Goal: Contribute content: Contribute content

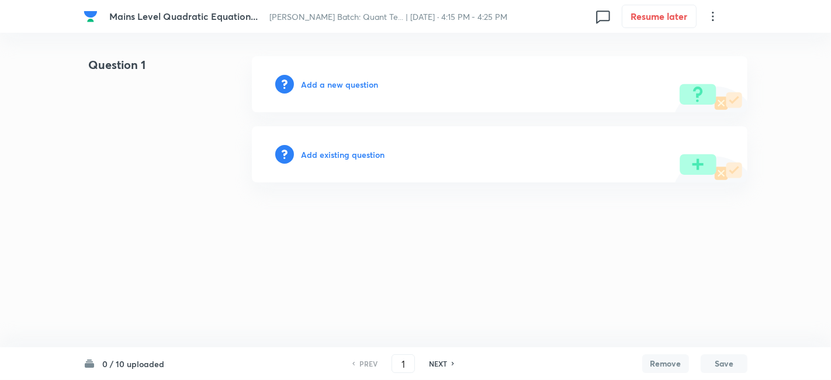
click at [347, 85] on h6 "Add a new question" at bounding box center [339, 84] width 77 height 12
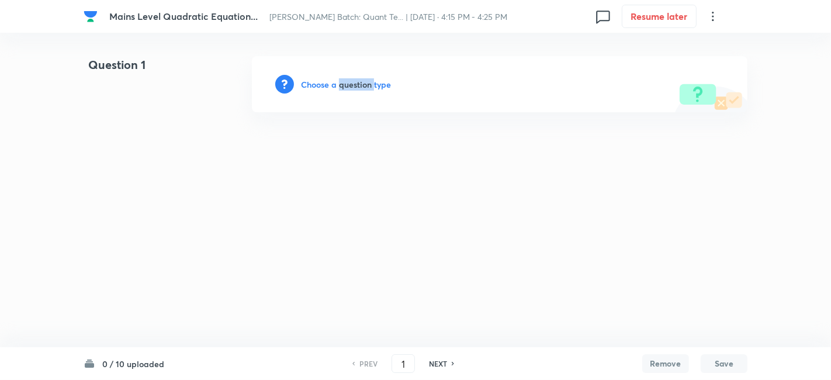
click at [347, 85] on h6 "Choose a question type" at bounding box center [346, 84] width 90 height 12
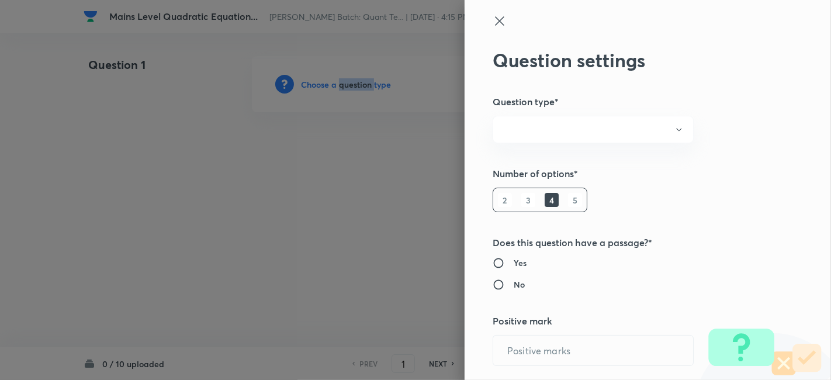
radio input "true"
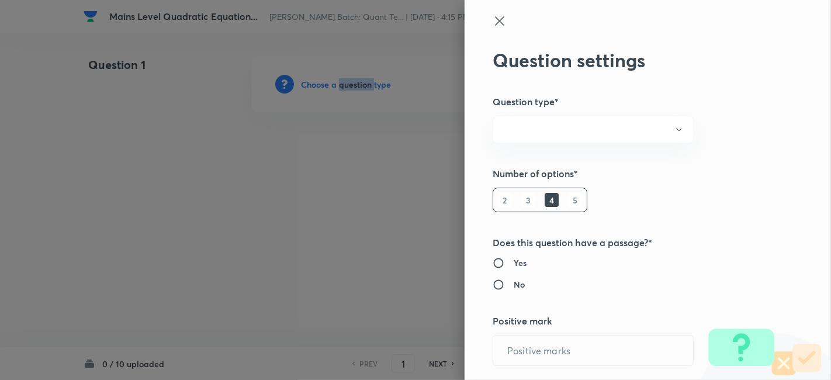
radio input "true"
type input "1"
type input "0"
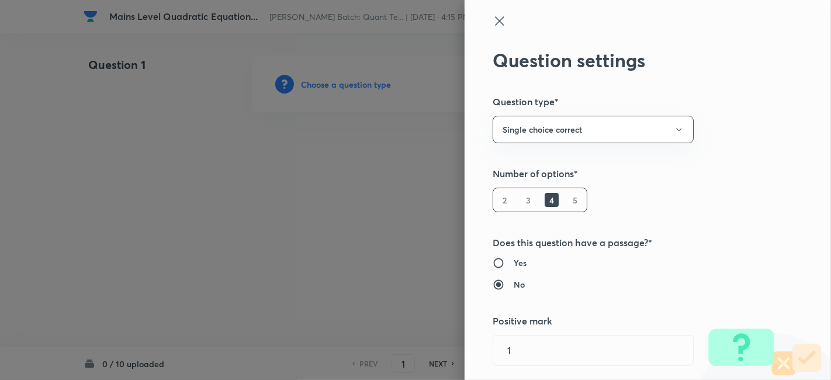
click at [568, 199] on h6 "5" at bounding box center [575, 200] width 14 height 14
click at [514, 263] on h6 "Yes" at bounding box center [520, 263] width 13 height 12
click at [514, 263] on input "Yes" at bounding box center [503, 263] width 21 height 12
radio input "true"
radio input "false"
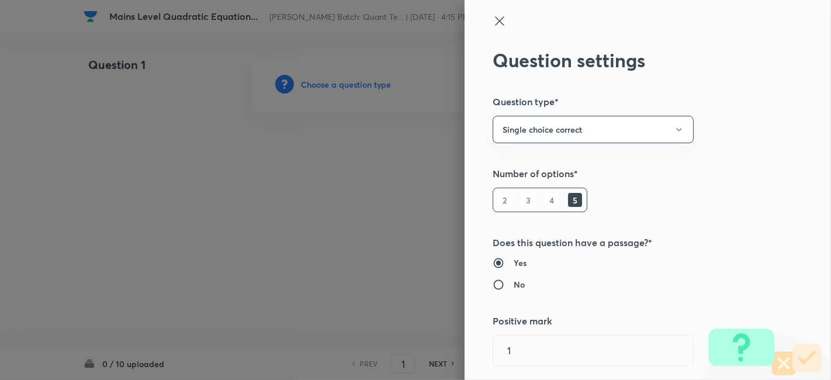
scroll to position [233, 0]
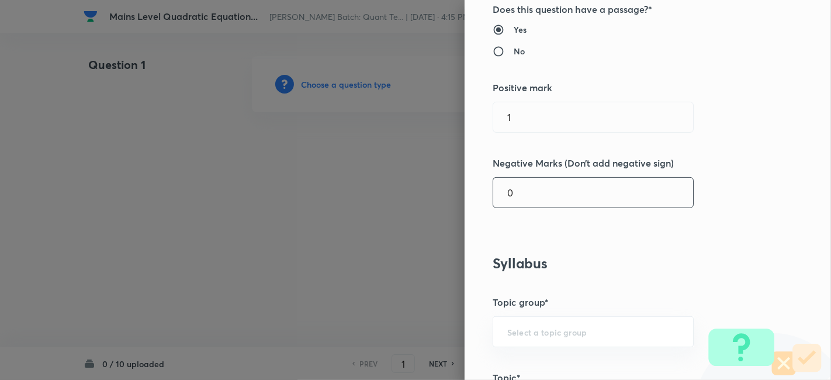
click at [538, 192] on input "0" at bounding box center [593, 193] width 200 height 30
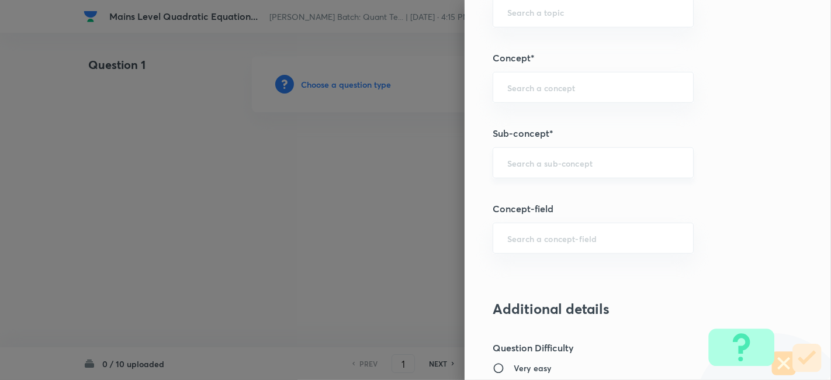
click at [549, 168] on div "​" at bounding box center [593, 162] width 201 height 31
type input "0.25"
click at [545, 191] on li "Quadratic Equation" at bounding box center [583, 193] width 200 height 21
type input "Quadratic Equation"
type input "Quantitative Aptitude"
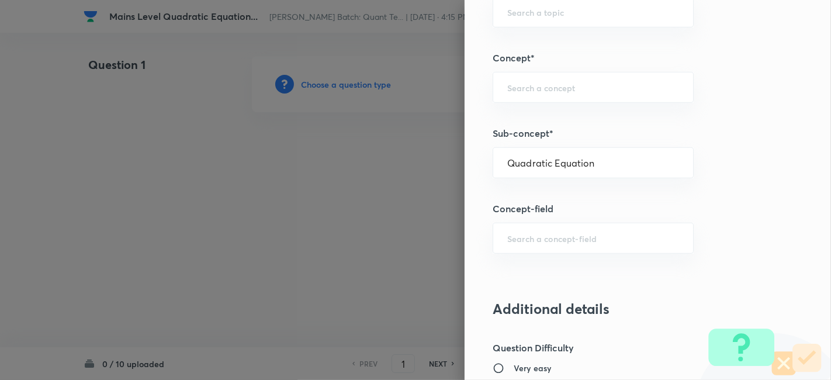
type input "Basic Maths"
type input "Quadratic Equation"
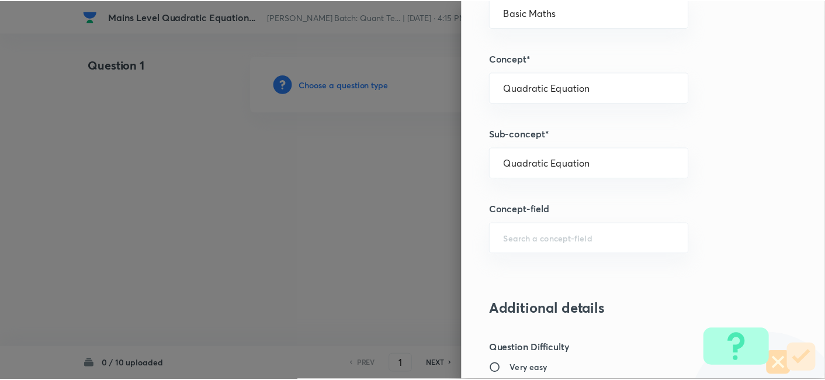
scroll to position [1210, 0]
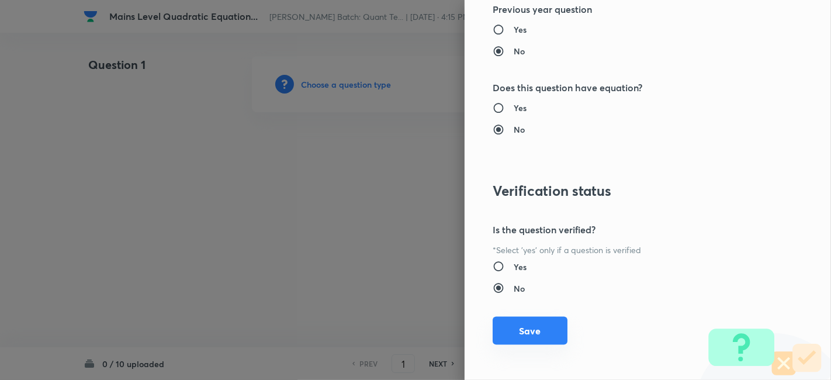
click at [518, 330] on button "Save" at bounding box center [530, 331] width 75 height 28
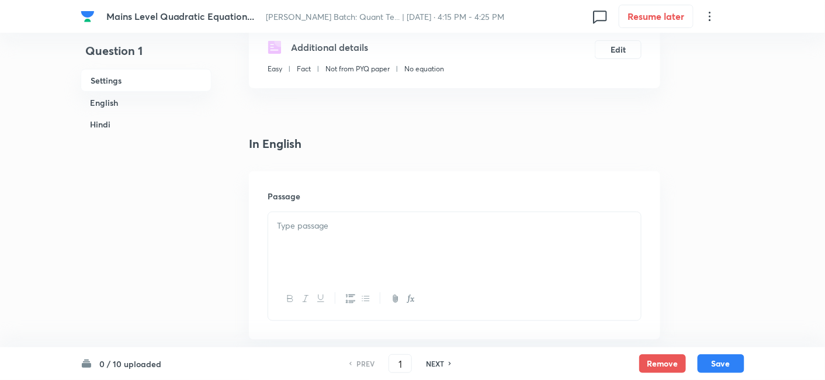
scroll to position [281, 0]
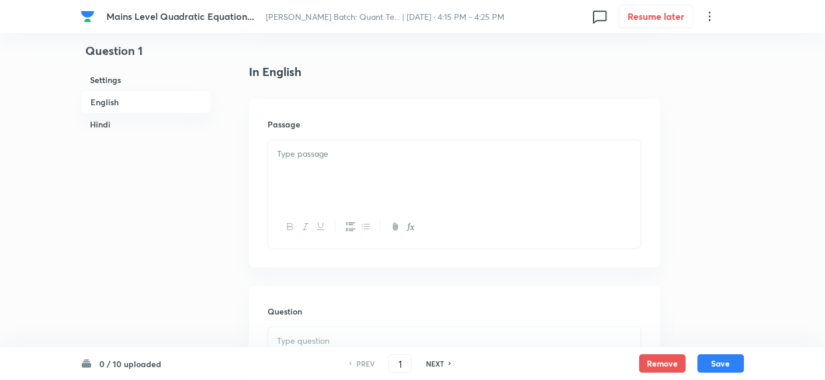
click at [375, 169] on div at bounding box center [454, 172] width 373 height 65
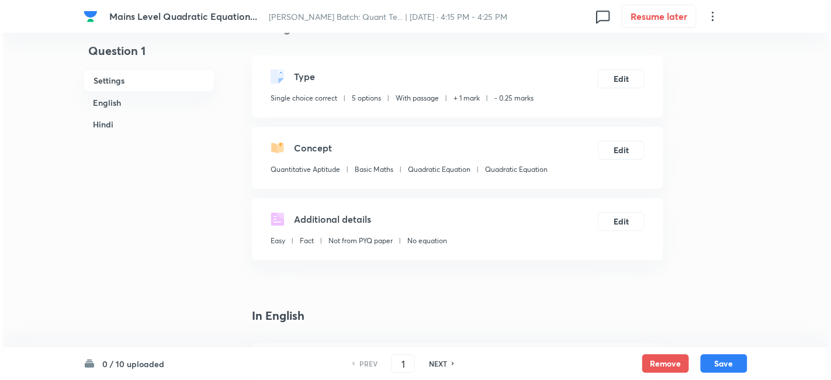
scroll to position [36, 0]
click at [613, 84] on button "Edit" at bounding box center [618, 78] width 47 height 19
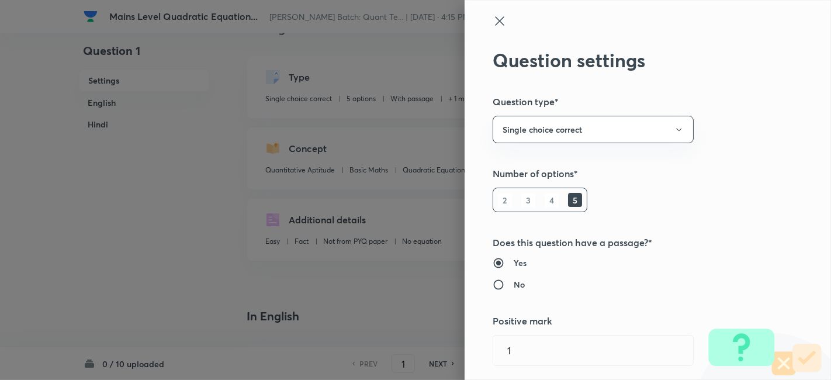
click at [514, 286] on h6 "No" at bounding box center [519, 284] width 11 height 12
click at [505, 286] on input "No" at bounding box center [503, 285] width 21 height 12
radio input "true"
radio input "false"
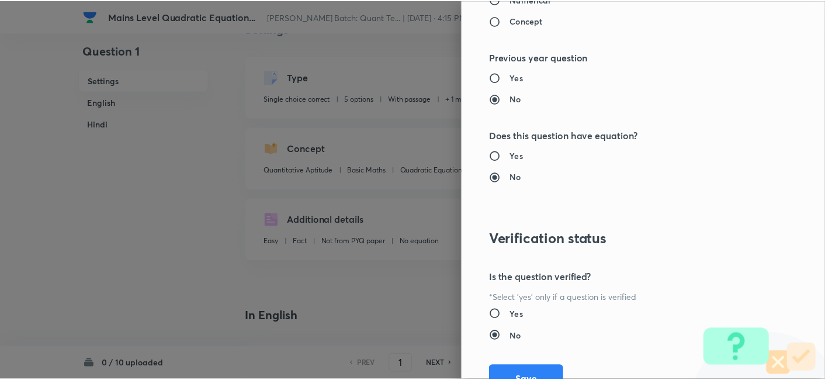
scroll to position [1178, 0]
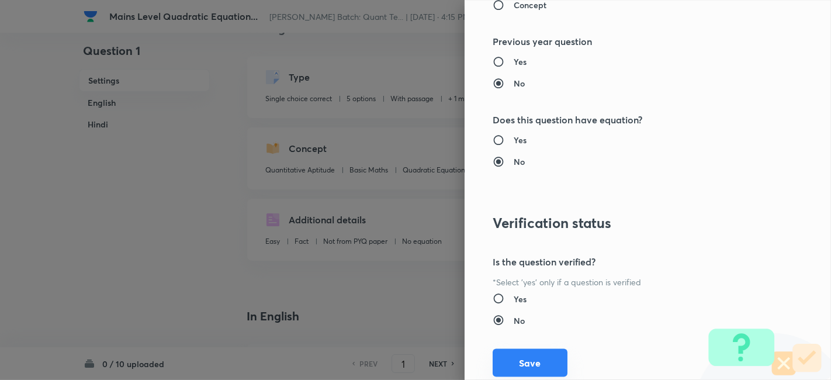
click at [515, 358] on button "Save" at bounding box center [530, 363] width 75 height 28
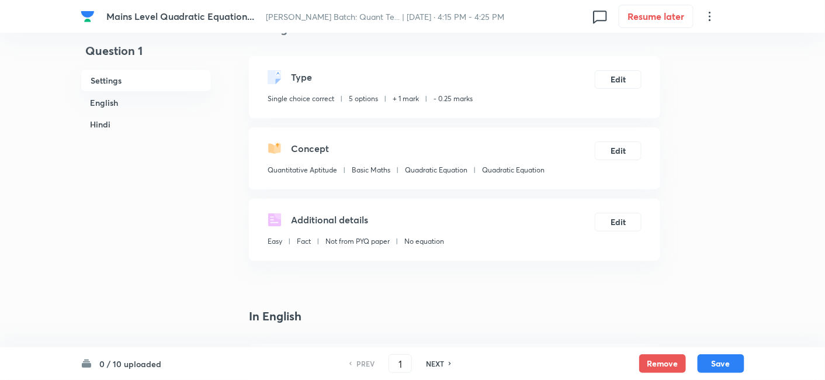
scroll to position [304, 0]
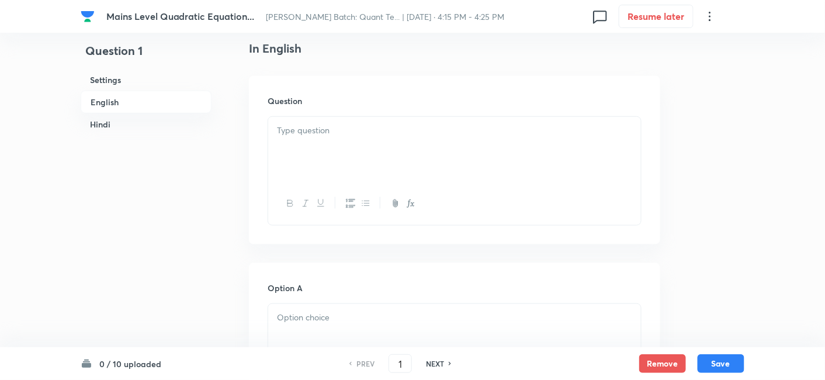
click at [363, 160] on div at bounding box center [454, 149] width 373 height 65
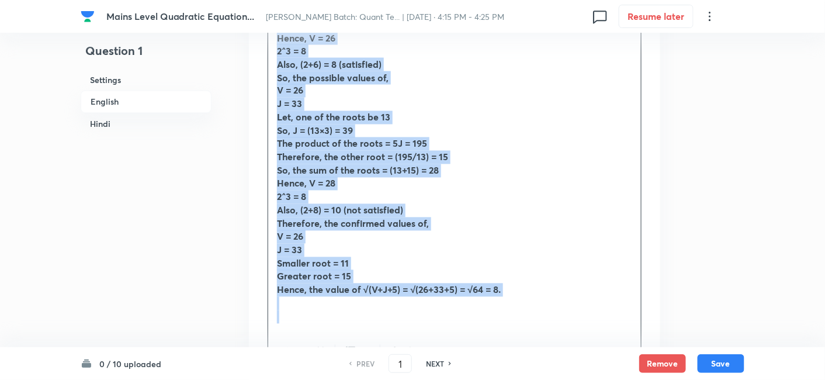
scroll to position [613, 0]
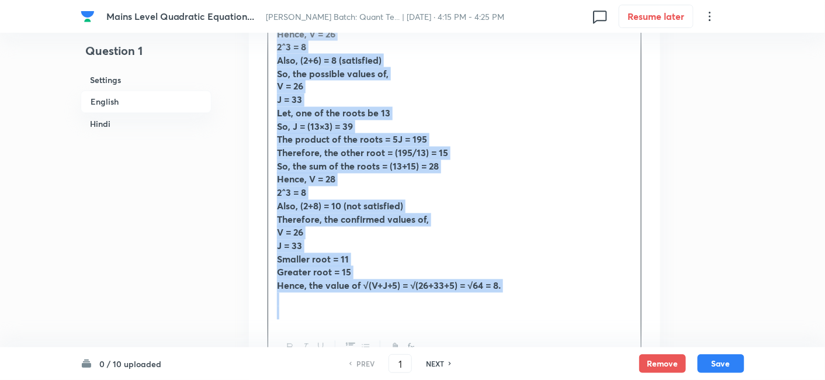
drag, startPoint x: 274, startPoint y: 129, endPoint x: 520, endPoint y: 325, distance: 314.8
click at [520, 325] on div "Equation: M^2 – VM + 5J = 0 V is a two-digit natural number and sum of the digi…" at bounding box center [455, 88] width 374 height 563
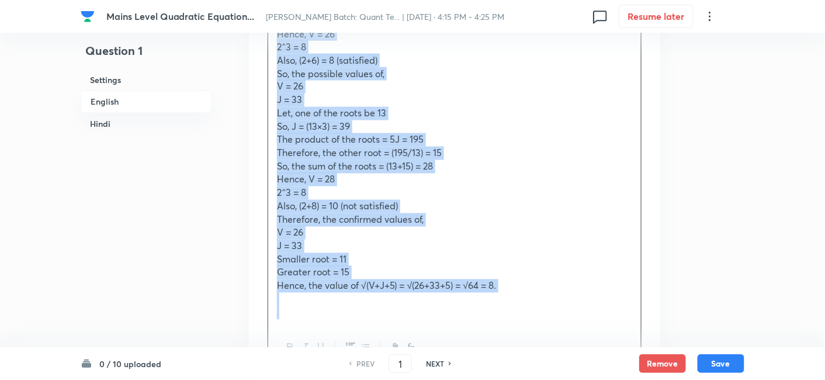
copy div "Equation: M^2 – VM + 5J = 0 V is a two-digit natural number and sum of the digi…"
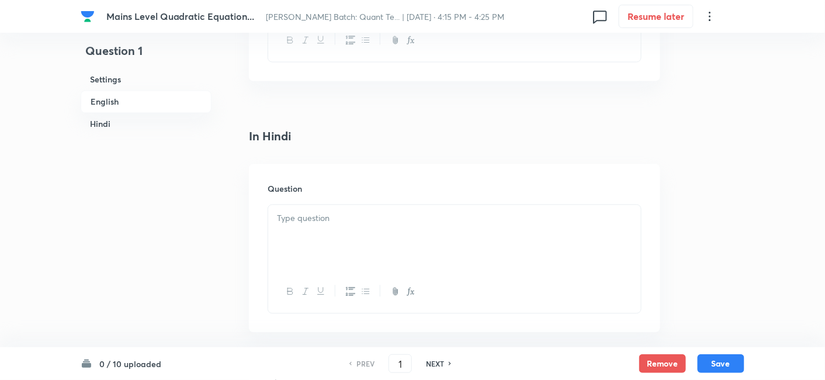
scroll to position [2030, 0]
click at [342, 261] on div at bounding box center [454, 237] width 373 height 65
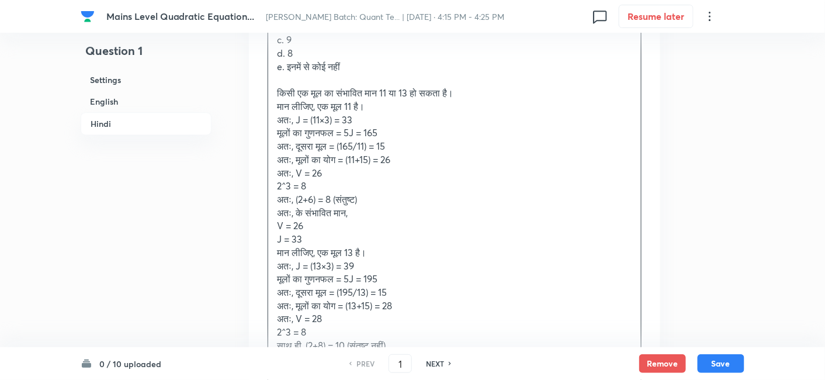
scroll to position [2288, 0]
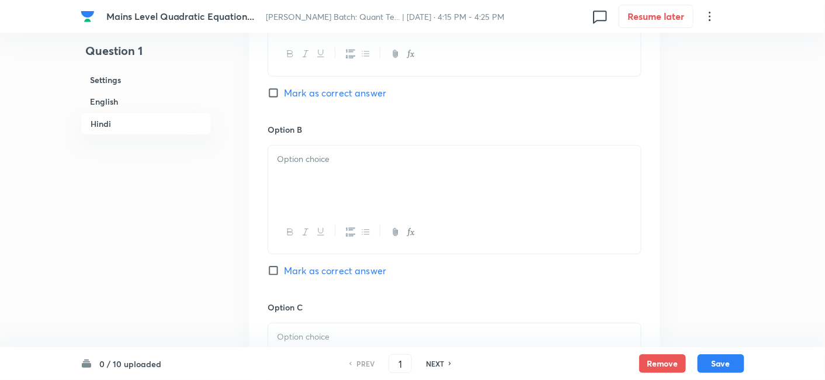
drag, startPoint x: 273, startPoint y: 86, endPoint x: 673, endPoint y: 171, distance: 408.0
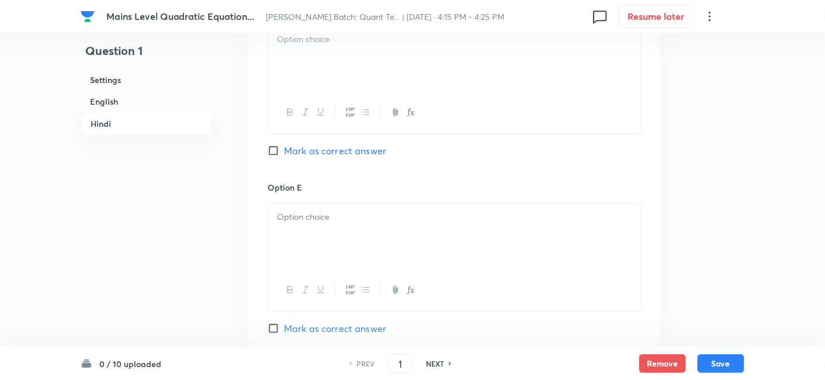
scroll to position [3285, 0]
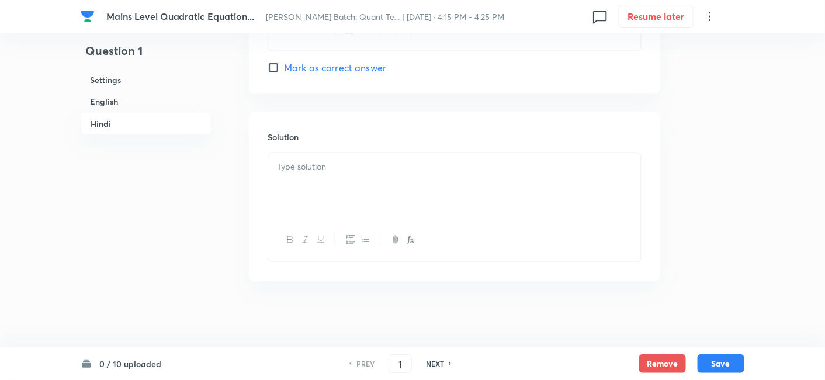
click at [460, 174] on div at bounding box center [454, 185] width 373 height 65
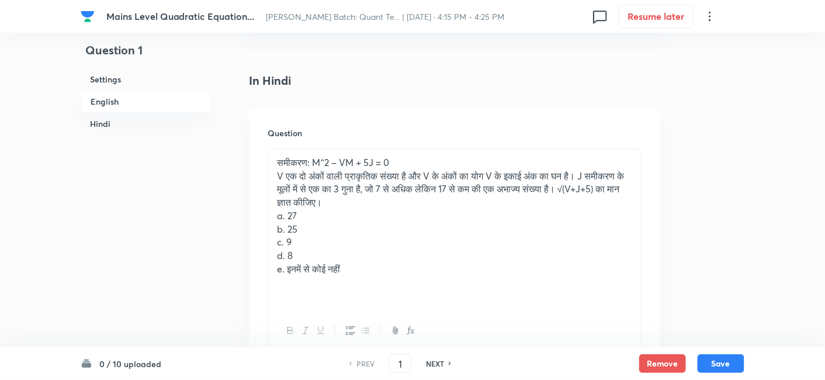
scroll to position [2119, 0]
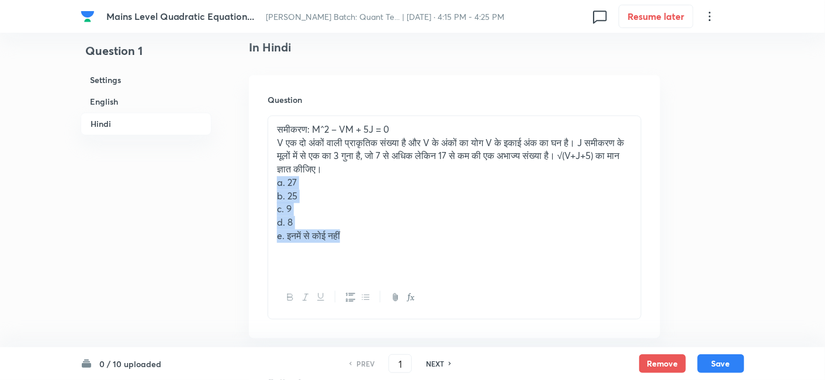
drag, startPoint x: 272, startPoint y: 182, endPoint x: 379, endPoint y: 236, distance: 119.7
click at [379, 236] on div "समीकरण: M^2 – VM + 5J = 0 V एक दो अंकों वाली प्राकृतिक संख्या है और V के अंकों …" at bounding box center [454, 196] width 373 height 160
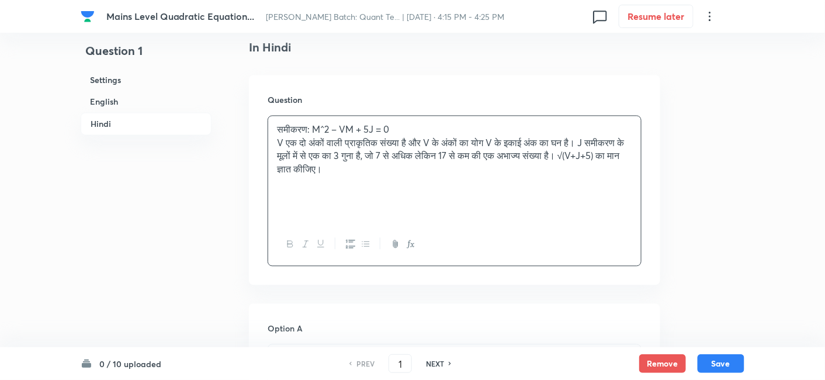
scroll to position [2235, 0]
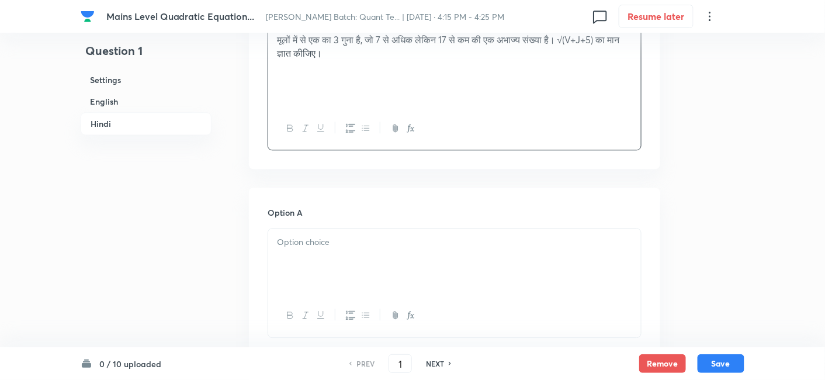
click at [379, 236] on p at bounding box center [454, 242] width 355 height 13
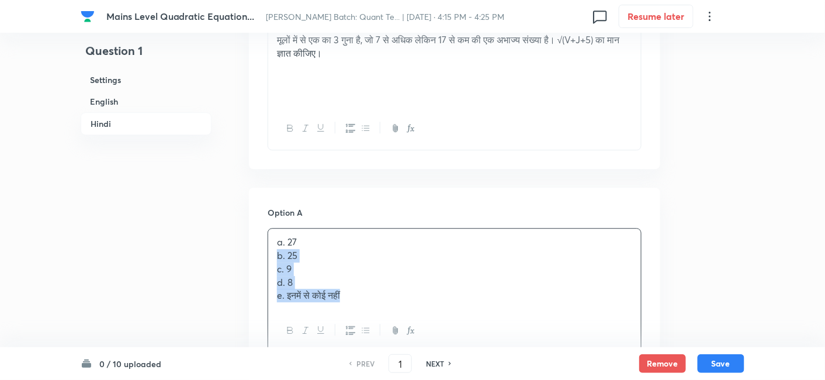
drag, startPoint x: 276, startPoint y: 254, endPoint x: 355, endPoint y: 289, distance: 86.6
click at [355, 289] on div "a. 27 b. 25 c. 9 d. 8 e. इनमें से कोई नहीं" at bounding box center [454, 268] width 373 height 81
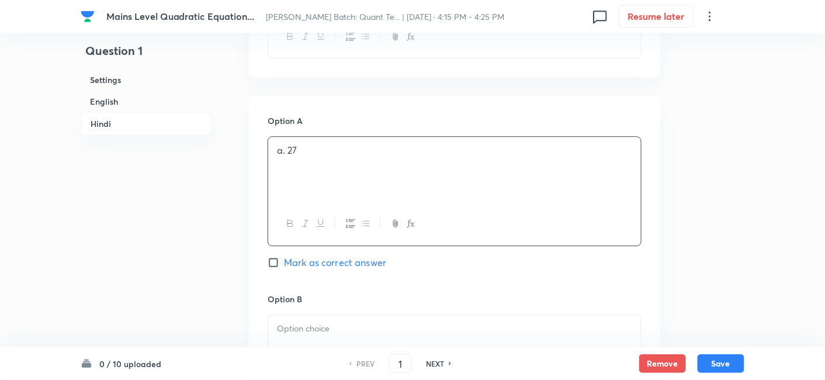
click at [355, 289] on div "Option A a. 27 Mark as correct answer" at bounding box center [455, 204] width 374 height 178
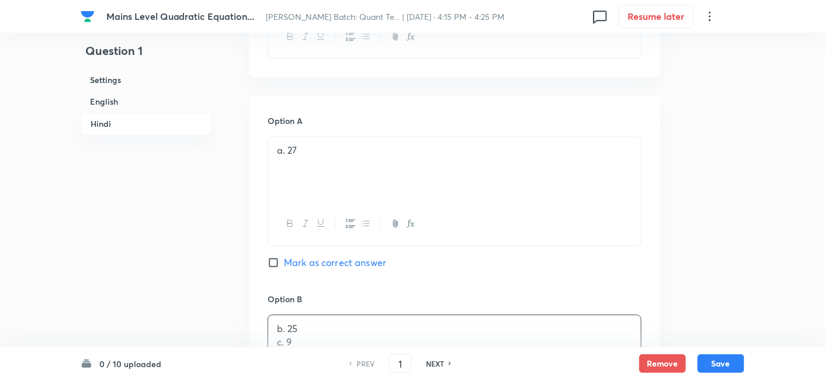
click at [339, 322] on p "b. 25" at bounding box center [454, 328] width 355 height 13
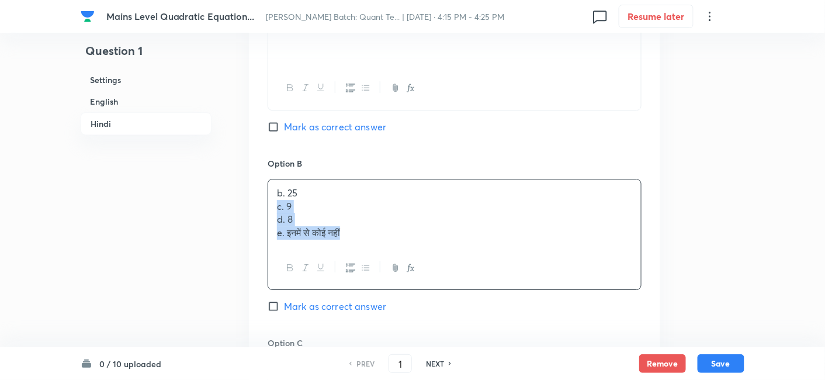
drag, startPoint x: 273, startPoint y: 205, endPoint x: 426, endPoint y: 262, distance: 163.1
click at [426, 262] on div "b. 25 c. 9 d. 8 e. इनमें से कोई नहीं" at bounding box center [455, 234] width 374 height 111
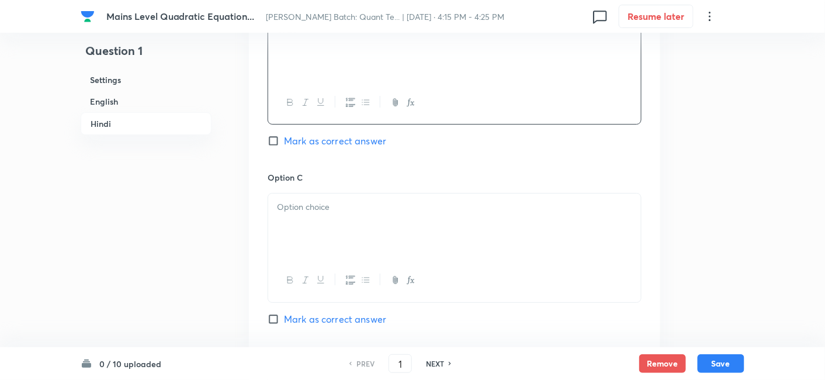
click at [292, 202] on p at bounding box center [454, 206] width 355 height 13
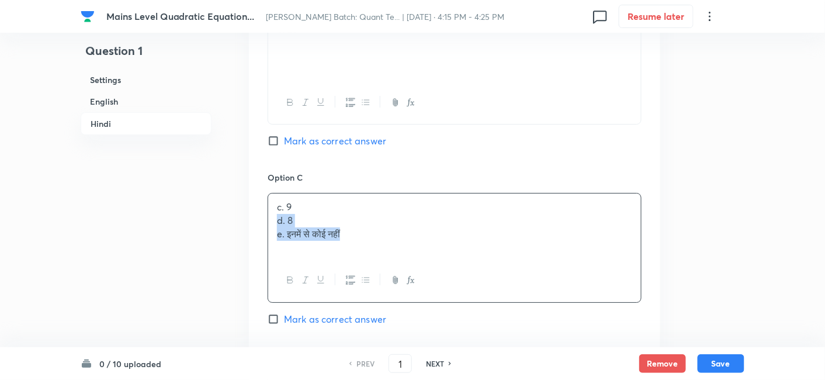
drag, startPoint x: 270, startPoint y: 223, endPoint x: 434, endPoint y: 285, distance: 175.7
click at [434, 285] on div "c. 9 d. 8 e. इनमें से कोई नहीं" at bounding box center [455, 247] width 374 height 109
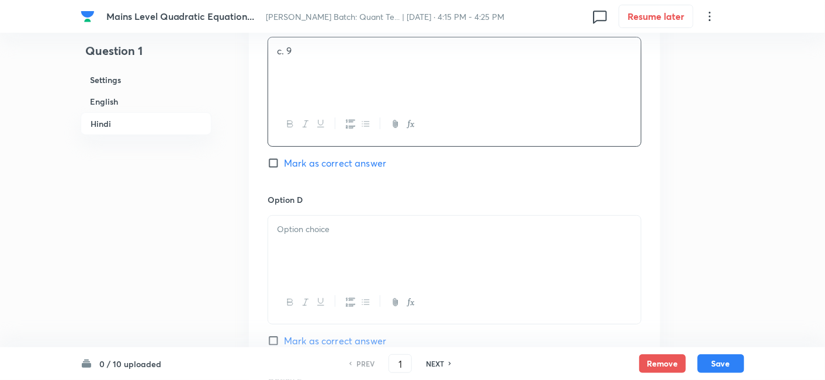
click at [324, 244] on div at bounding box center [454, 248] width 373 height 65
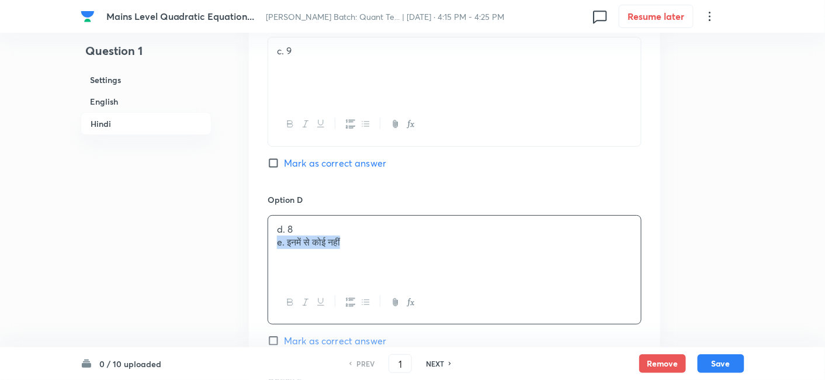
drag, startPoint x: 273, startPoint y: 240, endPoint x: 413, endPoint y: 262, distance: 140.9
click at [413, 262] on div "d. 8 e. इनमें से कोई नहीं" at bounding box center [454, 248] width 373 height 65
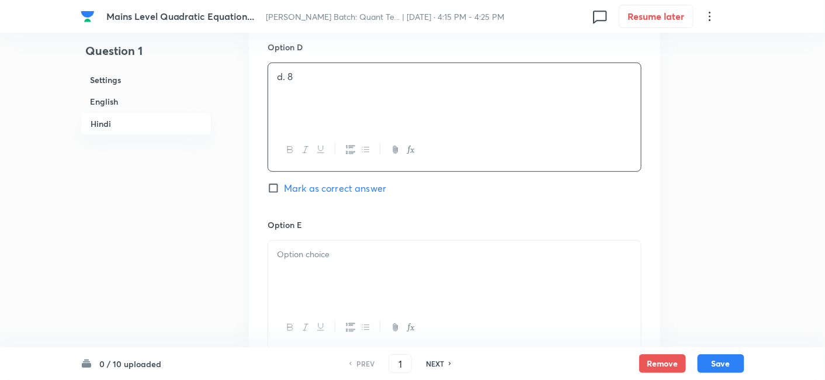
click at [413, 262] on div at bounding box center [454, 273] width 373 height 65
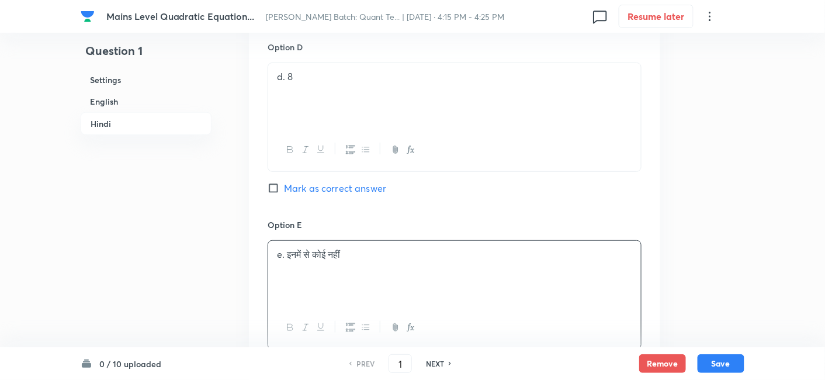
click at [361, 186] on span "Mark as correct answer" at bounding box center [335, 188] width 102 height 14
click at [284, 186] on input "Mark as correct answer" at bounding box center [276, 188] width 16 height 12
checkbox input "true"
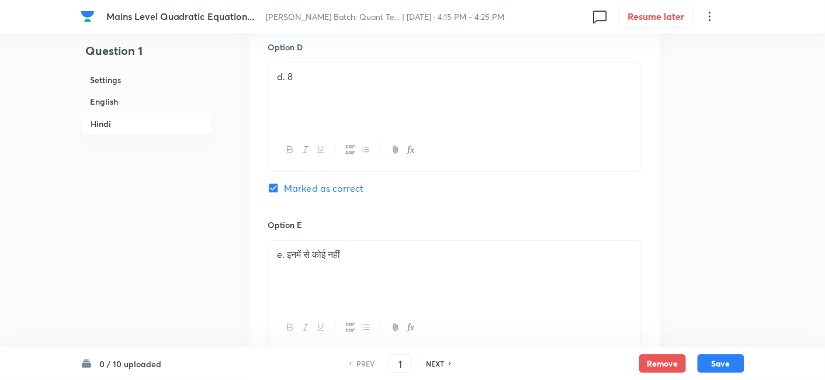
checkbox input "true"
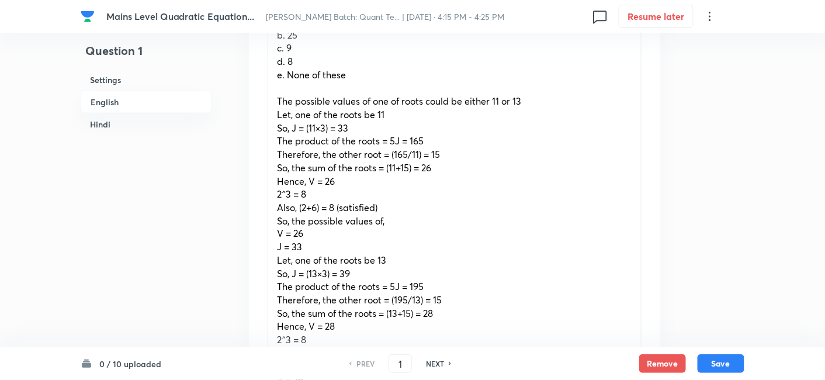
scroll to position [468, 0]
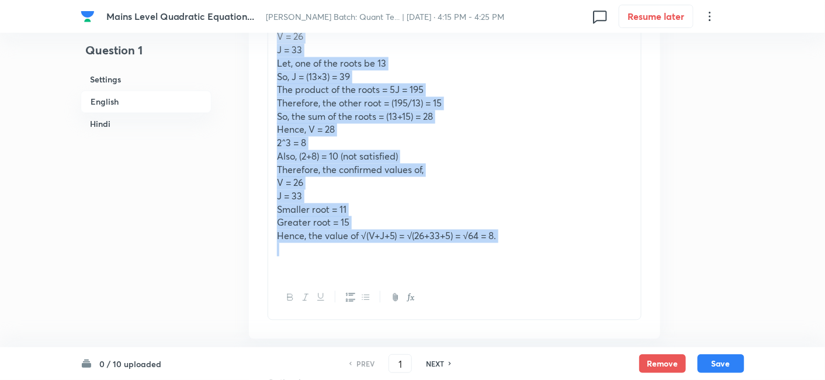
drag, startPoint x: 276, startPoint y: 95, endPoint x: 517, endPoint y: 252, distance: 288.3
click at [517, 252] on div "Equation: M^2 – VM + 5J = 0 V is a two-digit natural number and sum of the digi…" at bounding box center [454, 17] width 373 height 518
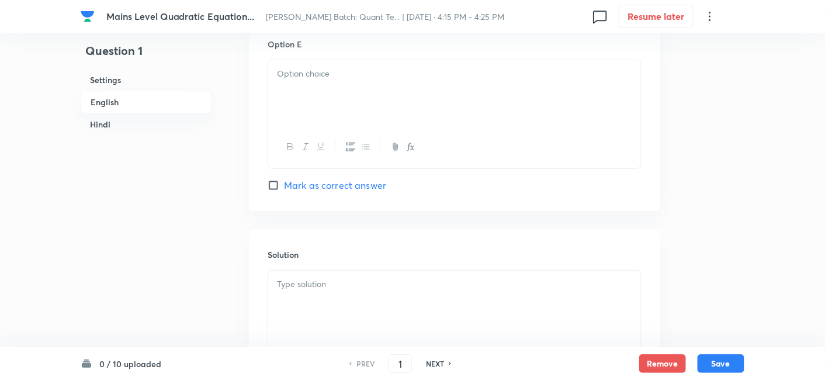
scroll to position [1368, 0]
click at [475, 285] on p at bounding box center [454, 283] width 355 height 13
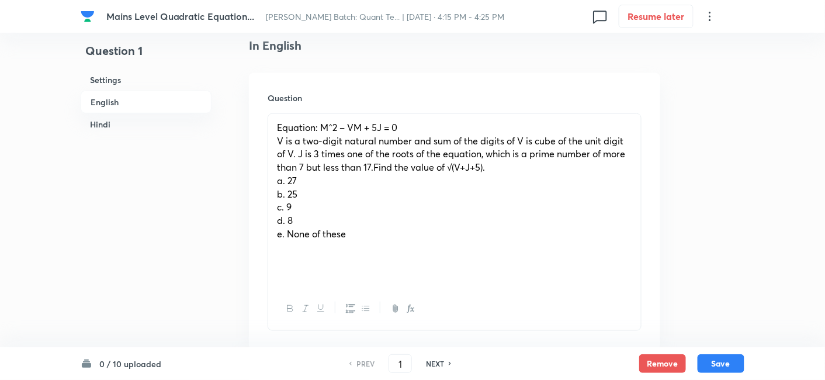
scroll to position [310, 0]
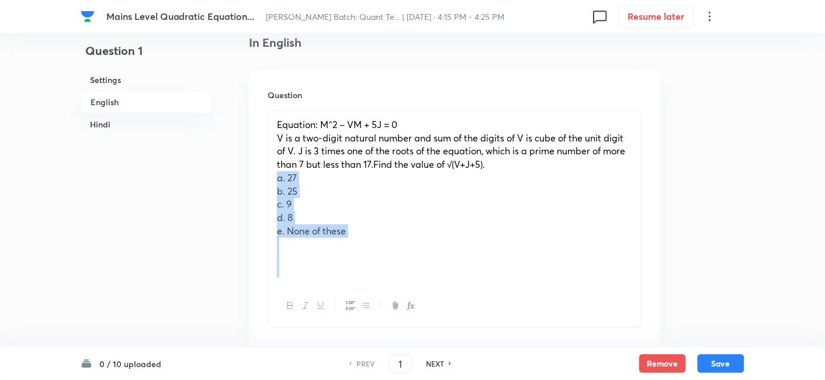
drag, startPoint x: 273, startPoint y: 179, endPoint x: 385, endPoint y: 264, distance: 139.8
click at [385, 264] on div "Equation: M^2 – VM + 5J = 0 V is a two-digit natural number and sum of the digi…" at bounding box center [454, 198] width 373 height 174
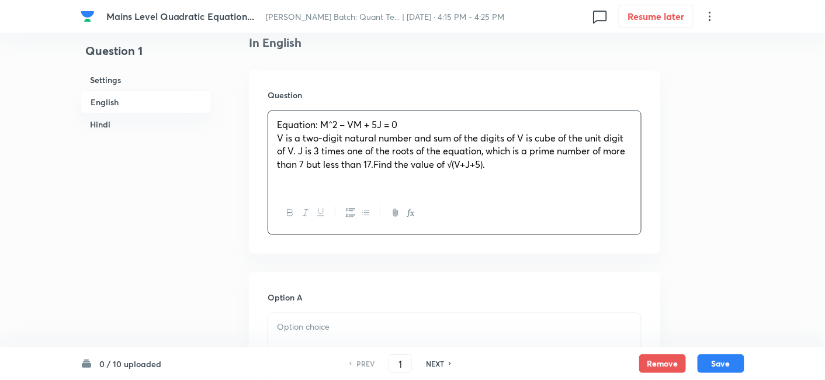
scroll to position [425, 0]
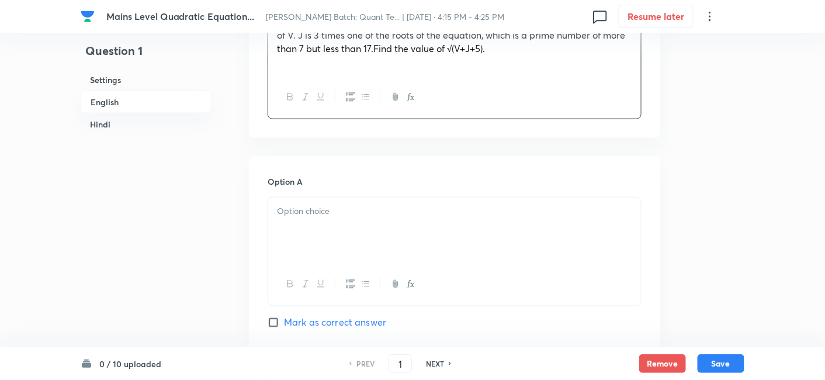
click at [289, 213] on p at bounding box center [454, 211] width 355 height 13
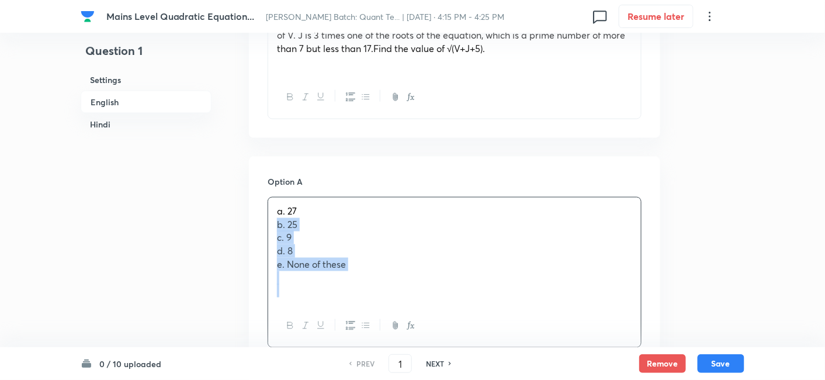
drag, startPoint x: 271, startPoint y: 225, endPoint x: 406, endPoint y: 308, distance: 158.5
click at [406, 308] on div "a. 27 b. 25 c. 9 d. 8 e. None of these" at bounding box center [455, 272] width 374 height 151
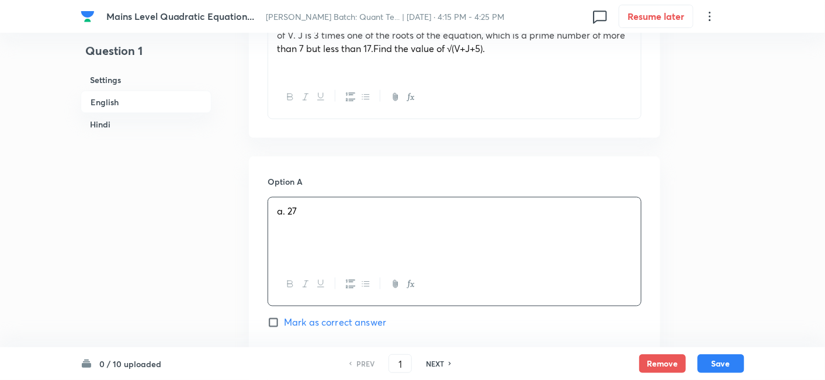
scroll to position [584, 0]
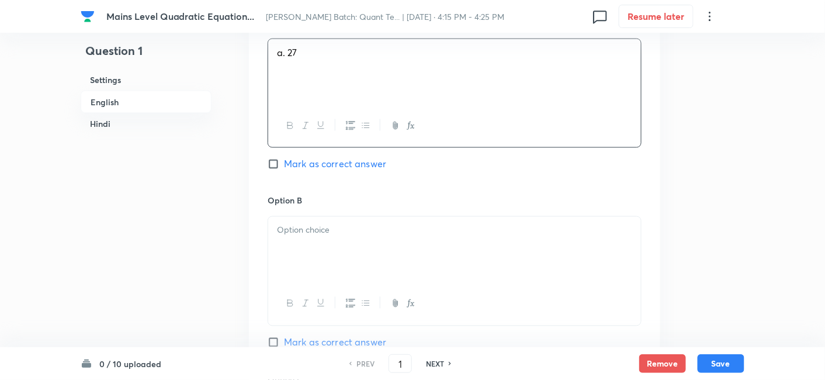
click at [293, 248] on div at bounding box center [454, 249] width 373 height 65
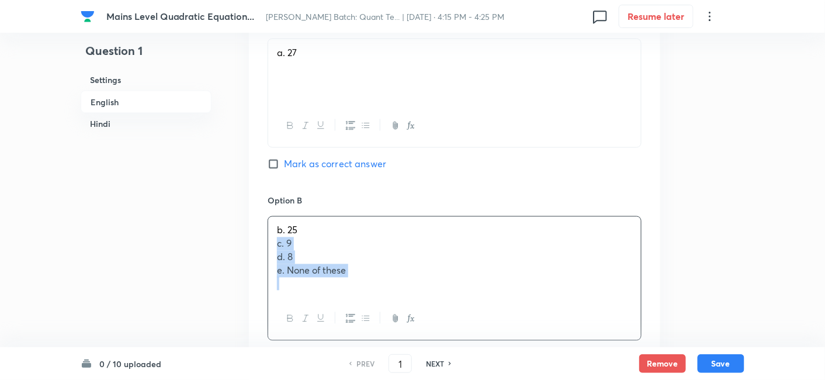
drag, startPoint x: 273, startPoint y: 243, endPoint x: 401, endPoint y: 322, distance: 150.2
click at [401, 322] on div "b. 25 c. 9 d. 8 e. None of these" at bounding box center [455, 278] width 374 height 124
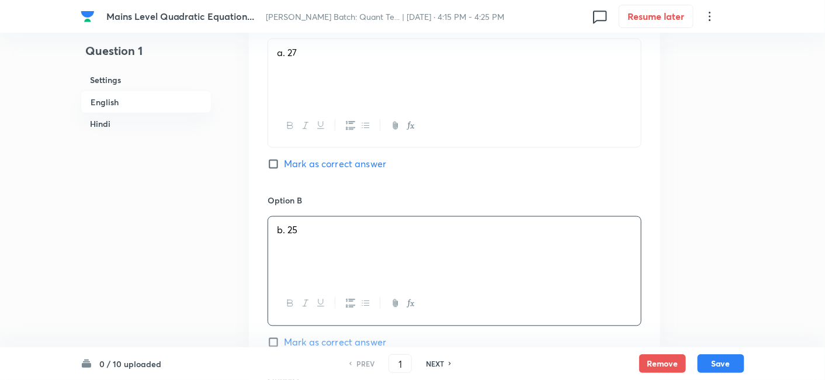
scroll to position [735, 0]
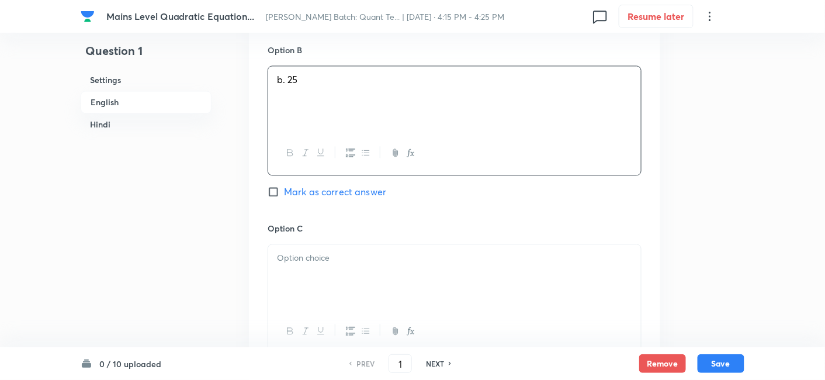
click at [305, 274] on div at bounding box center [454, 276] width 373 height 65
drag, startPoint x: 274, startPoint y: 270, endPoint x: 383, endPoint y: 310, distance: 116.5
click at [383, 310] on div "c. 9 d. 8 e. None of these" at bounding box center [455, 298] width 374 height 109
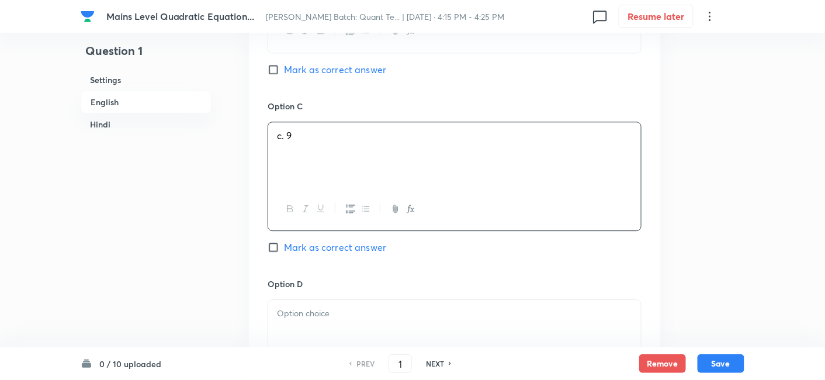
scroll to position [858, 0]
click at [383, 310] on p at bounding box center [454, 312] width 355 height 13
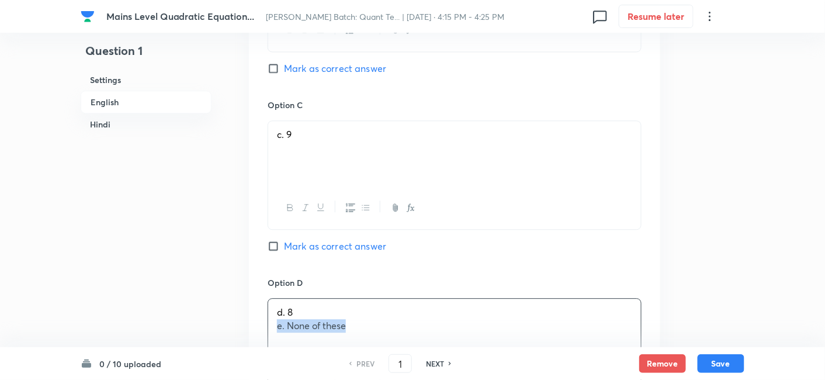
drag, startPoint x: 271, startPoint y: 328, endPoint x: 399, endPoint y: 334, distance: 128.1
click at [399, 334] on div "d. 8 e. None of these" at bounding box center [454, 331] width 373 height 65
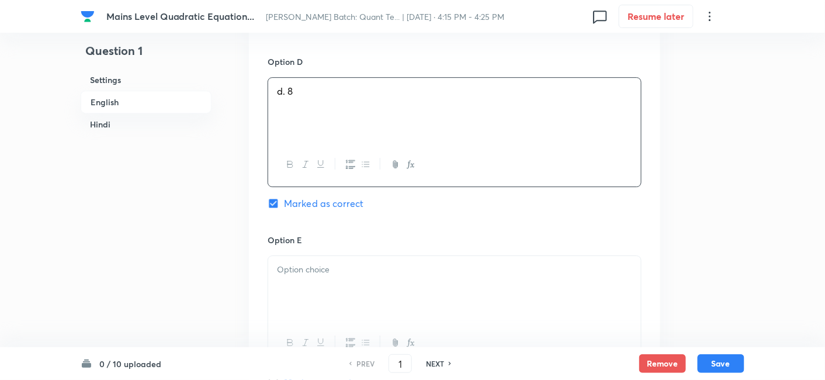
scroll to position [1080, 0]
click at [327, 279] on div at bounding box center [454, 287] width 373 height 65
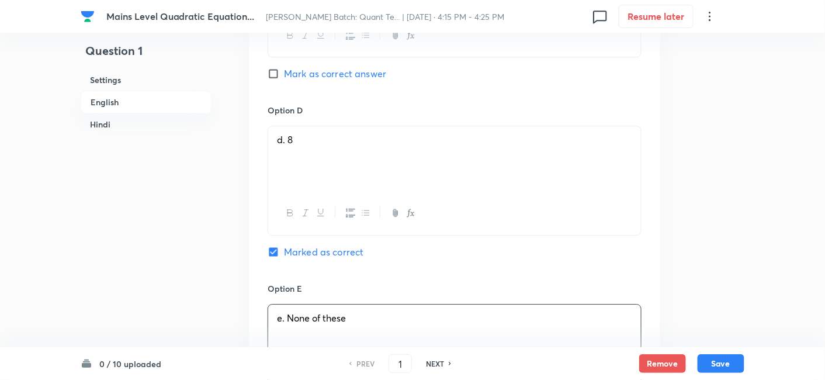
scroll to position [1029, 0]
click at [726, 367] on button "Save" at bounding box center [721, 362] width 47 height 19
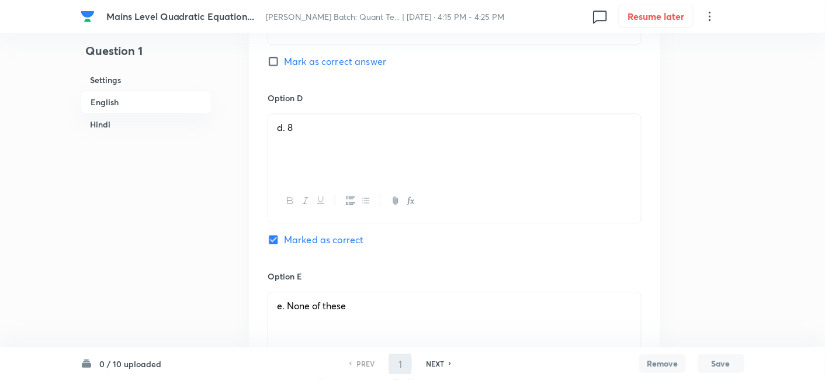
type input "2"
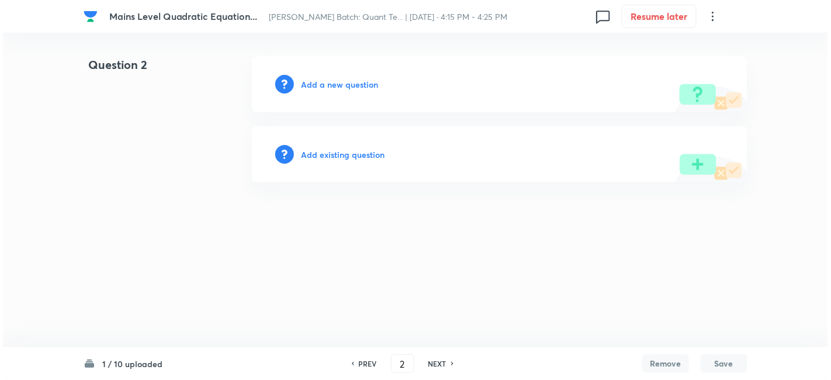
scroll to position [0, 0]
click at [335, 85] on h6 "Add a new question" at bounding box center [339, 84] width 77 height 12
click at [335, 85] on h6 "Choose a question type" at bounding box center [346, 84] width 90 height 12
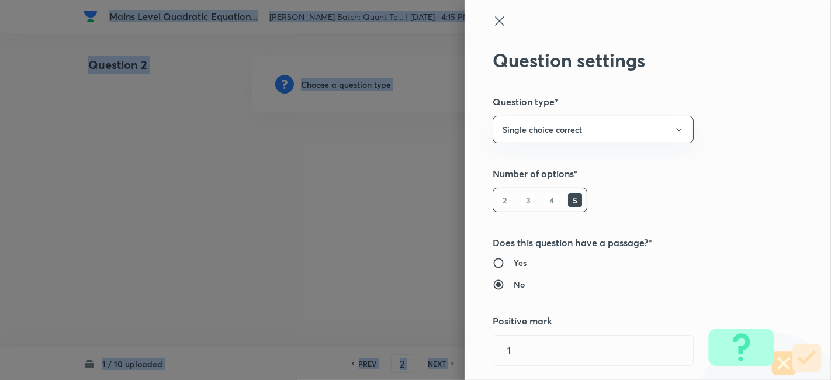
click at [335, 85] on div at bounding box center [415, 190] width 831 height 380
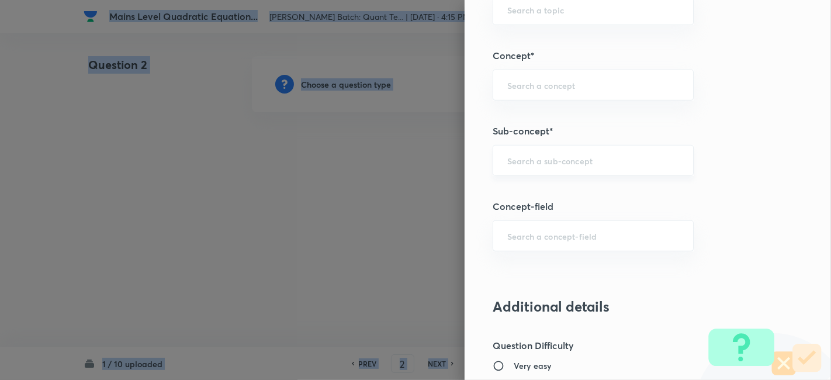
scroll to position [629, 0]
click at [533, 168] on div "​" at bounding box center [593, 161] width 201 height 31
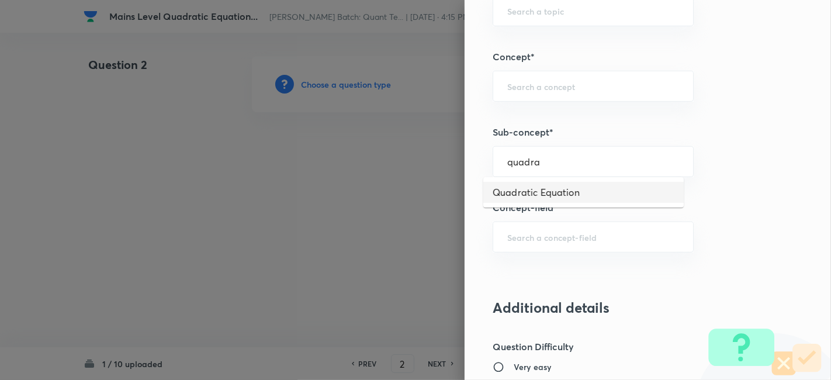
click at [534, 191] on li "Quadratic Equation" at bounding box center [583, 192] width 200 height 21
type input "Quadratic Equation"
type input "Quantitative Aptitude"
type input "Basic Maths"
type input "Quadratic Equation"
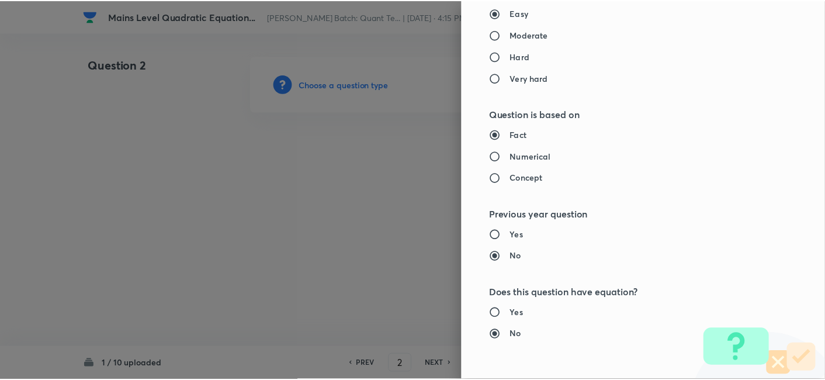
scroll to position [1210, 0]
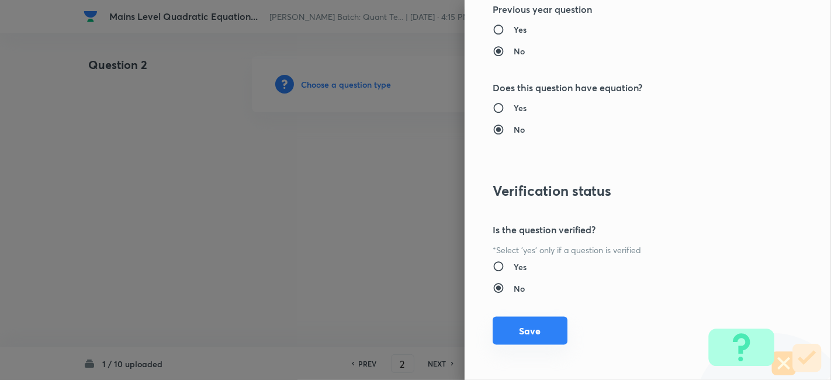
click at [526, 333] on button "Save" at bounding box center [530, 331] width 75 height 28
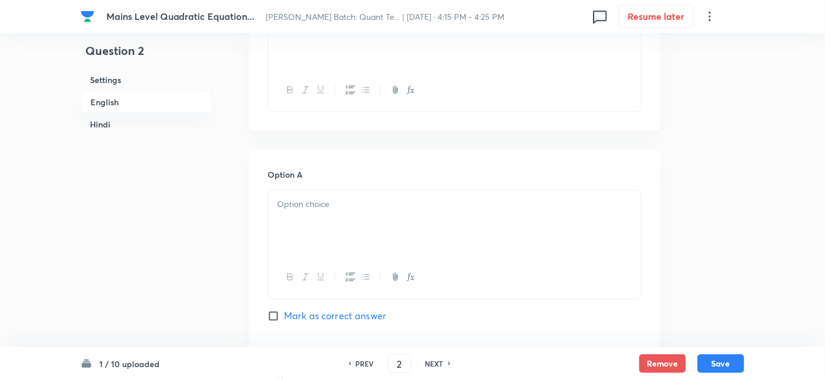
scroll to position [257, 0]
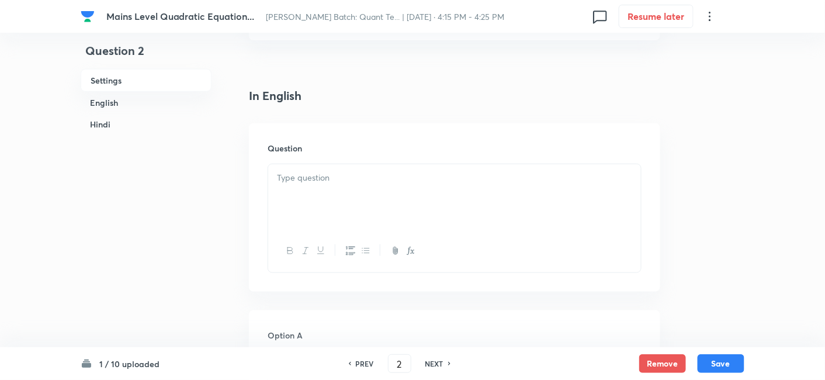
click at [362, 217] on div at bounding box center [454, 196] width 373 height 65
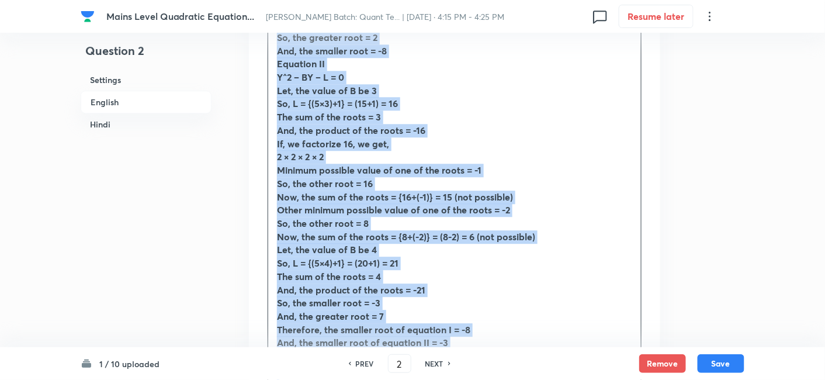
scroll to position [954, 0]
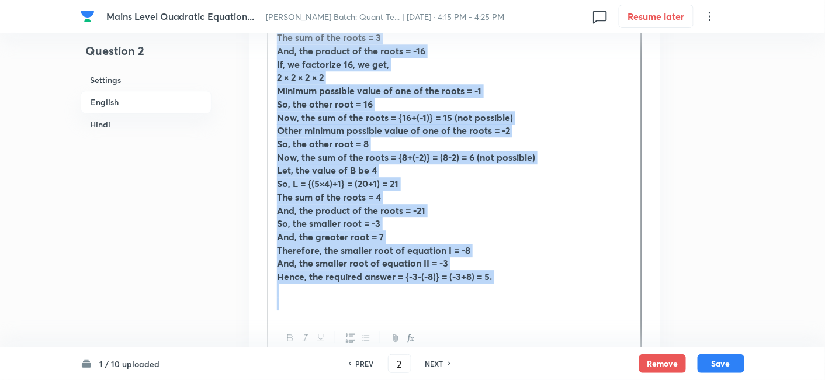
drag, startPoint x: 271, startPoint y: 174, endPoint x: 573, endPoint y: 314, distance: 332.8
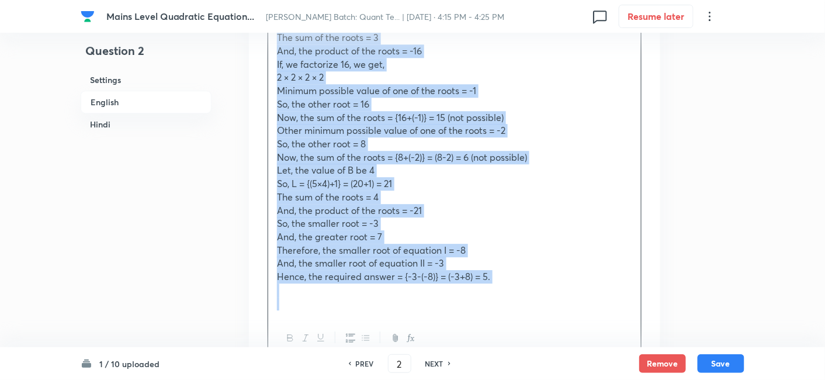
copy div "There are two quadratic equations given below. Equation I: X^2 + AX – K = 0 Equ…"
click at [395, 193] on p "The sum of the roots = 4" at bounding box center [454, 197] width 355 height 13
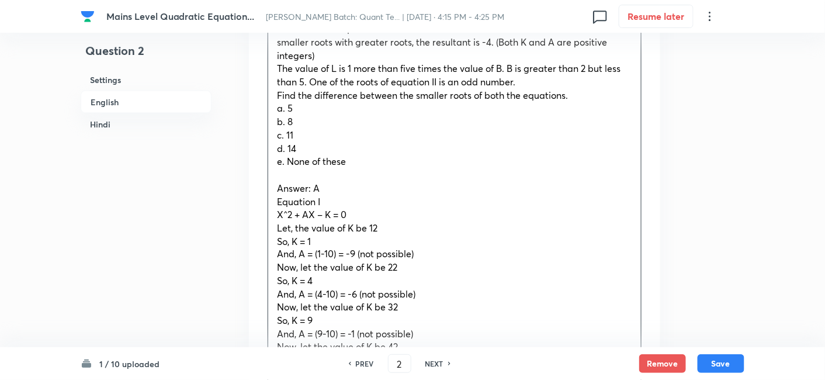
scroll to position [424, 0]
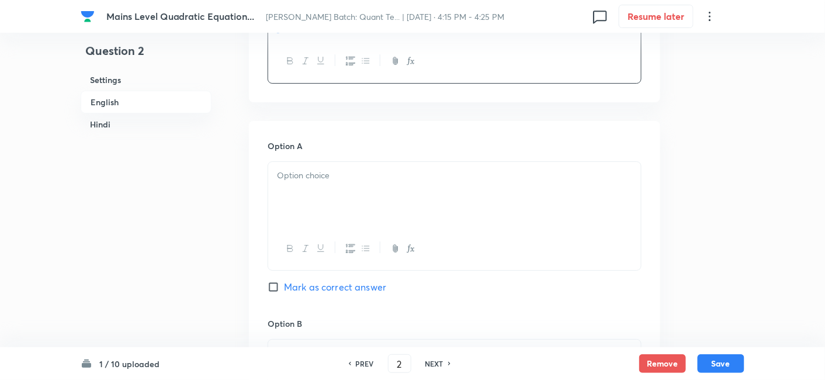
drag, startPoint x: 273, startPoint y: 209, endPoint x: 587, endPoint y: 244, distance: 315.7
click at [587, 244] on div "In English Question There are two quadratic equations given below. Equation I: …" at bounding box center [454, 161] width 411 height 2099
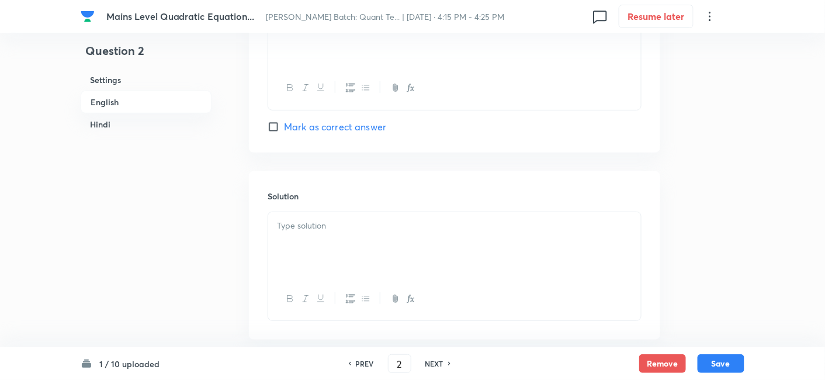
scroll to position [1480, 0]
click at [587, 244] on div at bounding box center [454, 243] width 373 height 65
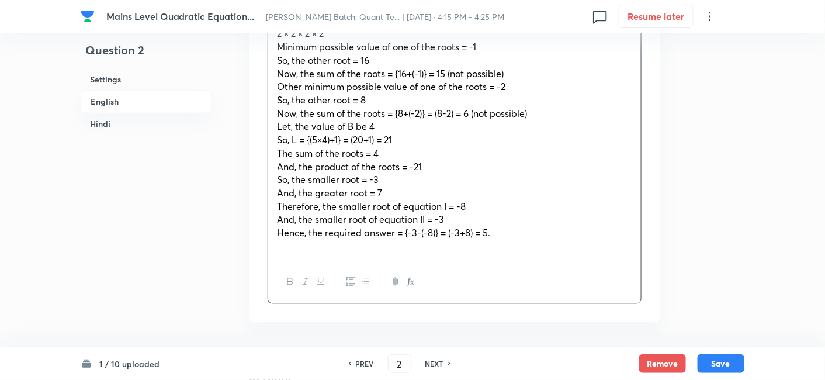
scroll to position [1933, 0]
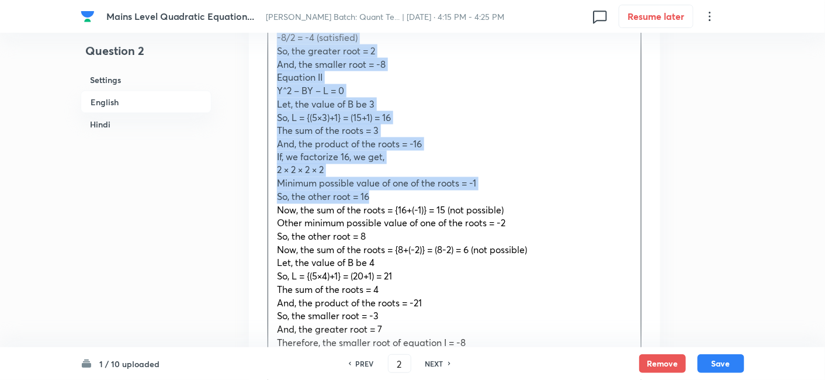
drag, startPoint x: 274, startPoint y: 222, endPoint x: 393, endPoint y: 196, distance: 122.0
click at [393, 196] on div "Answer: A Equation I X^2 + AX – K = 0 Let, the value of K be 12 So, K = 1 And, …" at bounding box center [454, 78] width 373 height 638
copy div "Answer: A Equation I X^2 + AX – K = 0 Let, the value of K be 12 So, K = 1 And, …"
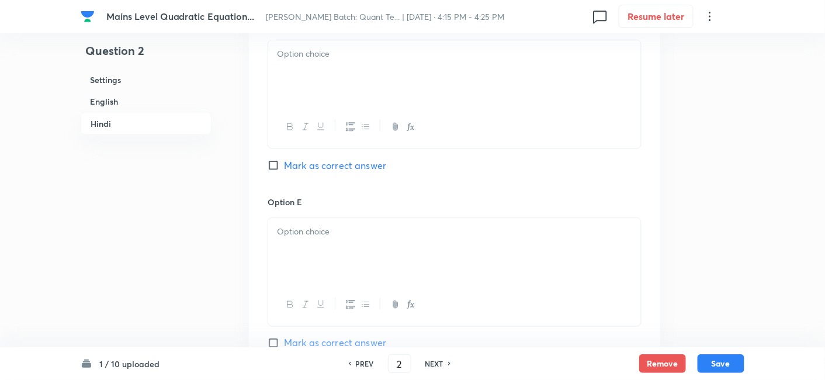
scroll to position [3471, 0]
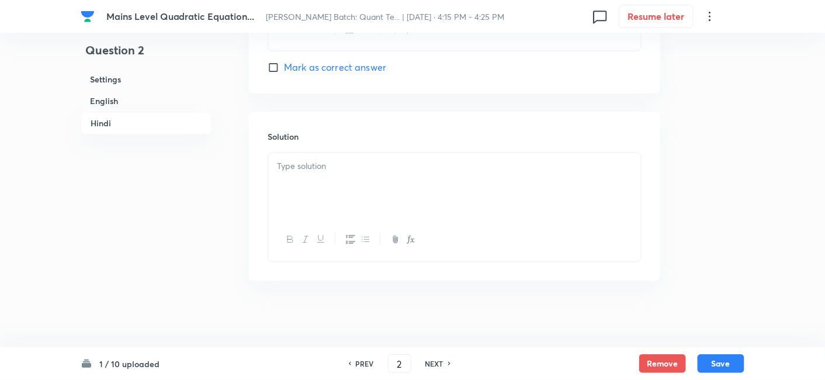
click at [387, 207] on div at bounding box center [454, 185] width 373 height 65
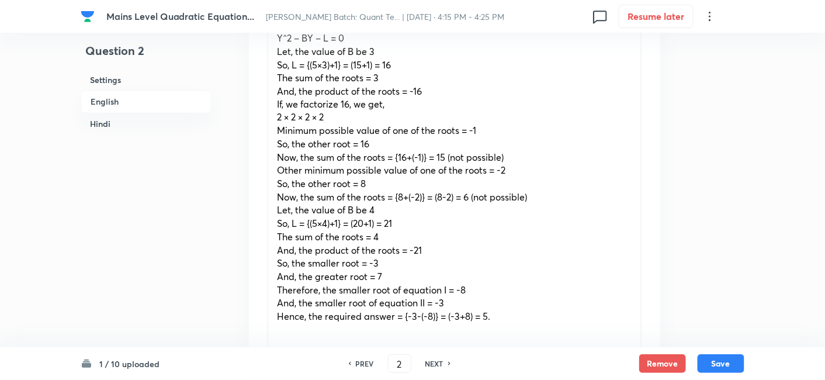
scroll to position [2000, 0]
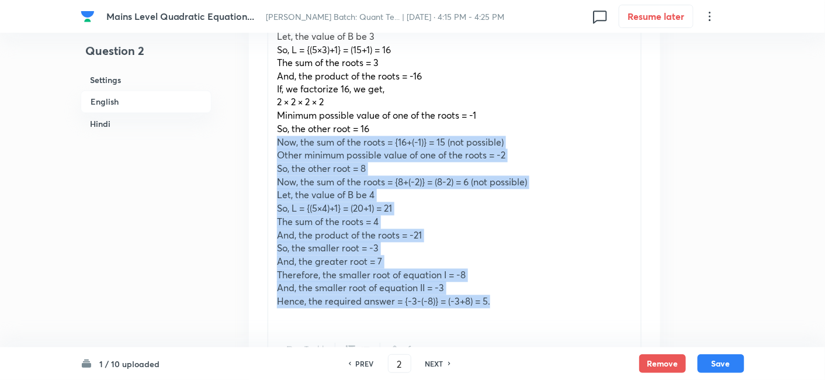
drag, startPoint x: 272, startPoint y: 138, endPoint x: 547, endPoint y: 302, distance: 320.2
click at [547, 302] on div "Answer: A Equation I X^2 + AX – K = 0 Let, the value of K be 12 So, K = 1 And, …" at bounding box center [454, 10] width 373 height 638
copy div "Now, the sum of the roots = {16+(-1)} = 15 (not possible) Other minimum possibl…"
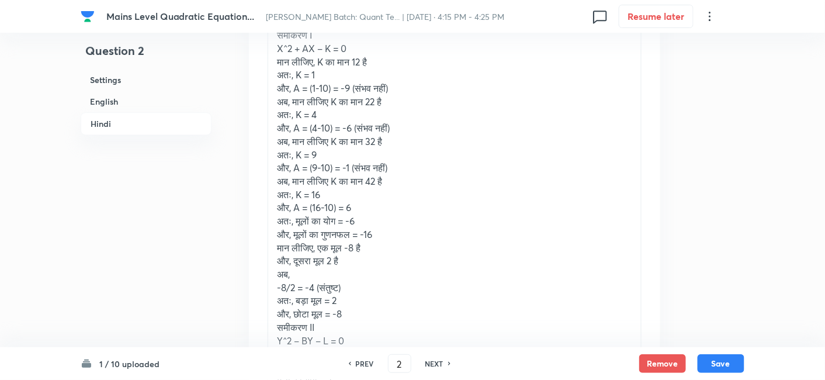
scroll to position [3884, 0]
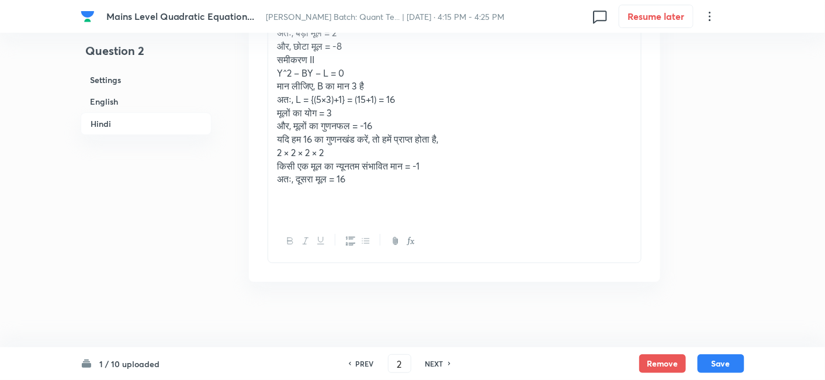
click at [475, 199] on p at bounding box center [454, 205] width 355 height 13
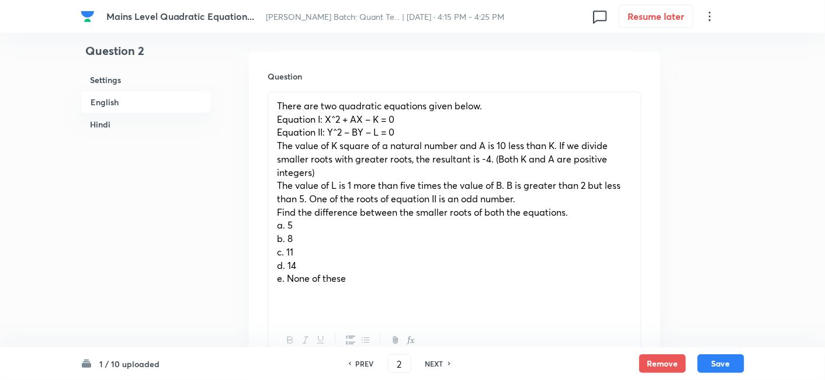
scroll to position [367, 0]
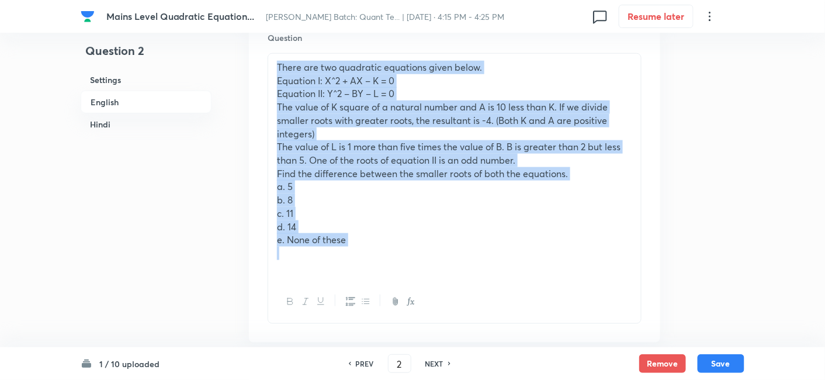
drag, startPoint x: 273, startPoint y: 58, endPoint x: 414, endPoint y: 248, distance: 236.9
click at [414, 248] on div "There are two quadratic equations given below. Equation I: X^2 + AX – K = 0 Equ…" at bounding box center [454, 167] width 373 height 227
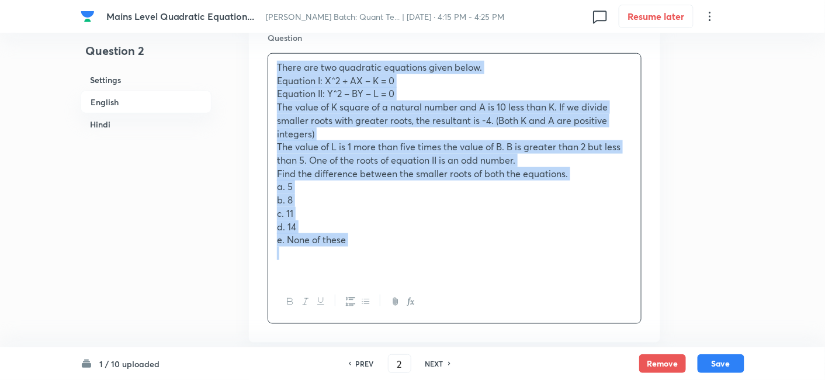
copy div "There are two quadratic equations given below. Equation I: X^2 + AX – K = 0 Equ…"
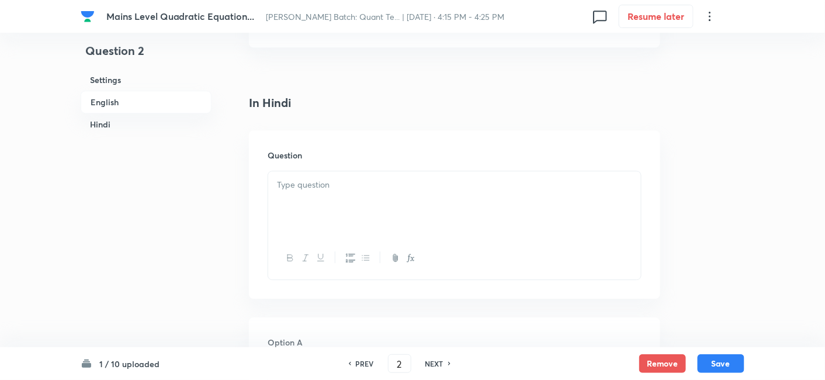
scroll to position [2345, 0]
click at [329, 189] on div at bounding box center [454, 202] width 373 height 65
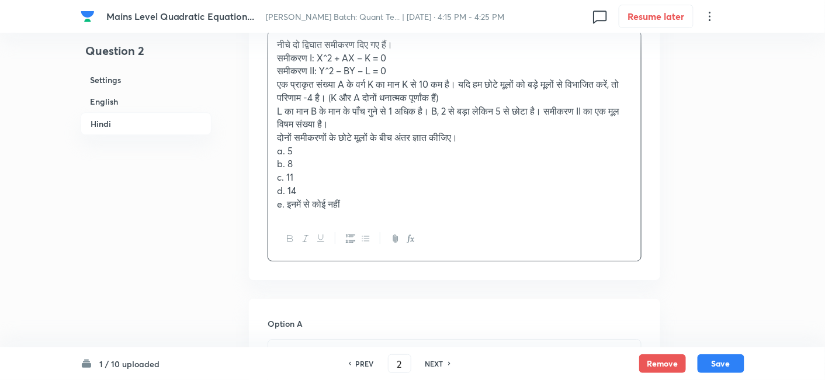
scroll to position [2488, 0]
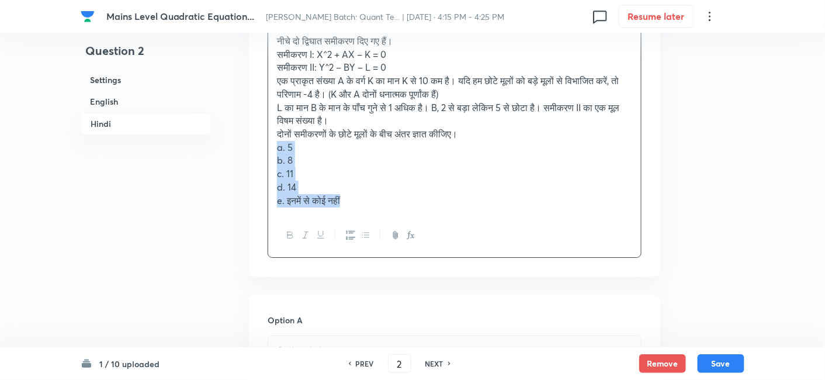
drag, startPoint x: 271, startPoint y: 144, endPoint x: 406, endPoint y: 247, distance: 169.7
click at [406, 247] on div "नीचे दो द्विघात समीकरण दिए गए हैं। समीकरण I: X^2 + AX ​​– K = 0 समीकरण II: Y^2 …" at bounding box center [455, 142] width 374 height 231
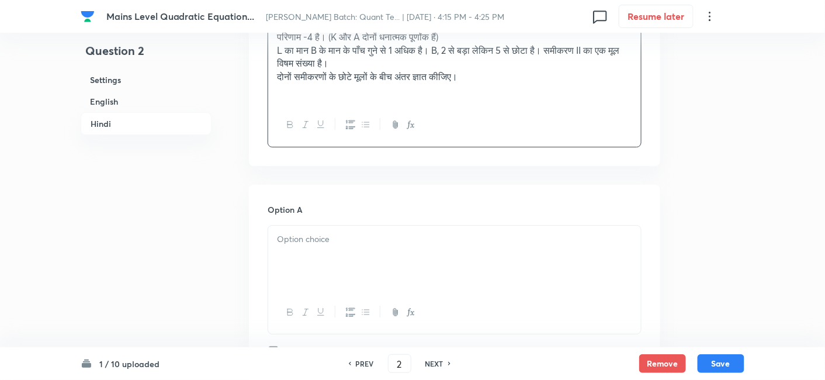
scroll to position [2546, 0]
click at [406, 247] on div at bounding box center [454, 256] width 373 height 65
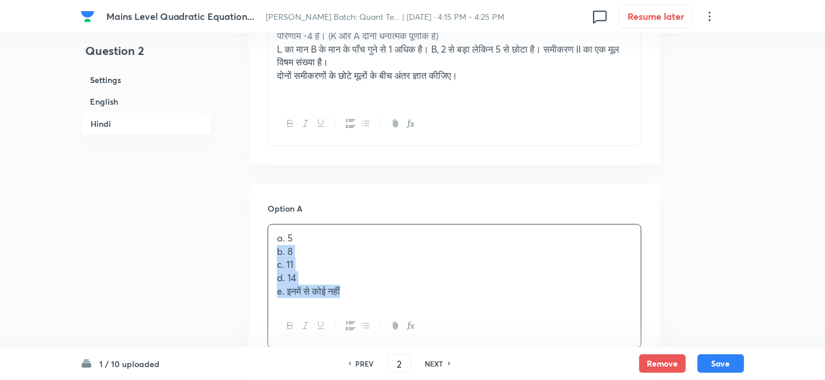
drag, startPoint x: 273, startPoint y: 253, endPoint x: 417, endPoint y: 351, distance: 173.8
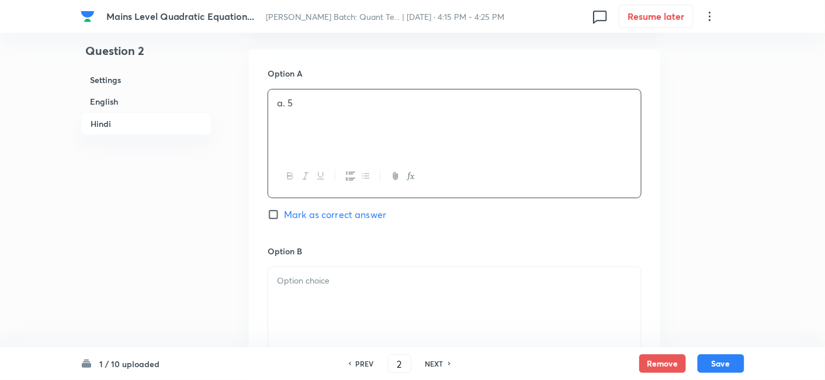
scroll to position [2695, 0]
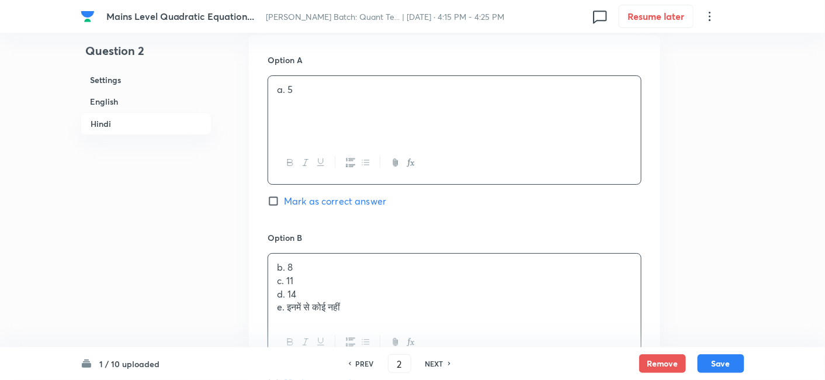
click at [329, 269] on p "b. 8" at bounding box center [454, 267] width 355 height 13
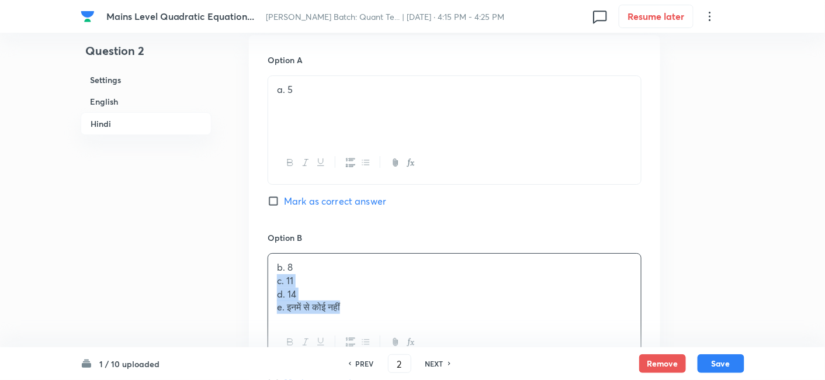
drag, startPoint x: 275, startPoint y: 279, endPoint x: 393, endPoint y: 328, distance: 127.3
click at [393, 328] on div "b. 8 c. 11 d. 14 e. इनमें से कोई नहीं" at bounding box center [455, 308] width 374 height 111
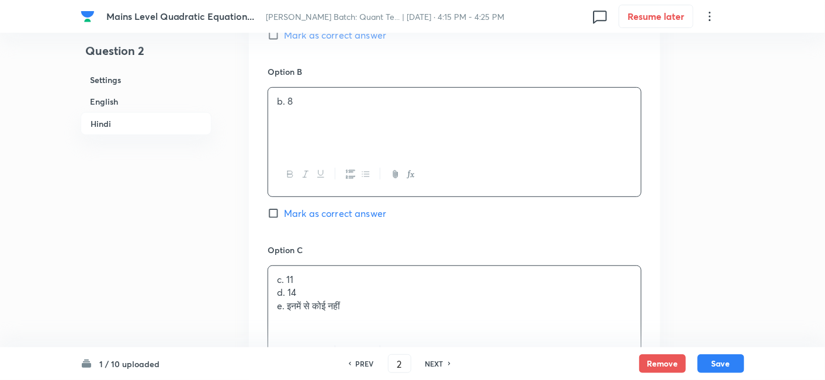
click at [289, 294] on div "c. 11 d. 14 e. इनमें से कोई नहीं" at bounding box center [454, 298] width 373 height 65
drag, startPoint x: 275, startPoint y: 292, endPoint x: 396, endPoint y: 330, distance: 126.1
click at [396, 330] on div "c. 11 d. 14 e. इनमें से कोई नहीं" at bounding box center [455, 319] width 374 height 109
click at [310, 318] on div "d. 14 e. इनमें से कोई नहीं" at bounding box center [454, 299] width 373 height 65
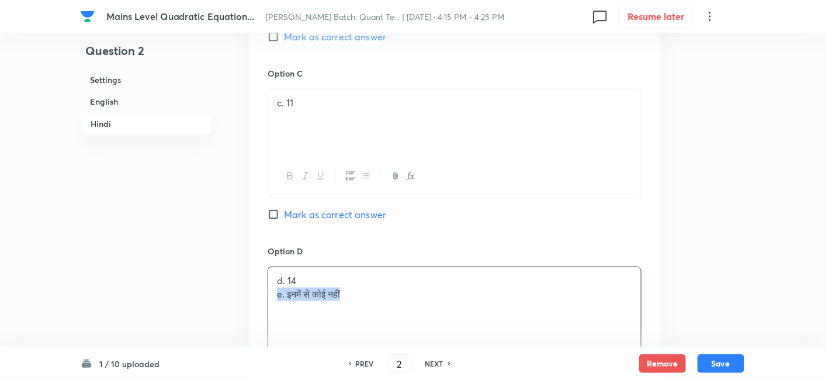
drag, startPoint x: 273, startPoint y: 292, endPoint x: 438, endPoint y: 331, distance: 169.4
click at [438, 331] on div "d. 14 e. इनमें से कोई नहीं" at bounding box center [455, 320] width 374 height 109
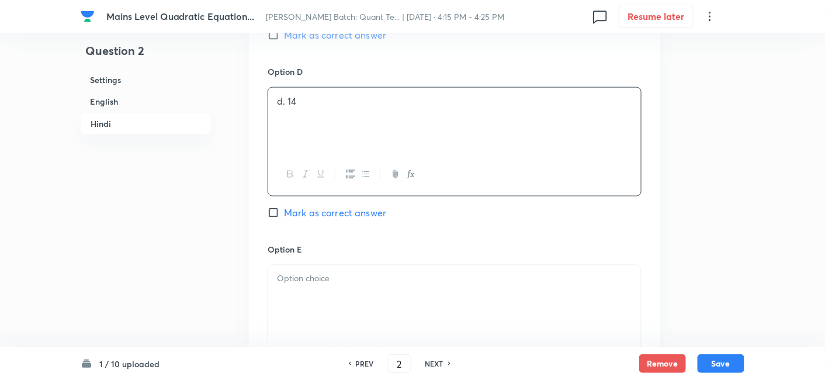
scroll to position [3221, 0]
click at [386, 281] on div at bounding box center [454, 293] width 373 height 65
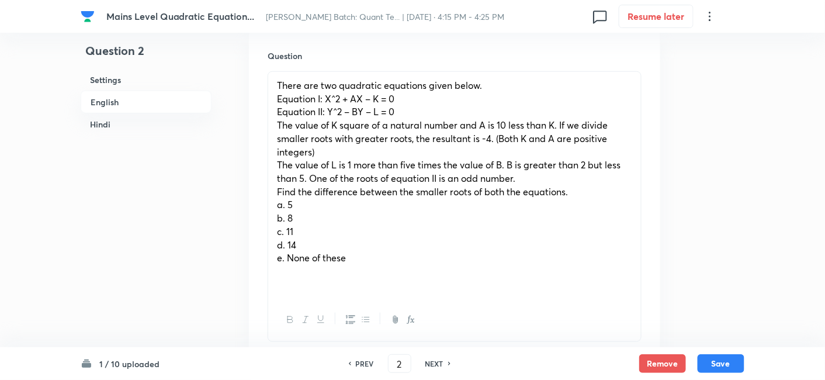
scroll to position [351, 0]
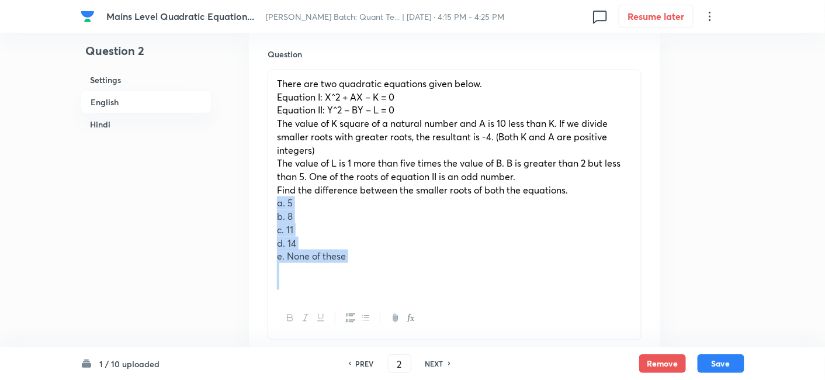
drag, startPoint x: 273, startPoint y: 205, endPoint x: 406, endPoint y: 283, distance: 154.5
click at [406, 283] on div "There are two quadratic equations given below. Equation I: X^2 + AX – K = 0 Equ…" at bounding box center [454, 183] width 373 height 227
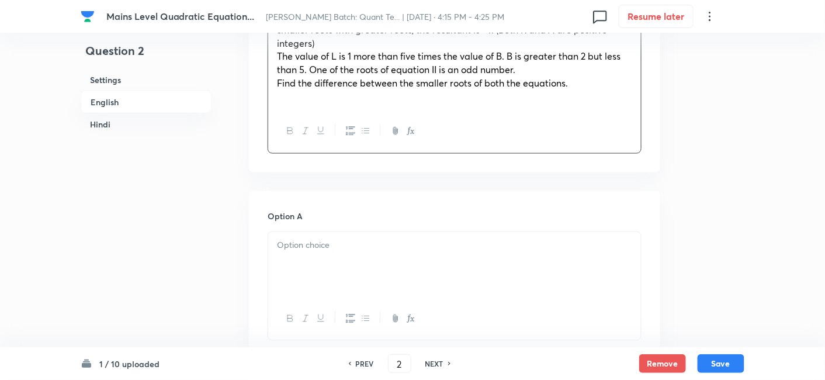
scroll to position [458, 0]
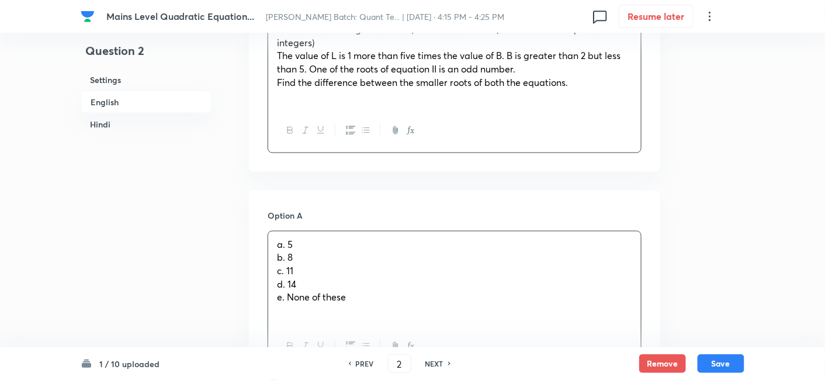
click at [303, 257] on div "a. 5 b. 8 c. 11 d. 14 e. None of these" at bounding box center [454, 278] width 373 height 94
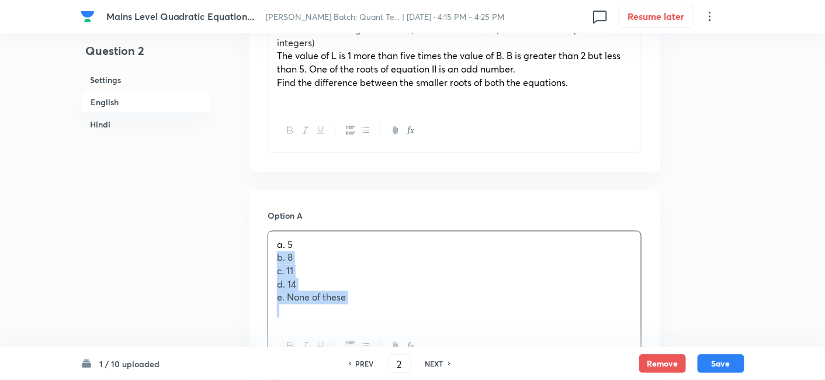
drag, startPoint x: 276, startPoint y: 259, endPoint x: 373, endPoint y: 320, distance: 114.2
click at [373, 320] on div "a. 5 b. 8 c. 11 d. 14 e. None of these" at bounding box center [454, 278] width 373 height 94
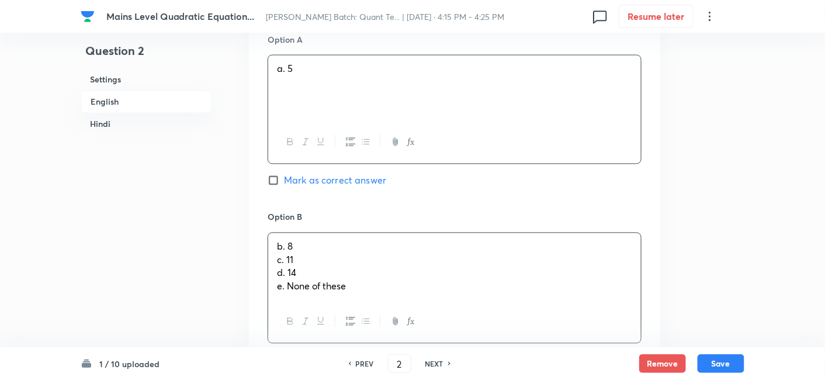
click at [273, 238] on div "b. 8 c. 11 d. 14 e. None of these" at bounding box center [454, 266] width 373 height 67
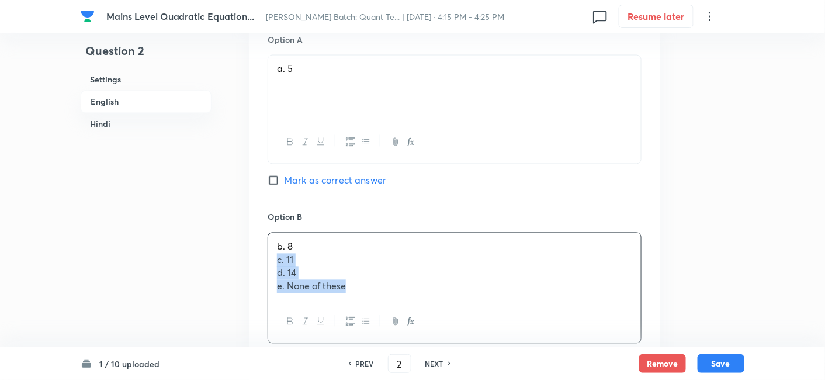
drag, startPoint x: 275, startPoint y: 254, endPoint x: 390, endPoint y: 313, distance: 128.9
click at [390, 313] on div "b. 8 c. 11 d. 14 e. None of these" at bounding box center [455, 288] width 374 height 111
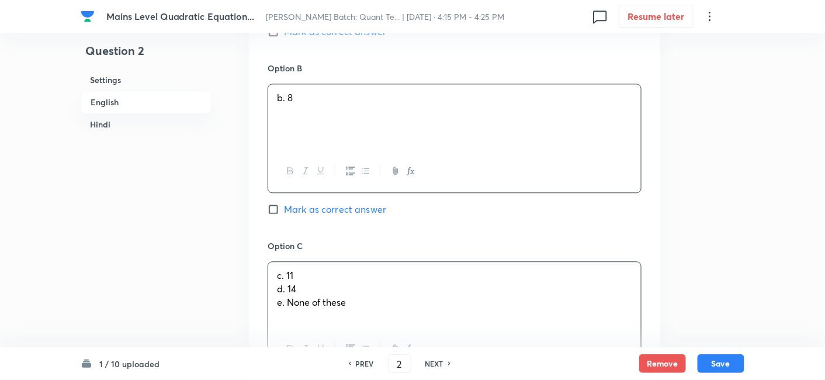
click at [302, 269] on p "c. 11" at bounding box center [454, 275] width 355 height 13
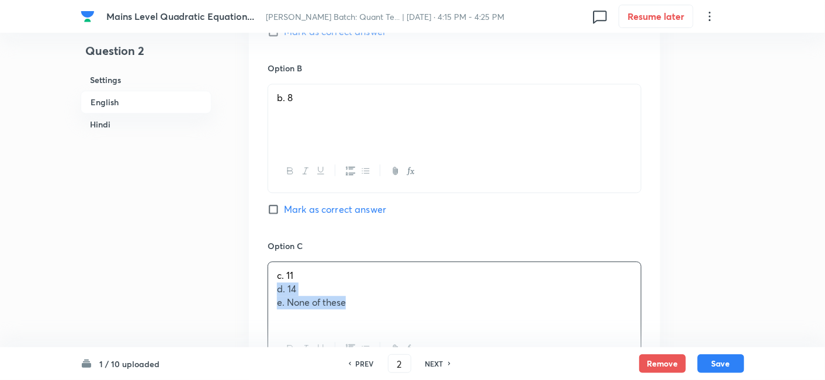
drag, startPoint x: 273, startPoint y: 288, endPoint x: 384, endPoint y: 327, distance: 117.2
click at [384, 327] on div "c. 11 d. 14 e. None of these" at bounding box center [455, 315] width 374 height 109
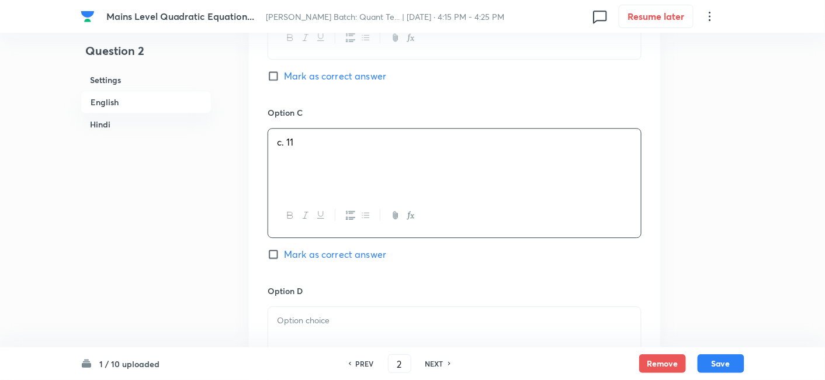
scroll to position [916, 0]
click at [384, 327] on div at bounding box center [454, 339] width 373 height 65
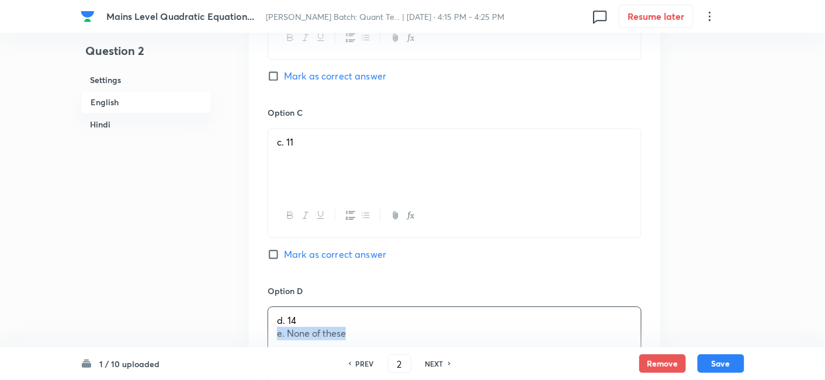
drag, startPoint x: 274, startPoint y: 331, endPoint x: 417, endPoint y: 345, distance: 143.3
click at [417, 345] on div "d. 14 e. None of these" at bounding box center [454, 339] width 373 height 65
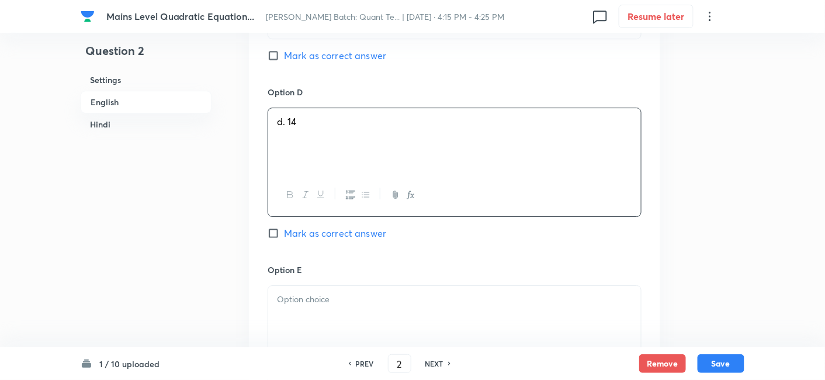
scroll to position [1118, 0]
click at [417, 345] on div at bounding box center [454, 315] width 373 height 65
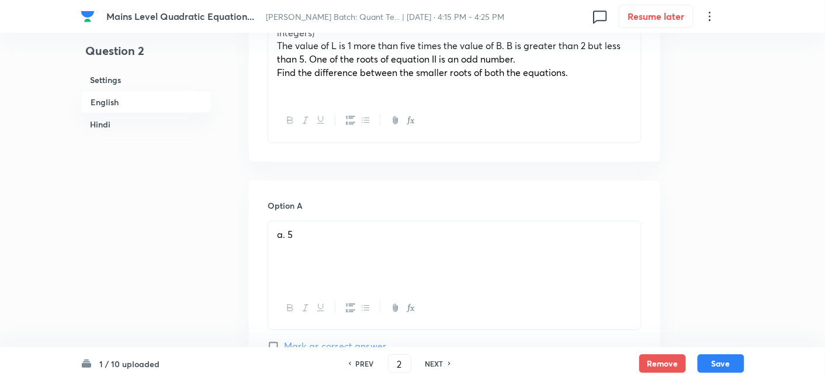
scroll to position [469, 0]
click at [361, 346] on span "Mark as correct answer" at bounding box center [335, 346] width 102 height 14
click at [284, 346] on input "Mark as correct answer" at bounding box center [276, 346] width 16 height 12
checkbox input "true"
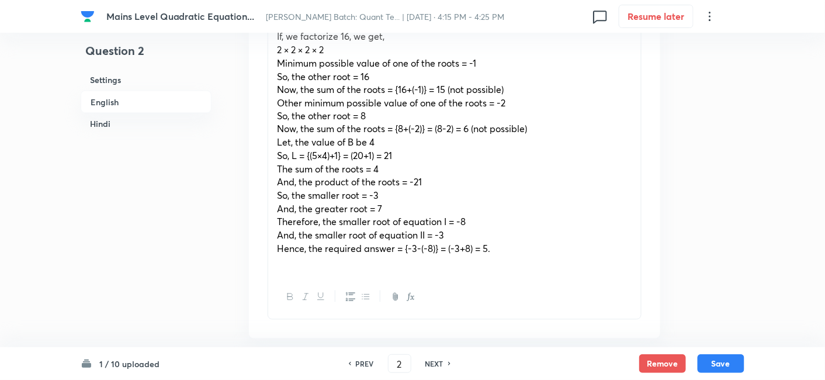
scroll to position [1973, 0]
click at [728, 358] on button "Save" at bounding box center [721, 362] width 47 height 19
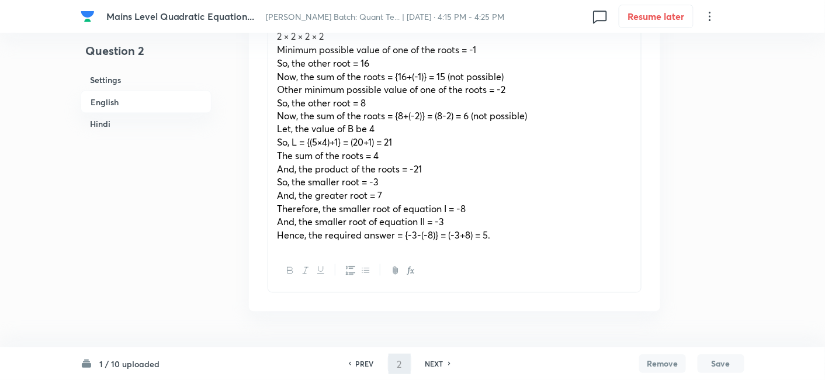
type input "3"
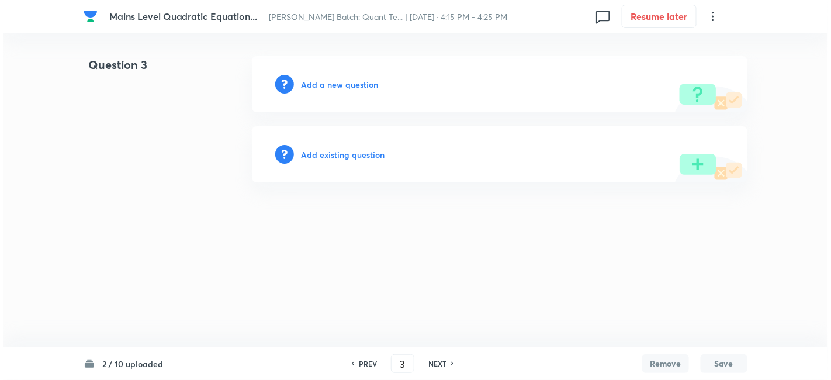
scroll to position [0, 0]
click at [334, 79] on h6 "Add a new question" at bounding box center [339, 84] width 77 height 12
click at [334, 79] on h6 "Choose a question type" at bounding box center [346, 84] width 90 height 12
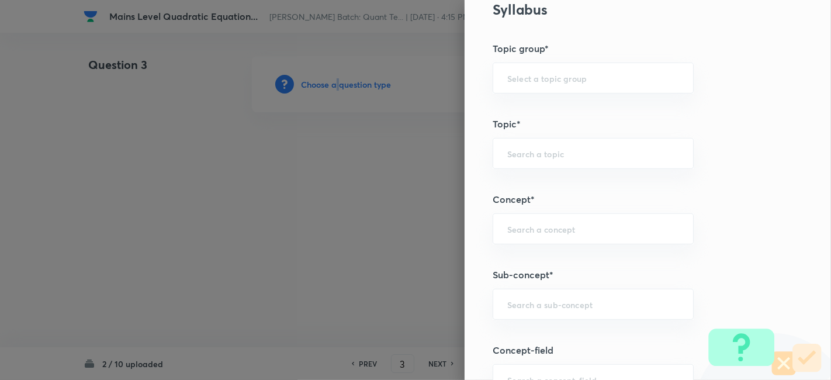
scroll to position [539, 0]
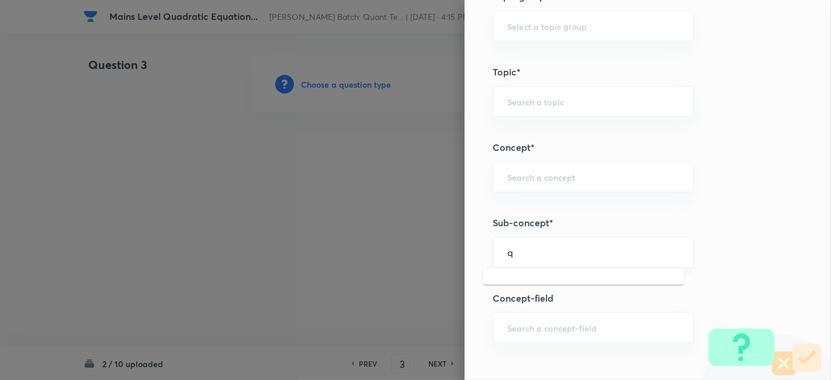
click at [550, 252] on input "q" at bounding box center [593, 252] width 172 height 11
click at [548, 275] on li "Quadratic Equation" at bounding box center [583, 283] width 200 height 21
type input "Quadratic Equation"
type input "Quantitative Aptitude"
type input "Basic Maths"
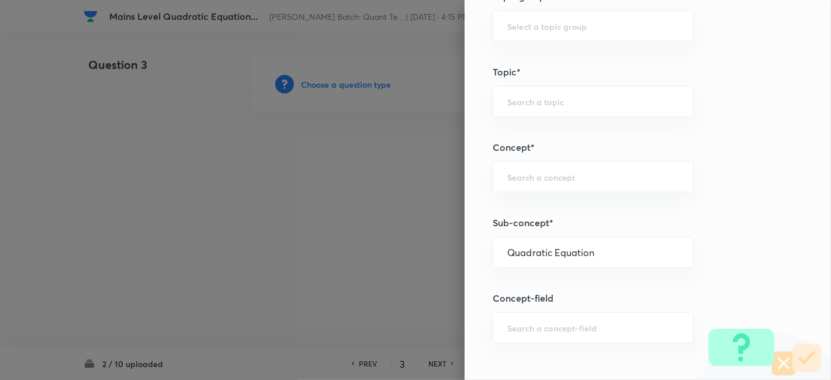
type input "Quadratic Equation"
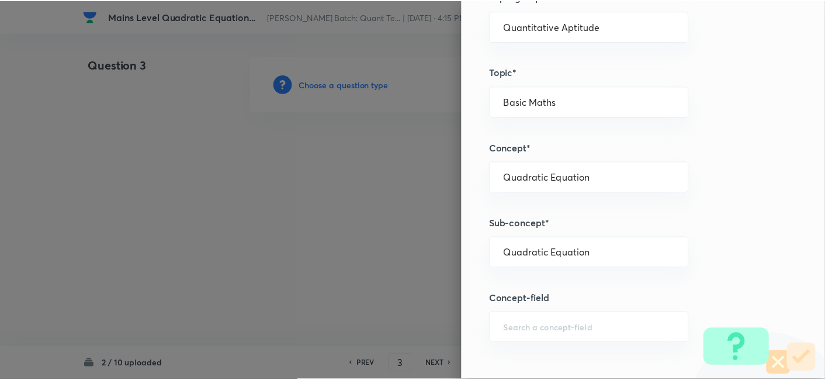
scroll to position [1210, 0]
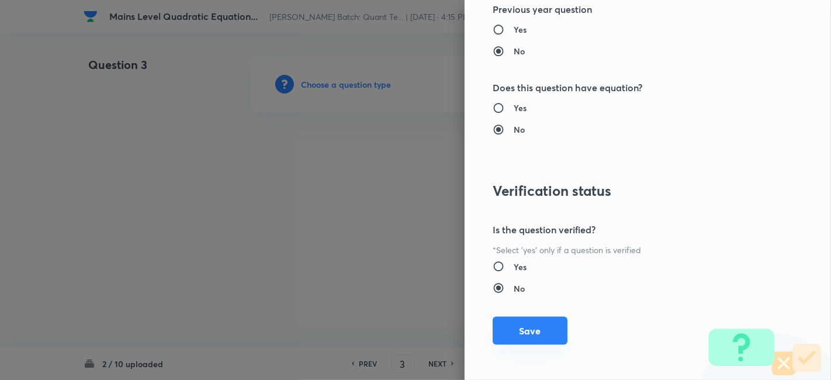
click at [532, 328] on button "Save" at bounding box center [530, 331] width 75 height 28
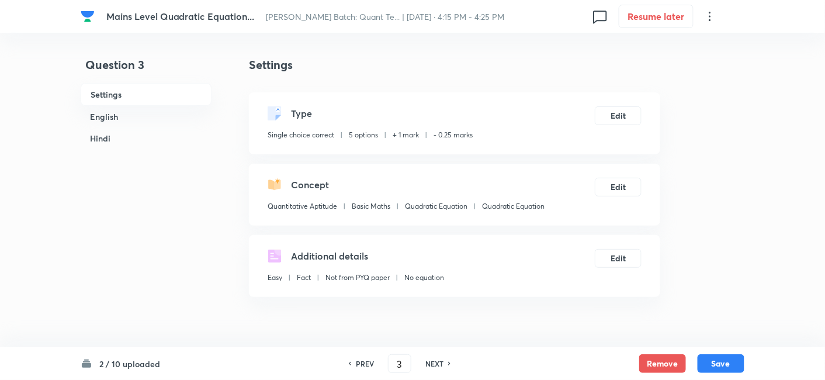
scroll to position [221, 0]
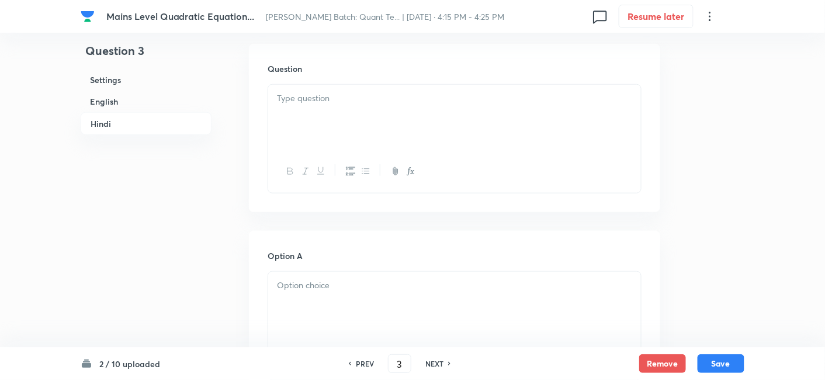
scroll to position [1740, 0]
click at [354, 126] on div at bounding box center [454, 118] width 373 height 65
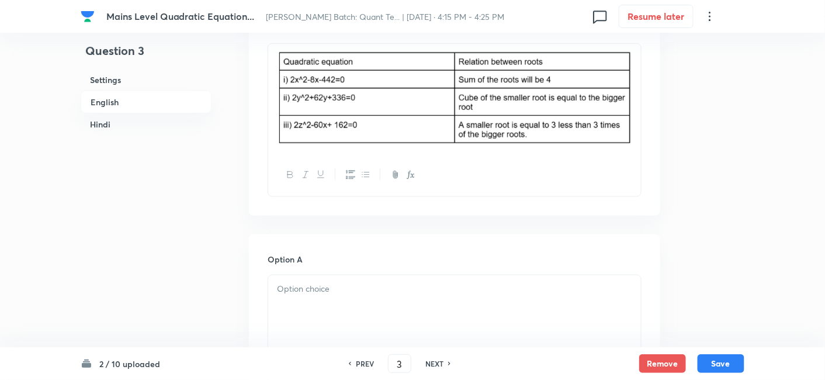
scroll to position [376, 0]
click at [328, 326] on div at bounding box center [454, 308] width 373 height 65
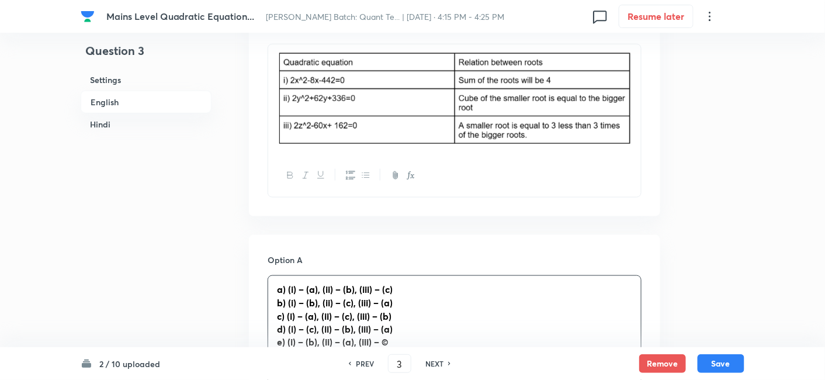
scroll to position [447, 0]
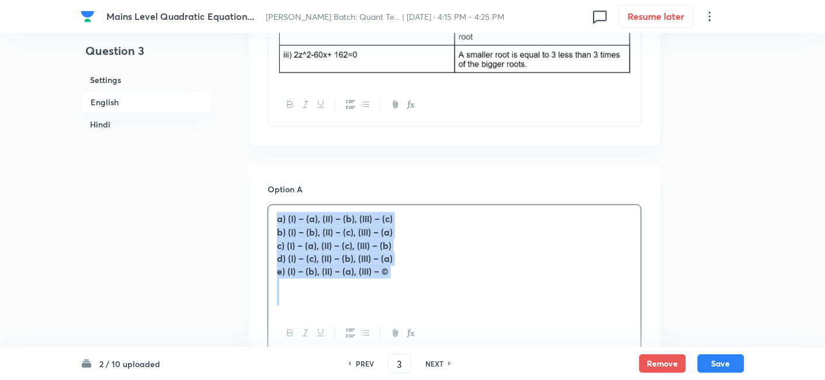
drag, startPoint x: 275, startPoint y: 219, endPoint x: 459, endPoint y: 325, distance: 212.6
click at [459, 325] on div "a) (i) – (a), (ii) – (b), (iii) – (c) b) (i) – (b), (ii) – (c), (iii) – (a) c) …" at bounding box center [455, 280] width 374 height 151
copy div "a) (i) – (a), (ii) – (b), (iii) – (c) b) (i) – (b), (ii) – (c), (iii) – (a) c) …"
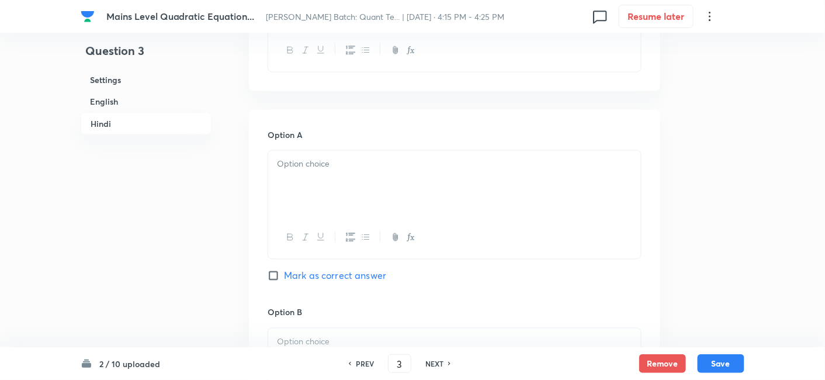
scroll to position [1958, 0]
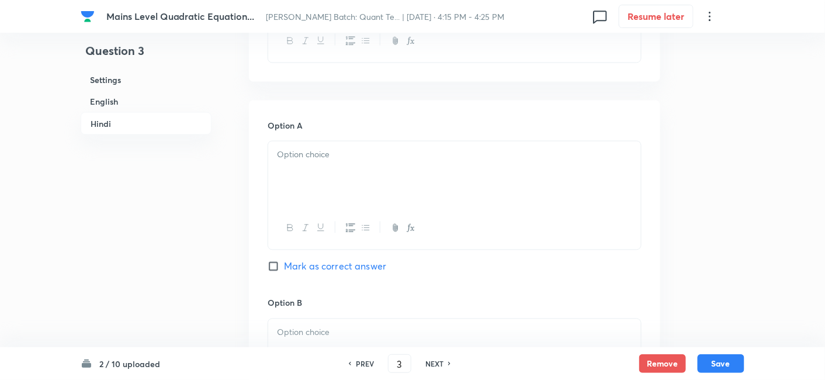
click at [328, 181] on div at bounding box center [454, 173] width 373 height 65
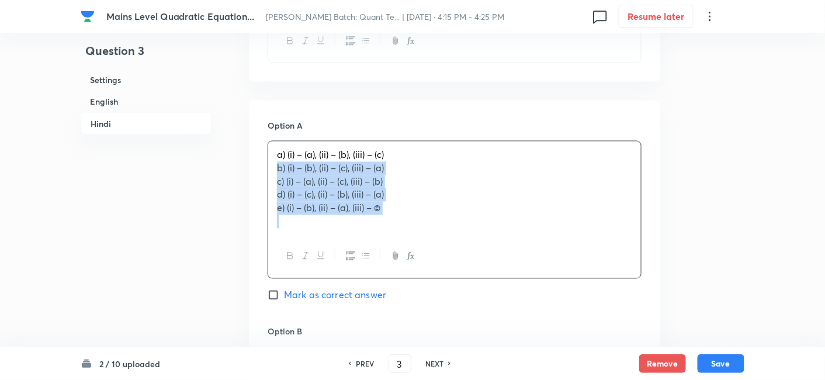
drag, startPoint x: 274, startPoint y: 165, endPoint x: 505, endPoint y: 261, distance: 250.5
click at [505, 261] on div "a) (i) – (a), (ii) – (b), (iii) – (c) b) (i) – (b), (ii) – (c), (iii) – (a) c) …" at bounding box center [455, 210] width 374 height 138
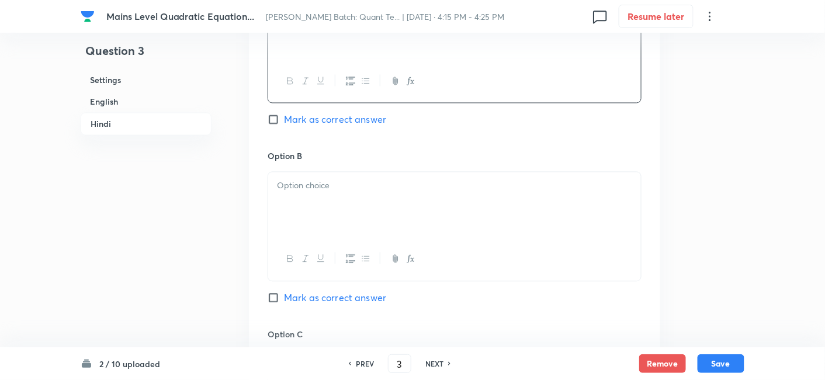
scroll to position [2108, 0]
click at [317, 198] on div at bounding box center [454, 200] width 373 height 65
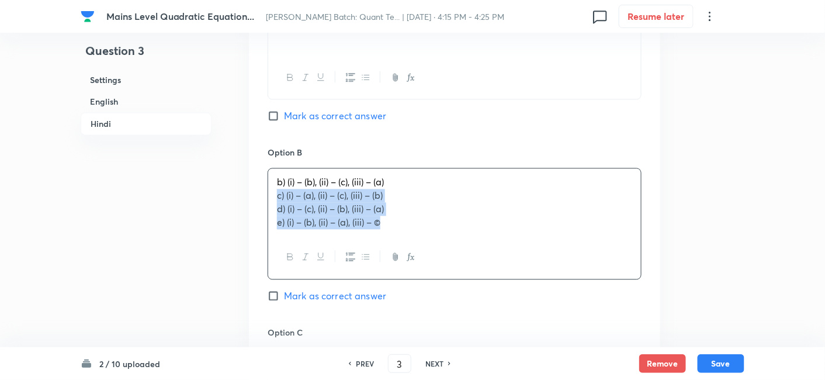
drag, startPoint x: 271, startPoint y: 196, endPoint x: 464, endPoint y: 268, distance: 205.8
click at [464, 268] on div "b) (i) – (b), (ii) – (c), (iii) – (a) c) (i) – (a), (ii) – (c), (iii) – (b) d) …" at bounding box center [455, 223] width 374 height 111
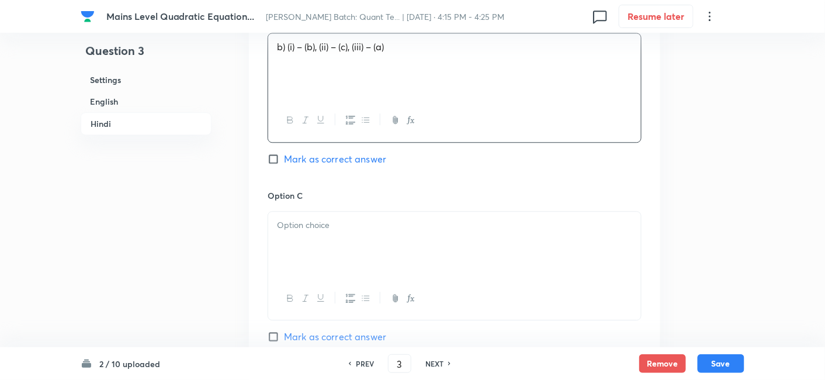
scroll to position [2244, 0]
click at [320, 241] on div at bounding box center [454, 243] width 373 height 65
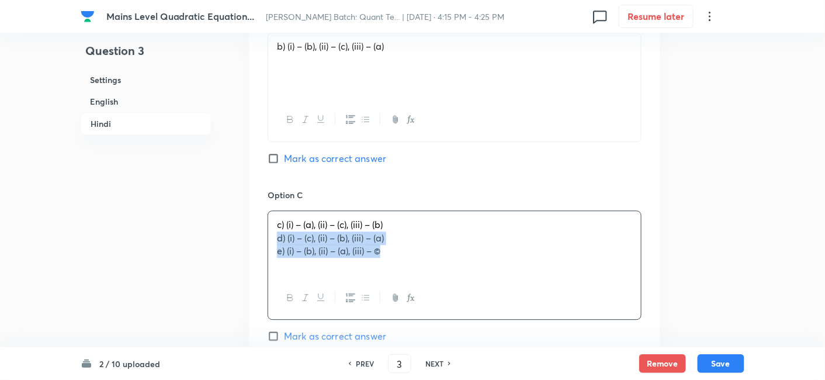
drag, startPoint x: 268, startPoint y: 237, endPoint x: 475, endPoint y: 297, distance: 216.2
click at [475, 297] on div "c) (i) – (a), (ii) – (c), (iii) – (b) d) (i) – (c), (ii) – (b), (iii) – (a) e) …" at bounding box center [455, 264] width 374 height 109
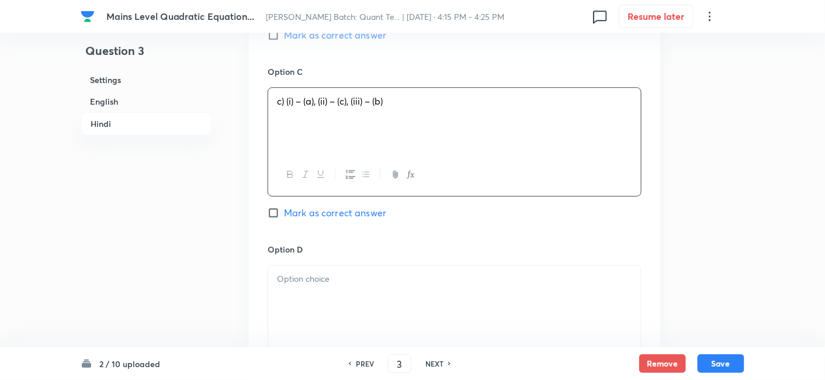
click at [362, 209] on span "Mark as correct answer" at bounding box center [335, 213] width 102 height 14
click at [284, 209] on input "Mark as correct answer" at bounding box center [276, 213] width 16 height 12
checkbox input "true"
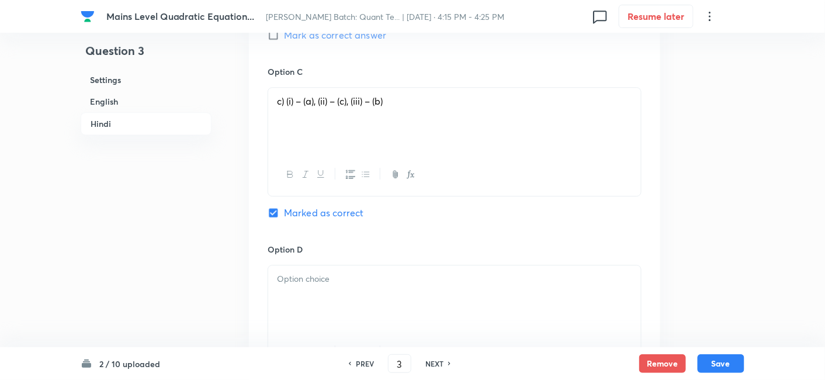
checkbox input "true"
click at [306, 275] on p at bounding box center [454, 278] width 355 height 13
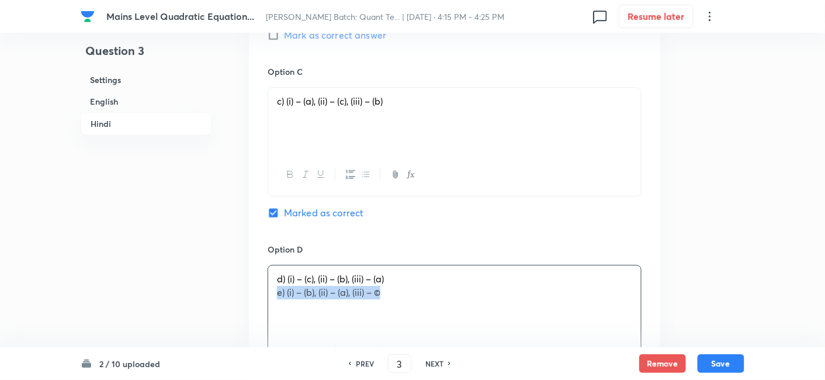
drag, startPoint x: 273, startPoint y: 294, endPoint x: 434, endPoint y: 318, distance: 162.5
click at [434, 318] on div "d) (i) – (c), (ii) – (b), (iii) – (a) e) (i) – (b), (ii) – (a), (iii) – ©" at bounding box center [454, 297] width 373 height 65
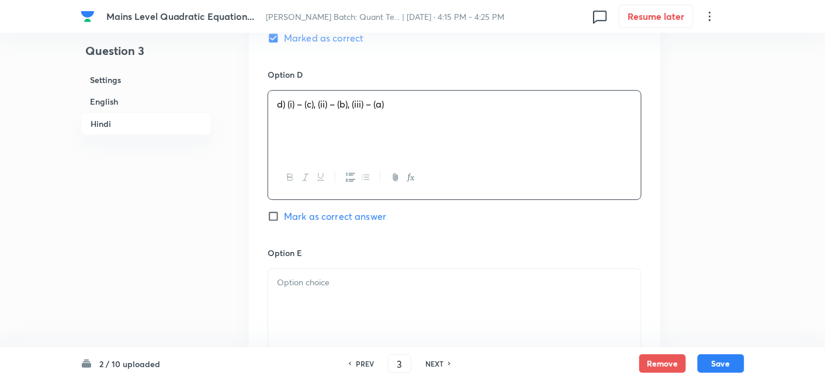
click at [434, 318] on div at bounding box center [454, 301] width 373 height 65
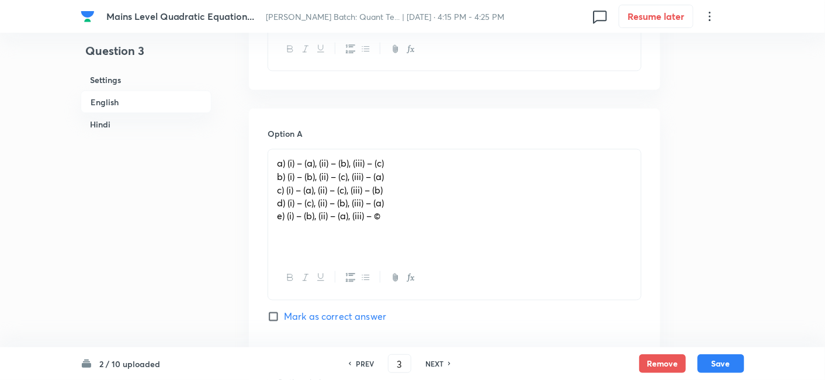
scroll to position [503, 0]
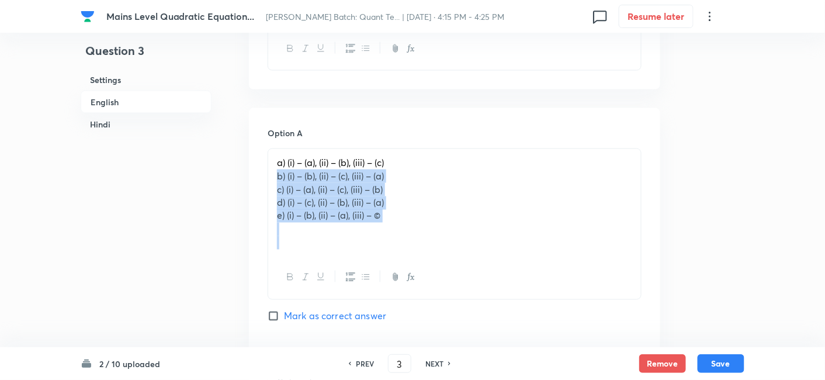
drag, startPoint x: 274, startPoint y: 175, endPoint x: 478, endPoint y: 274, distance: 226.9
click at [478, 274] on div "a) (i) – (a), (ii) – (b), (iii) – (c) b) (i) – (b), (ii) – (c), (iii) – (a) c) …" at bounding box center [455, 223] width 374 height 151
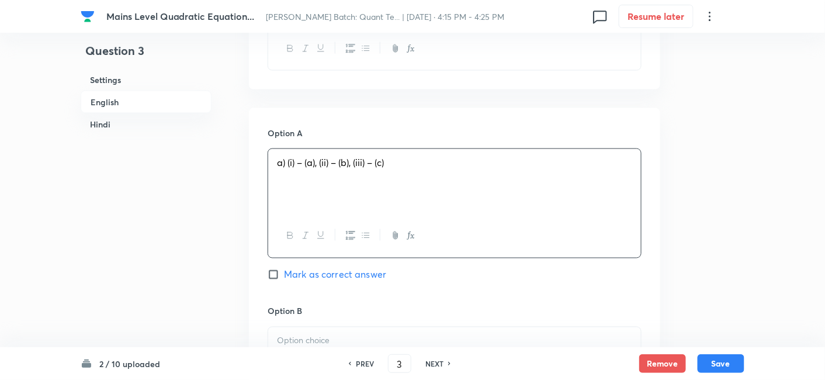
scroll to position [622, 0]
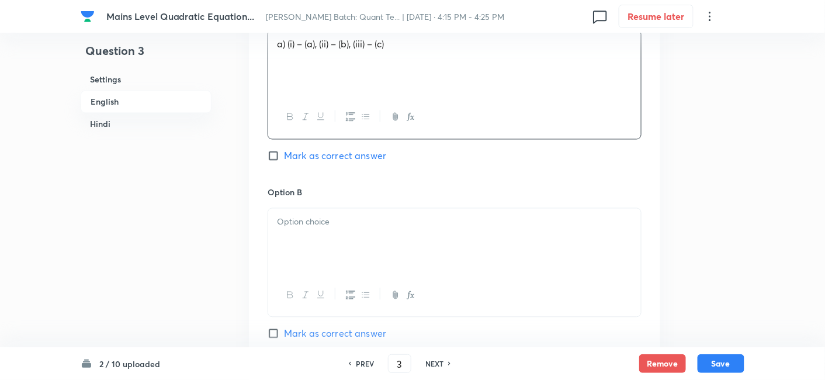
click at [338, 225] on p at bounding box center [454, 222] width 355 height 13
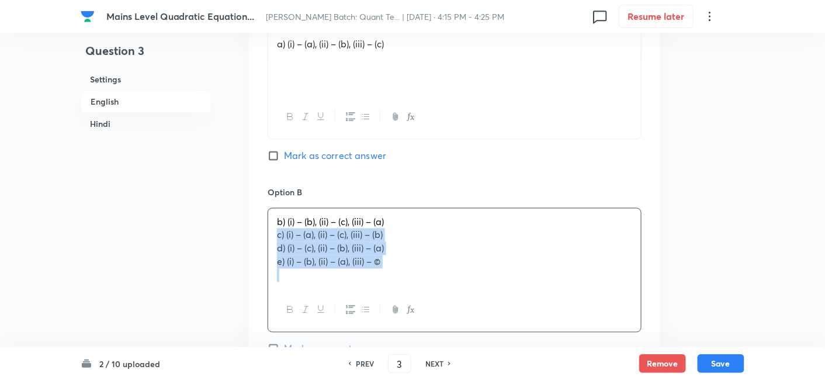
drag, startPoint x: 275, startPoint y: 233, endPoint x: 432, endPoint y: 282, distance: 164.7
click at [432, 282] on div "b) (i) – (b), (ii) – (c), (iii) – (a) c) (i) – (a), (ii) – (c), (iii) – (b) d) …" at bounding box center [454, 249] width 373 height 81
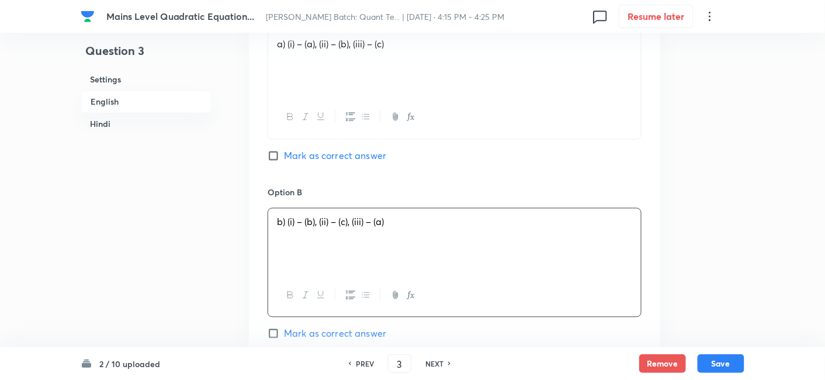
scroll to position [754, 0]
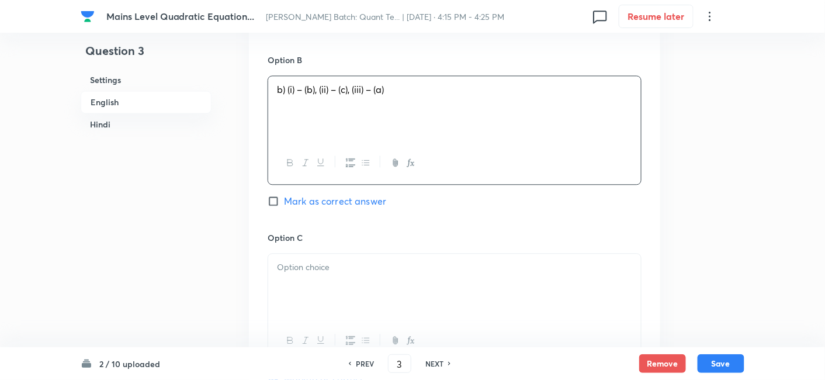
click at [328, 267] on p at bounding box center [454, 267] width 355 height 13
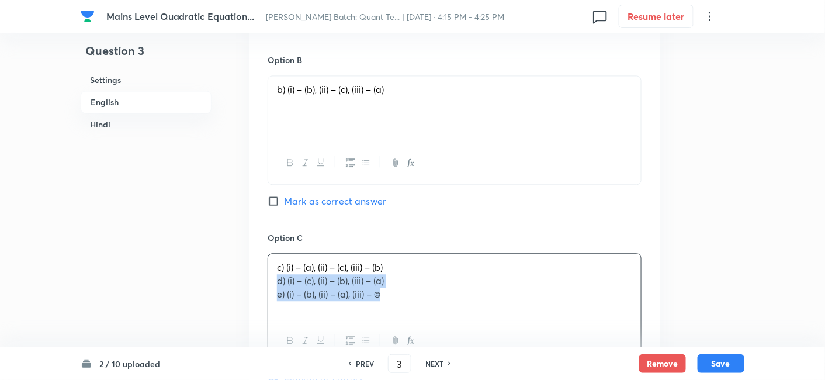
drag, startPoint x: 278, startPoint y: 278, endPoint x: 455, endPoint y: 319, distance: 181.3
click at [455, 319] on div "c) (i) – (a), (ii) – (c), (iii) – (b) d) (i) – (c), (ii) – (b), (iii) – (a) e) …" at bounding box center [455, 307] width 374 height 109
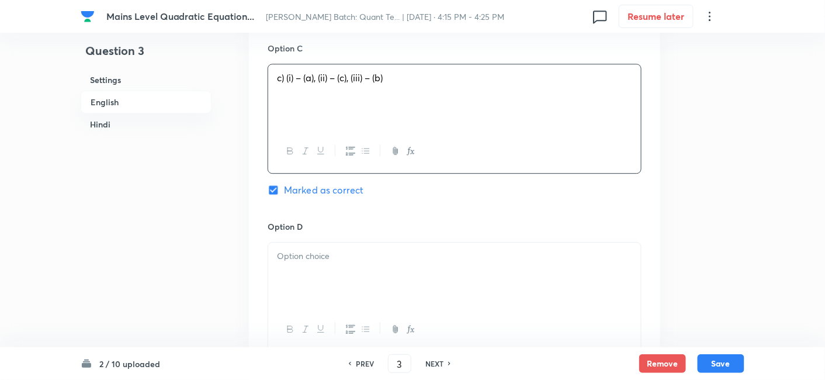
scroll to position [945, 0]
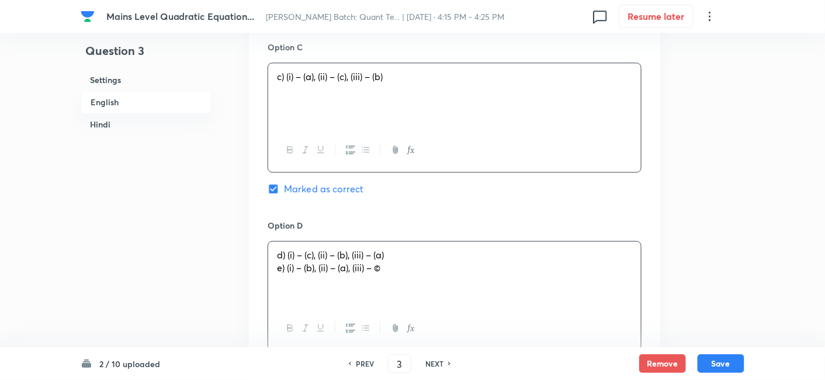
click at [302, 264] on div "d) (i) – (c), (ii) – (b), (iii) – (a) e) (i) – (b), (ii) – (a), (iii) – ©" at bounding box center [454, 273] width 373 height 65
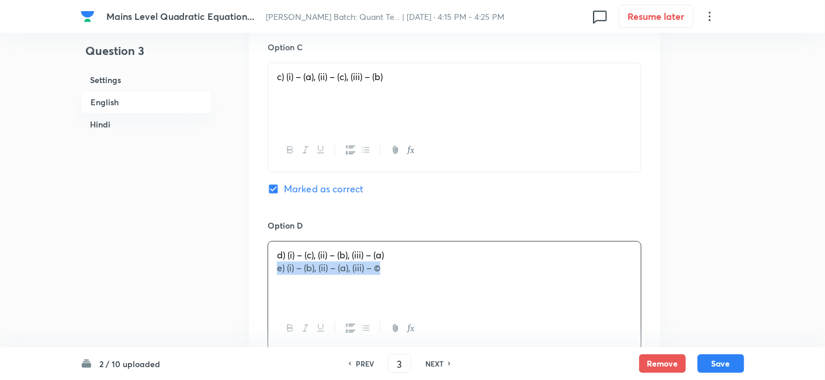
drag, startPoint x: 275, startPoint y: 269, endPoint x: 437, endPoint y: 307, distance: 166.3
click at [437, 307] on div "d) (i) – (c), (ii) – (b), (iii) – (a) e) (i) – (b), (ii) – (a), (iii) – ©" at bounding box center [455, 295] width 374 height 109
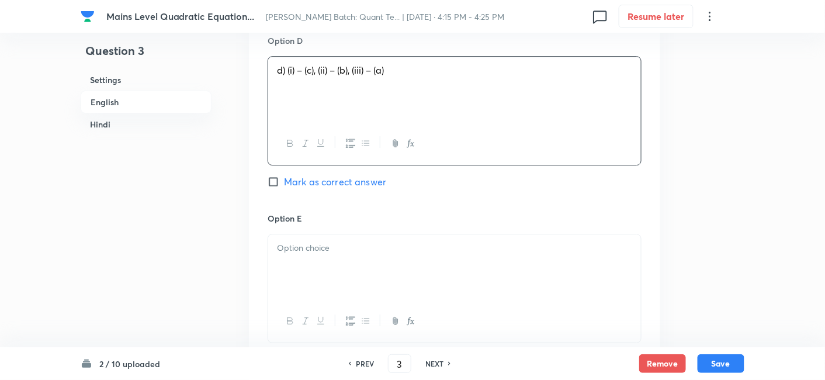
click at [332, 251] on p at bounding box center [454, 247] width 355 height 13
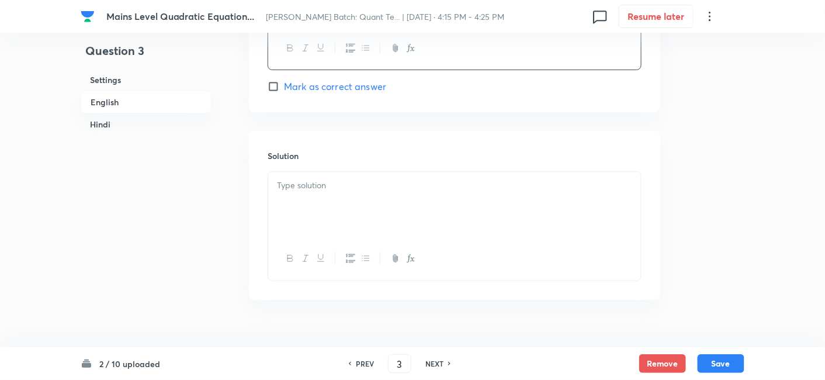
scroll to position [1404, 0]
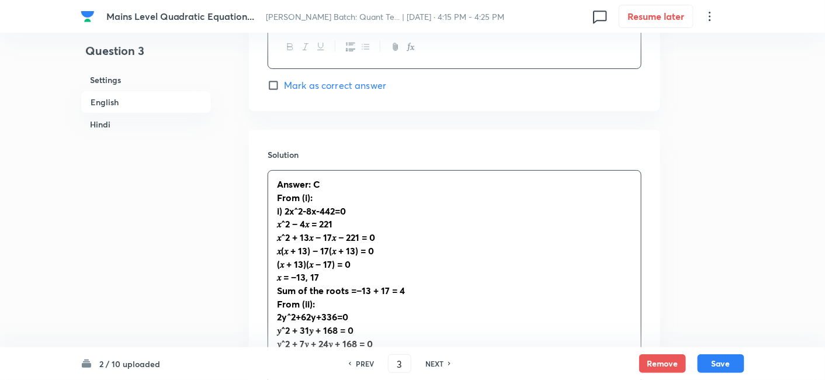
click at [410, 193] on div "Answer: C From (i): i) 2x^2-8x-442=0 𝑥^2 − 4𝑥 = 221 𝑥^2 + 13𝑥 − 17𝑥 − 221 = 0 𝑥…" at bounding box center [454, 377] width 373 height 413
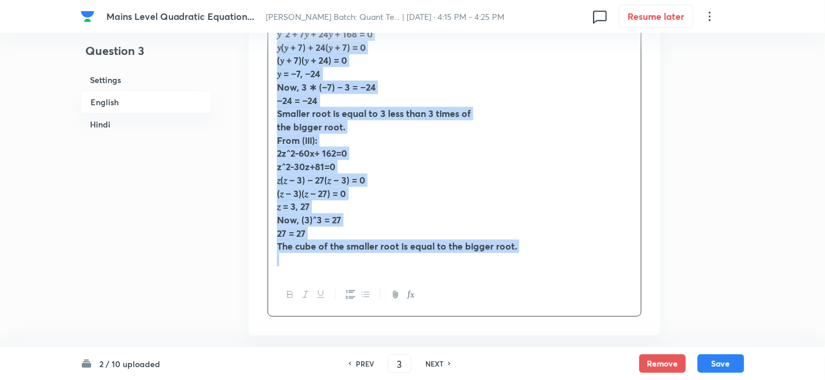
scroll to position [1741, 0]
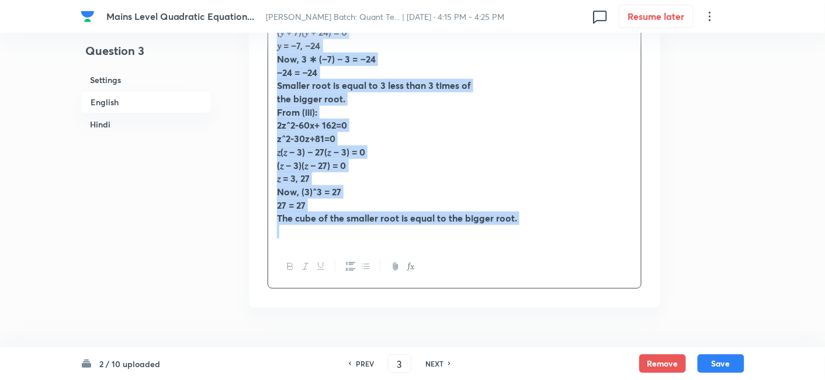
drag, startPoint x: 275, startPoint y: 113, endPoint x: 553, endPoint y: 285, distance: 326.6
click at [553, 285] on div "Answer: C From (i): i) 2x^2-8x-442=0 𝑥^2 − 4𝑥 = 221 𝑥^2 + 13𝑥 − 17𝑥 − 221 = 0 𝑥…" at bounding box center [455, 60] width 374 height 456
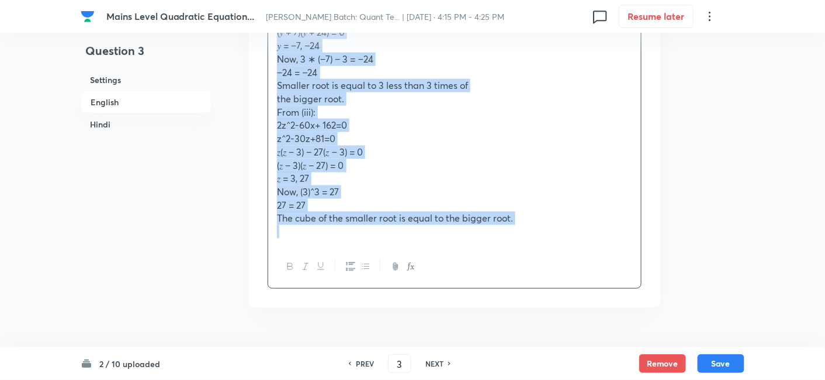
copy div "Answer: C From (i): i) 2x^2-8x-442=0 𝑥^2 − 4𝑥 = 221 𝑥^2 + 13𝑥 − 17𝑥 − 221 = 0 𝑥…"
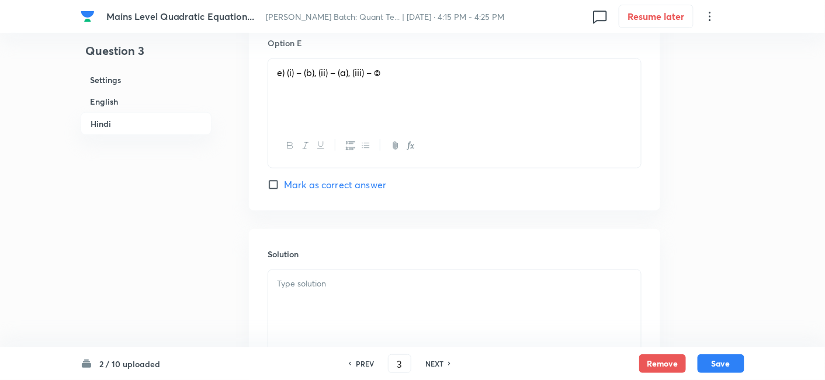
scroll to position [3173, 0]
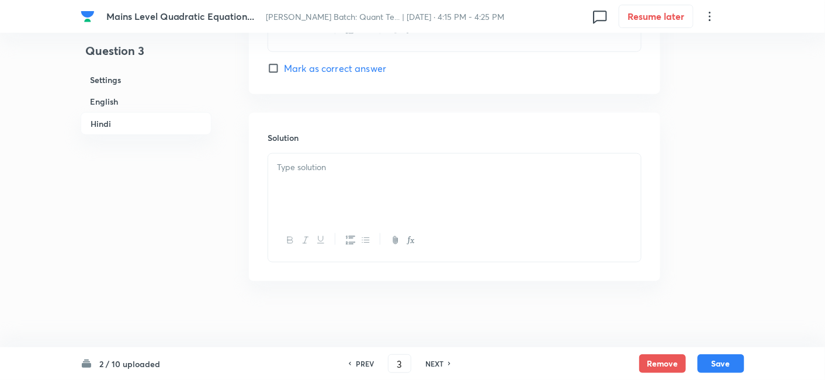
click at [454, 219] on div at bounding box center [454, 240] width 373 height 43
click at [415, 191] on div at bounding box center [454, 186] width 373 height 65
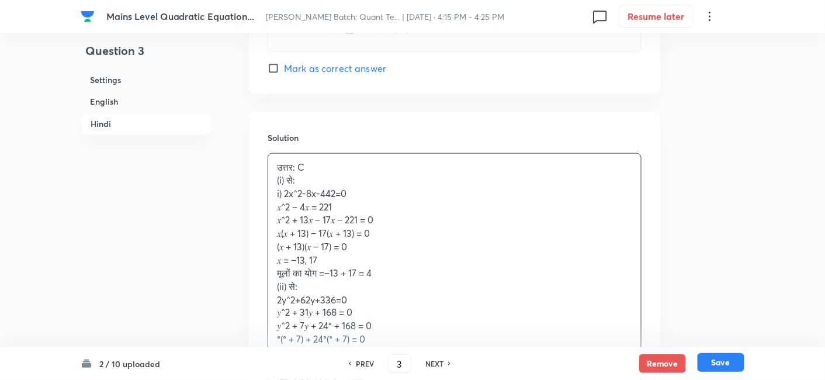
click at [719, 364] on button "Save" at bounding box center [721, 362] width 47 height 19
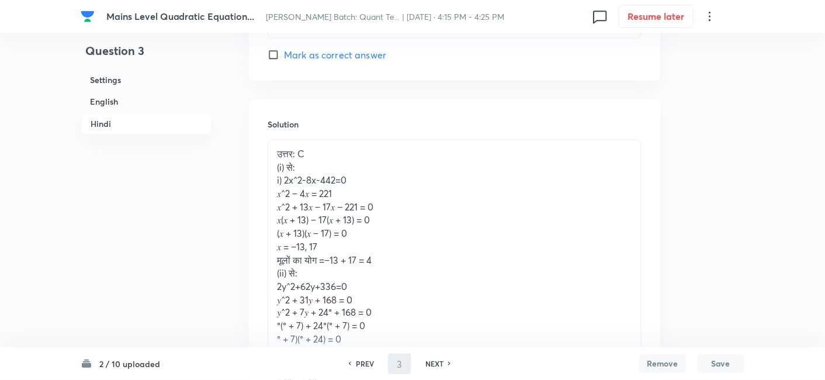
type input "4"
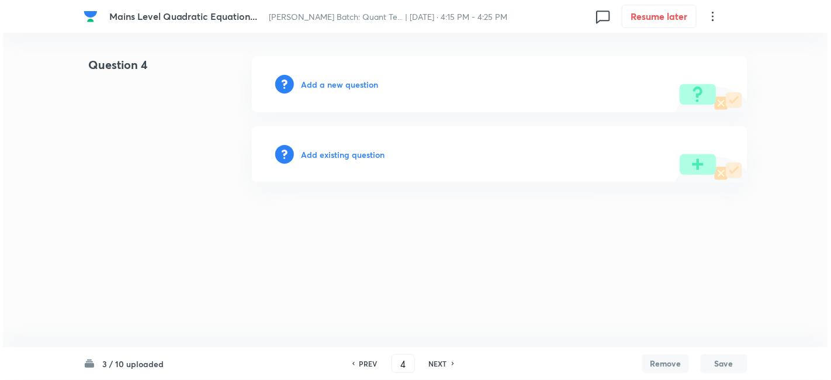
scroll to position [0, 0]
click at [341, 86] on h6 "Add a new question" at bounding box center [339, 84] width 77 height 12
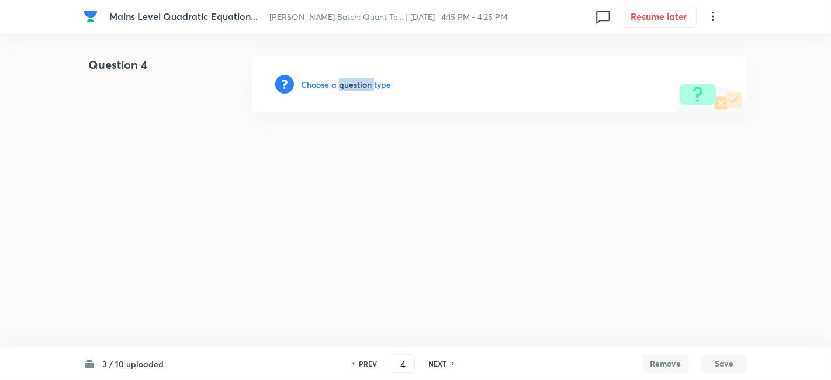
click at [341, 86] on h6 "Choose a question type" at bounding box center [346, 84] width 90 height 12
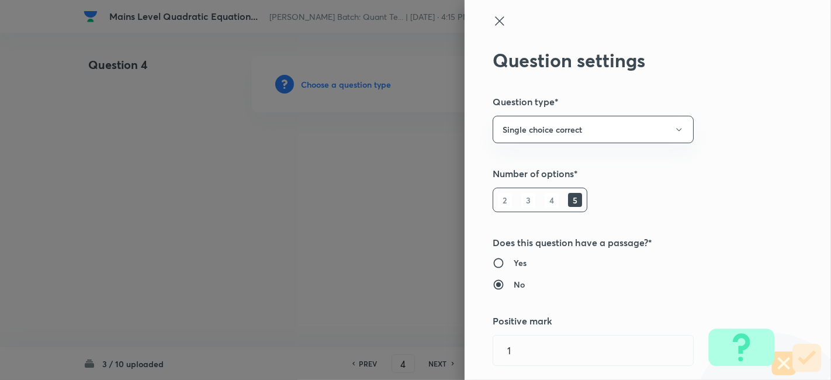
click at [341, 86] on div at bounding box center [415, 190] width 831 height 380
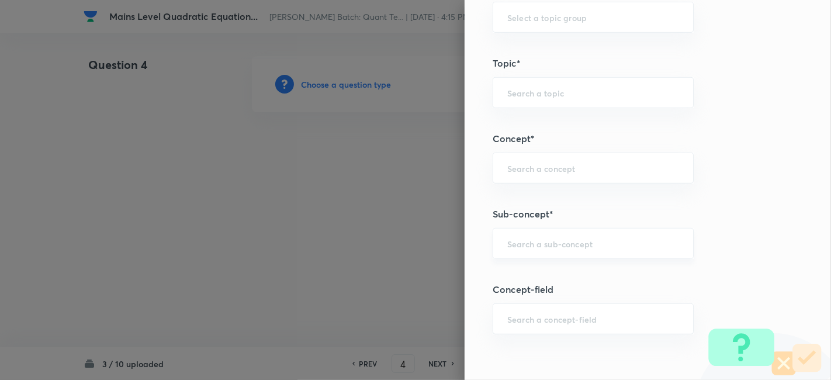
scroll to position [554, 0]
click at [524, 234] on input "text" at bounding box center [593, 236] width 172 height 11
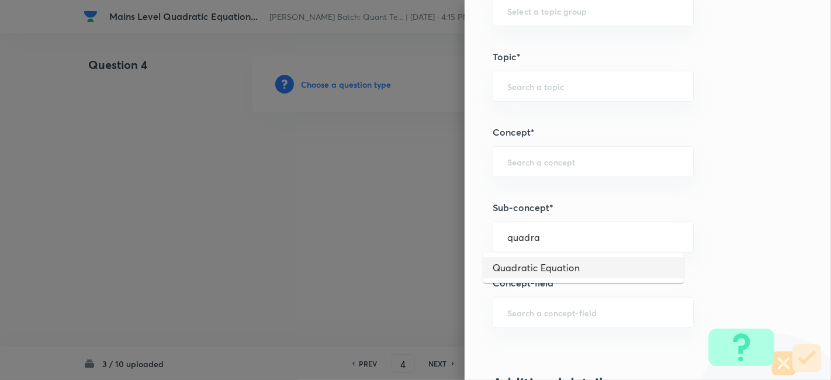
click at [527, 262] on li "Quadratic Equation" at bounding box center [583, 267] width 200 height 21
type input "Quadratic Equation"
type input "Quantitative Aptitude"
type input "Basic Maths"
type input "Quadratic Equation"
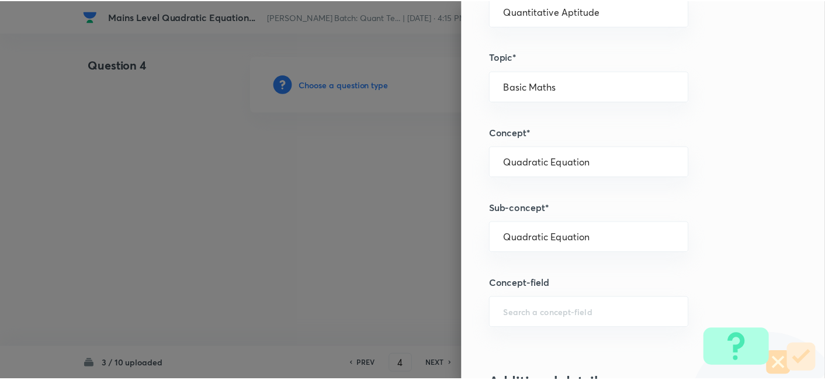
scroll to position [1210, 0]
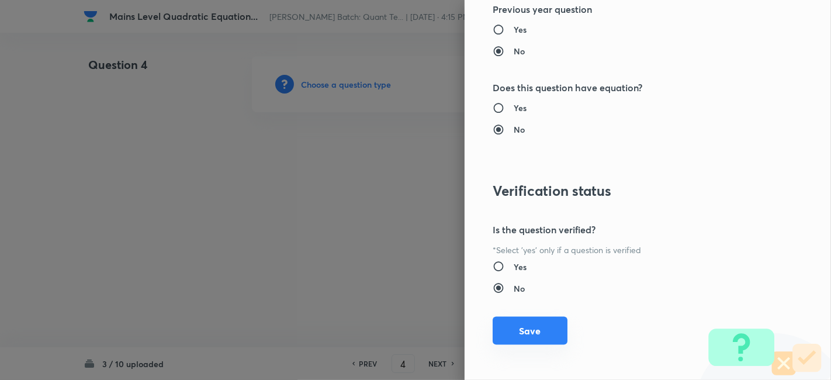
click at [513, 328] on button "Save" at bounding box center [530, 331] width 75 height 28
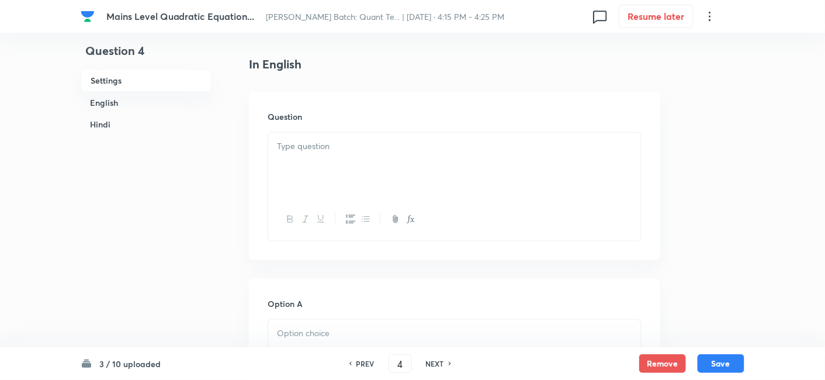
scroll to position [299, 0]
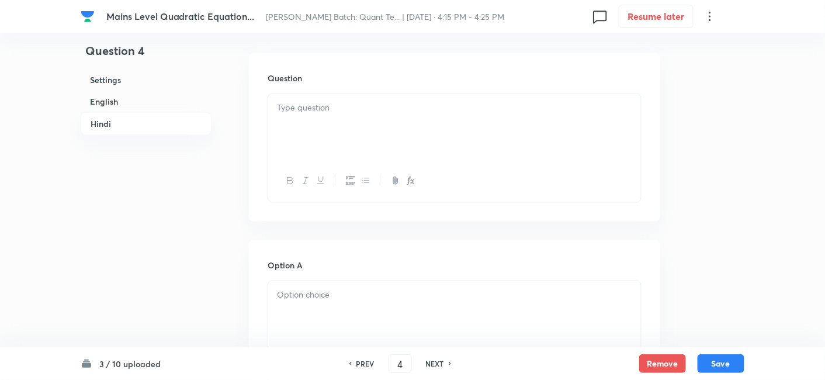
scroll to position [1734, 0]
click at [365, 150] on div at bounding box center [454, 126] width 373 height 65
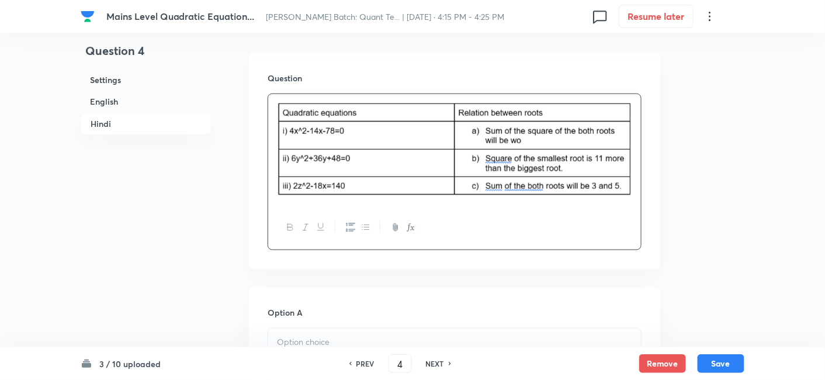
scroll to position [1854, 0]
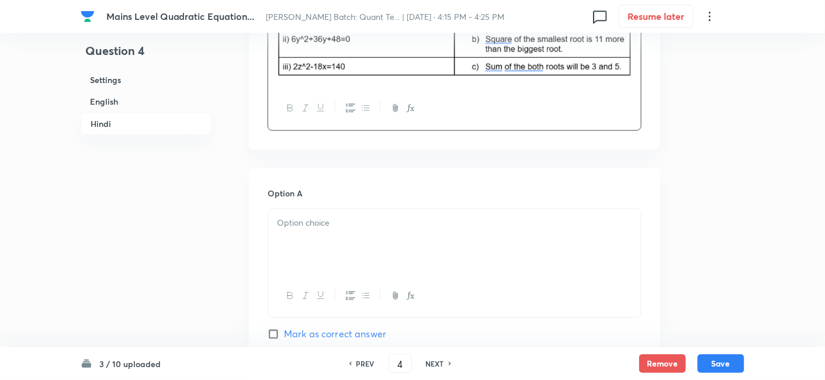
click at [316, 225] on p at bounding box center [454, 222] width 355 height 13
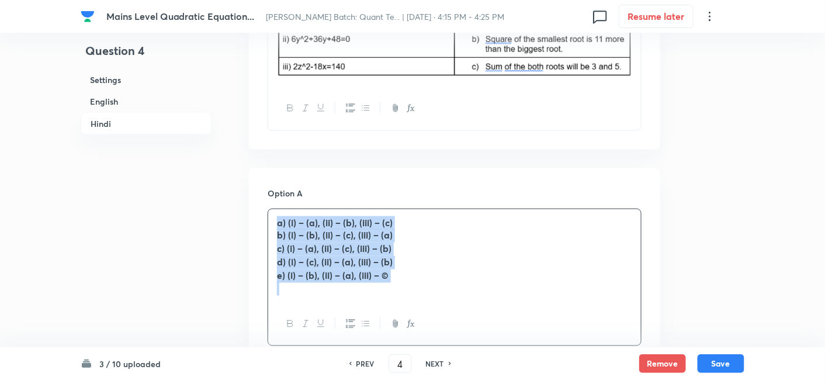
drag, startPoint x: 275, startPoint y: 218, endPoint x: 460, endPoint y: 334, distance: 219.2
click at [460, 334] on div "a) (i) – (a), (ii) – (b), (iii) – (c) b) (i) – (b), (ii) – (c), (iii) – (a) c) …" at bounding box center [455, 278] width 374 height 138
copy div "a) (i) – (a), (ii) – (b), (iii) – (c) b) (i) – (b), (ii) – (c), (iii) – (a) c) …"
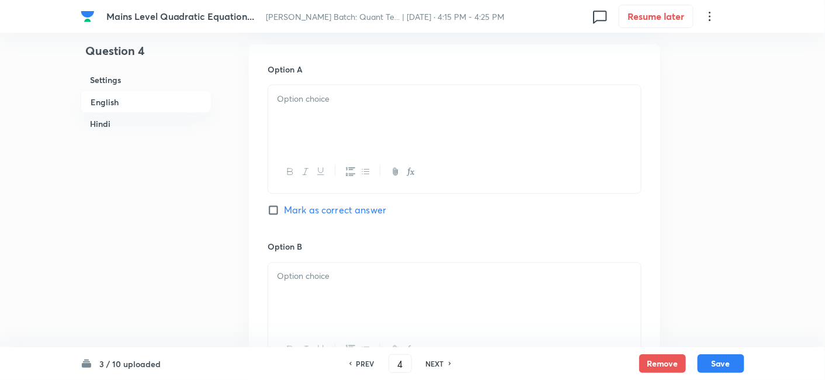
scroll to position [569, 0]
click at [322, 98] on p at bounding box center [454, 99] width 355 height 13
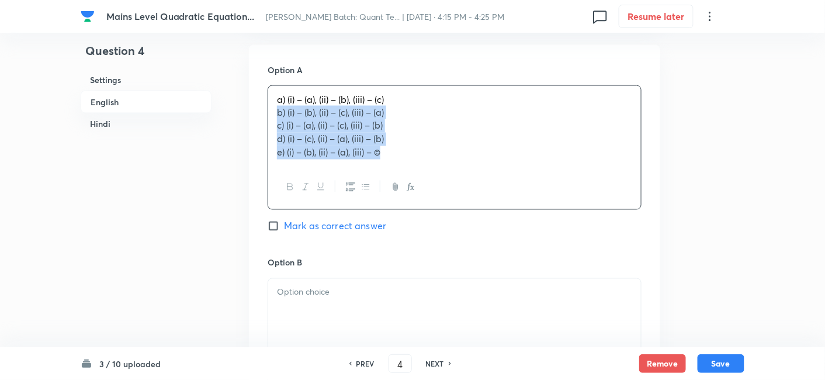
drag, startPoint x: 272, startPoint y: 112, endPoint x: 423, endPoint y: 189, distance: 169.9
click at [423, 189] on div "a) (i) – (a), (ii) – (b), (iii) – (c) b) (i) – (b), (ii) – (c), (iii) – (a) c) …" at bounding box center [455, 147] width 374 height 124
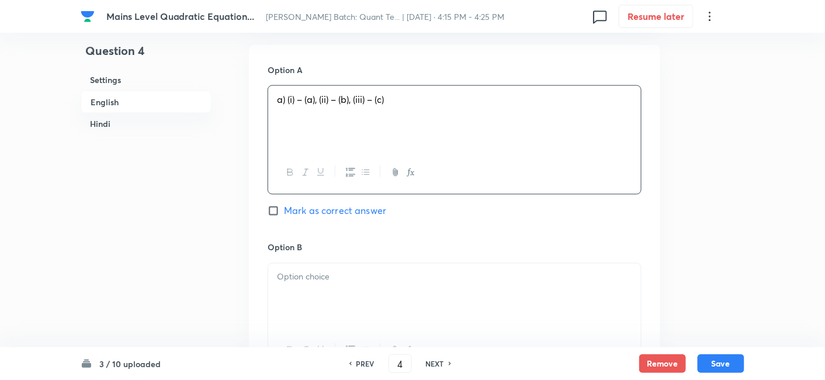
scroll to position [698, 0]
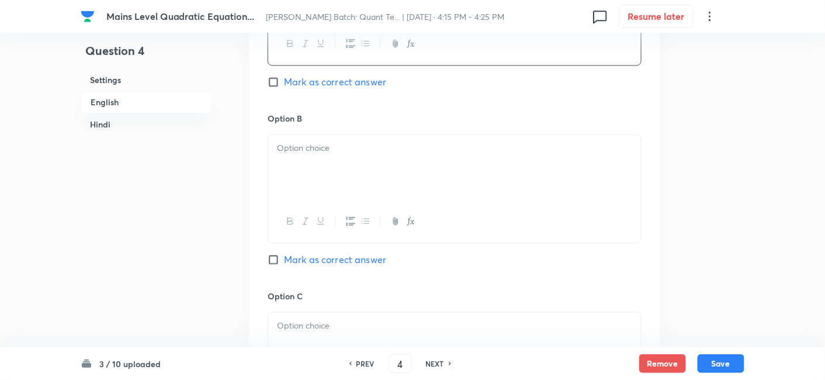
click at [322, 179] on div at bounding box center [454, 166] width 373 height 65
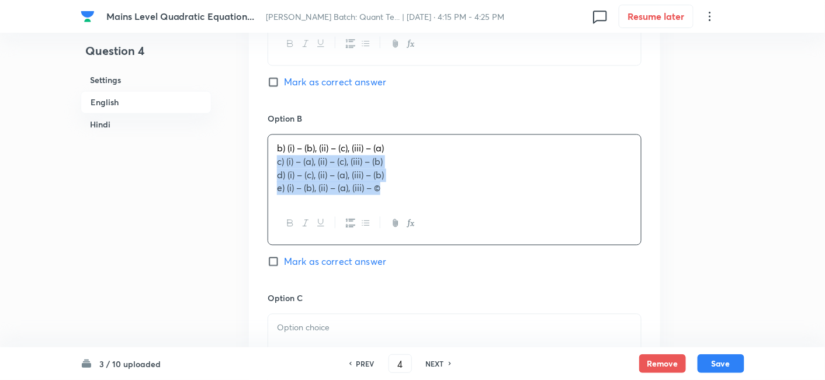
drag, startPoint x: 273, startPoint y: 161, endPoint x: 445, endPoint y: 227, distance: 184.3
click at [445, 227] on div "b) (i) – (b), (ii) – (c), (iii) – (a) c) (i) – (a), (ii) – (c), (iii) – (b) d) …" at bounding box center [455, 189] width 374 height 111
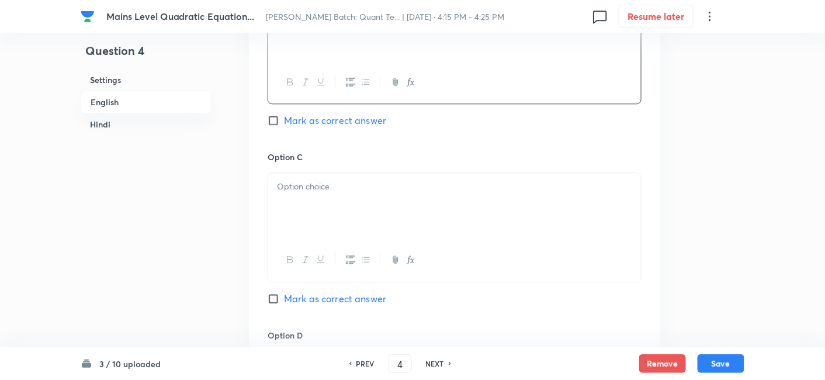
scroll to position [839, 0]
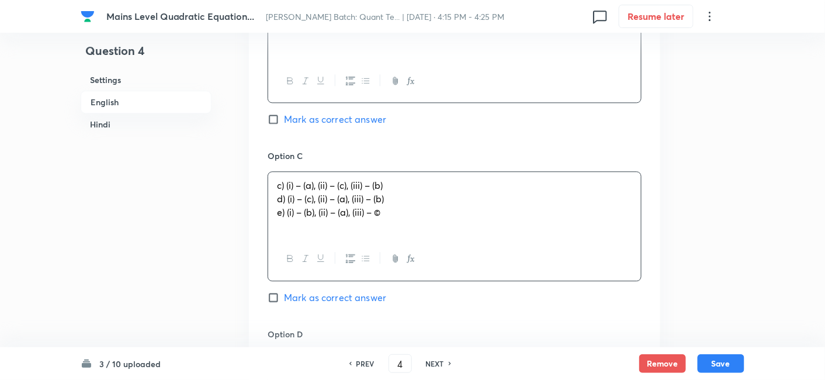
click at [314, 212] on div "c) (i) – (a), (ii) – (c), (iii) – (b) d) (i) – (c), (ii) – (a), (iii) – (b) e) …" at bounding box center [454, 204] width 373 height 65
drag, startPoint x: 272, startPoint y: 200, endPoint x: 437, endPoint y: 248, distance: 172.0
click at [437, 248] on div "c) (i) – (a), (ii) – (c), (iii) – (b) d) (i) – (c), (ii) – (a), (iii) – (b) e) …" at bounding box center [455, 225] width 374 height 109
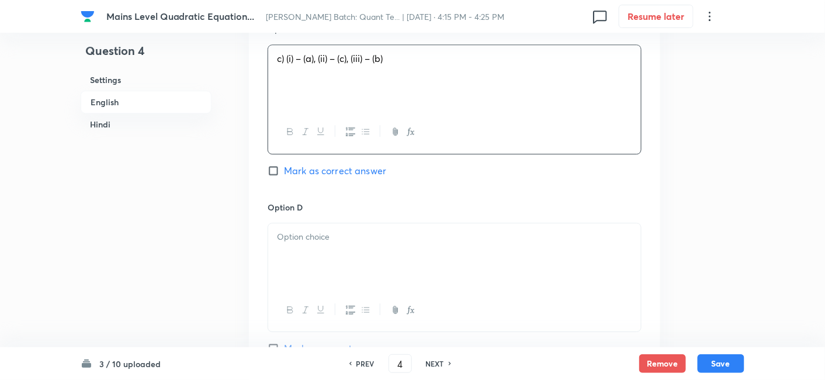
click at [437, 248] on div at bounding box center [454, 255] width 373 height 65
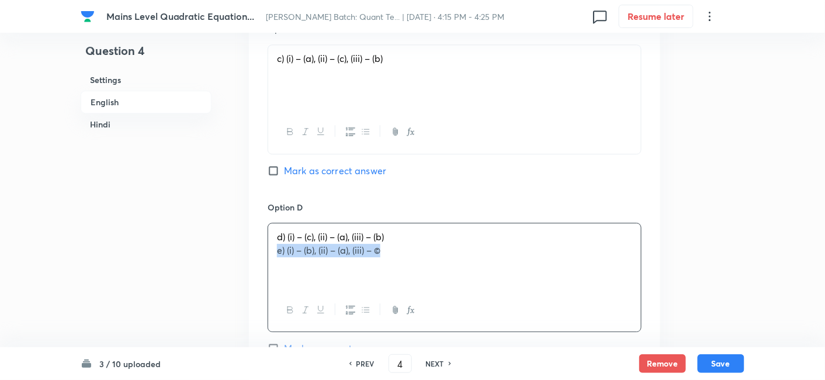
drag, startPoint x: 271, startPoint y: 254, endPoint x: 447, endPoint y: 295, distance: 180.6
click at [447, 295] on div "d) (i) – (c), (ii) – (a), (iii) – (b) e) (i) – (b), (ii) – (a), (iii) – ©" at bounding box center [455, 277] width 374 height 109
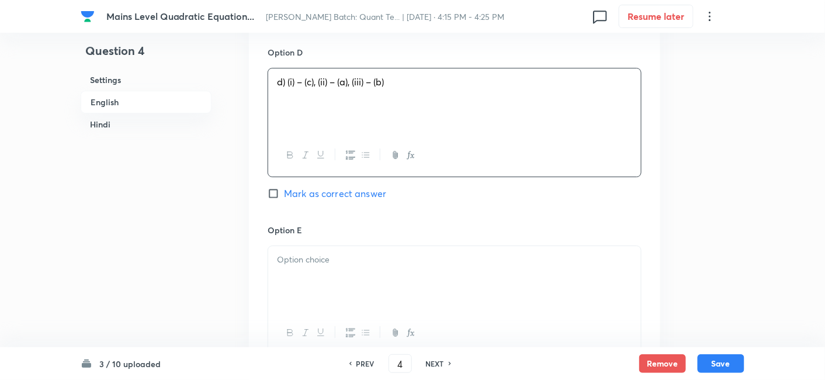
click at [447, 295] on div at bounding box center [454, 278] width 373 height 65
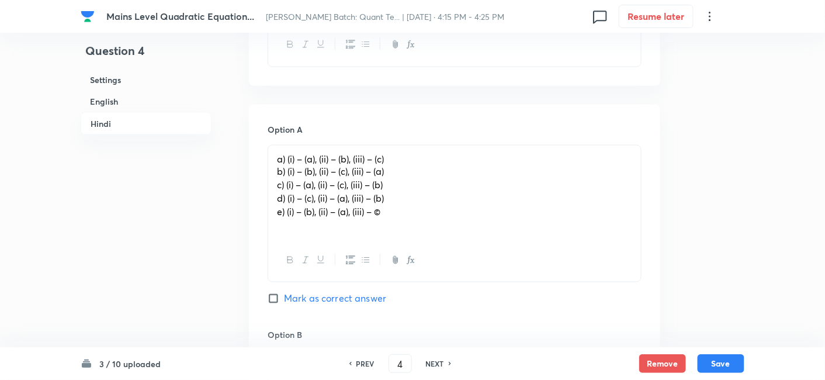
scroll to position [1934, 0]
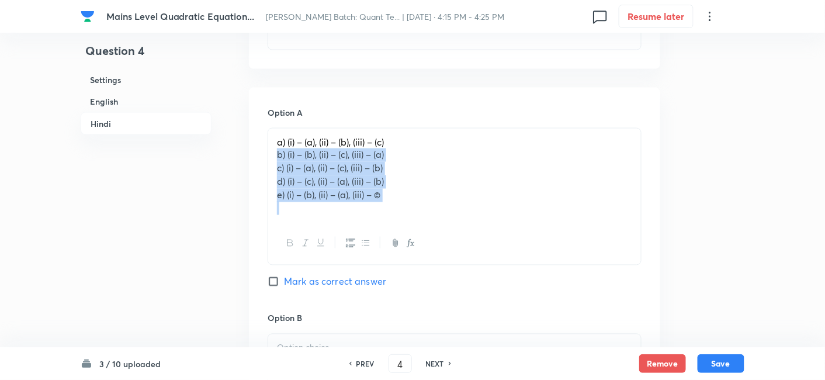
drag, startPoint x: 271, startPoint y: 154, endPoint x: 464, endPoint y: 220, distance: 204.2
click at [464, 220] on div "a) (i) – (a), (ii) – (b), (iii) – (c) b) (i) – (b), (ii) – (c), (iii) – (a) c) …" at bounding box center [455, 197] width 374 height 138
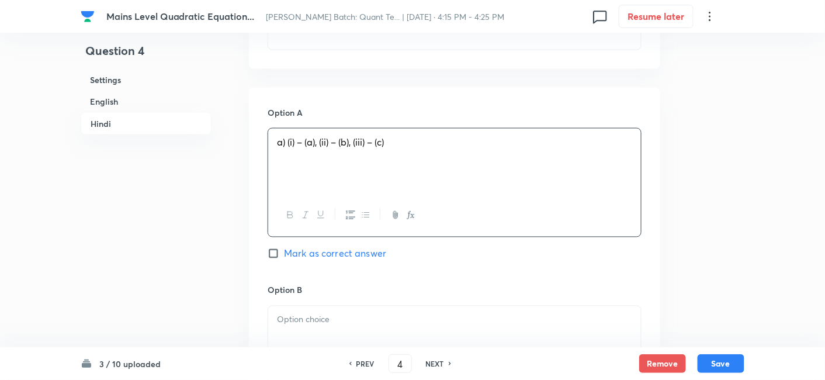
scroll to position [2073, 0]
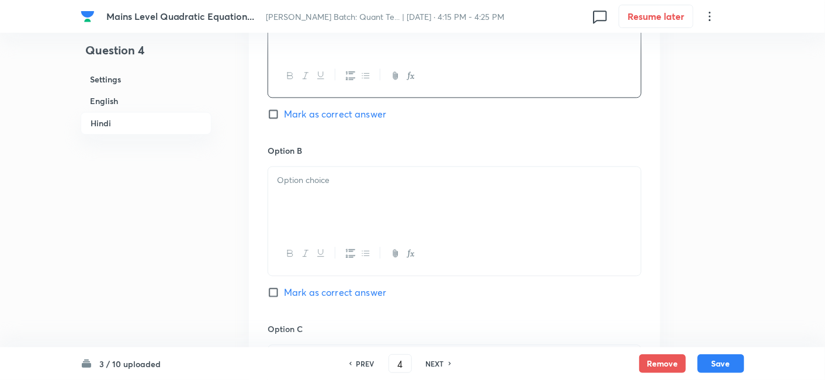
click at [464, 220] on div at bounding box center [454, 199] width 373 height 65
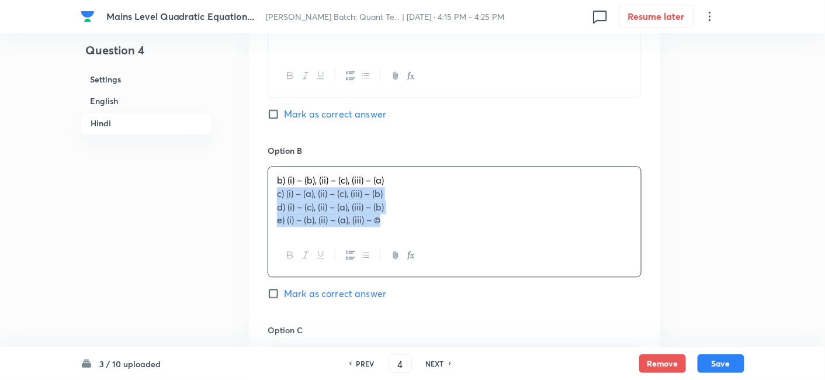
drag, startPoint x: 273, startPoint y: 192, endPoint x: 415, endPoint y: 250, distance: 153.9
click at [415, 250] on div "b) (i) – (b), (ii) – (c), (iii) – (a) c) (i) – (a), (ii) – (c), (iii) – (b) d) …" at bounding box center [455, 222] width 374 height 111
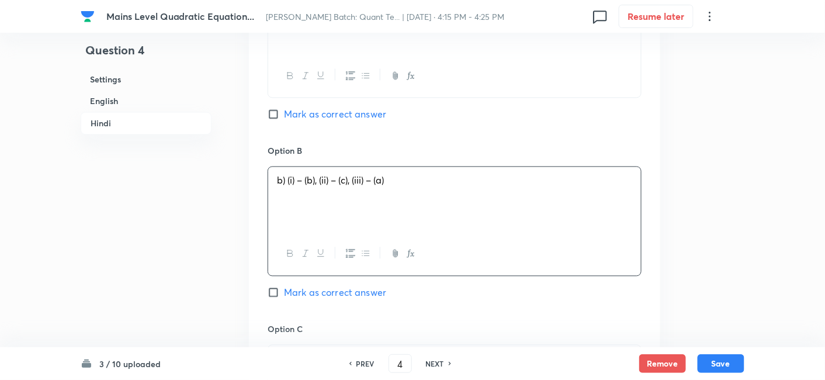
scroll to position [2177, 0]
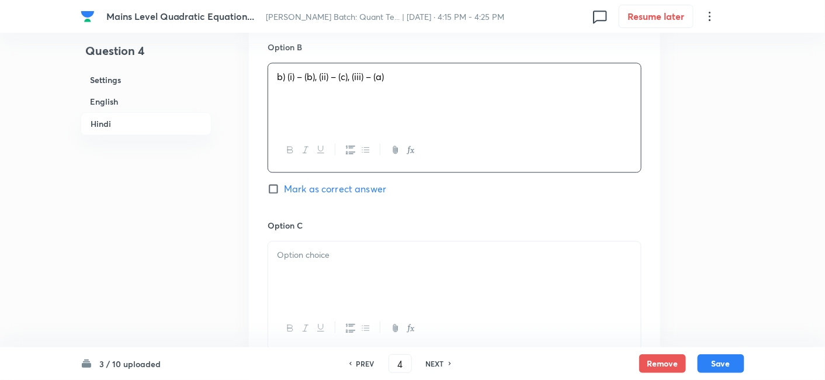
click at [415, 250] on p at bounding box center [454, 254] width 355 height 13
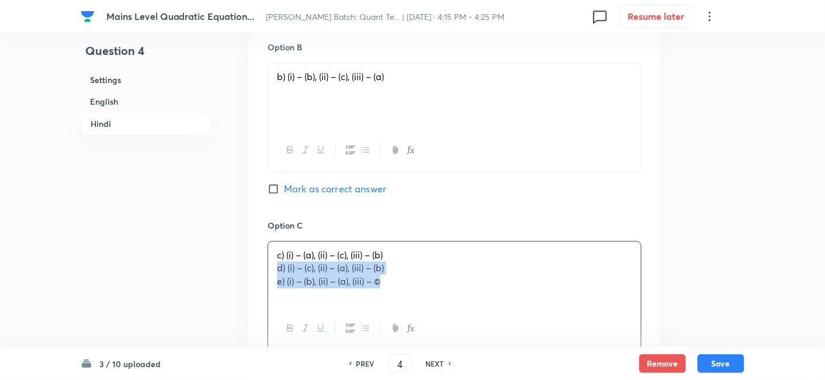
drag, startPoint x: 272, startPoint y: 268, endPoint x: 452, endPoint y: 311, distance: 185.1
click at [452, 311] on div "c) (i) – (a), (ii) – (c), (iii) – (b) d) (i) – (c), (ii) – (a), (iii) – (b) e) …" at bounding box center [455, 295] width 374 height 109
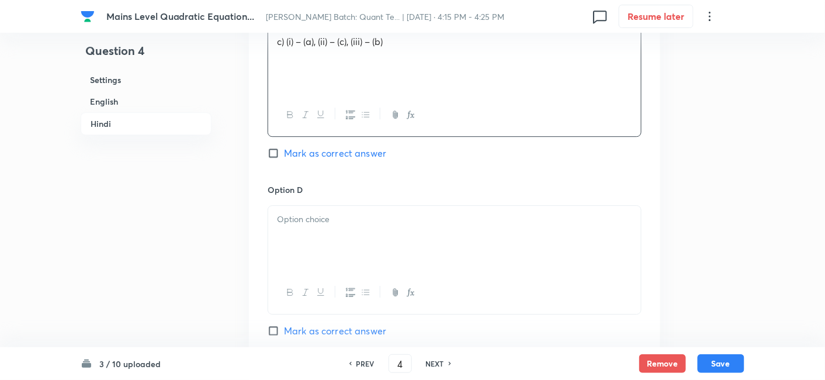
scroll to position [2392, 0]
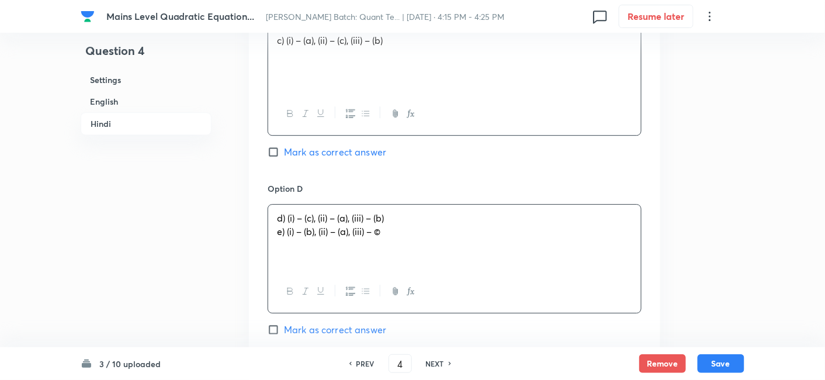
click at [304, 219] on p "d) (i) – (c), (ii) – (a), (iii) – (b)" at bounding box center [454, 218] width 355 height 13
drag, startPoint x: 274, startPoint y: 233, endPoint x: 435, endPoint y: 258, distance: 163.2
click at [435, 258] on div "d) (i) – (c), (ii) – (a), (iii) – (b) e) (i) – (b), (ii) – (a), (iii) – ©" at bounding box center [454, 237] width 373 height 65
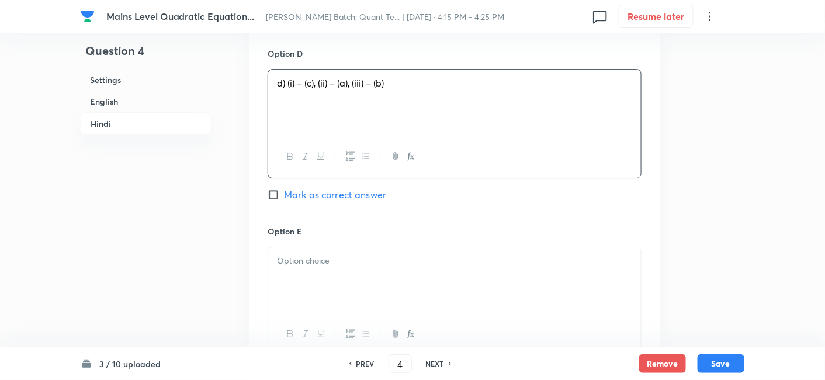
click at [435, 258] on p at bounding box center [454, 260] width 355 height 13
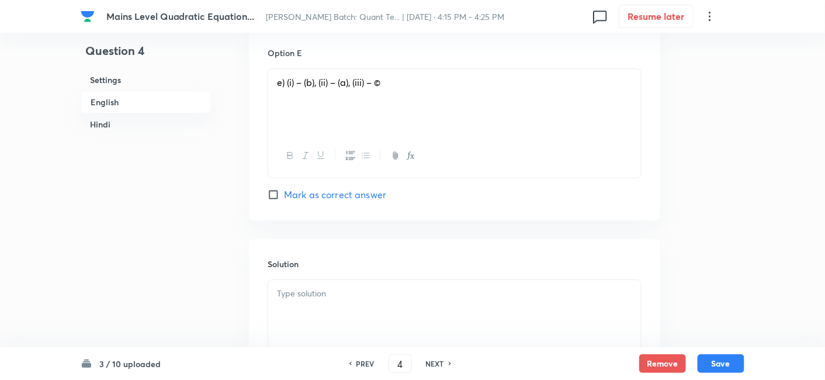
scroll to position [1568, 0]
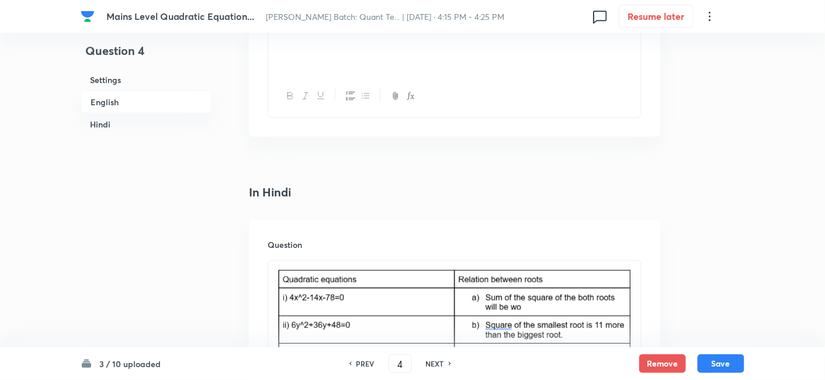
click at [288, 59] on div at bounding box center [454, 41] width 373 height 65
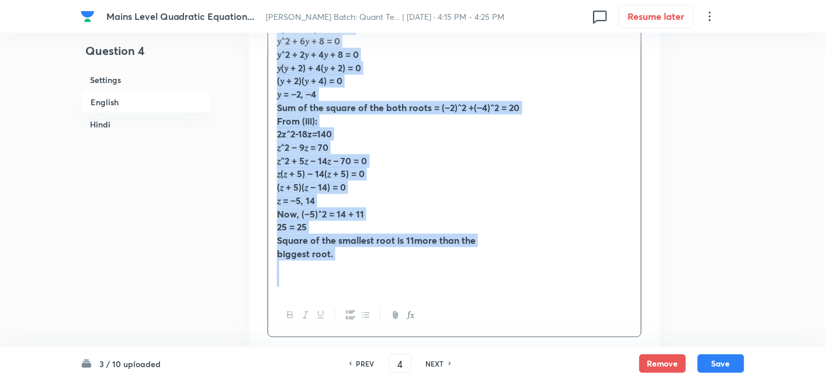
scroll to position [1793, 0]
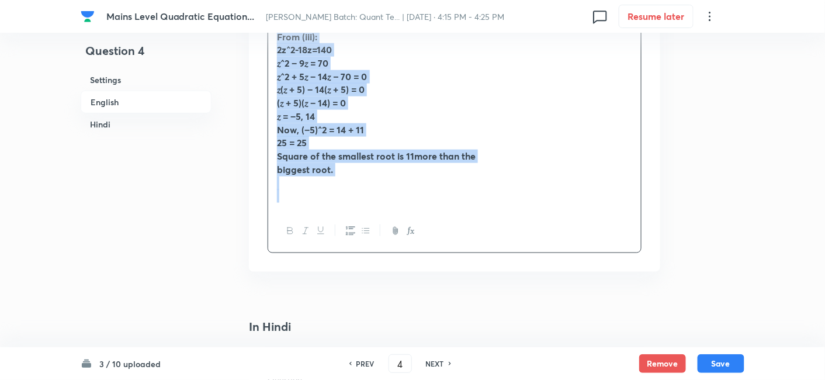
drag, startPoint x: 269, startPoint y: 88, endPoint x: 491, endPoint y: 226, distance: 261.4
click at [491, 226] on div "Answer: D From (i): 4x^2-14x-78=0 2𝑥^2 − 7𝑥 − 39 = 0 2𝑥^2 + 6𝑥 − 13𝑥 − 39 = 0 2…" at bounding box center [455, 19] width 374 height 470
copy div "Answer: D From (i): 4x^2-14x-78=0 2𝑥^2 − 7𝑥 − 39 = 0 2𝑥^2 + 6𝑥 − 13𝑥 − 39 = 0 2…"
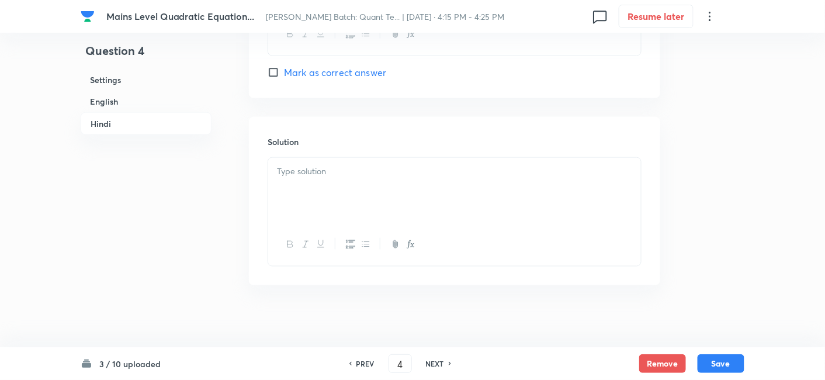
scroll to position [3191, 0]
click at [363, 179] on div at bounding box center [454, 186] width 373 height 65
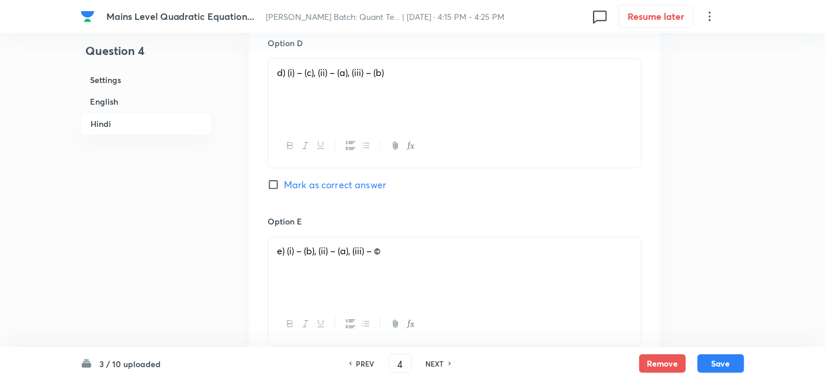
scroll to position [2865, 0]
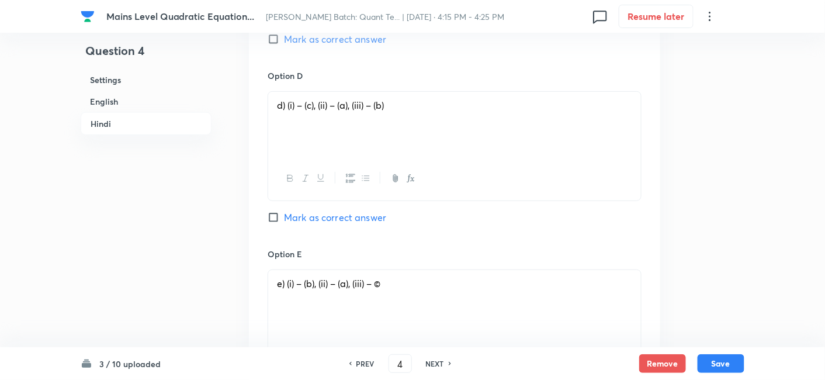
click at [361, 210] on span "Mark as correct answer" at bounding box center [335, 217] width 102 height 14
click at [284, 212] on input "Mark as correct answer" at bounding box center [276, 218] width 16 height 12
checkbox input "true"
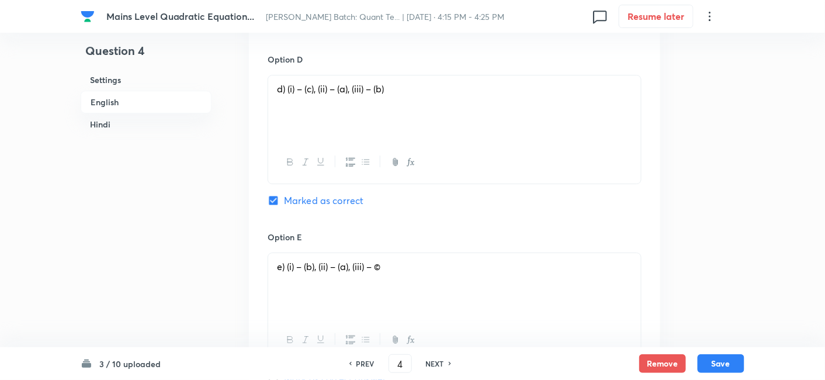
scroll to position [1109, 0]
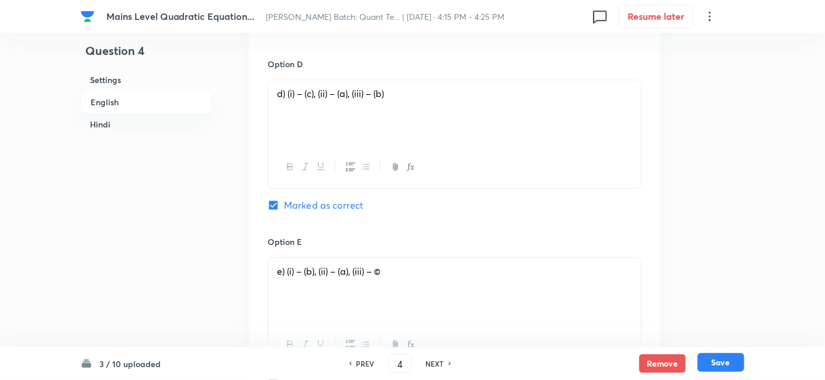
click at [728, 358] on button "Save" at bounding box center [721, 362] width 47 height 19
type input "5"
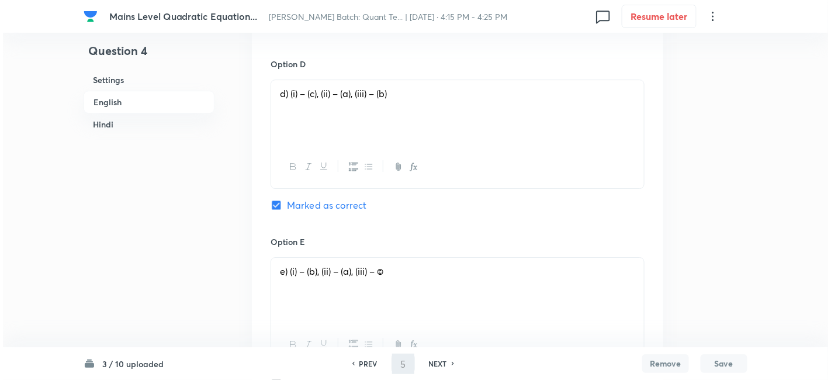
scroll to position [0, 0]
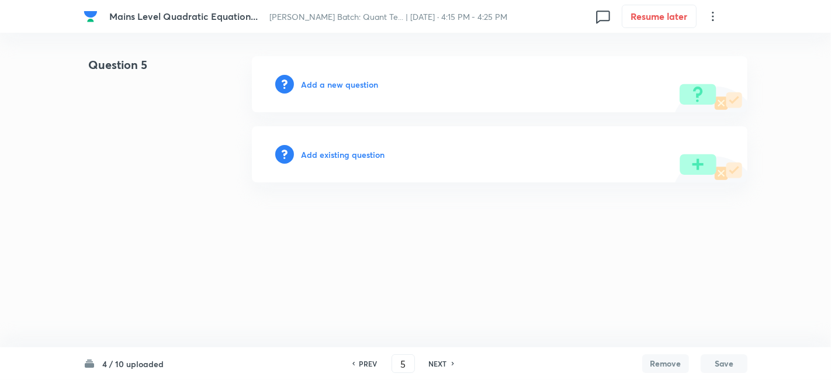
click at [357, 82] on h6 "Add a new question" at bounding box center [339, 84] width 77 height 12
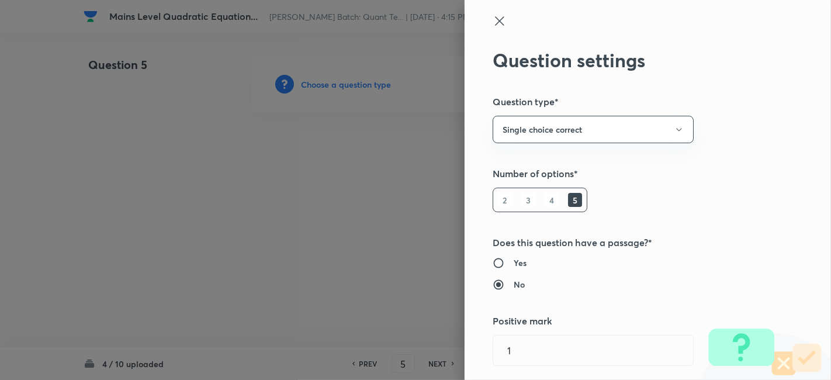
click at [357, 82] on div at bounding box center [415, 190] width 831 height 380
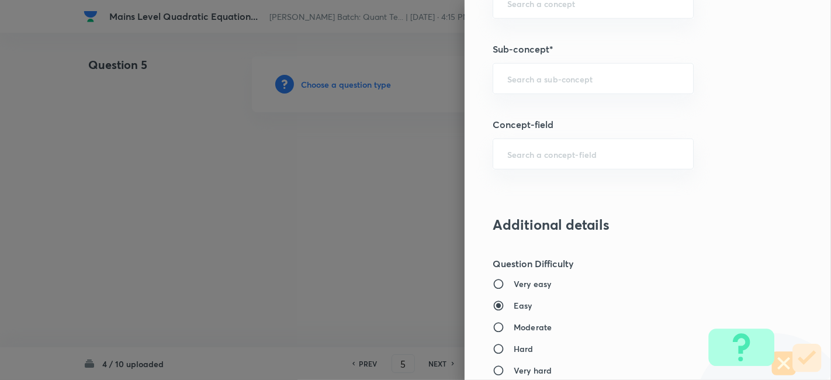
scroll to position [700, 0]
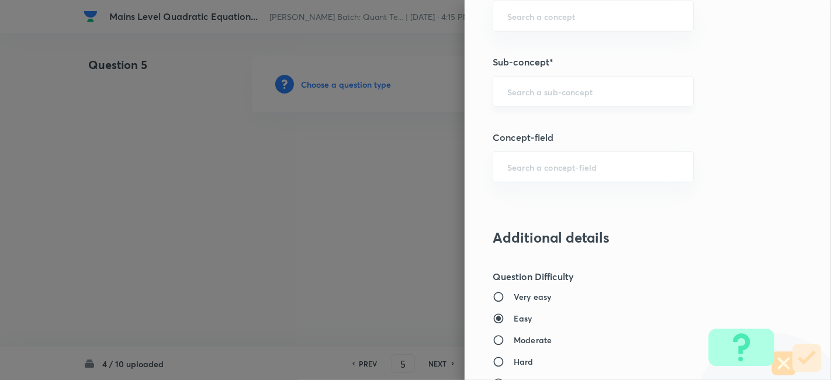
click at [553, 86] on input "text" at bounding box center [593, 91] width 172 height 11
click at [549, 124] on li "Quadratic Equation" at bounding box center [583, 122] width 200 height 21
type input "Quadratic Equation"
type input "Quantitative Aptitude"
type input "Basic Maths"
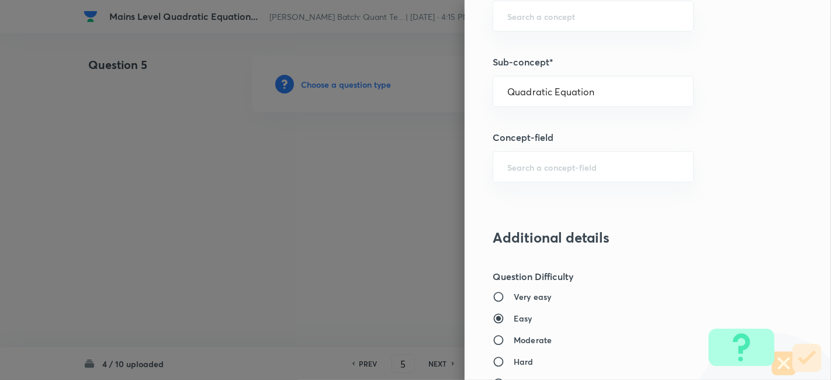
type input "Quadratic Equation"
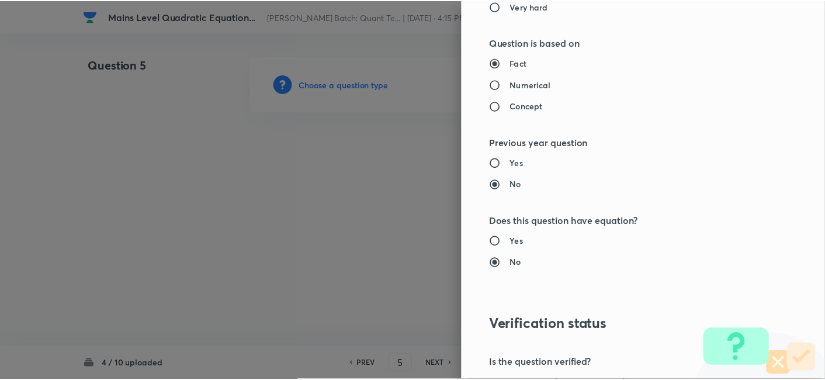
scroll to position [1210, 0]
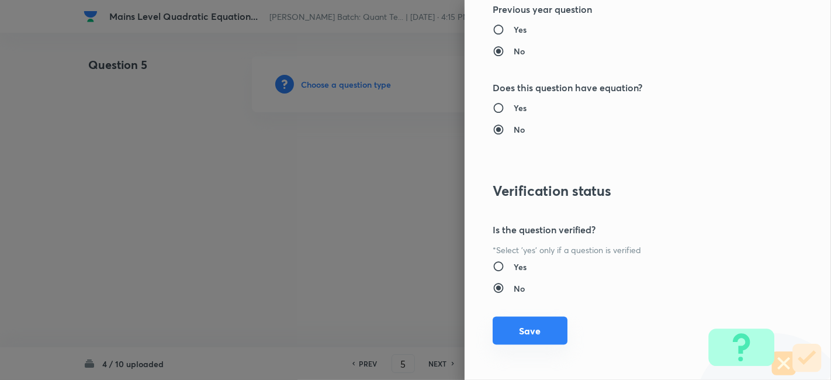
click at [524, 320] on button "Save" at bounding box center [530, 331] width 75 height 28
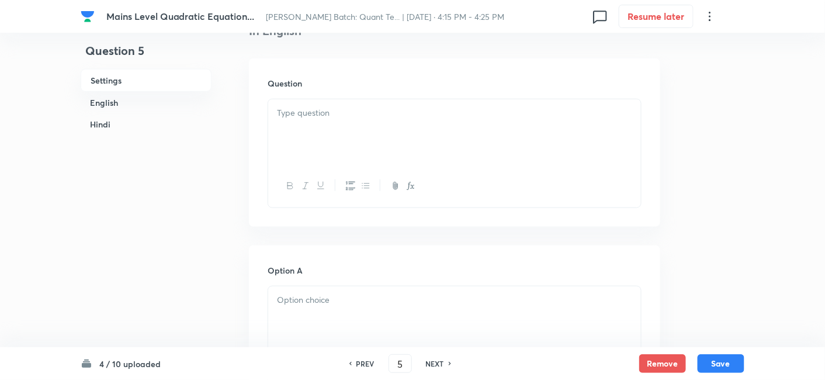
scroll to position [345, 0]
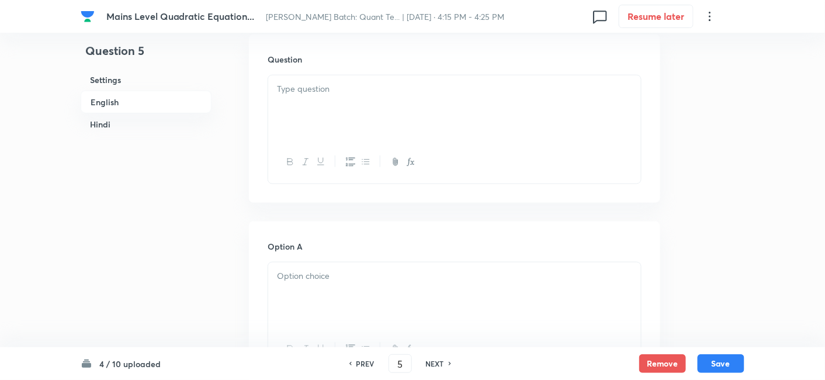
click at [346, 99] on div at bounding box center [454, 107] width 373 height 65
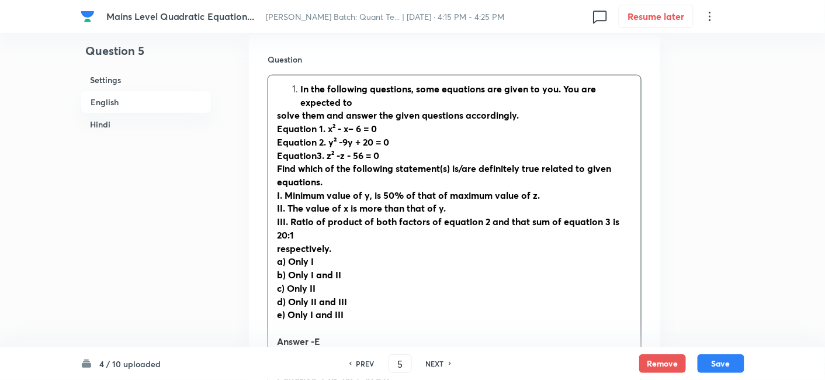
click at [300, 88] on li "In the following questions, some equations are given to you. You are expected to" at bounding box center [466, 95] width 332 height 26
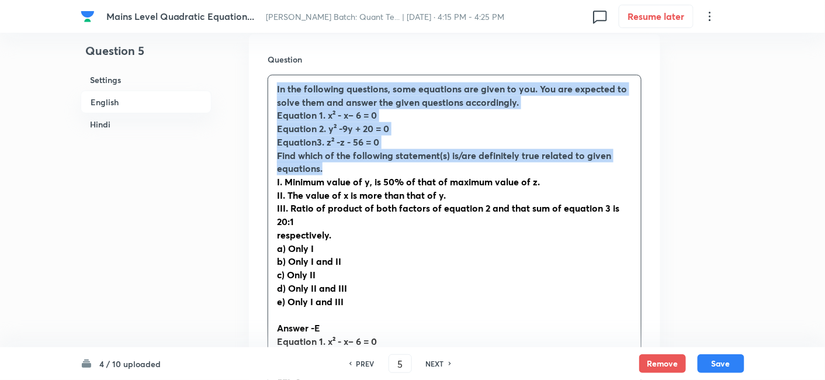
drag, startPoint x: 272, startPoint y: 89, endPoint x: 329, endPoint y: 170, distance: 98.9
click at [329, 170] on div "In the following questions, some equations are given to you. You are expected t…" at bounding box center [454, 294] width 373 height 439
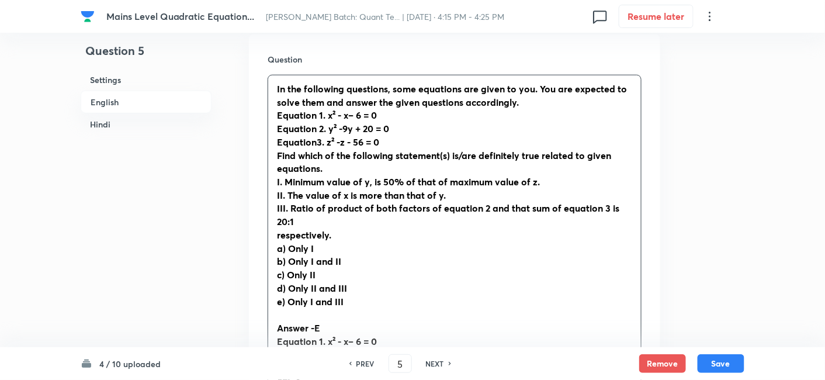
click at [268, 240] on div "In the following questions, some equations are given to you. You are expected t…" at bounding box center [454, 294] width 373 height 439
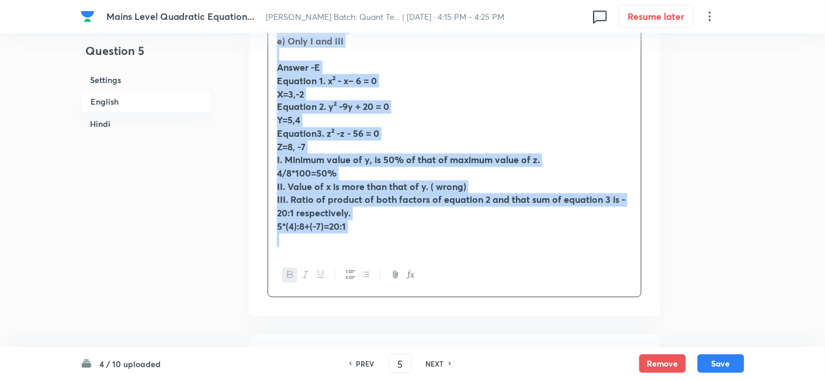
scroll to position [597, 0]
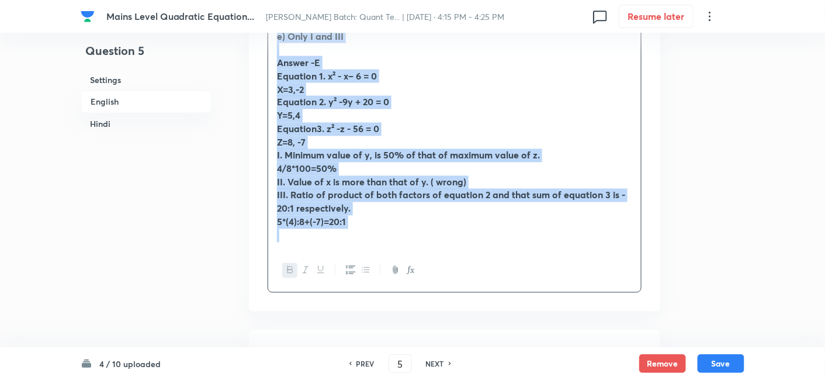
drag, startPoint x: 275, startPoint y: 84, endPoint x: 470, endPoint y: 295, distance: 287.8
click at [470, 295] on div "Question In the following questions, some equations are given to you. You are e…" at bounding box center [454, 47] width 411 height 529
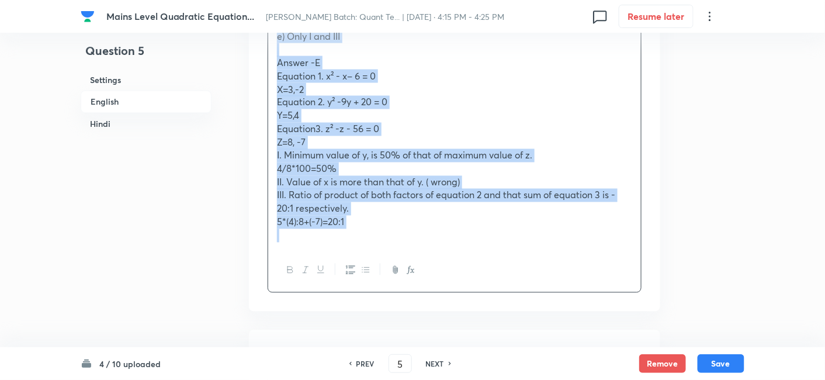
copy div "In the following questions, some equations are given to you. You are expected t…"
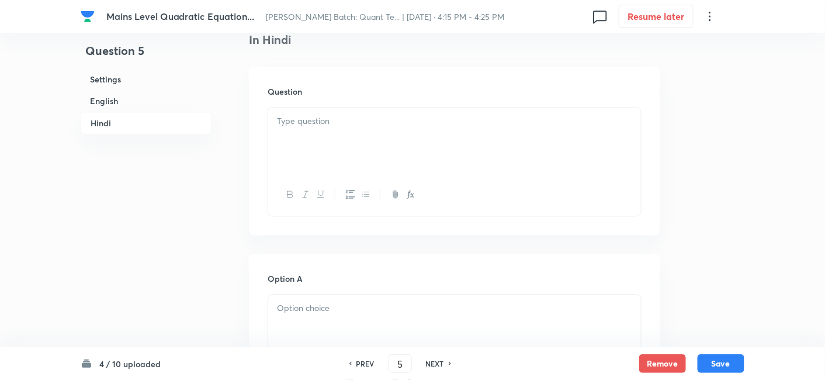
scroll to position [2035, 0]
click at [338, 111] on div at bounding box center [454, 139] width 373 height 65
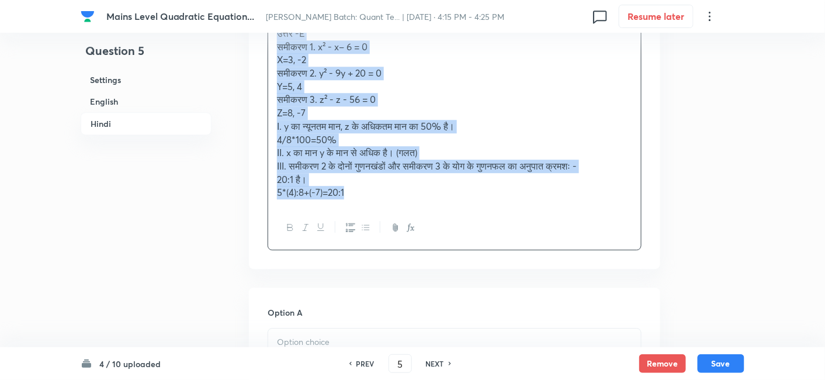
scroll to position [2325, 0]
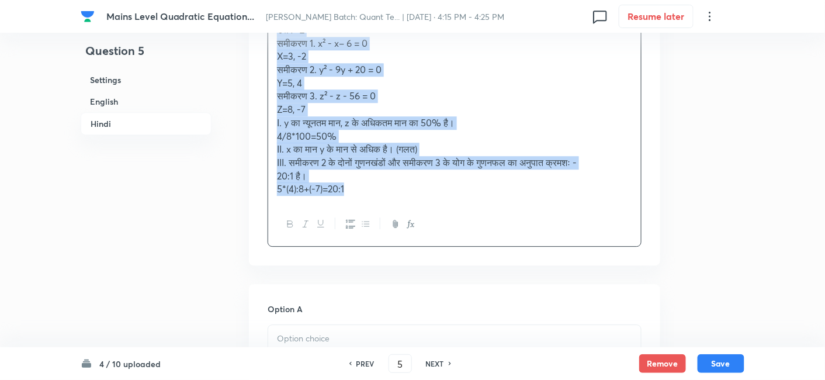
drag, startPoint x: 269, startPoint y: 214, endPoint x: 510, endPoint y: 276, distance: 248.6
click at [510, 265] on div "Question निम्नलिखित प्रश्नों में आपको कुछ समीकरण दिए गए हैं। आपसे अपेक्षा की जा…" at bounding box center [454, 20] width 411 height 489
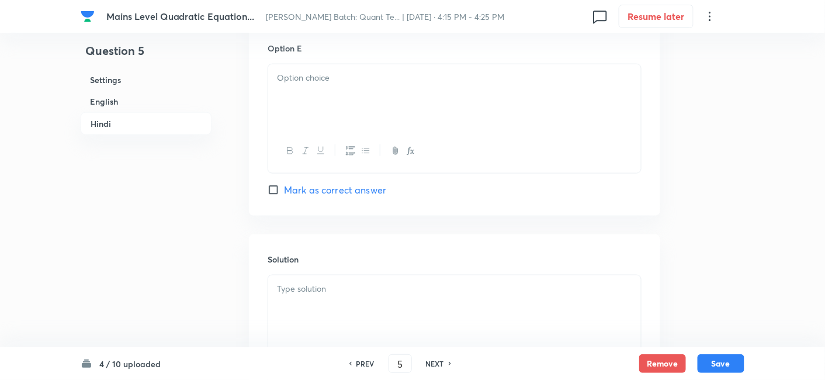
scroll to position [3285, 0]
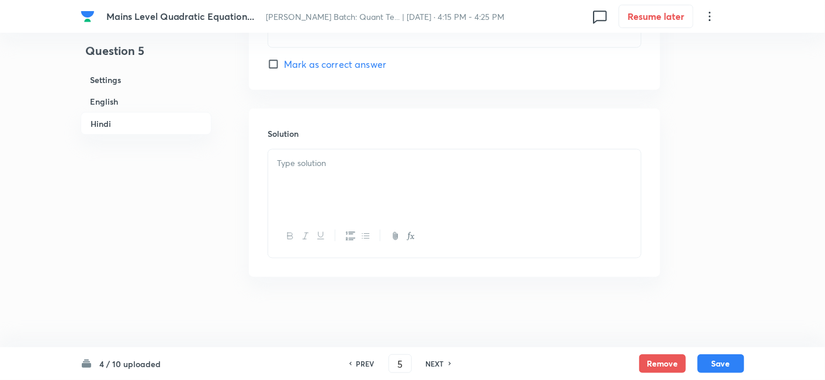
click at [385, 186] on div at bounding box center [454, 182] width 373 height 65
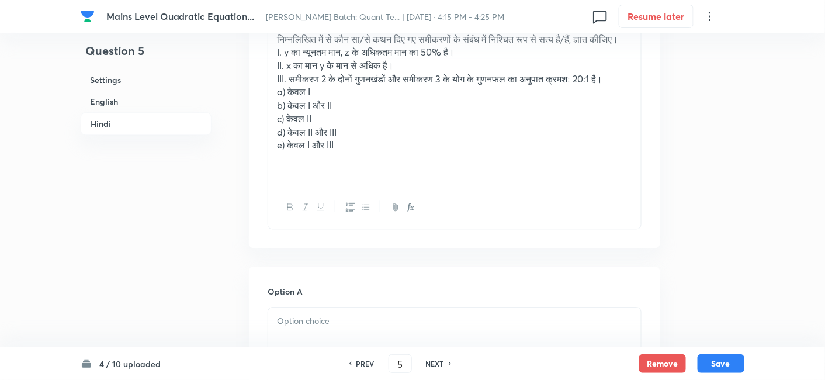
scroll to position [2181, 0]
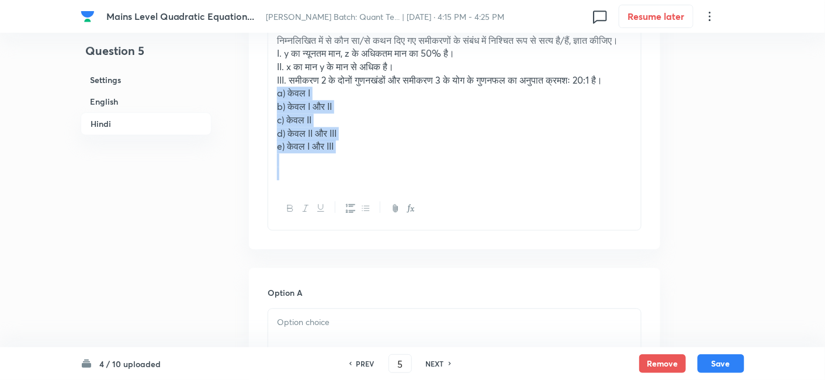
drag, startPoint x: 272, startPoint y: 123, endPoint x: 377, endPoint y: 211, distance: 136.9
click at [377, 211] on div "निम्नलिखित प्रश्नों में आपको कुछ समीकरण दिए गए हैं। आपसे अपेक्षा की जाती है कि …" at bounding box center [455, 95] width 374 height 271
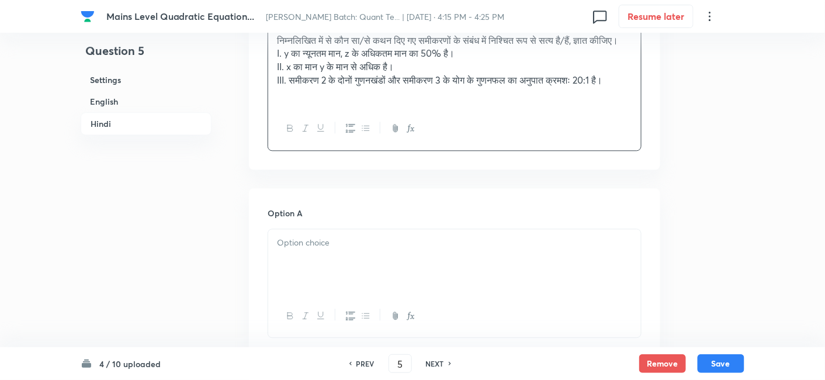
scroll to position [2258, 0]
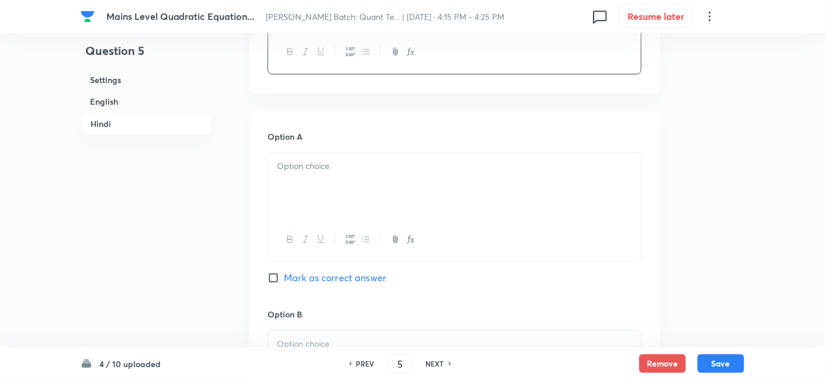
click at [377, 211] on div at bounding box center [454, 185] width 373 height 65
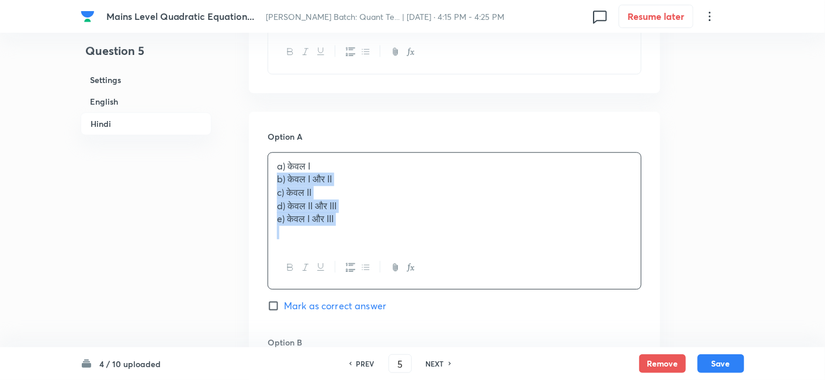
drag, startPoint x: 275, startPoint y: 203, endPoint x: 411, endPoint y: 303, distance: 168.9
click at [411, 290] on div "a) केवल I b) केवल I और II c) केवल II d) केवल II और III e) केवल I और III" at bounding box center [455, 221] width 374 height 138
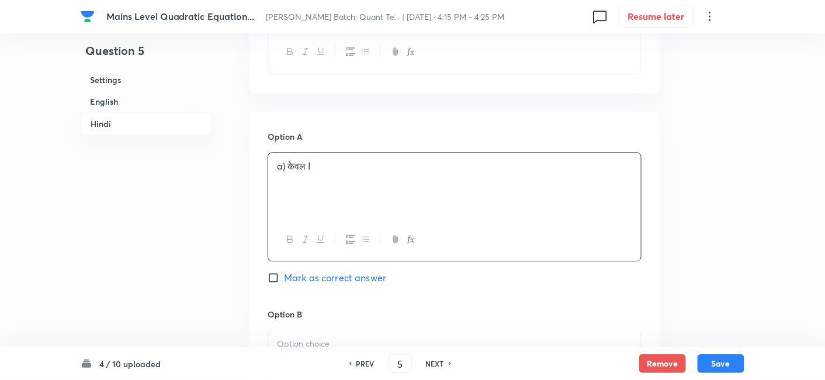
scroll to position [2377, 0]
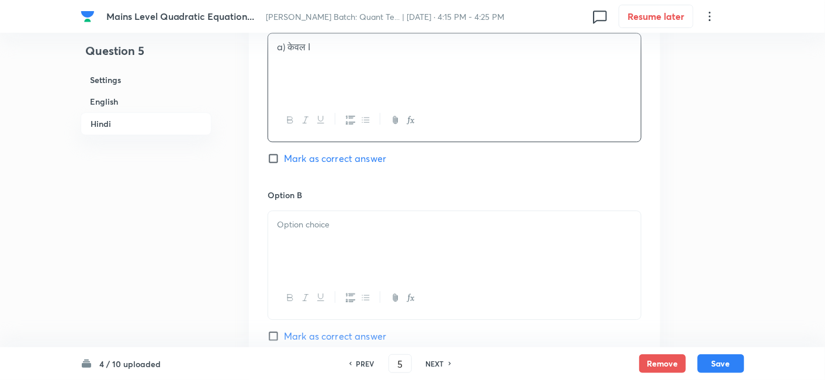
click at [307, 269] on div at bounding box center [454, 243] width 373 height 65
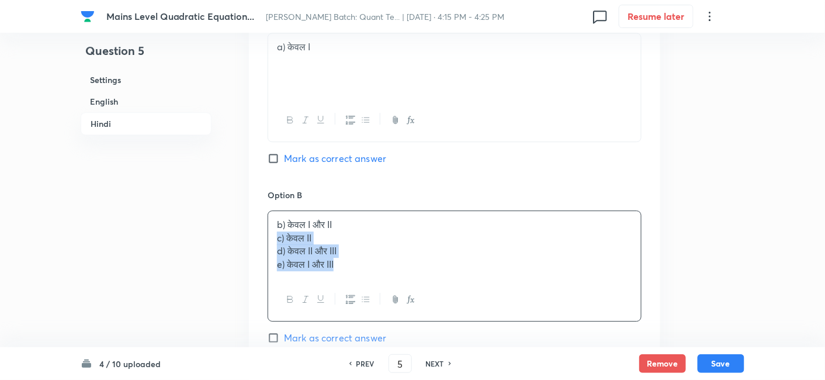
drag, startPoint x: 273, startPoint y: 263, endPoint x: 394, endPoint y: 338, distance: 142.2
click at [394, 321] on div "b) केवल I और II c) केवल II d) केवल II और III e) केवल I और III" at bounding box center [455, 265] width 374 height 111
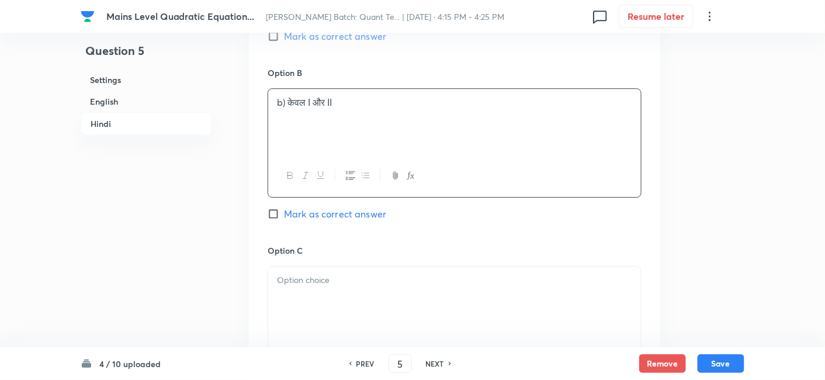
scroll to position [2503, 0]
click at [300, 314] on div at bounding box center [454, 295] width 373 height 65
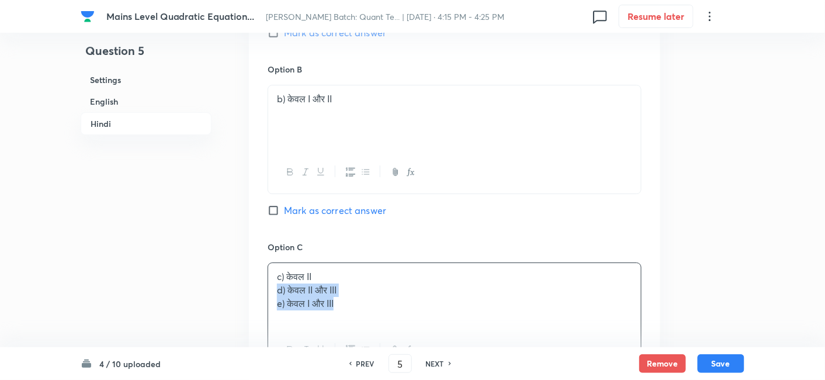
drag, startPoint x: 277, startPoint y: 314, endPoint x: 397, endPoint y: 341, distance: 123.2
click at [397, 328] on div "c) केवल II d) केवल II और III e) केवल I और III" at bounding box center [454, 295] width 373 height 65
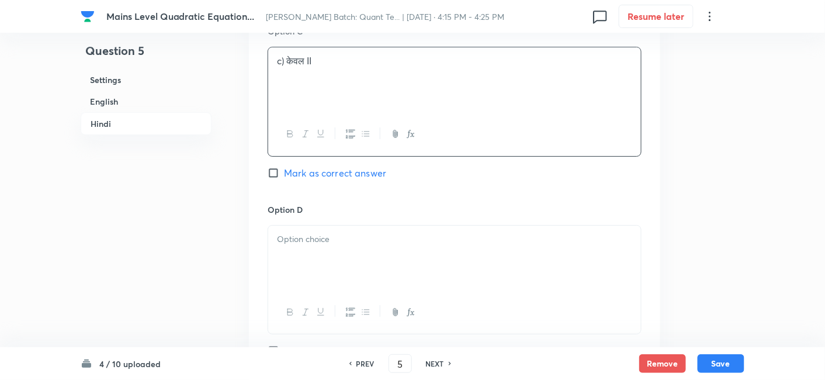
scroll to position [2719, 0]
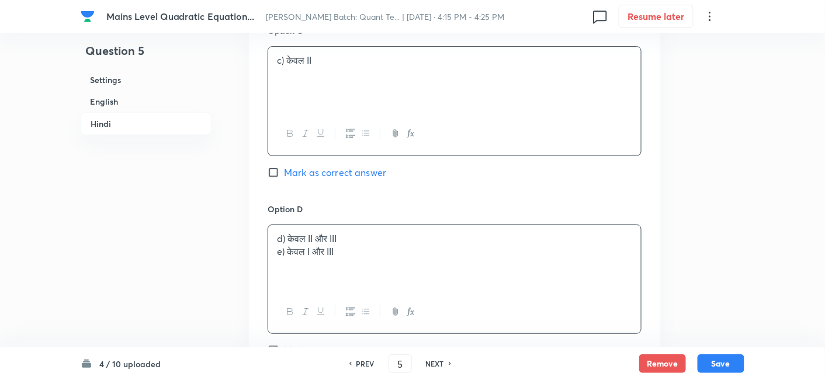
click at [312, 285] on div "d) केवल II और III e) केवल I और III" at bounding box center [454, 257] width 373 height 65
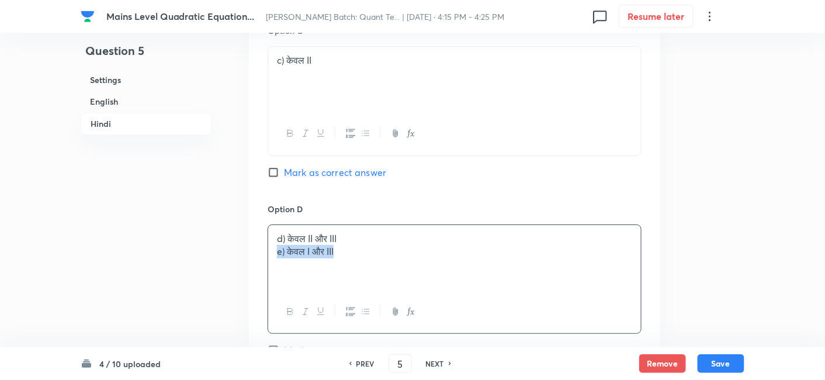
drag, startPoint x: 273, startPoint y: 278, endPoint x: 411, endPoint y: 304, distance: 139.8
click at [411, 290] on div "d) केवल II और III e) केवल I और III" at bounding box center [454, 257] width 373 height 65
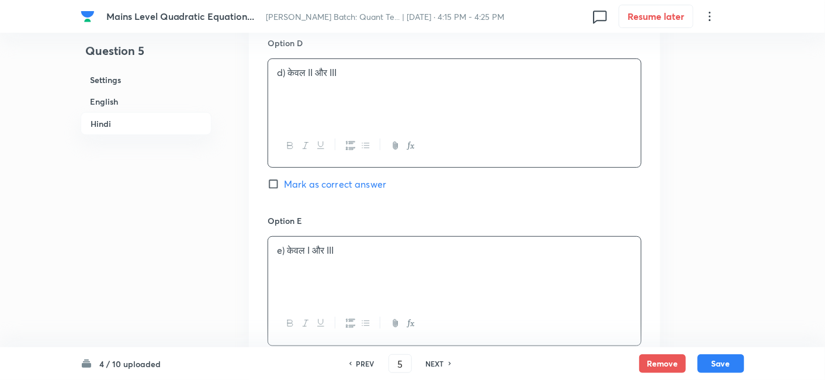
click at [411, 302] on div "e) केवल I और III" at bounding box center [454, 269] width 373 height 65
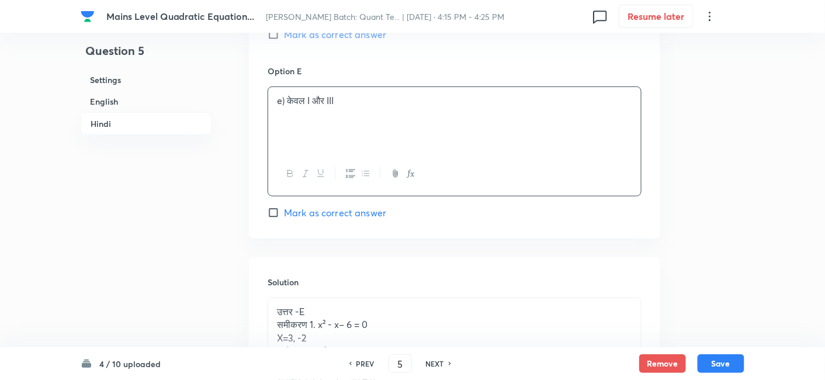
scroll to position [3034, 0]
click at [357, 221] on span "Mark as correct answer" at bounding box center [335, 214] width 102 height 14
click at [284, 220] on input "Mark as correct answer" at bounding box center [276, 214] width 16 height 12
checkbox input "true"
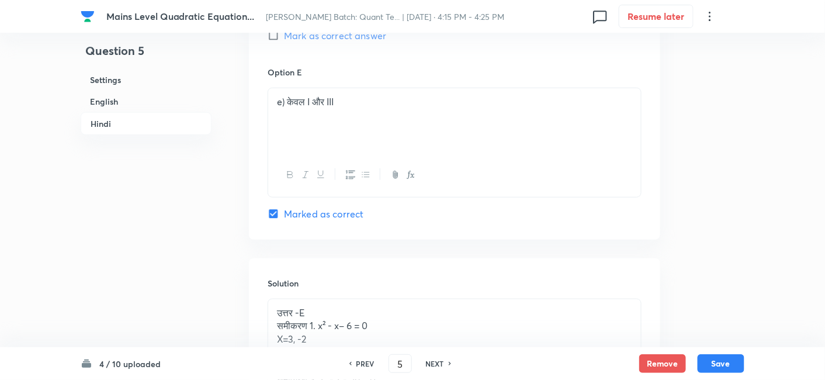
checkbox input "true"
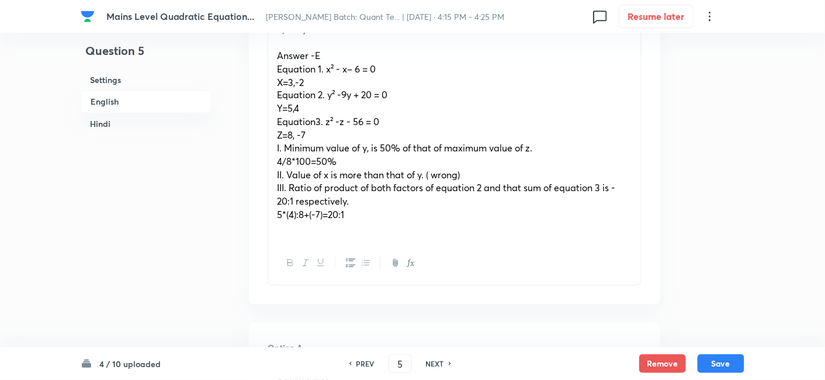
scroll to position [602, 0]
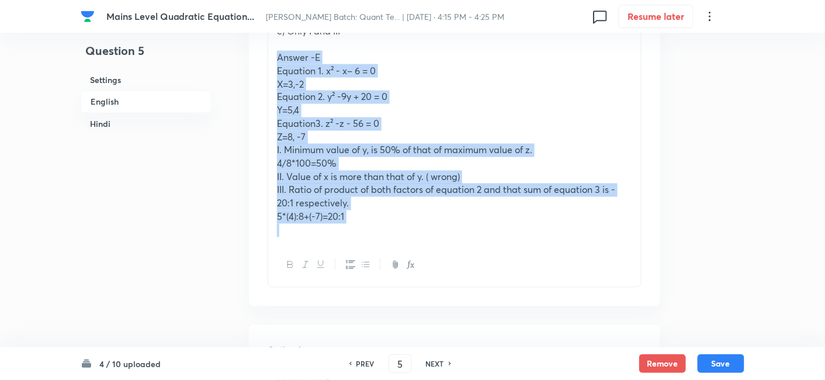
drag, startPoint x: 270, startPoint y: 56, endPoint x: 400, endPoint y: 236, distance: 222.2
click at [400, 236] on div "In the following questions, some equations are given to you. You are expected t…" at bounding box center [454, 30] width 373 height 425
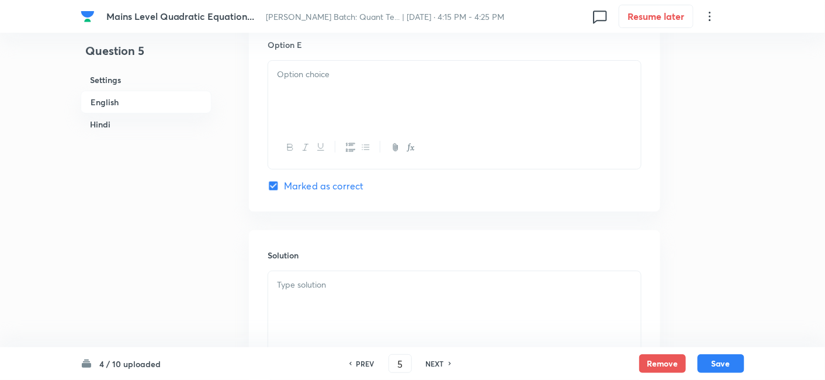
scroll to position [1471, 0]
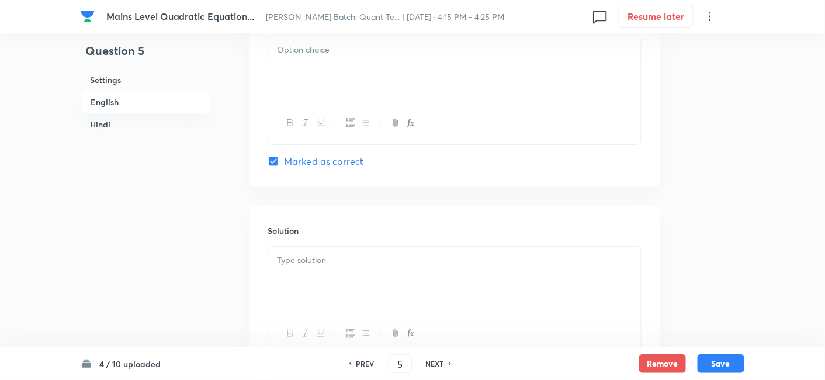
click at [381, 287] on div at bounding box center [454, 279] width 373 height 65
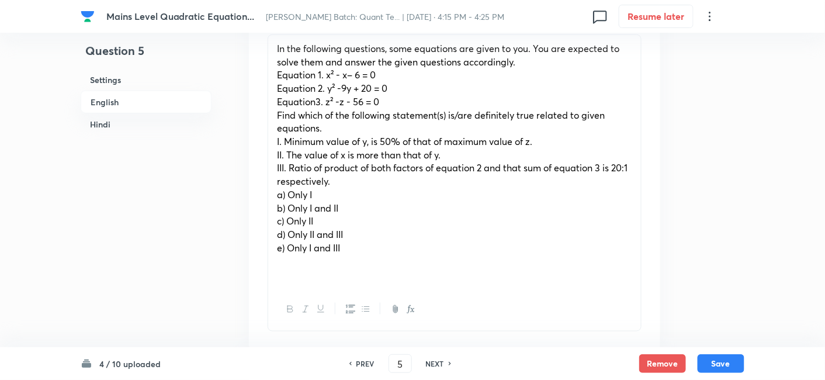
scroll to position [385, 0]
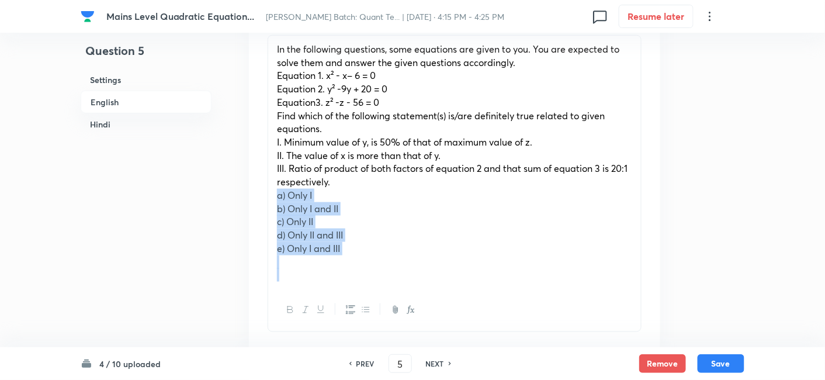
drag, startPoint x: 272, startPoint y: 193, endPoint x: 406, endPoint y: 288, distance: 163.9
click at [406, 288] on div "In the following questions, some equations are given to you. You are expected t…" at bounding box center [455, 183] width 374 height 297
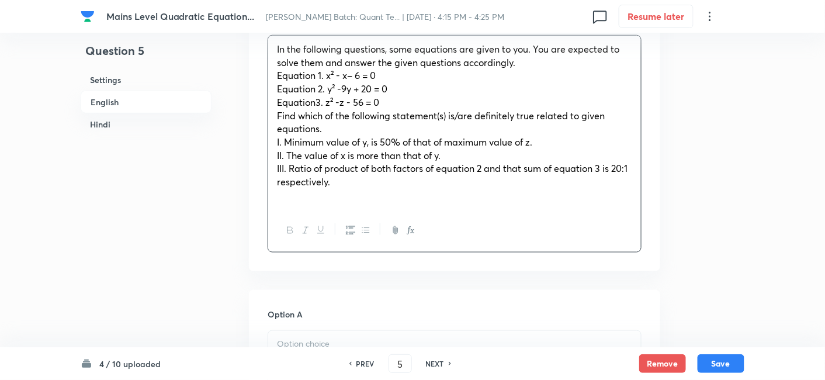
scroll to position [449, 0]
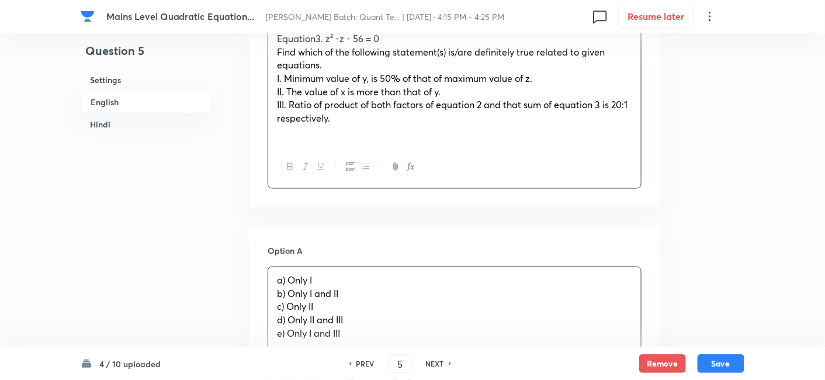
click at [316, 285] on p "a) Only I" at bounding box center [454, 280] width 355 height 13
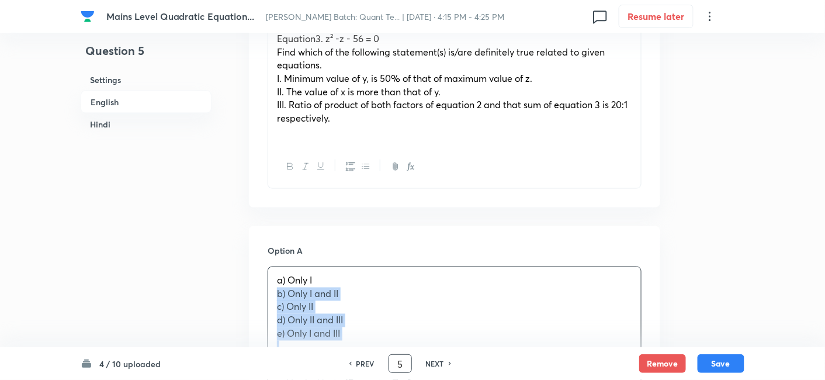
drag, startPoint x: 275, startPoint y: 291, endPoint x: 394, endPoint y: 356, distance: 136.2
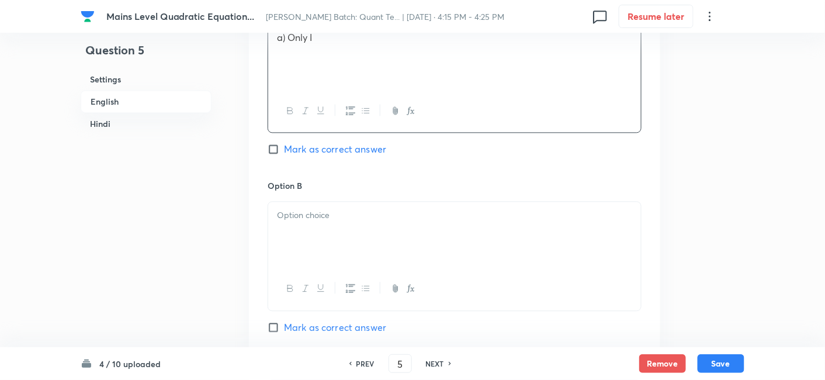
scroll to position [692, 0]
click at [293, 224] on div at bounding box center [454, 234] width 373 height 65
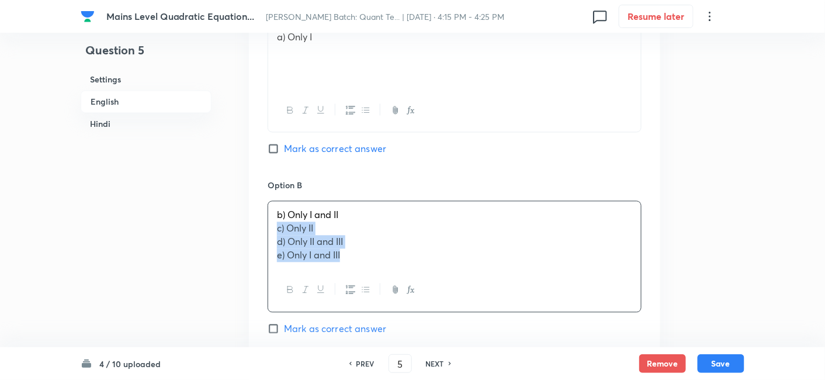
drag, startPoint x: 273, startPoint y: 226, endPoint x: 397, endPoint y: 285, distance: 137.5
click at [397, 285] on div "b) Only I and II c) Only II d) Only II and III e) Only I and III" at bounding box center [455, 256] width 374 height 111
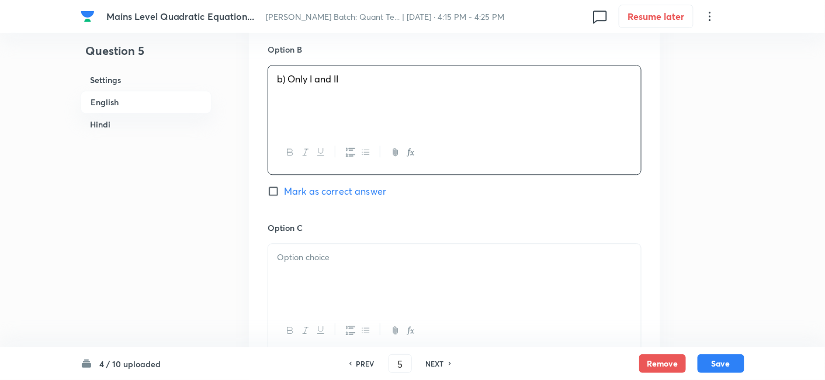
click at [311, 252] on p at bounding box center [454, 257] width 355 height 13
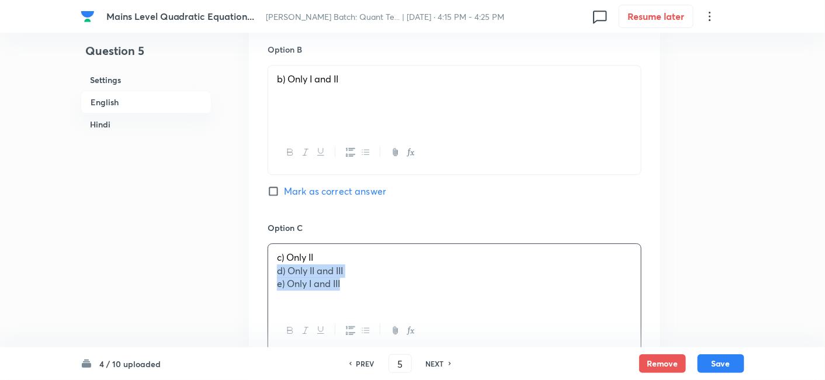
drag, startPoint x: 269, startPoint y: 271, endPoint x: 437, endPoint y: 323, distance: 176.2
click at [437, 323] on div "c) Only II d) Only II and III e) Only I and III" at bounding box center [455, 297] width 374 height 109
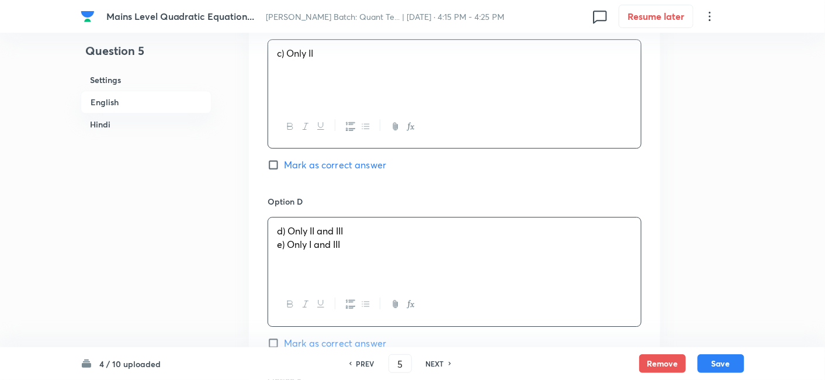
click at [323, 278] on div "d) Only II and III e) Only I and III" at bounding box center [454, 249] width 373 height 65
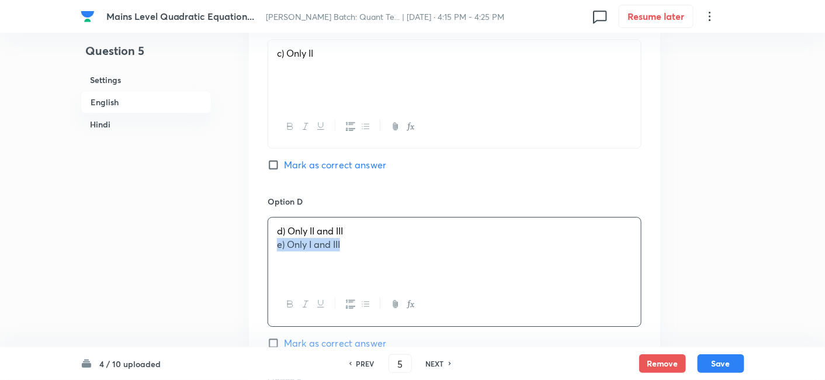
drag, startPoint x: 270, startPoint y: 246, endPoint x: 442, endPoint y: 261, distance: 172.4
click at [442, 261] on div "d) Only II and III e) Only I and III" at bounding box center [454, 249] width 373 height 65
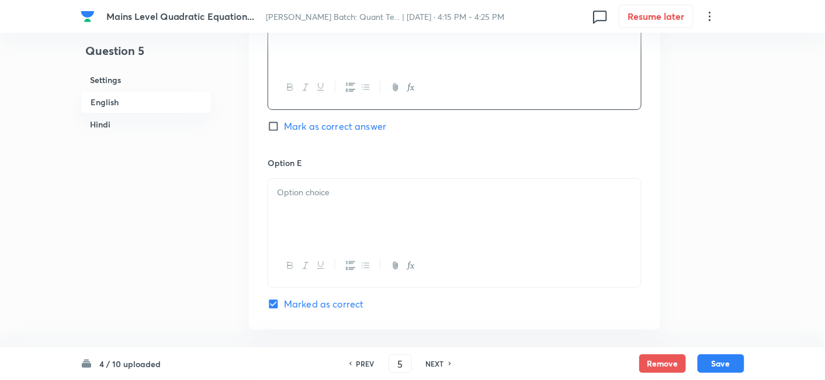
click at [333, 196] on p at bounding box center [454, 192] width 355 height 13
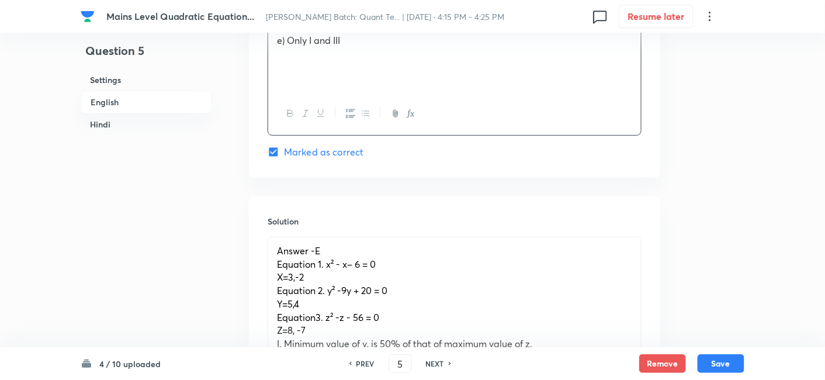
scroll to position [1394, 0]
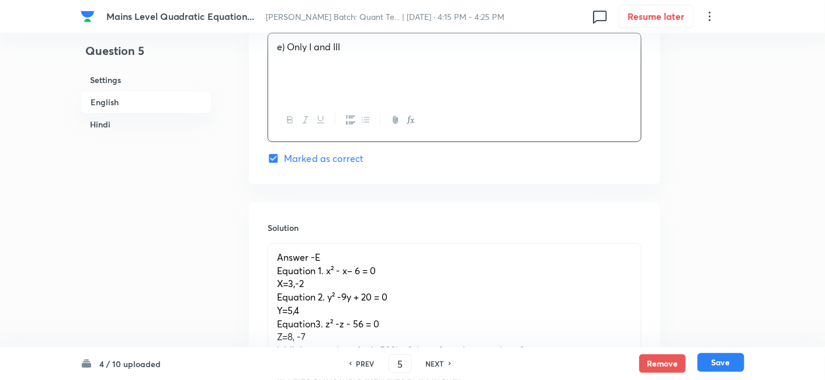
click at [715, 359] on button "Save" at bounding box center [721, 362] width 47 height 19
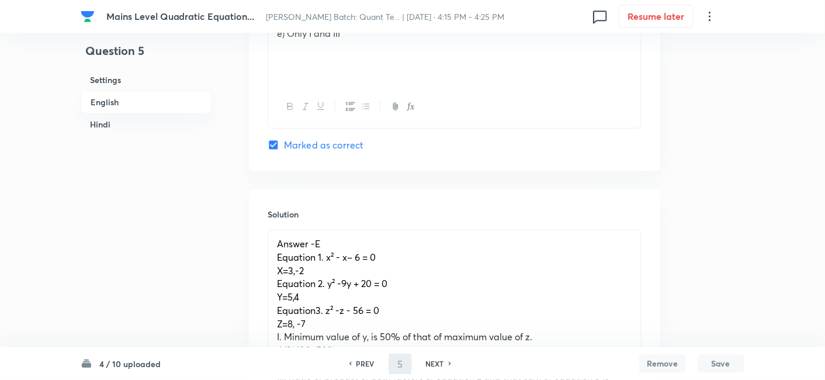
type input "6"
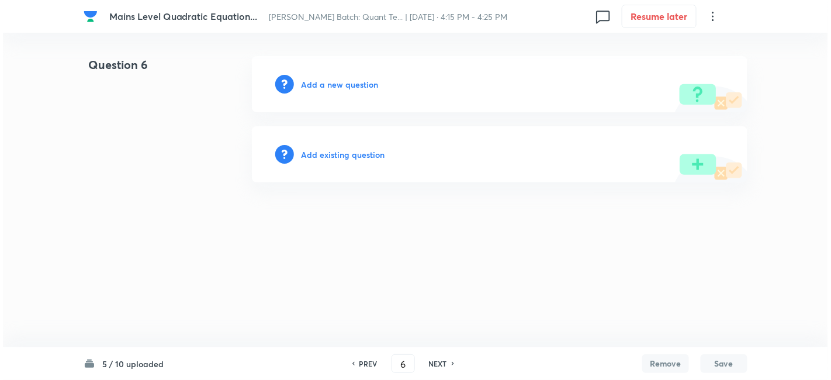
scroll to position [0, 0]
click at [348, 83] on h6 "Add a new question" at bounding box center [339, 84] width 77 height 12
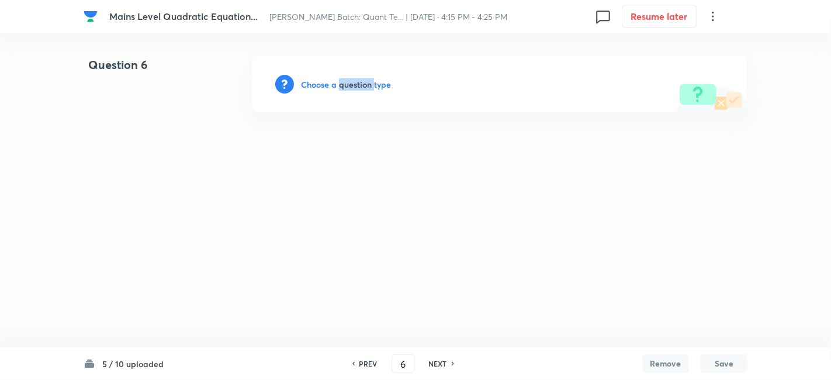
click at [348, 83] on h6 "Choose a question type" at bounding box center [346, 84] width 90 height 12
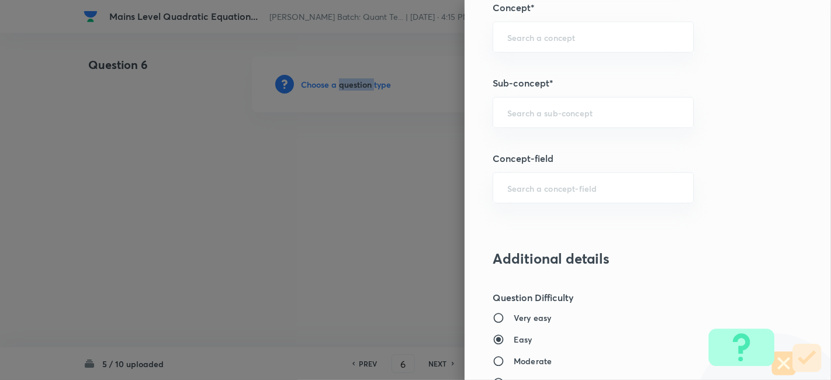
scroll to position [586, 0]
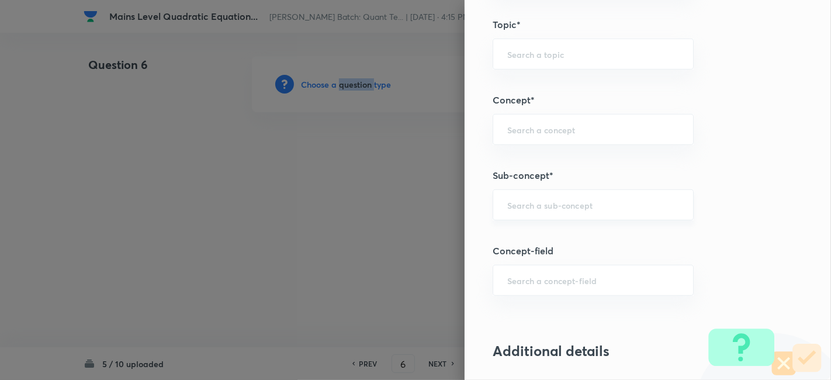
click at [563, 189] on div "​" at bounding box center [593, 204] width 201 height 31
click at [553, 226] on li "Quadratic Equation" at bounding box center [583, 235] width 200 height 21
type input "Quadratic Equation"
type input "Quantitative Aptitude"
type input "Basic Maths"
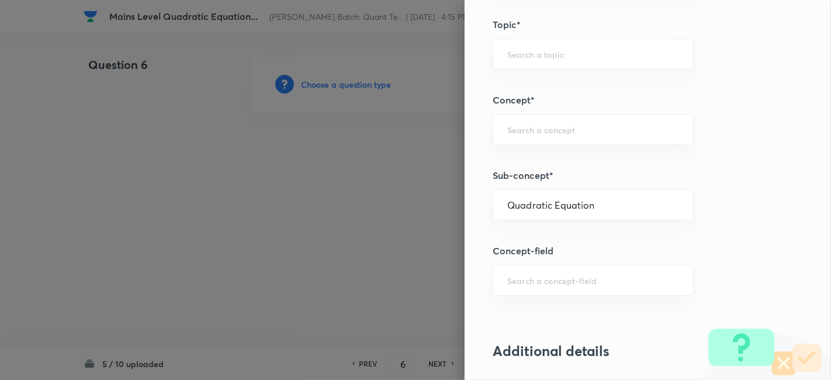
type input "Quadratic Equation"
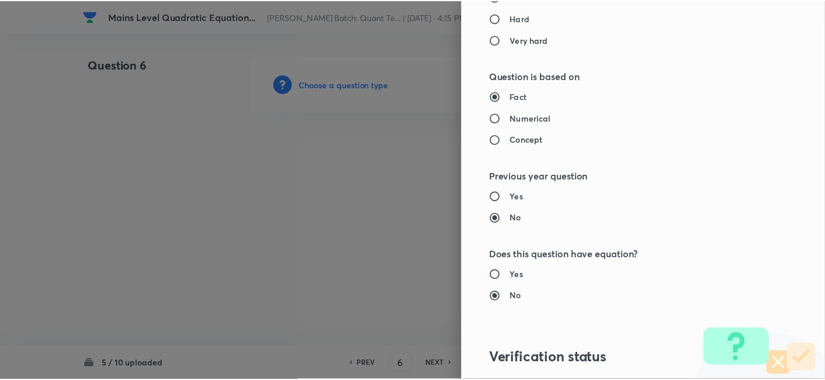
scroll to position [1210, 0]
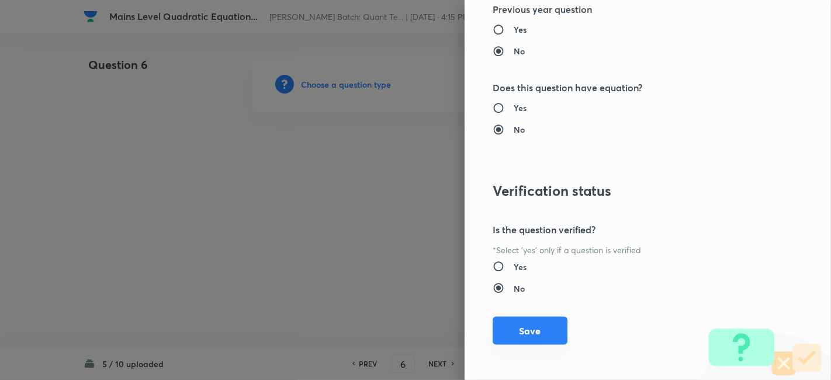
click at [528, 330] on button "Save" at bounding box center [530, 331] width 75 height 28
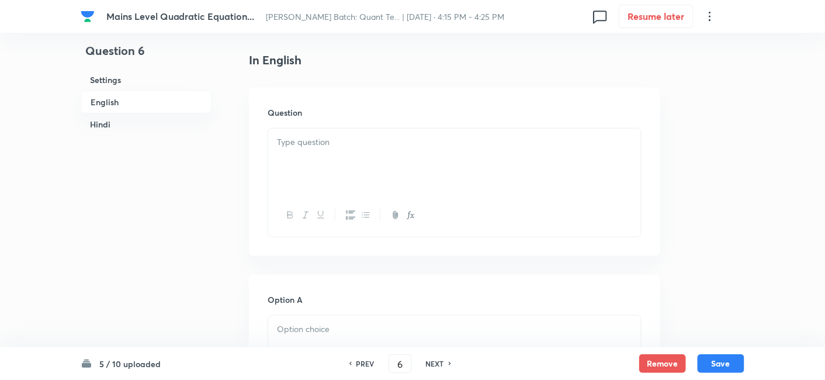
scroll to position [295, 0]
click at [323, 158] on div at bounding box center [454, 158] width 373 height 65
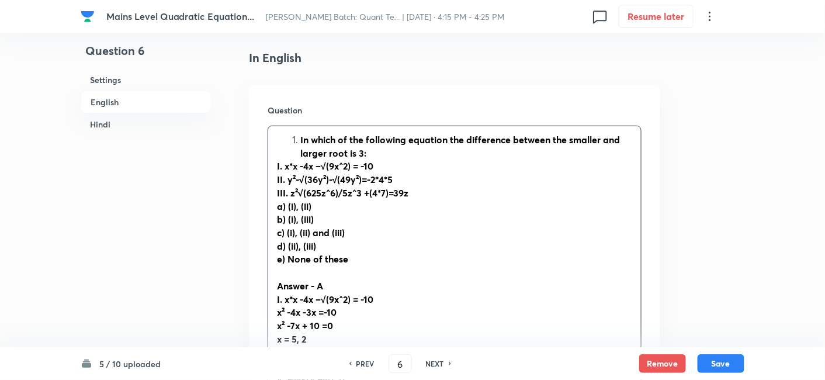
click at [300, 143] on strong "In which of the following equation the difference between the smaller and large…" at bounding box center [460, 146] width 320 height 26
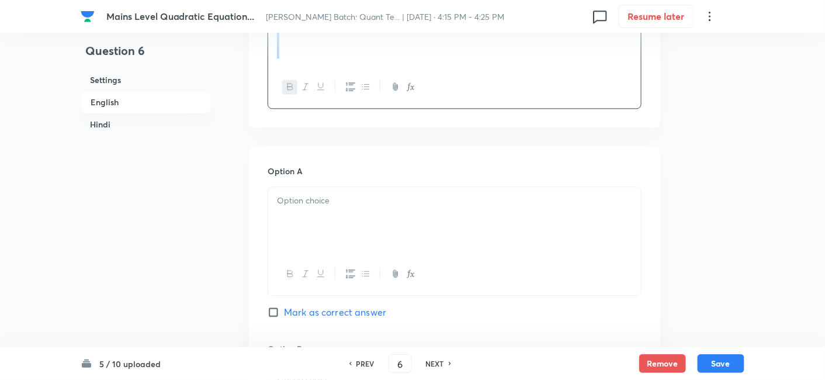
drag, startPoint x: 275, startPoint y: 141, endPoint x: 518, endPoint y: 214, distance: 253.7
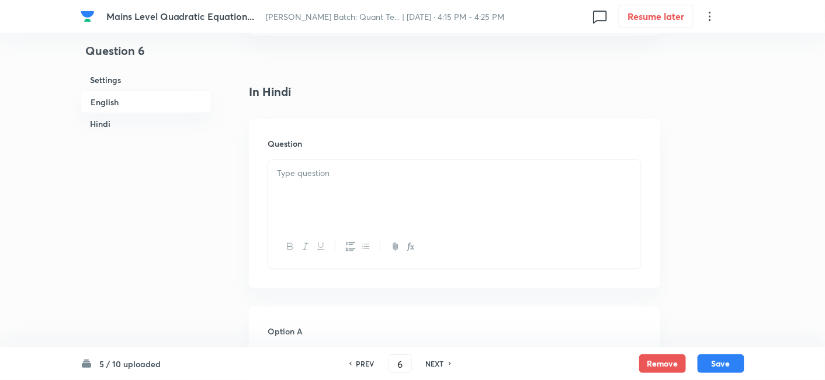
scroll to position [1969, 0]
click at [330, 193] on div at bounding box center [454, 192] width 373 height 65
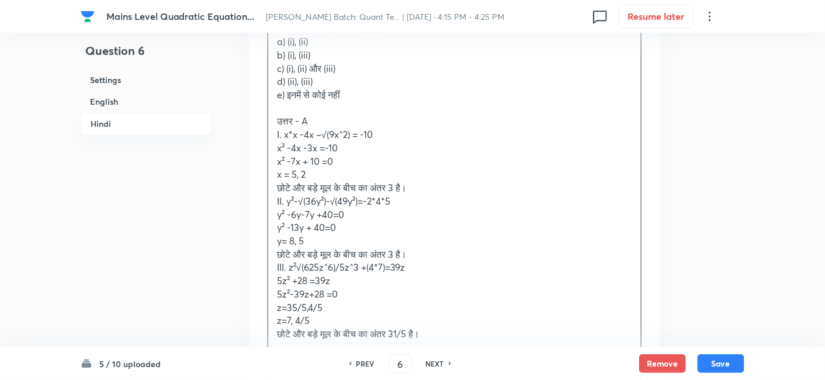
scroll to position [2155, 0]
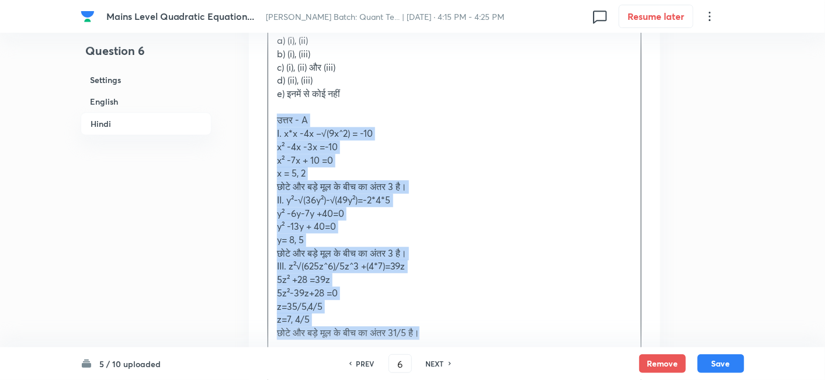
drag, startPoint x: 272, startPoint y: 119, endPoint x: 452, endPoint y: 331, distance: 278.6
click at [452, 331] on div "निम्नलिखित में से किस समीकरण में छोटे और बड़े मूल के बीच का अंतर 3 है: I. x*x -…" at bounding box center [454, 160] width 373 height 372
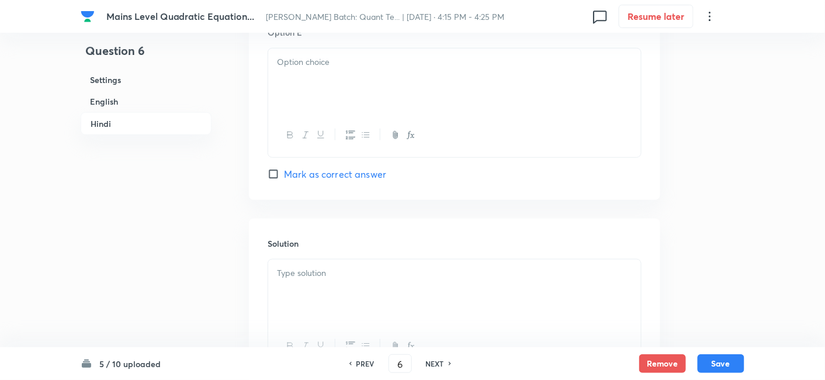
scroll to position [3179, 0]
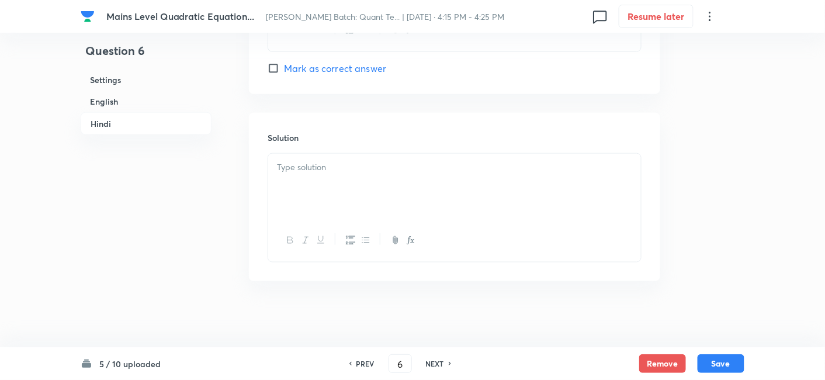
click at [334, 182] on div at bounding box center [454, 186] width 373 height 65
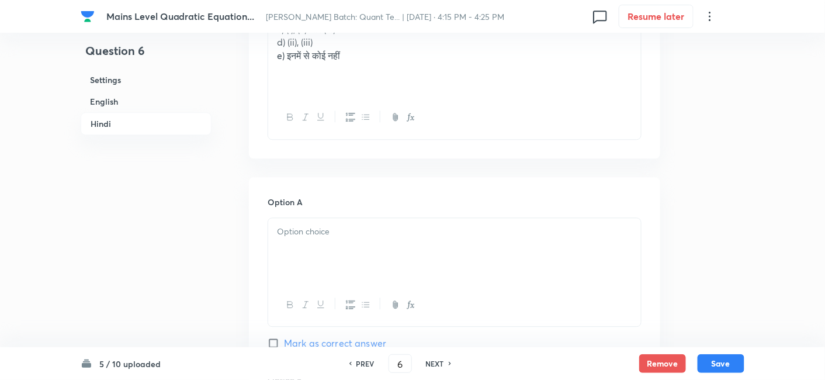
scroll to position [2086, 0]
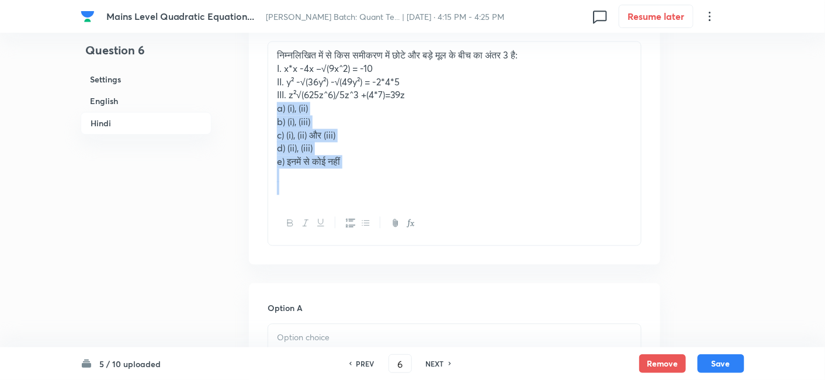
drag, startPoint x: 273, startPoint y: 109, endPoint x: 414, endPoint y: 216, distance: 176.0
click at [414, 216] on div "निम्नलिखित में से किस समीकरण में छोटे और बड़े मूल के बीच का अंतर 3 है: I. x*x -…" at bounding box center [455, 143] width 374 height 204
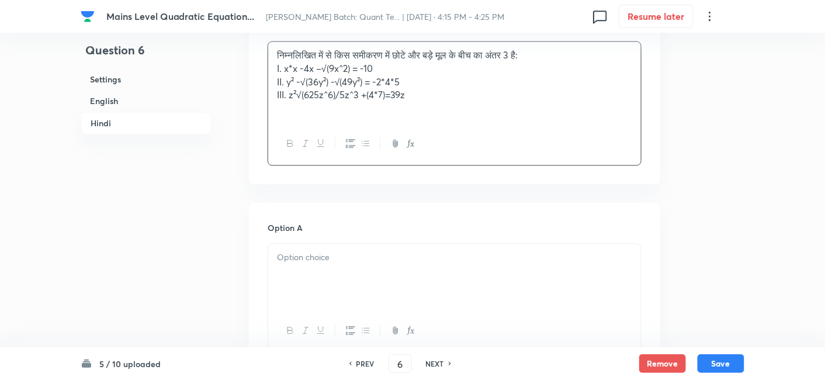
scroll to position [2158, 0]
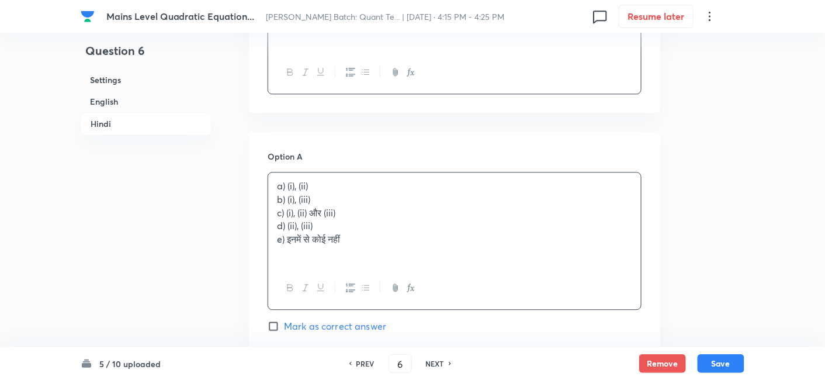
click at [321, 194] on div "a) (i), (ii) b) (i), (iii) c) (i), (ii) और (iii) d) (ii), (iii) e) इनमें से कोई…" at bounding box center [454, 219] width 373 height 94
drag, startPoint x: 274, startPoint y: 198, endPoint x: 387, endPoint y: 256, distance: 127.0
click at [387, 256] on div "a) (i), (ii) b) (i), (iii) c) (i), (ii) और (iii) d) (ii), (iii) e) इनमें से कोई…" at bounding box center [454, 219] width 373 height 94
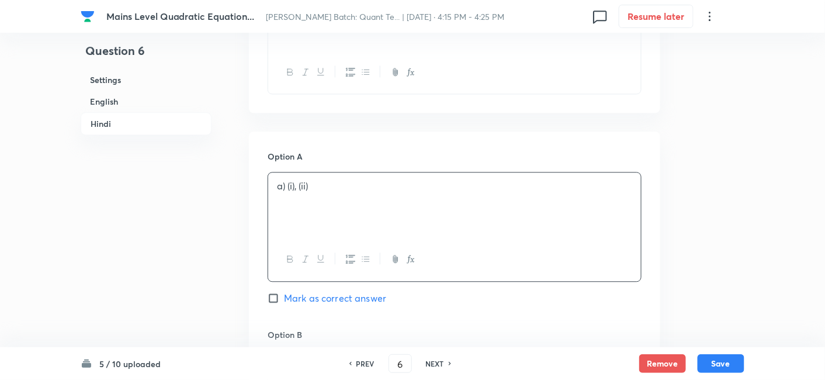
click at [367, 293] on span "Mark as correct answer" at bounding box center [335, 298] width 102 height 14
click at [284, 293] on input "Mark as correct answer" at bounding box center [276, 298] width 16 height 12
checkbox input "true"
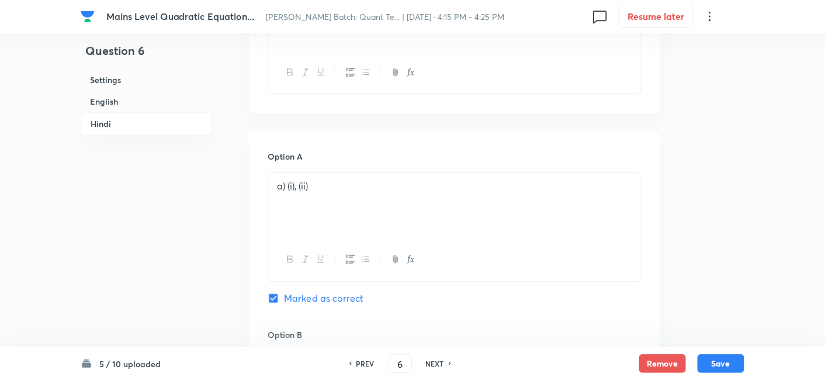
scroll to position [2260, 0]
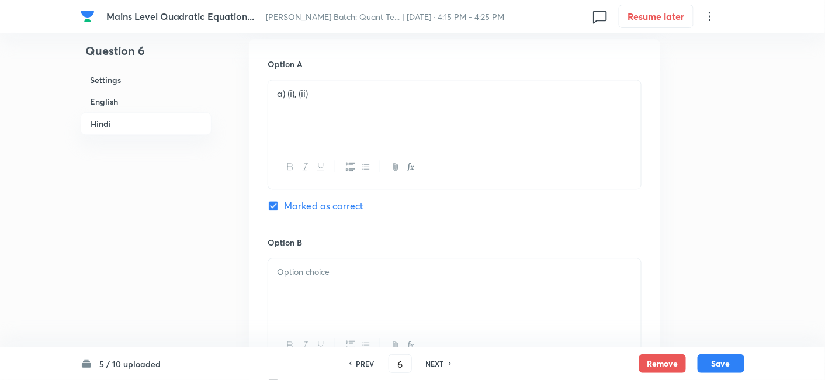
checkbox input "true"
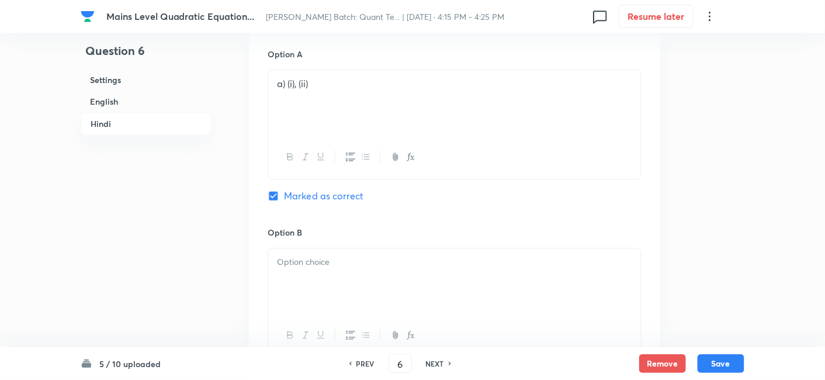
click at [367, 293] on div at bounding box center [454, 280] width 373 height 65
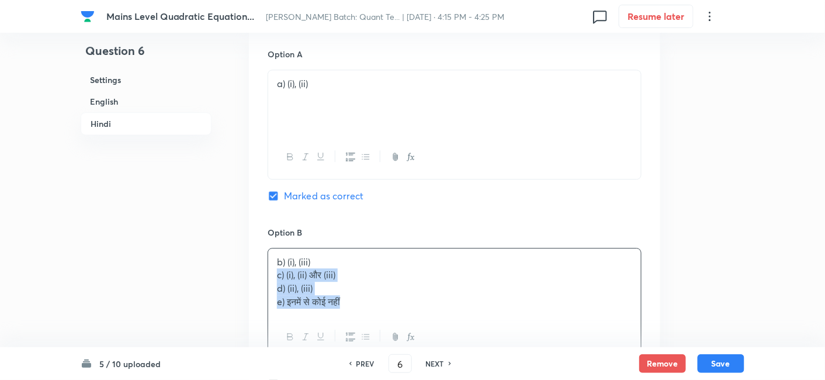
drag, startPoint x: 271, startPoint y: 275, endPoint x: 389, endPoint y: 323, distance: 127.7
click at [389, 323] on div "b) (i), (iii) c) (i), (ii) और (iii) d) (ii), (iii) e) इनमें से कोई नहीं" at bounding box center [455, 303] width 374 height 111
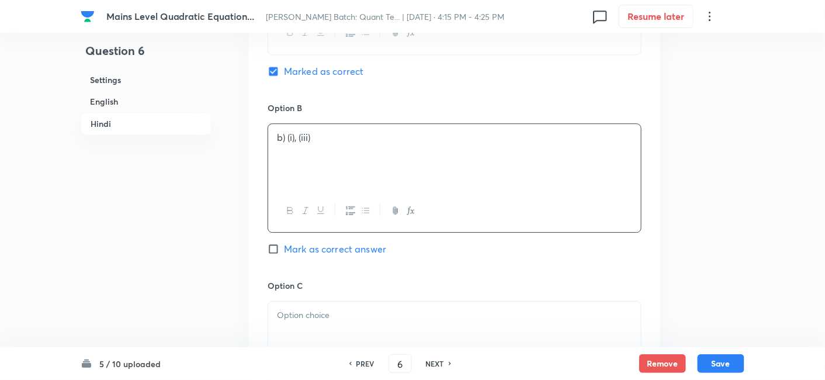
scroll to position [2386, 0]
click at [312, 317] on div "c) (i), (ii) और (iii) d) (ii), (iii) e) इनमें से कोई नहीं" at bounding box center [454, 332] width 373 height 65
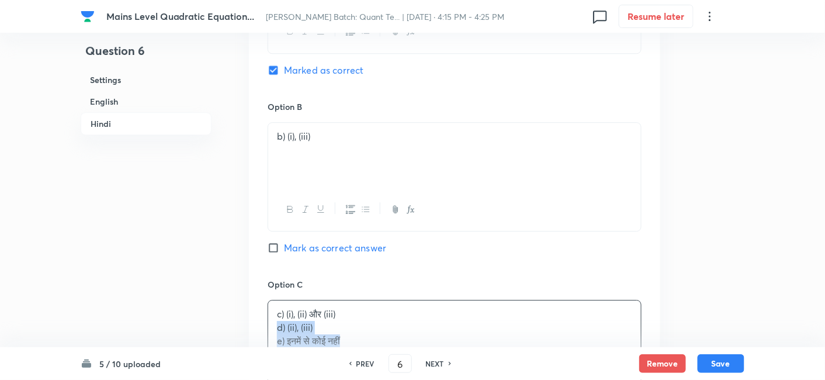
drag, startPoint x: 270, startPoint y: 323, endPoint x: 419, endPoint y: 348, distance: 151.0
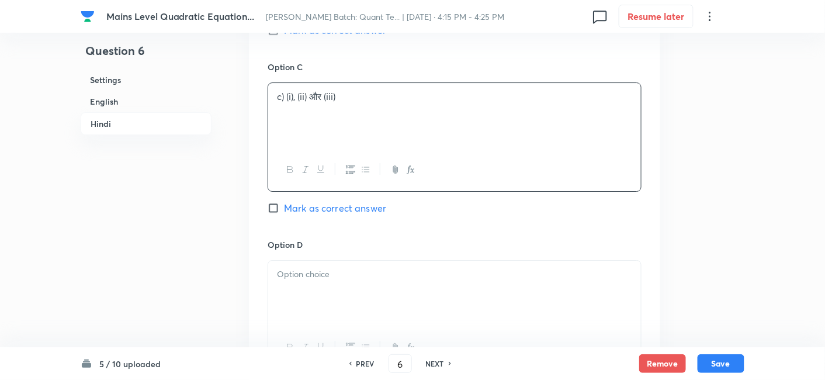
scroll to position [2605, 0]
click at [306, 261] on div "d) (ii), (iii) e) इनमें से कोई नहीं" at bounding box center [454, 291] width 373 height 65
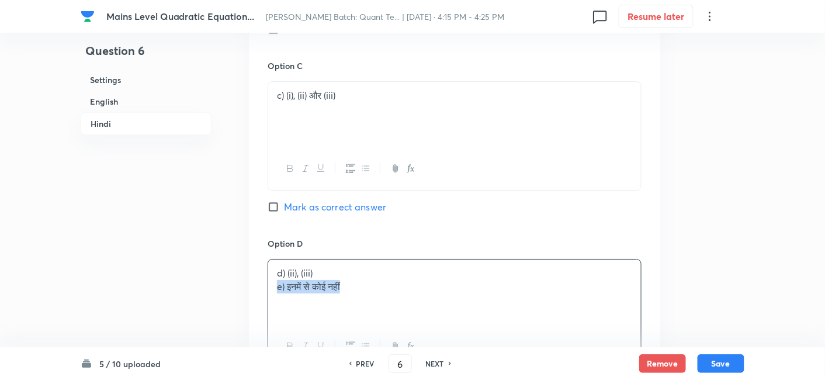
drag, startPoint x: 273, startPoint y: 283, endPoint x: 439, endPoint y: 309, distance: 167.4
click at [439, 309] on div "d) (ii), (iii) e) इनमें से कोई नहीं" at bounding box center [454, 291] width 373 height 65
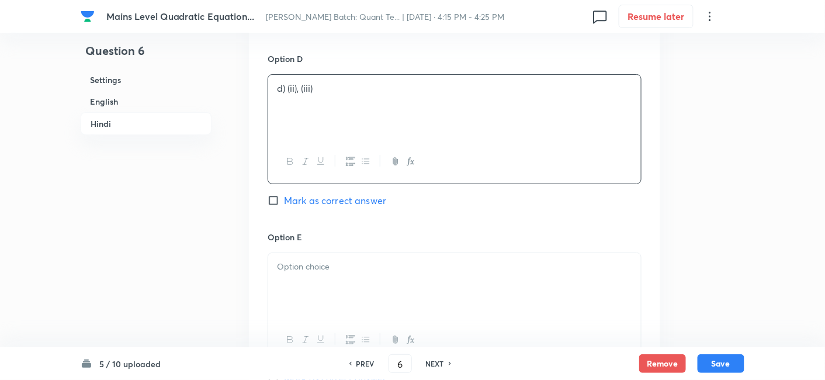
click at [439, 309] on div at bounding box center [454, 285] width 373 height 65
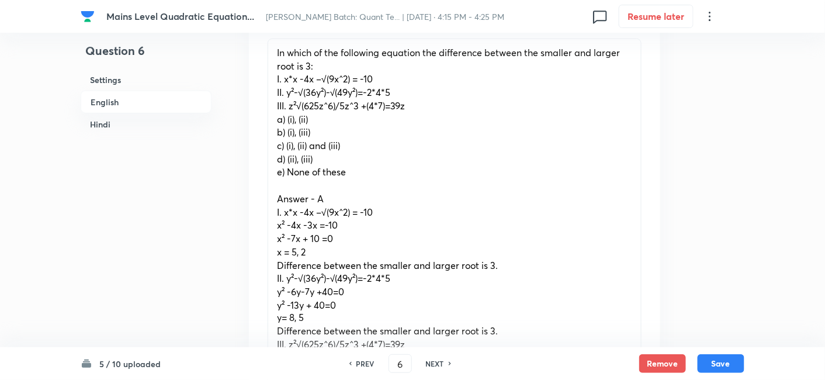
scroll to position [403, 0]
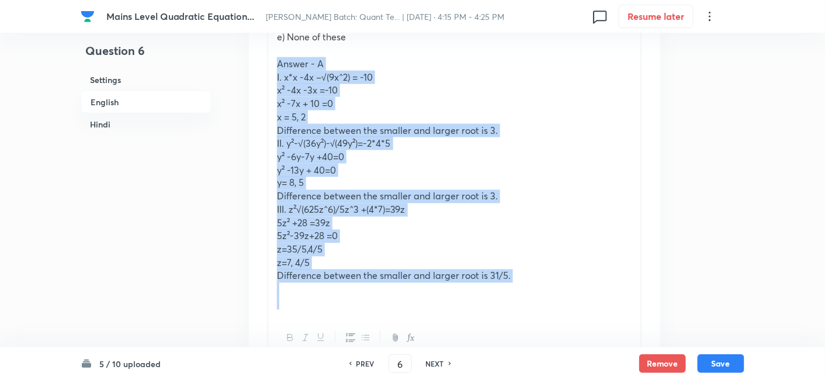
drag, startPoint x: 275, startPoint y: 176, endPoint x: 565, endPoint y: 310, distance: 319.0
click at [565, 310] on div "In which of the following equation the difference between the smaller and large…" at bounding box center [454, 110] width 373 height 413
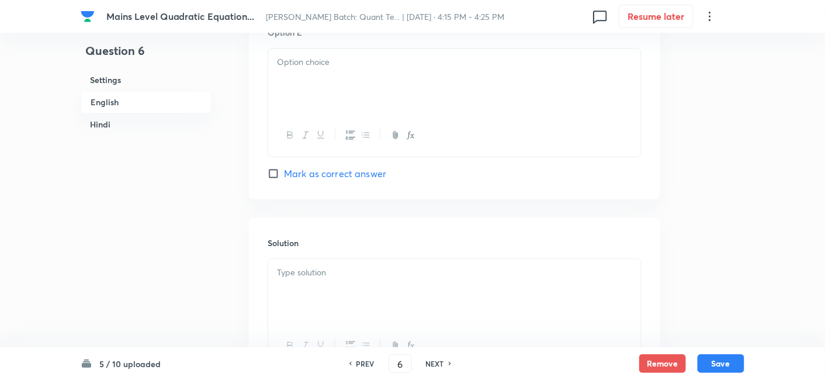
scroll to position [1505, 0]
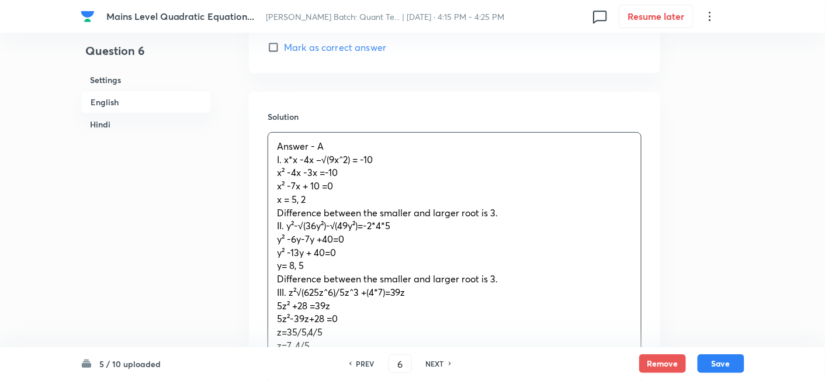
click at [363, 144] on p "Answer - A" at bounding box center [454, 146] width 355 height 13
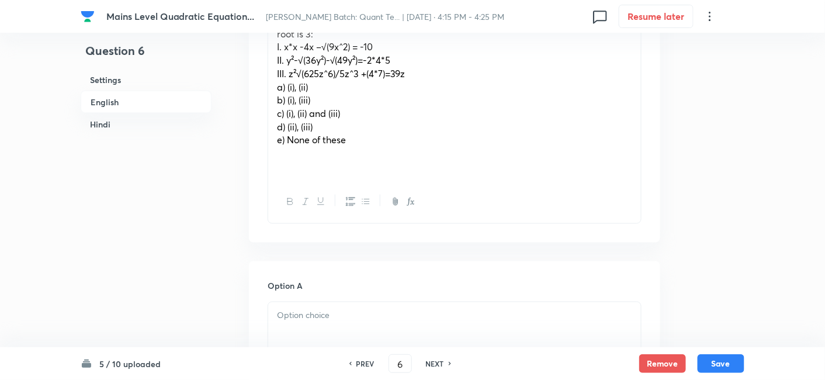
scroll to position [410, 0]
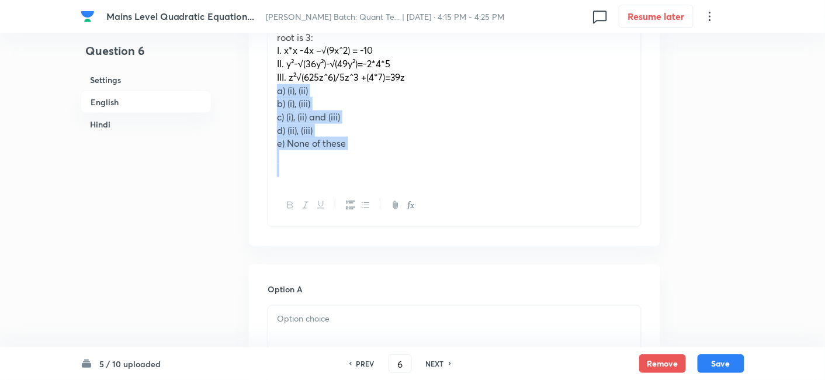
drag, startPoint x: 273, startPoint y: 88, endPoint x: 402, endPoint y: 186, distance: 162.2
click at [402, 186] on div "In which of the following equation the difference between the smaller and large…" at bounding box center [455, 118] width 374 height 217
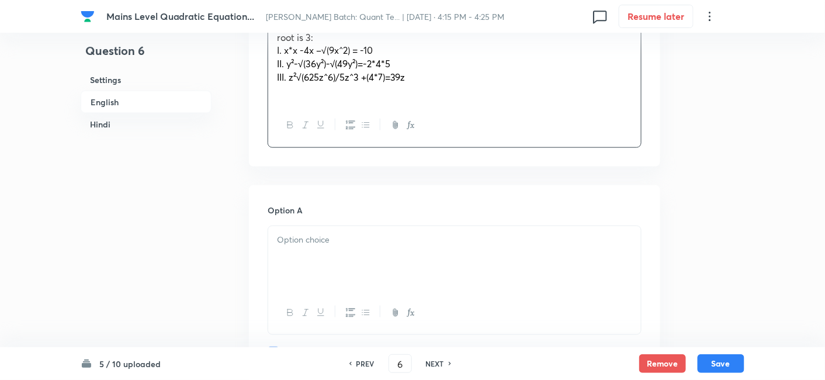
scroll to position [498, 0]
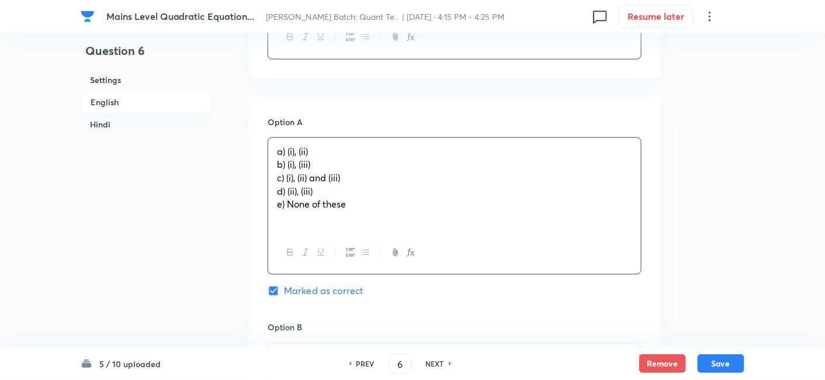
click at [321, 171] on div "a) (i), (ii) b) (i), (iii) c) (i), (ii) and (iii) d) (ii), (iii) e) None of the…" at bounding box center [454, 185] width 373 height 94
drag, startPoint x: 273, startPoint y: 160, endPoint x: 411, endPoint y: 234, distance: 156.6
click at [411, 234] on div "a) (i), (ii) b) (i), (iii) c) (i), (ii) and (iii) d) (ii), (iii) e) None of the…" at bounding box center [455, 206] width 374 height 138
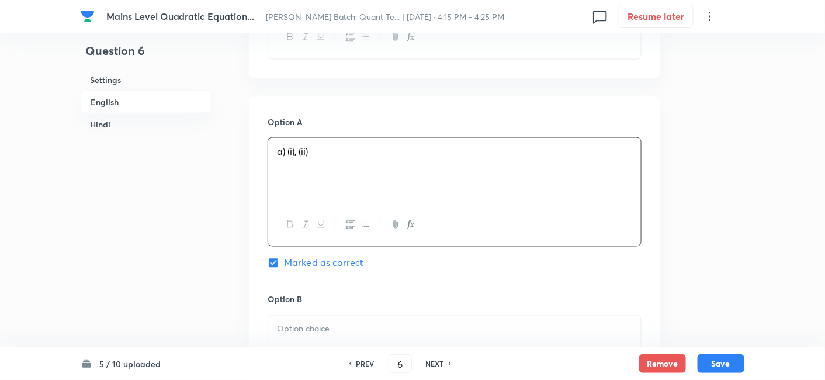
scroll to position [628, 0]
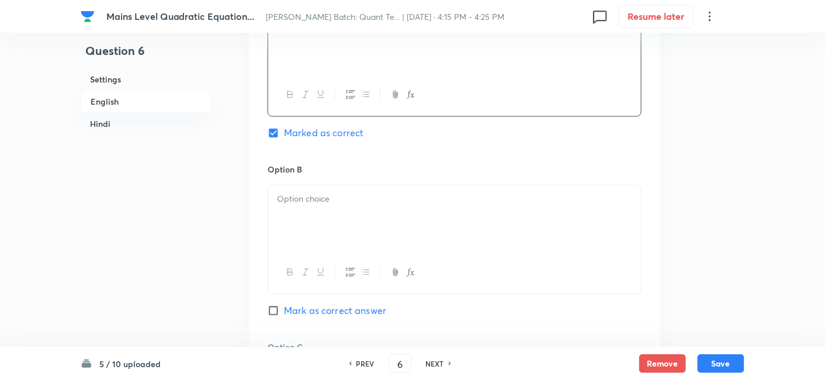
click at [411, 234] on div at bounding box center [454, 218] width 373 height 65
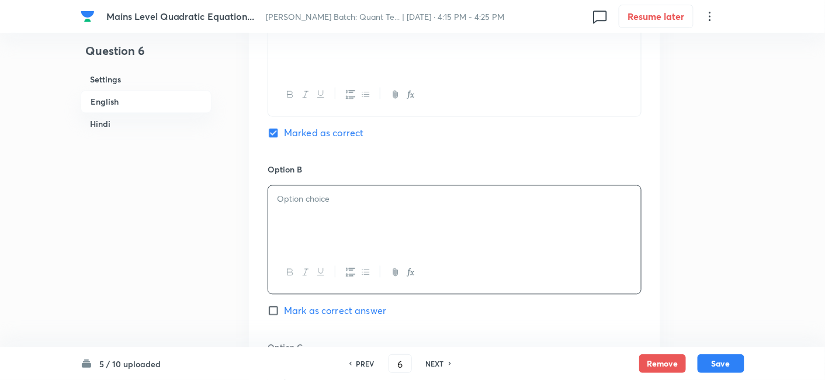
click at [411, 234] on div at bounding box center [454, 218] width 373 height 65
drag, startPoint x: 278, startPoint y: 217, endPoint x: 417, endPoint y: 285, distance: 154.7
click at [417, 285] on div "b) (i), (iii) c) (i), (ii) and (iii) d) (ii), (iii) e) None of these" at bounding box center [455, 240] width 374 height 111
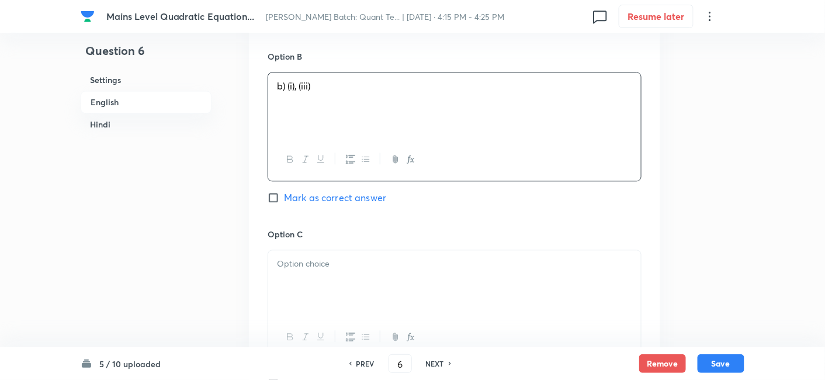
click at [341, 296] on div at bounding box center [454, 282] width 373 height 65
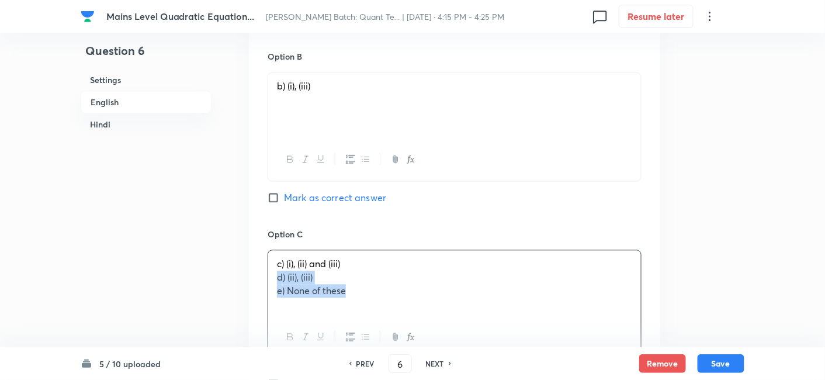
drag, startPoint x: 274, startPoint y: 278, endPoint x: 393, endPoint y: 308, distance: 123.0
click at [393, 308] on div "c) (i), (ii) and (iii) d) (ii), (iii) e) None of these" at bounding box center [454, 282] width 373 height 65
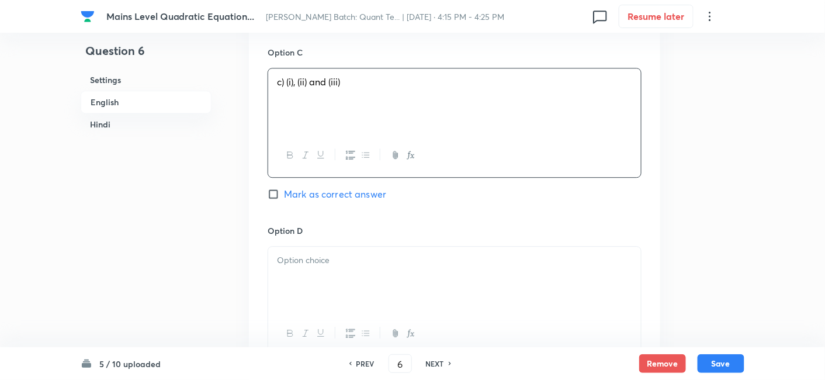
scroll to position [923, 0]
click at [393, 308] on div at bounding box center [454, 279] width 373 height 65
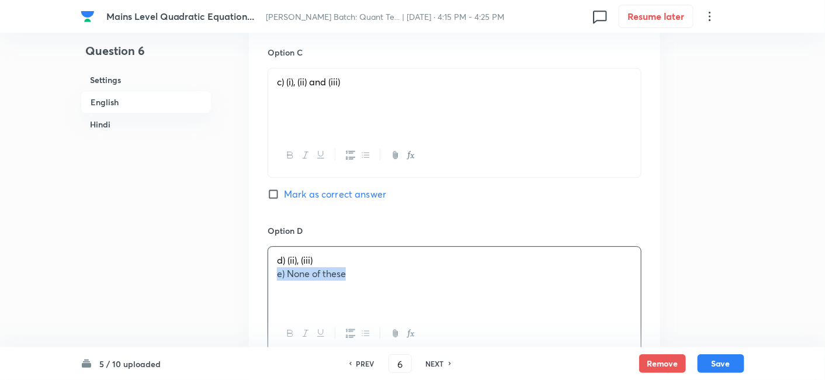
drag, startPoint x: 273, startPoint y: 272, endPoint x: 420, endPoint y: 285, distance: 146.6
click at [420, 285] on div "d) (ii), (iii) e) None of these" at bounding box center [454, 279] width 373 height 65
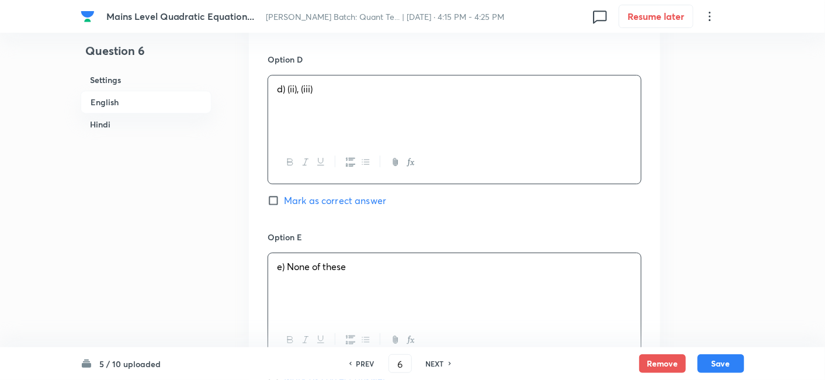
click at [420, 285] on div "e) None of these" at bounding box center [454, 285] width 373 height 65
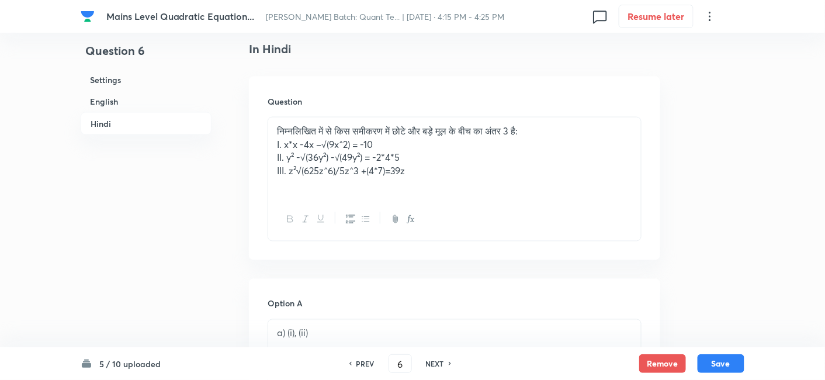
scroll to position [1880, 0]
click at [726, 361] on button "Save" at bounding box center [721, 362] width 47 height 19
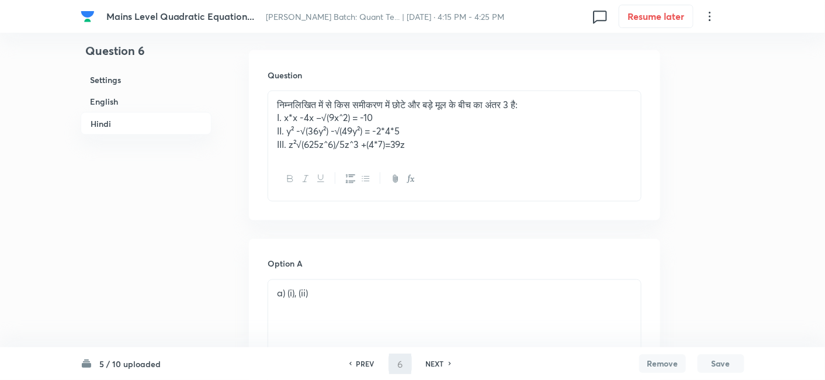
type input "7"
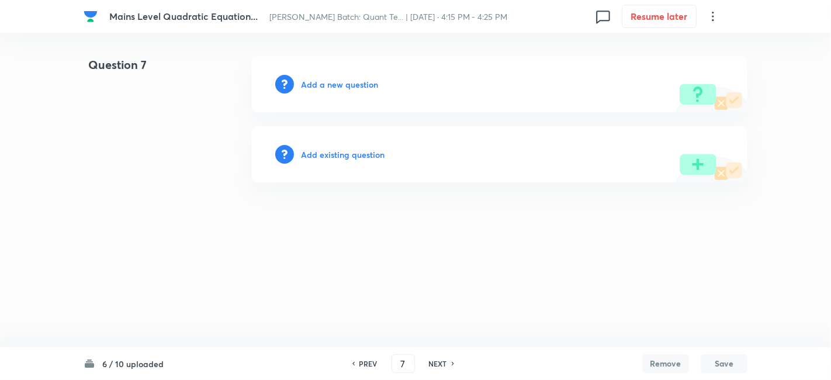
click at [351, 86] on h6 "Add a new question" at bounding box center [339, 84] width 77 height 12
click at [351, 86] on h6 "Choose a question type" at bounding box center [346, 84] width 90 height 12
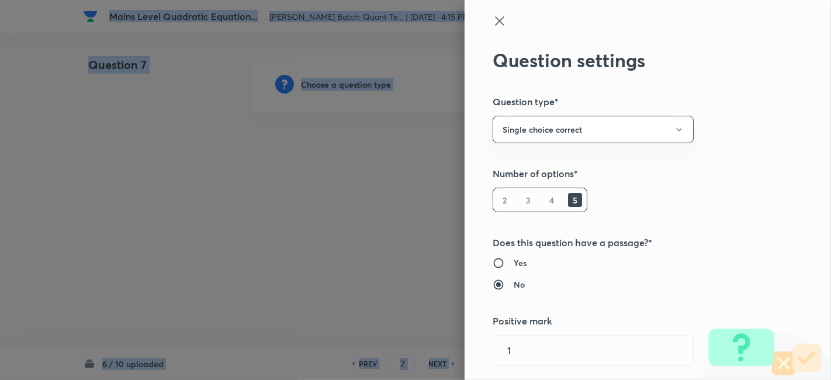
click at [351, 86] on div at bounding box center [415, 190] width 831 height 380
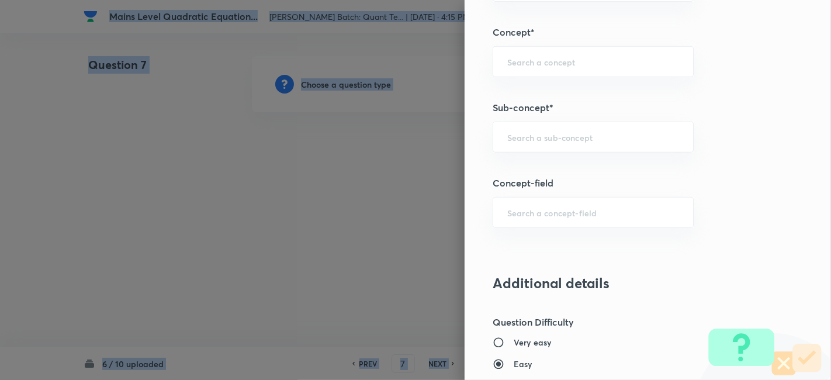
scroll to position [622, 0]
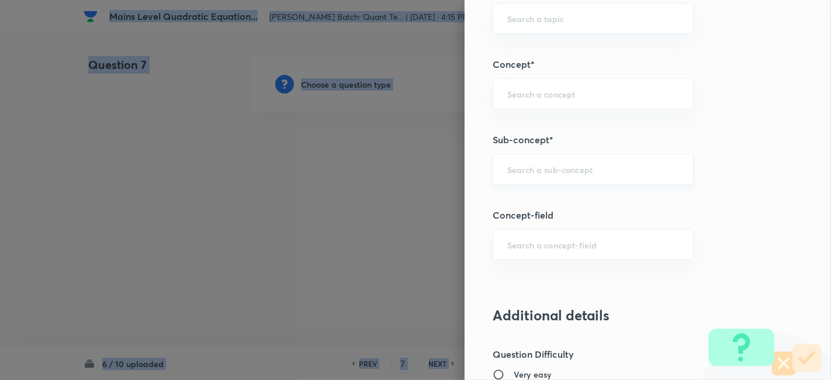
click at [544, 174] on div "​" at bounding box center [593, 169] width 201 height 31
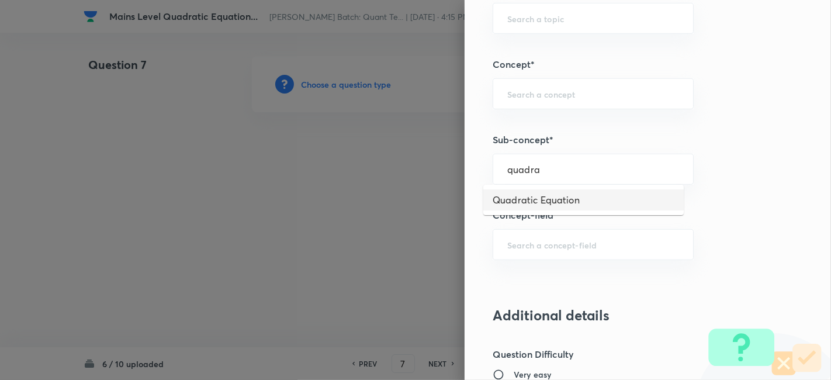
click at [539, 192] on li "Quadratic Equation" at bounding box center [583, 199] width 200 height 21
type input "Quadratic Equation"
type input "Quantitative Aptitude"
type input "Basic Maths"
type input "Quadratic Equation"
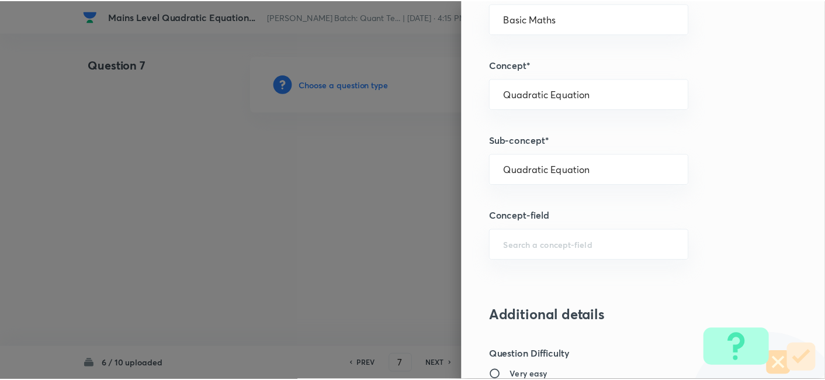
scroll to position [1210, 0]
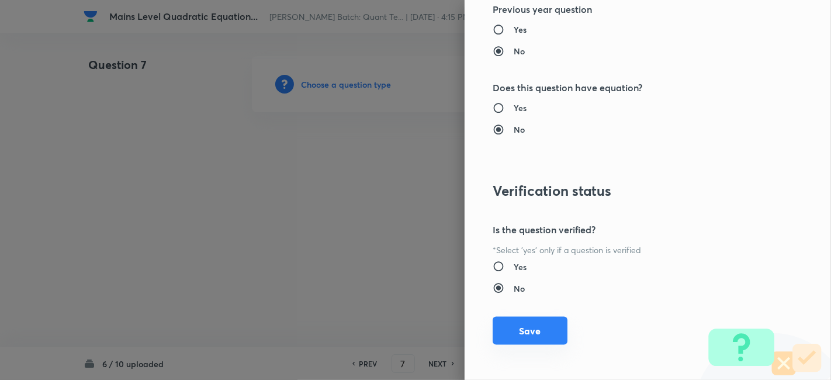
click at [510, 329] on button "Save" at bounding box center [530, 331] width 75 height 28
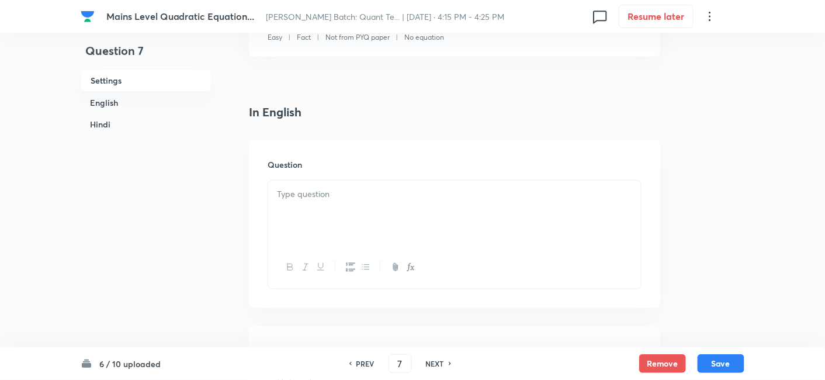
scroll to position [249, 0]
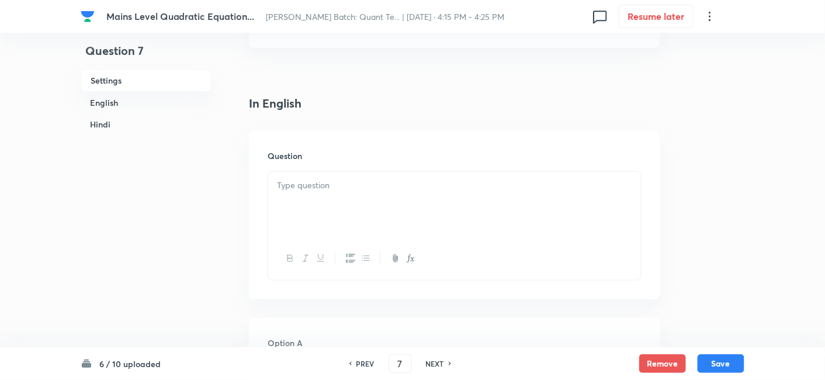
click at [375, 210] on div at bounding box center [454, 204] width 373 height 65
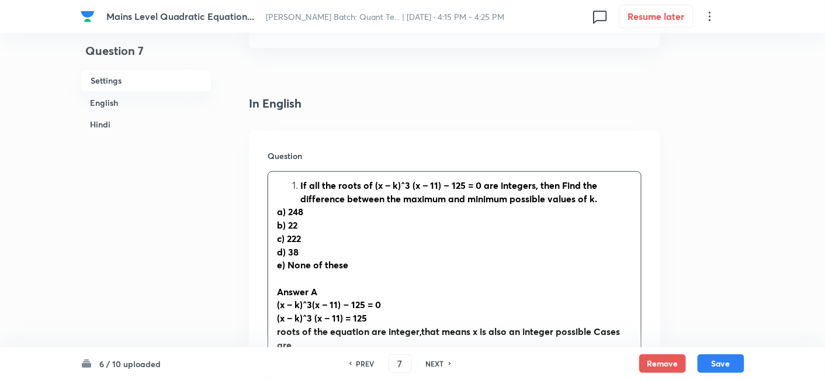
click at [300, 183] on li "If all the roots of (x − k)^3 (x − 11) − 125 = 0 are integers, then Find the di…" at bounding box center [466, 192] width 332 height 26
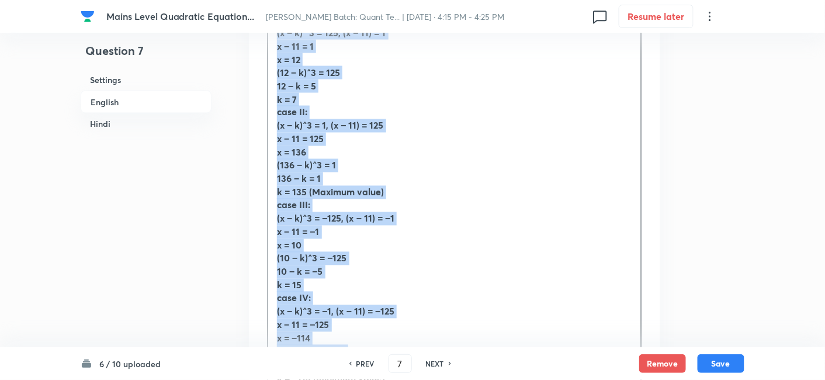
scroll to position [725, 0]
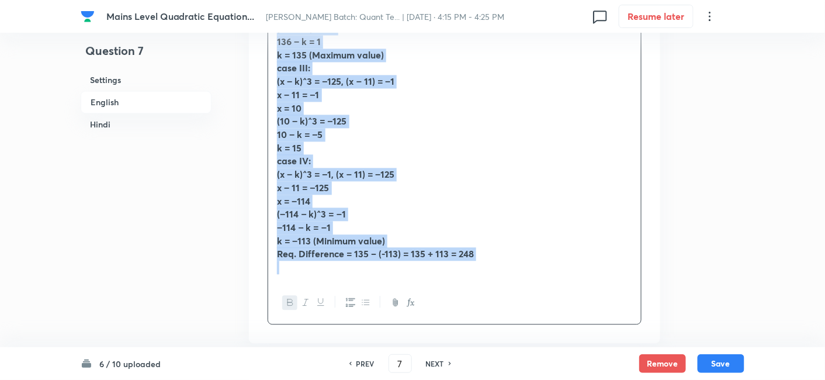
drag, startPoint x: 273, startPoint y: 184, endPoint x: 457, endPoint y: 289, distance: 211.5
click at [457, 289] on div "If all the roots of (x − k)^3 (x − 11) − 125 = 0 are integers, then Find the di…" at bounding box center [455, 10] width 374 height 629
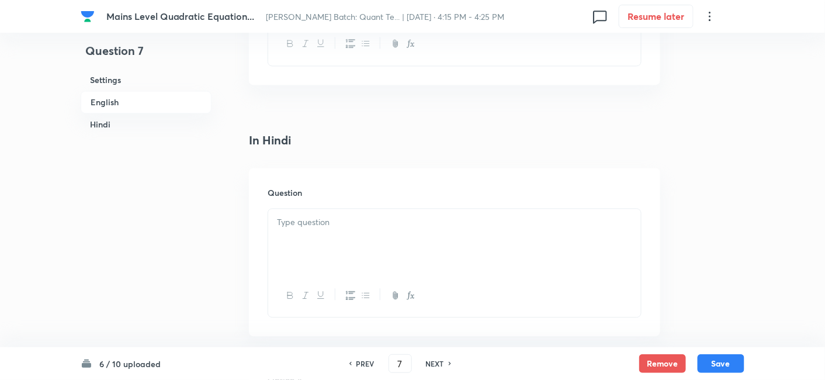
scroll to position [2140, 0]
click at [328, 168] on p at bounding box center [454, 174] width 355 height 13
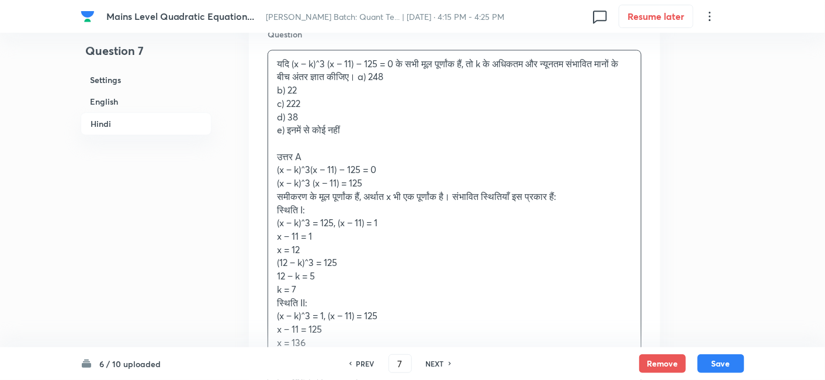
scroll to position [2252, 0]
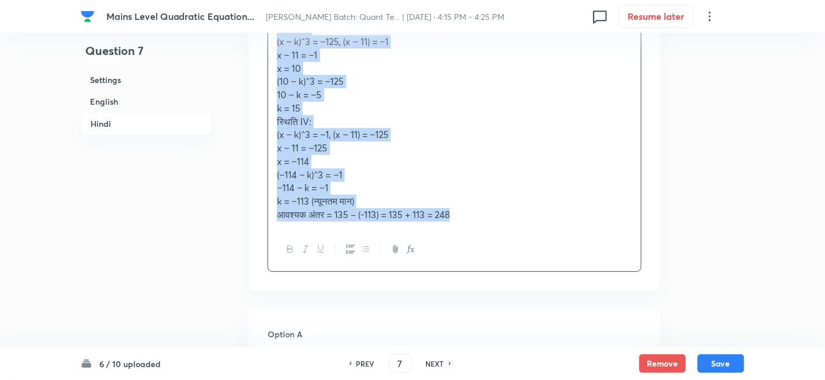
drag, startPoint x: 275, startPoint y: 151, endPoint x: 538, endPoint y: 269, distance: 288.2
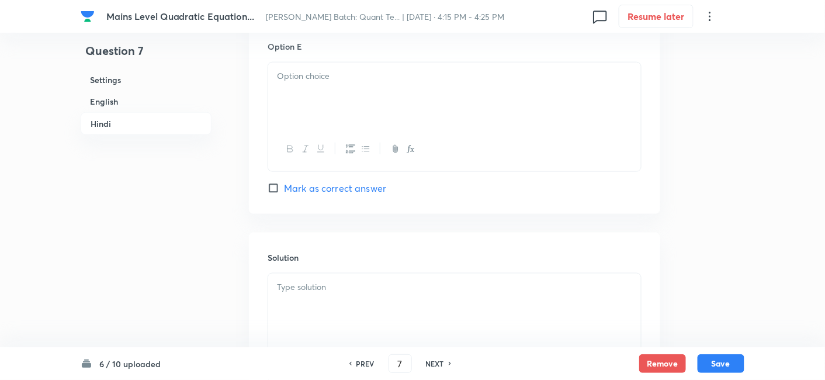
scroll to position [3292, 0]
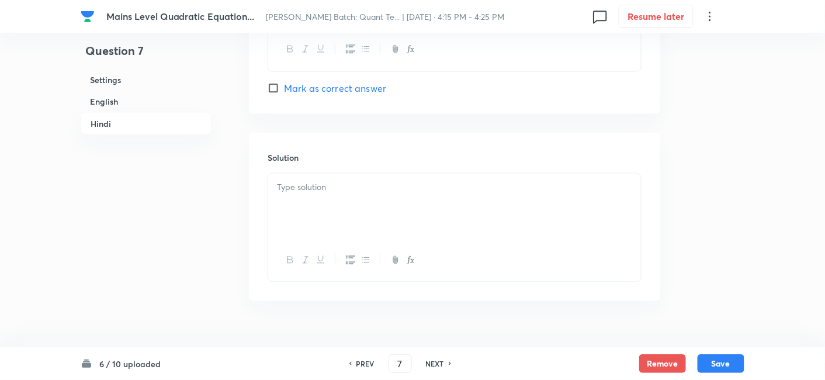
click at [382, 213] on div at bounding box center [454, 206] width 373 height 65
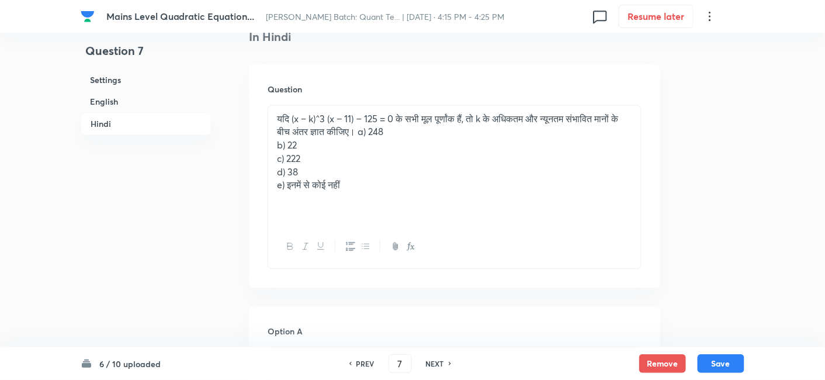
scroll to position [2196, 0]
drag, startPoint x: 394, startPoint y: 132, endPoint x: 420, endPoint y: 203, distance: 75.4
click at [420, 203] on div "यदि (x − k)^3 (x − 11) − 125 = 0 के सभी मूल पूर्णांक हैं, तो k के अधिकतम और न्य…" at bounding box center [454, 166] width 373 height 120
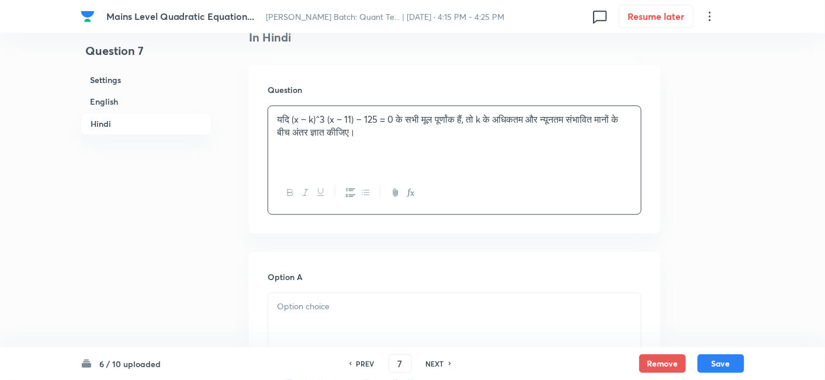
scroll to position [2262, 0]
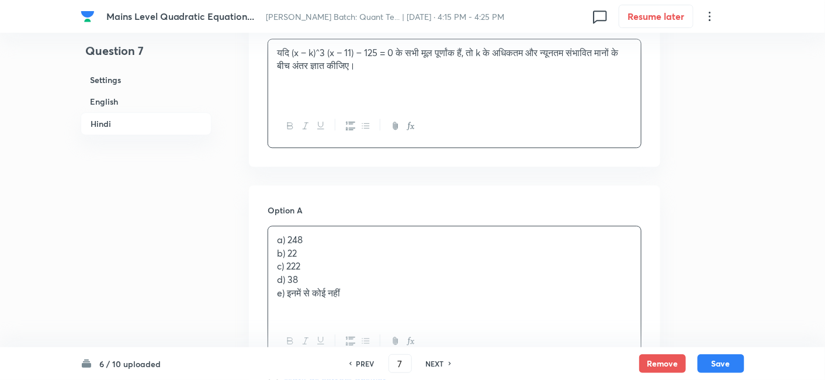
click at [320, 234] on p "a) 248" at bounding box center [454, 239] width 355 height 13
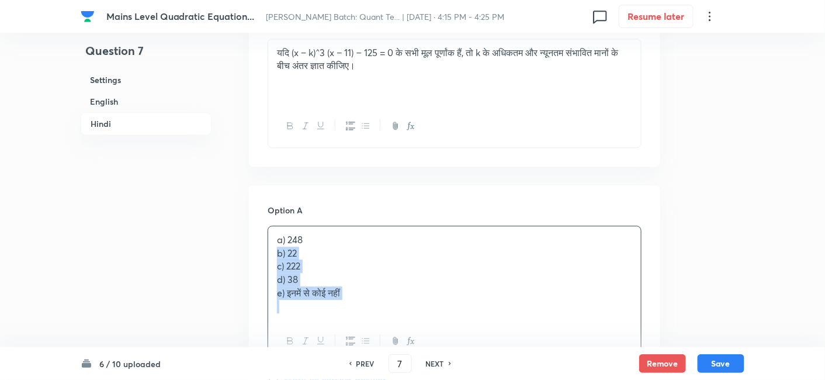
drag, startPoint x: 274, startPoint y: 251, endPoint x: 404, endPoint y: 327, distance: 150.8
click at [404, 327] on div "a) 248 b) 22 c) 222 d) 38 e) इनमें से कोई नहीं" at bounding box center [455, 295] width 374 height 138
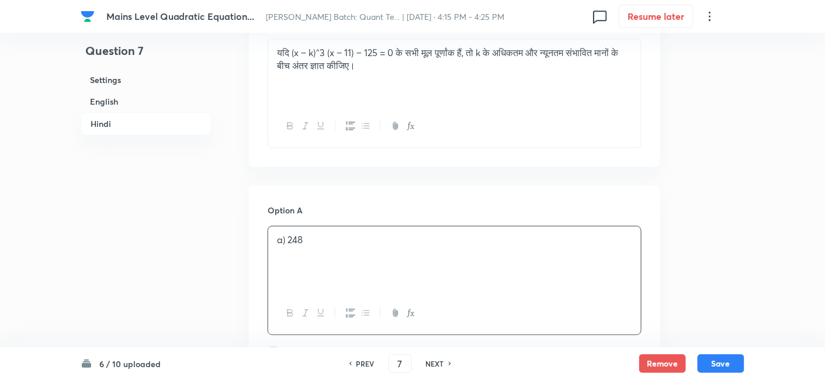
scroll to position [2323, 0]
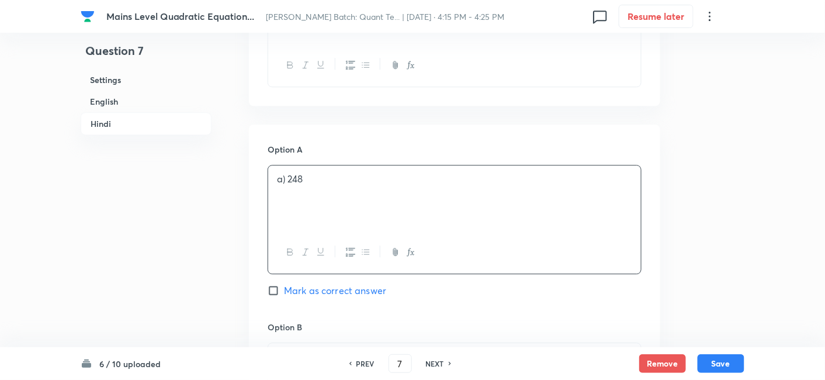
click at [351, 289] on span "Mark as correct answer" at bounding box center [335, 290] width 102 height 14
click at [284, 289] on input "Mark as correct answer" at bounding box center [276, 291] width 16 height 12
checkbox input "true"
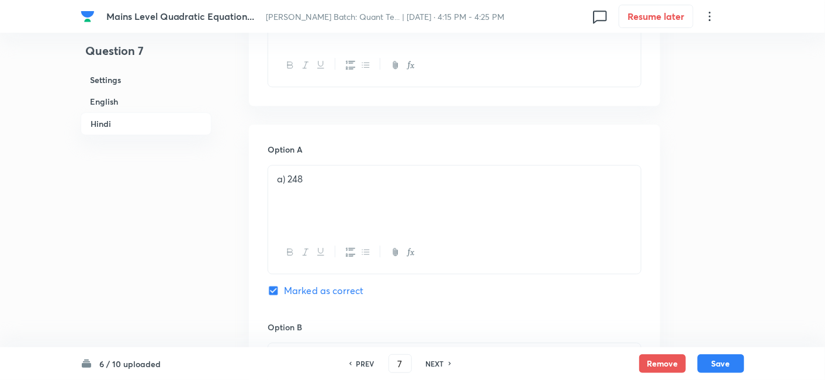
checkbox input "true"
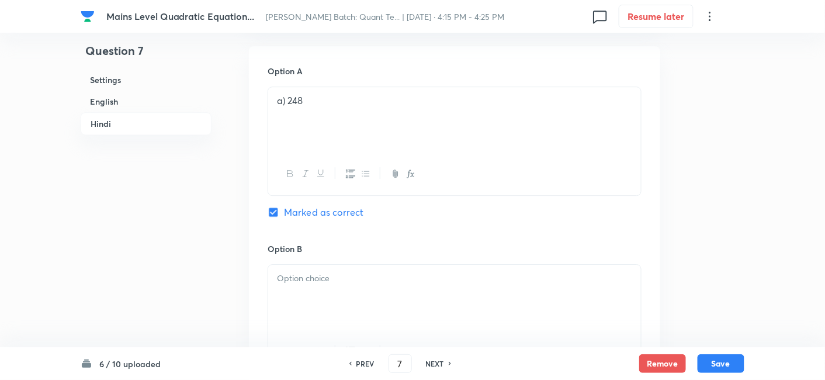
scroll to position [2411, 0]
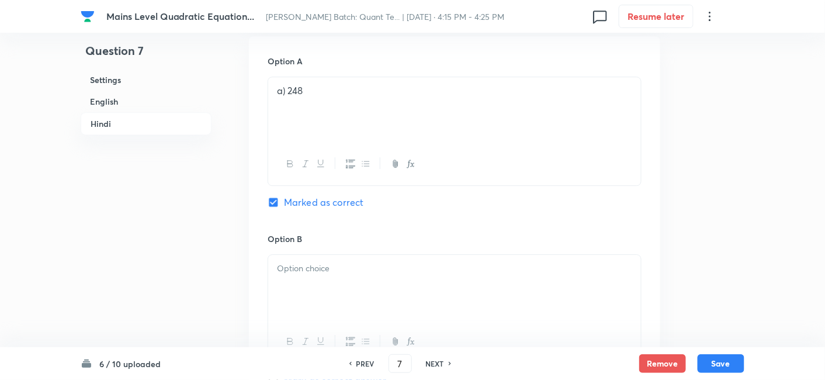
click at [351, 289] on div at bounding box center [454, 287] width 373 height 65
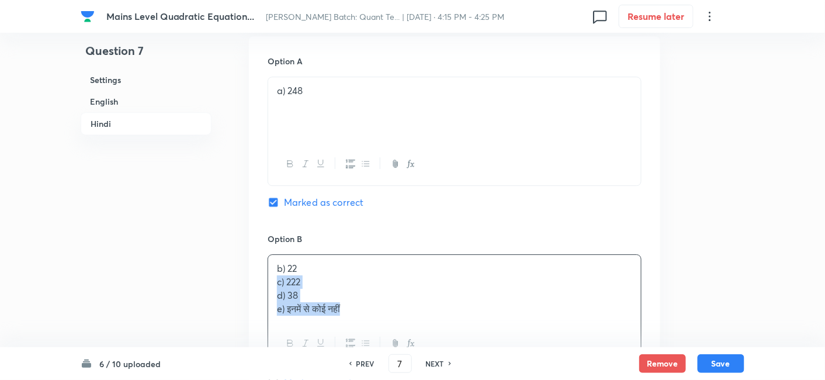
drag, startPoint x: 273, startPoint y: 278, endPoint x: 365, endPoint y: 326, distance: 104.0
click at [365, 326] on div "b) 22 c) 222 d) 38 e) इनमें से कोई नहीं" at bounding box center [455, 309] width 374 height 111
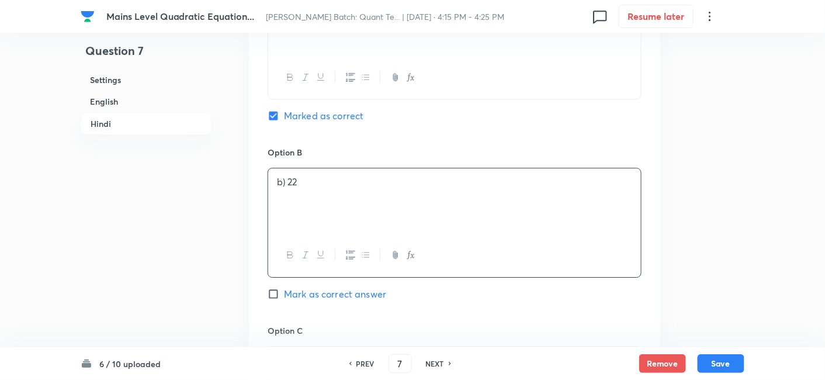
scroll to position [2505, 0]
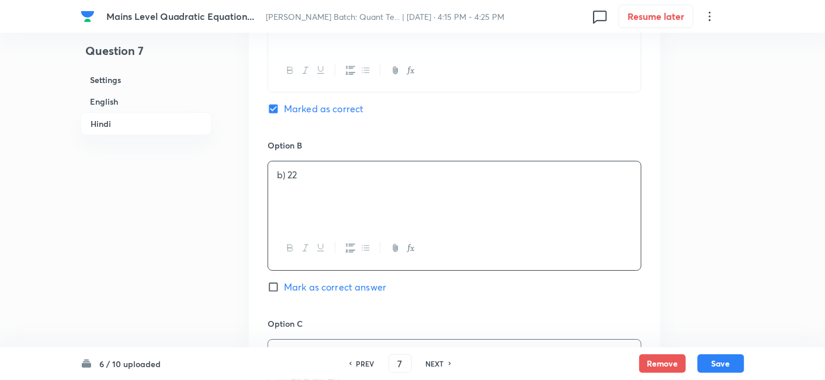
click at [296, 340] on div "c) 222 d) 38 e) इनमें से कोई नहीं" at bounding box center [454, 372] width 373 height 65
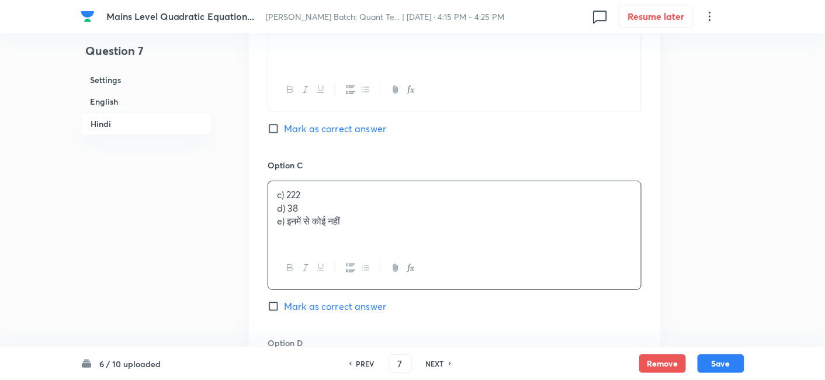
scroll to position [2665, 0]
drag, startPoint x: 277, startPoint y: 203, endPoint x: 392, endPoint y: 224, distance: 117.1
click at [392, 224] on div "c) 222 d) 38 e) इनमें से कोई नहीं" at bounding box center [454, 211] width 373 height 65
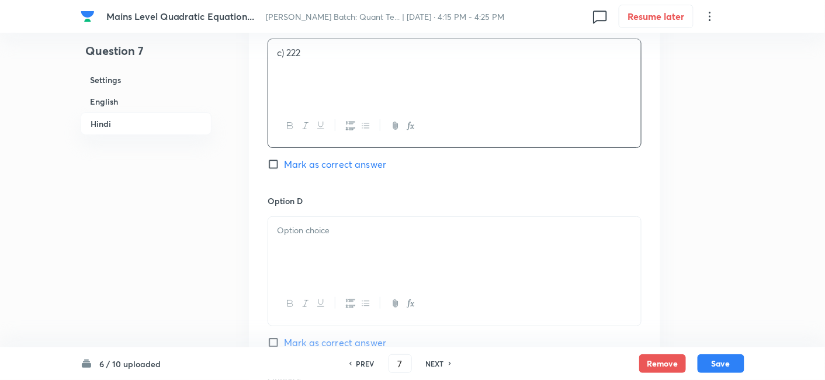
scroll to position [2806, 0]
click at [392, 224] on p at bounding box center [454, 229] width 355 height 13
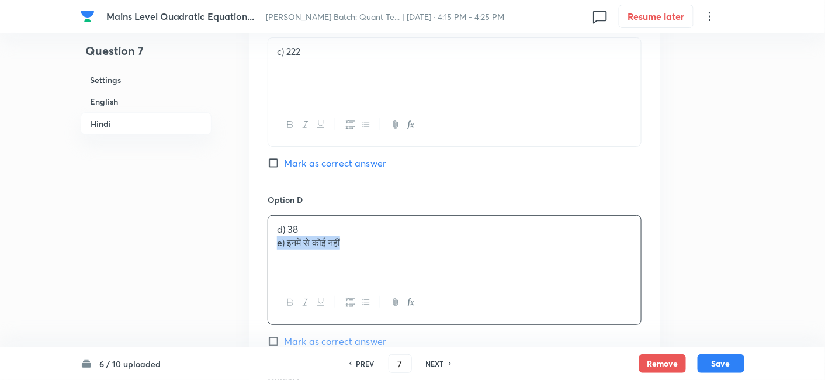
drag, startPoint x: 268, startPoint y: 238, endPoint x: 402, endPoint y: 261, distance: 136.2
click at [402, 261] on div "d) 38 e) इनमें से कोई नहीं" at bounding box center [454, 248] width 373 height 65
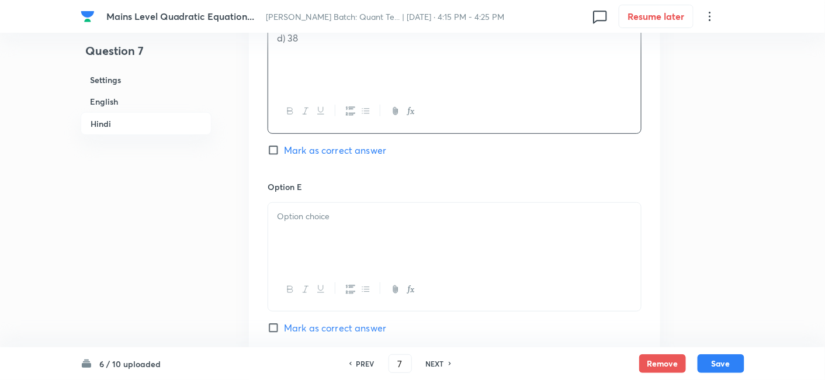
click at [402, 261] on div at bounding box center [454, 235] width 373 height 65
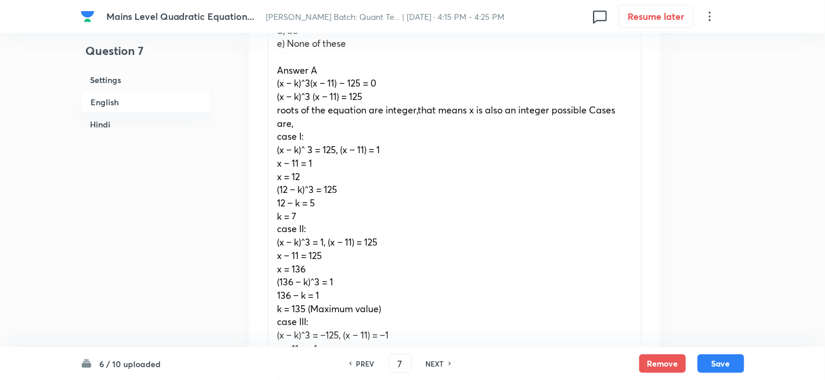
scroll to position [470, 0]
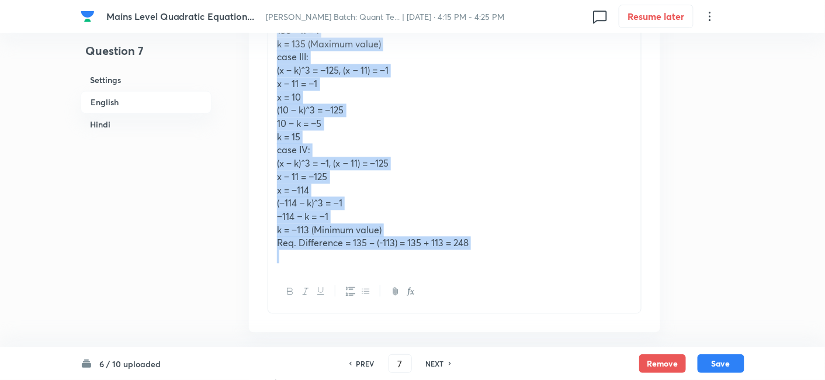
drag, startPoint x: 275, startPoint y: 71, endPoint x: 514, endPoint y: 304, distance: 333.9
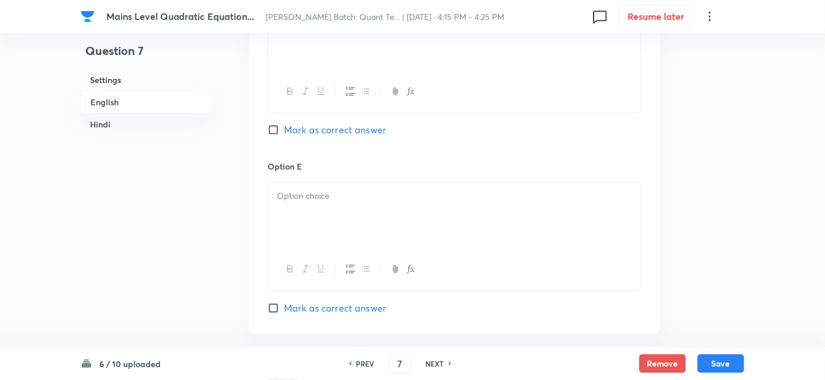
scroll to position [1404, 0]
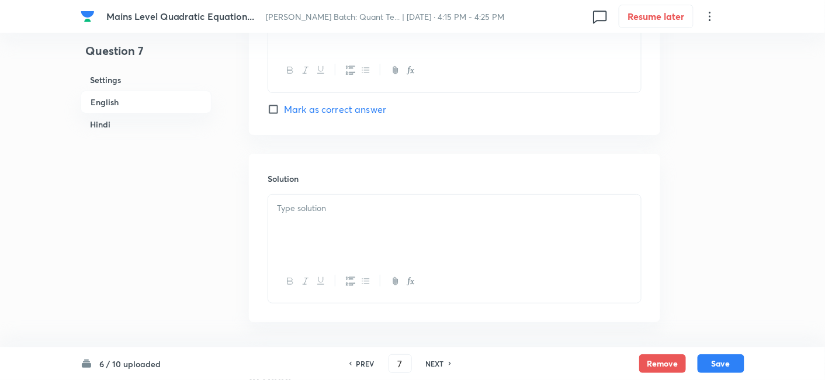
click at [442, 223] on div at bounding box center [454, 227] width 373 height 65
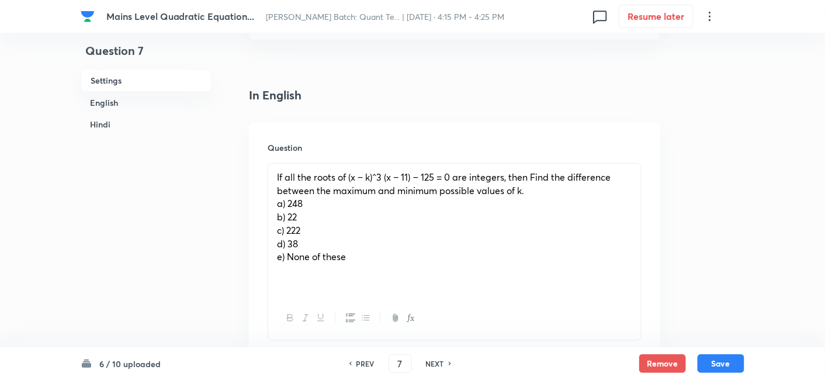
scroll to position [273, 0]
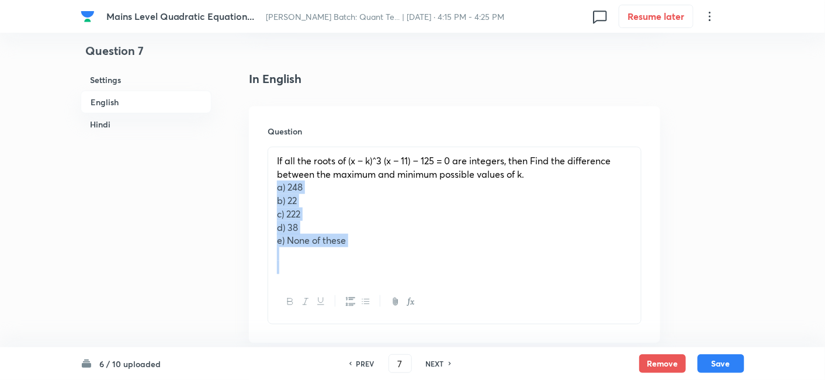
drag, startPoint x: 271, startPoint y: 188, endPoint x: 412, endPoint y: 295, distance: 177.3
click at [412, 295] on div "If all the roots of (x − k)^3 (x − 11) − 125 = 0 are integers, then Find the di…" at bounding box center [455, 236] width 374 height 178
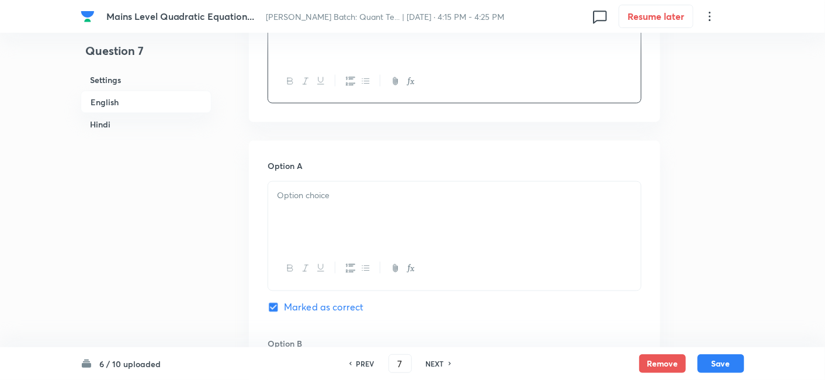
scroll to position [427, 0]
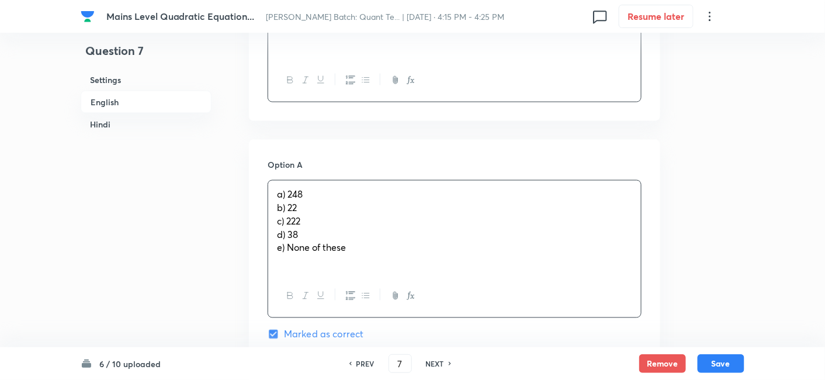
click at [301, 196] on p "a) 248" at bounding box center [454, 194] width 355 height 13
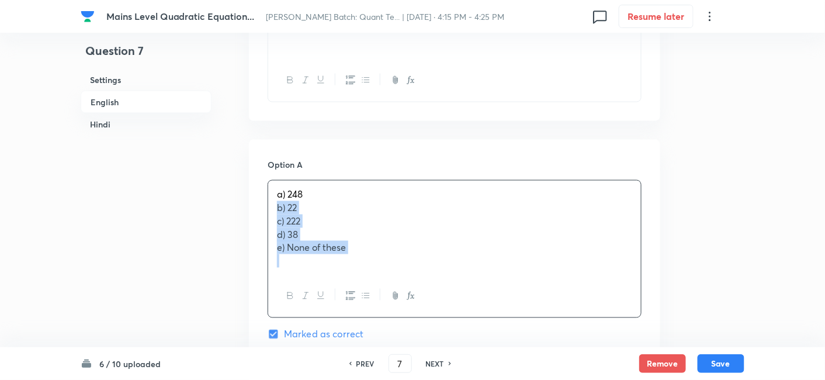
drag, startPoint x: 272, startPoint y: 209, endPoint x: 394, endPoint y: 271, distance: 137.5
click at [394, 271] on div "a) 248 b) 22 c) 222 d) 38 e) None of these" at bounding box center [454, 228] width 373 height 94
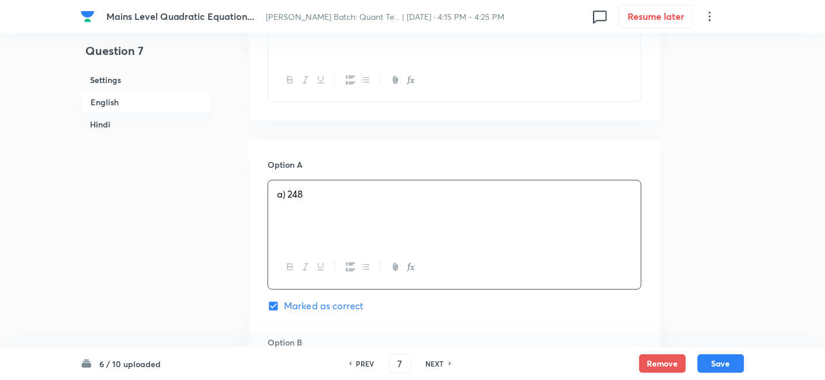
scroll to position [588, 0]
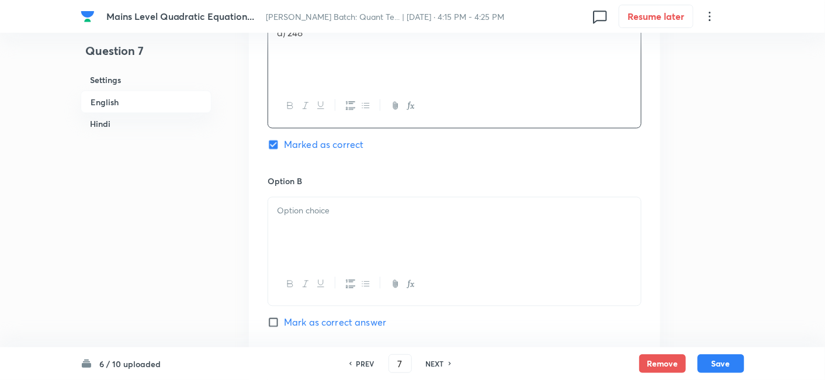
click at [310, 214] on p at bounding box center [454, 211] width 355 height 13
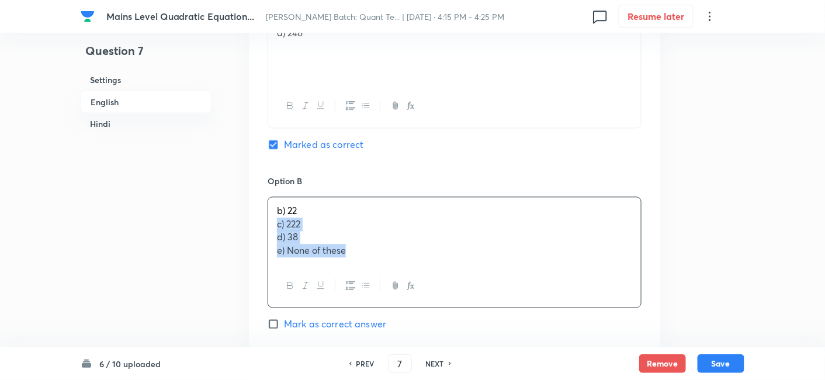
drag, startPoint x: 273, startPoint y: 223, endPoint x: 420, endPoint y: 311, distance: 170.7
click at [420, 311] on div "Option B b) 22 c) 222 d) 38 e) None of these Mark as correct answer" at bounding box center [455, 264] width 374 height 179
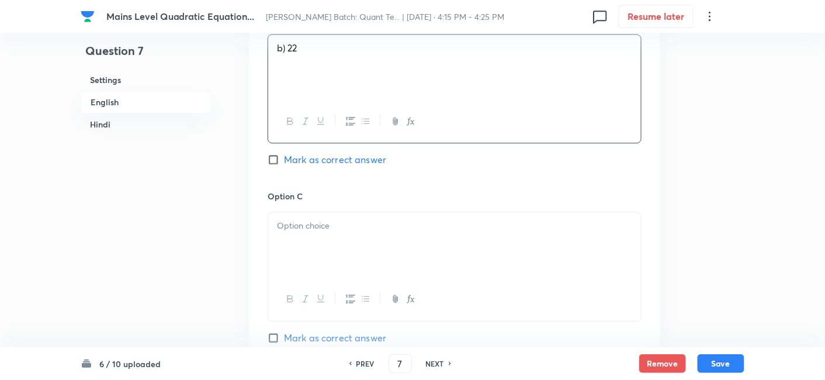
scroll to position [752, 0]
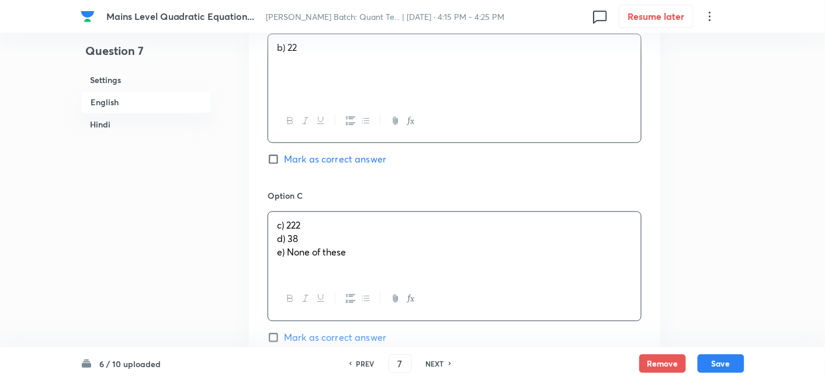
click at [300, 235] on div "c) 222 d) 38 e) None of these" at bounding box center [454, 244] width 373 height 65
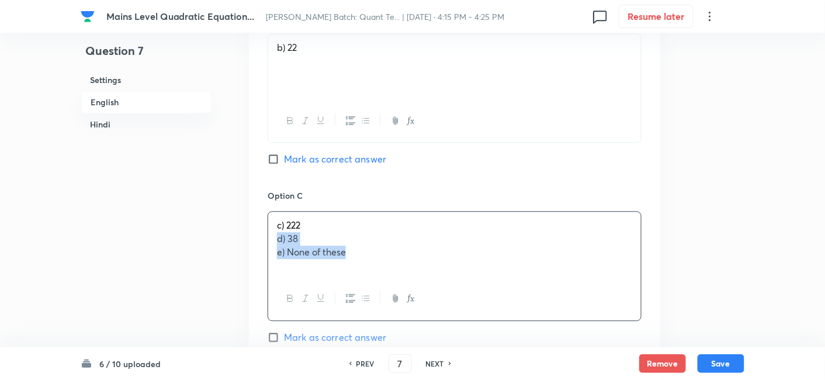
drag, startPoint x: 279, startPoint y: 238, endPoint x: 389, endPoint y: 286, distance: 120.4
click at [389, 286] on div "c) 222 d) 38 e) None of these" at bounding box center [455, 265] width 374 height 109
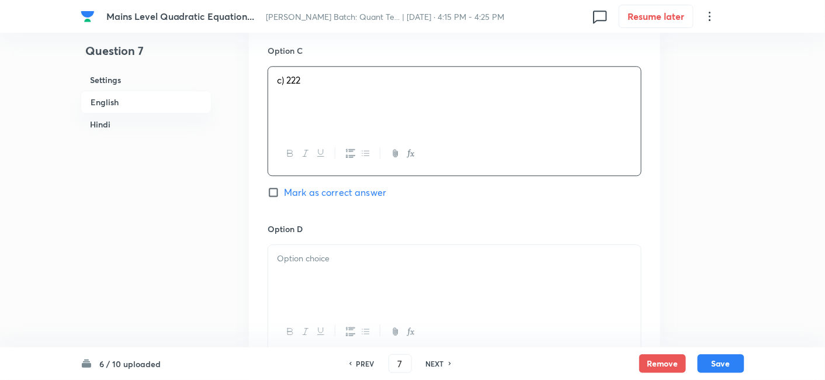
scroll to position [898, 0]
click at [389, 286] on div at bounding box center [454, 276] width 373 height 65
drag, startPoint x: 275, startPoint y: 273, endPoint x: 386, endPoint y: 290, distance: 112.2
click at [386, 290] on div "d) 38 e) None of these" at bounding box center [454, 276] width 373 height 65
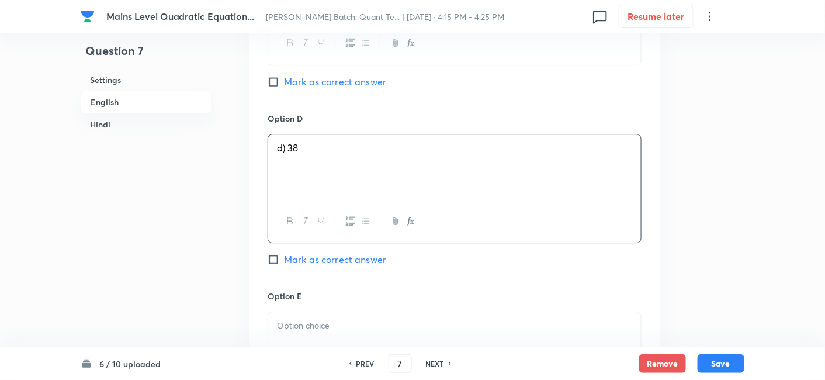
scroll to position [1009, 0]
click at [380, 324] on p at bounding box center [454, 324] width 355 height 13
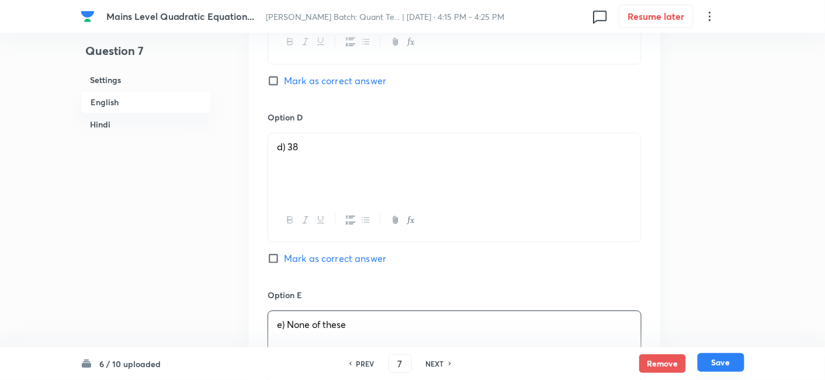
click at [716, 361] on button "Save" at bounding box center [721, 362] width 47 height 19
type input "8"
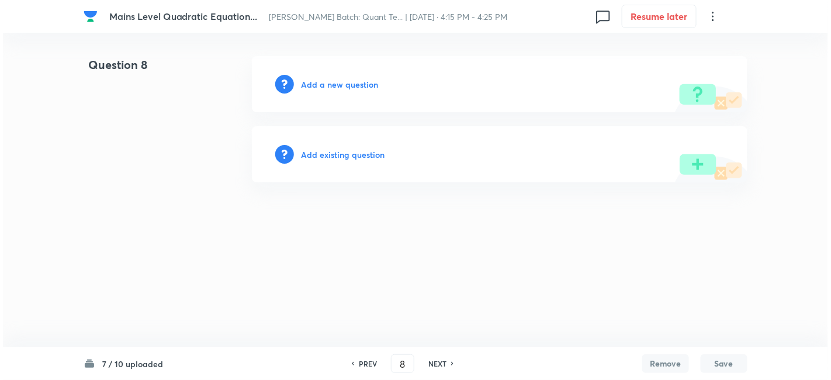
scroll to position [0, 0]
click at [363, 86] on h6 "Add a new question" at bounding box center [339, 84] width 77 height 12
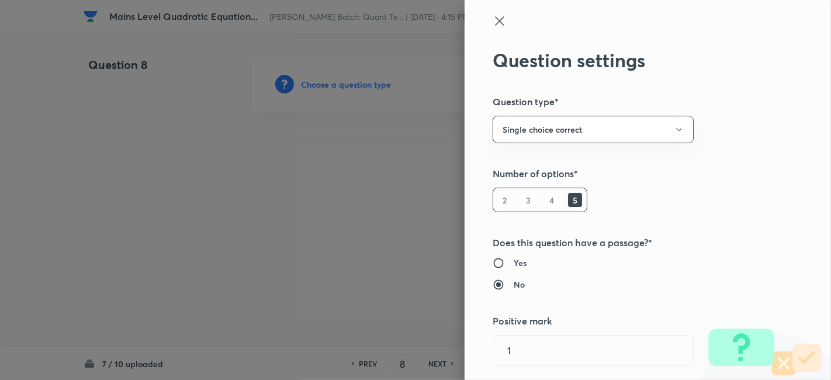
click at [363, 86] on div at bounding box center [415, 190] width 831 height 380
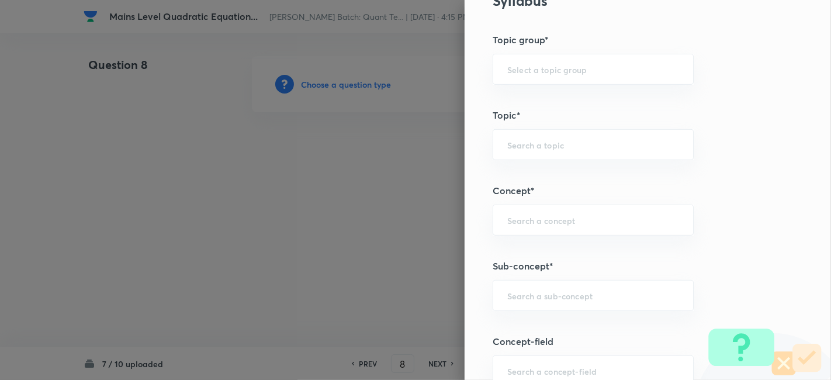
scroll to position [580, 0]
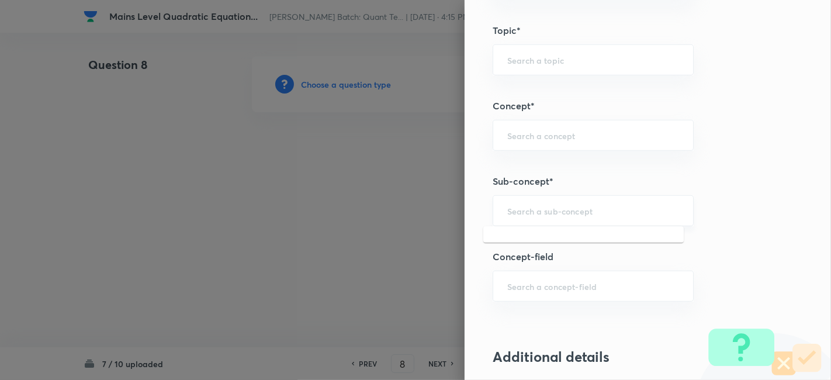
click at [561, 206] on input "text" at bounding box center [593, 210] width 172 height 11
click at [534, 237] on li "Quadratic Equation" at bounding box center [583, 241] width 200 height 21
type input "Quadratic Equation"
type input "Quantitative Aptitude"
type input "Basic Maths"
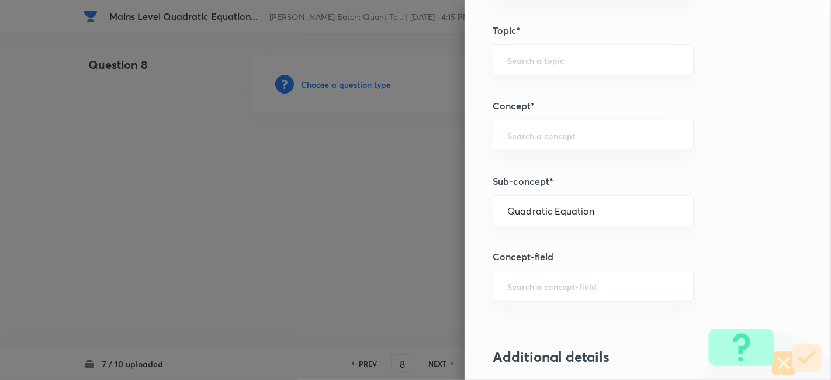
type input "Quadratic Equation"
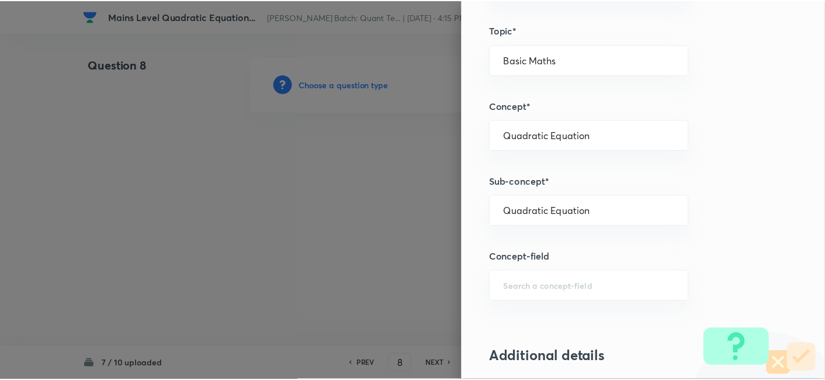
scroll to position [1210, 0]
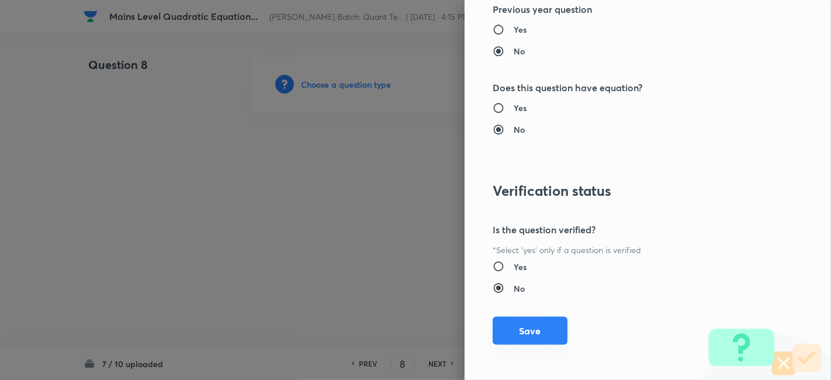
click at [509, 326] on button "Save" at bounding box center [530, 331] width 75 height 28
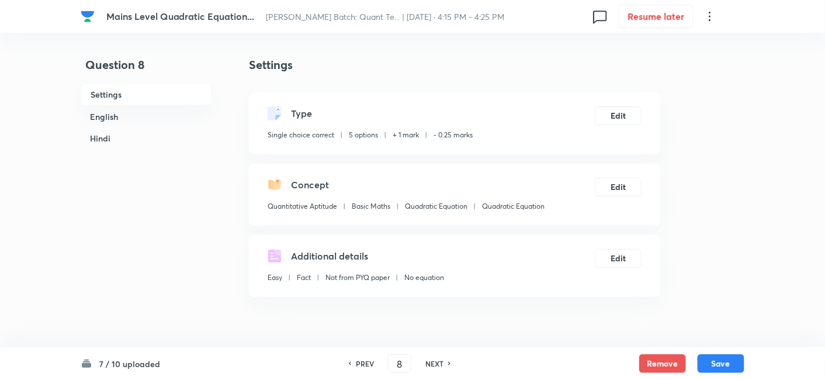
scroll to position [328, 0]
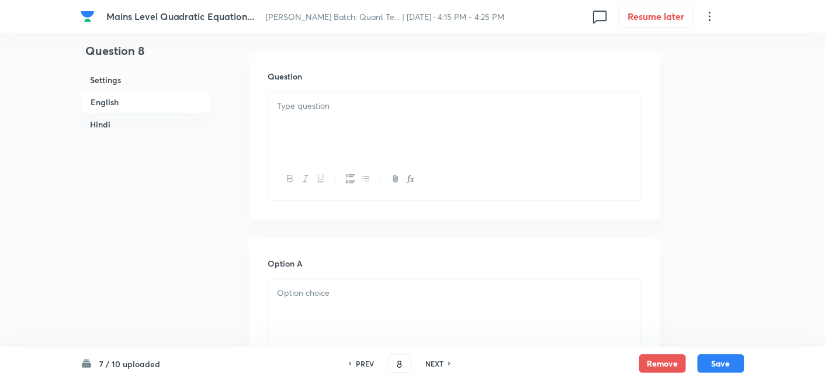
click at [311, 148] on div at bounding box center [454, 124] width 373 height 65
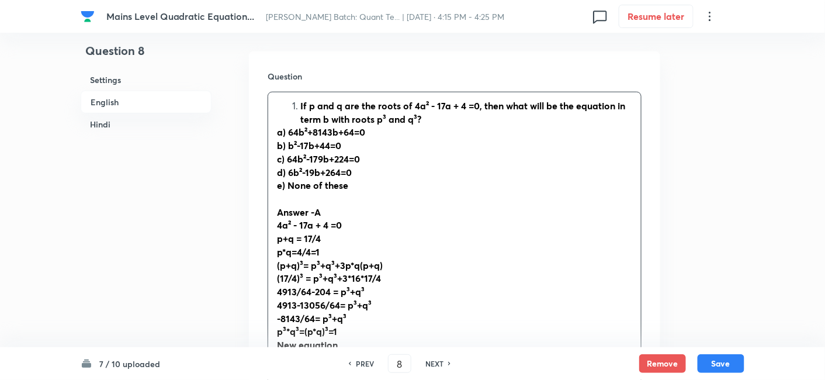
click at [300, 106] on li "If p and q are the roots of 4a² - 17a + 4 =0, then what will be the equation in…" at bounding box center [466, 112] width 332 height 26
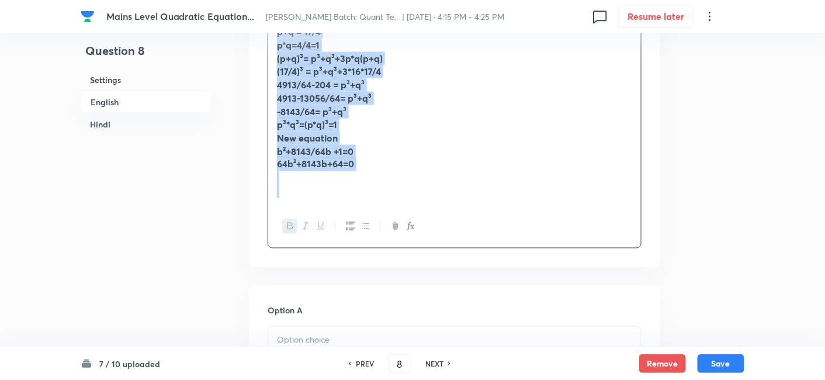
scroll to position [558, 0]
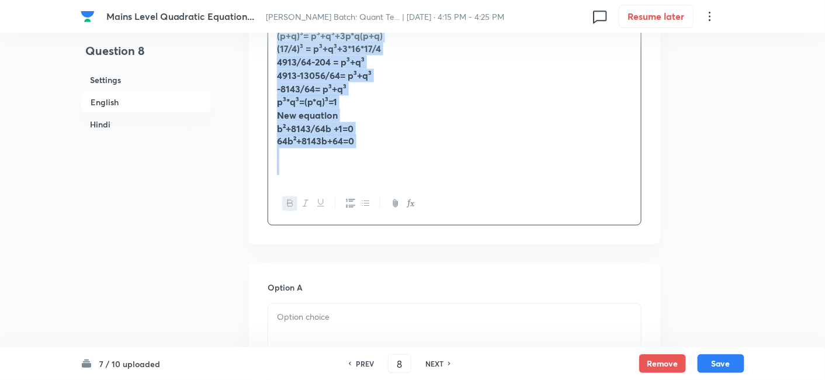
drag, startPoint x: 272, startPoint y: 107, endPoint x: 534, endPoint y: 253, distance: 300.3
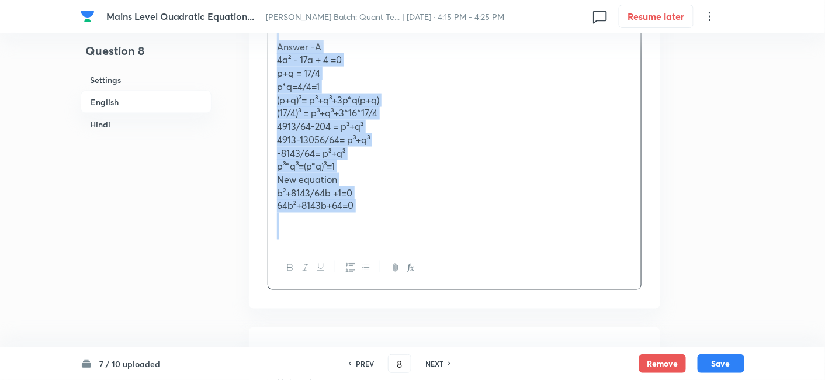
scroll to position [491, 0]
click at [327, 197] on span "b²+8143/64b +1=0" at bounding box center [314, 195] width 75 height 12
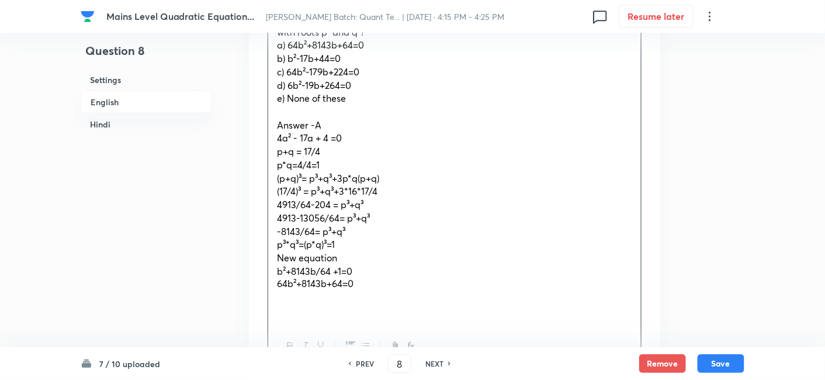
scroll to position [414, 0]
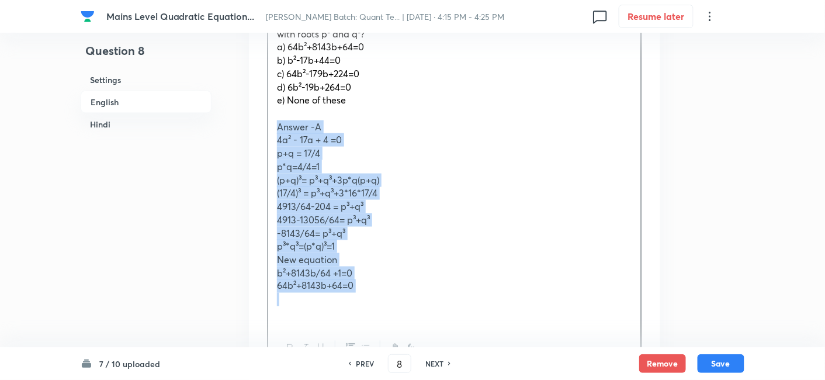
drag, startPoint x: 275, startPoint y: 125, endPoint x: 379, endPoint y: 297, distance: 200.5
click at [379, 297] on div "If p and q are the roots of 4a² - 17a + 4 =0, then what will be the equation in…" at bounding box center [454, 167] width 373 height 320
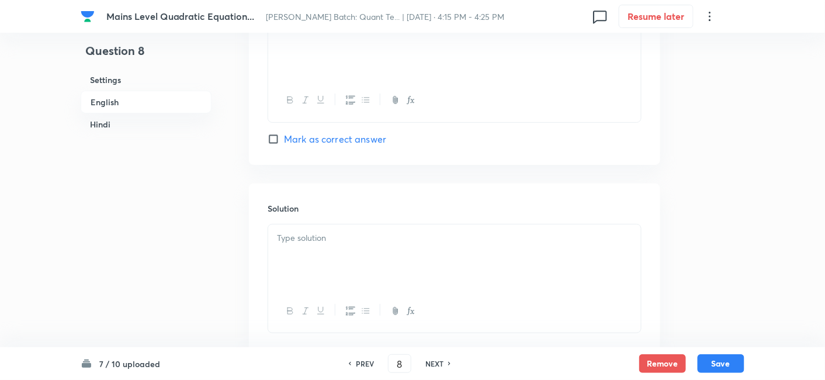
scroll to position [1395, 0]
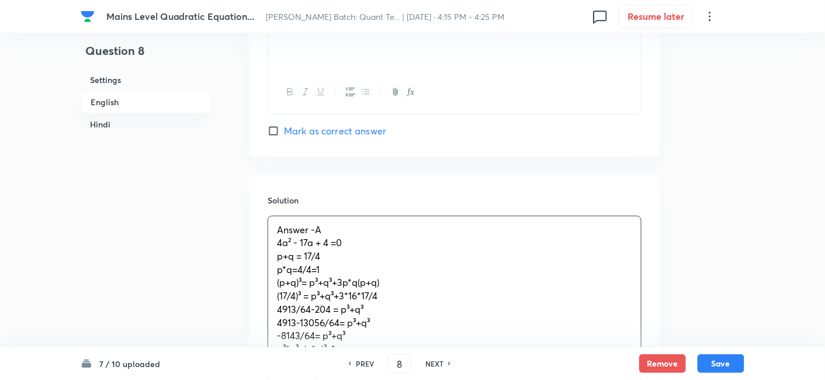
click at [349, 266] on div "Answer -A 4a² - 17a + 4 =0 p+q = 17/4 p*q=4/4=1 (p+q)³= p³+q³+3p*q(p+q) (17/4)³…" at bounding box center [454, 309] width 373 height 186
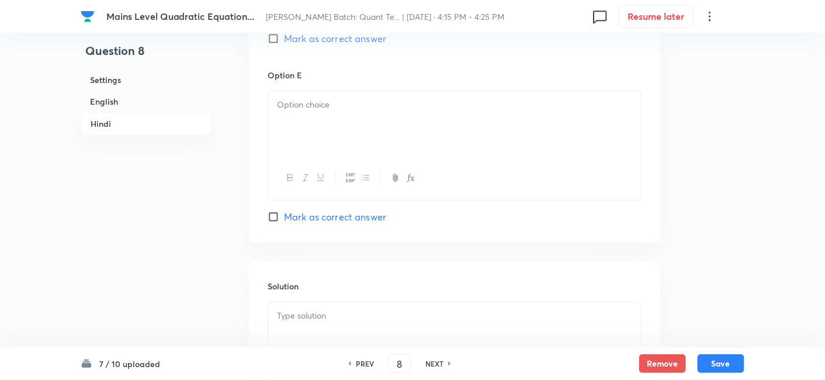
scroll to position [2940, 0]
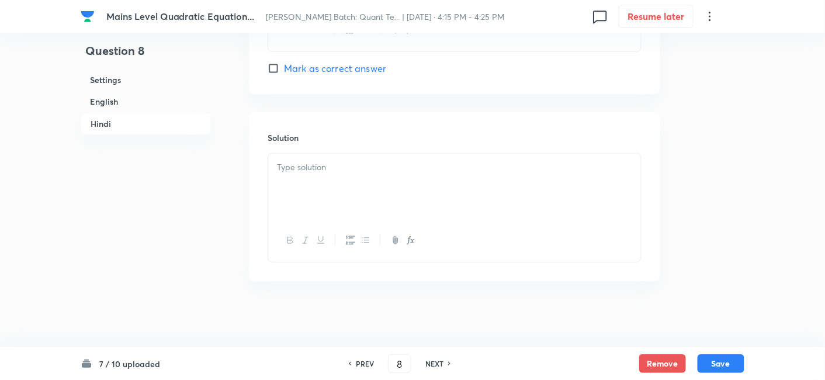
click at [363, 193] on div at bounding box center [454, 186] width 373 height 65
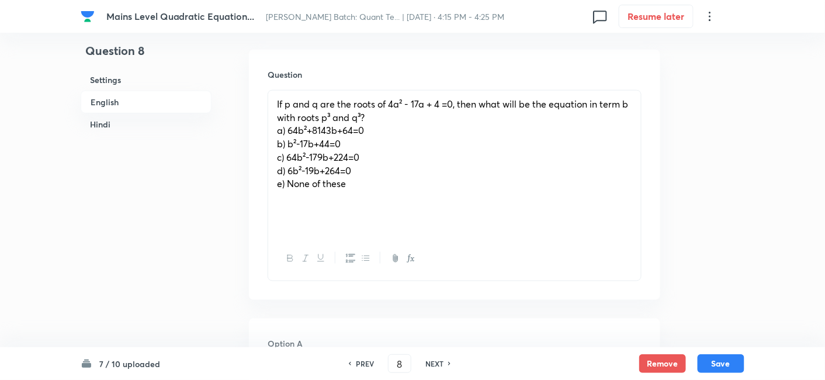
scroll to position [330, 0]
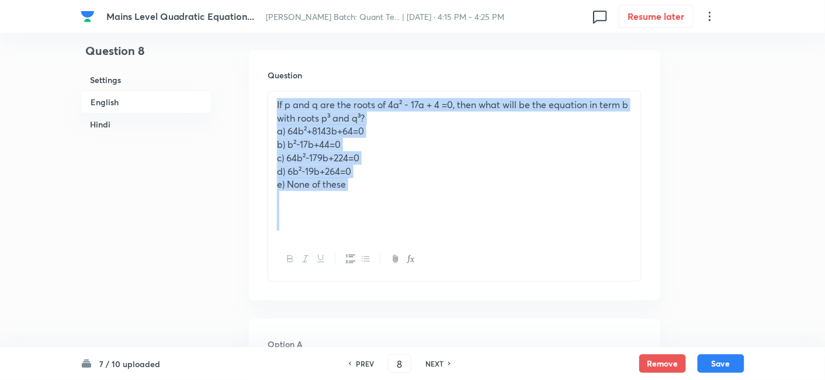
drag, startPoint x: 270, startPoint y: 103, endPoint x: 411, endPoint y: 224, distance: 185.3
click at [411, 224] on div "If p and q are the roots of 4a² - 17a + 4 =0, then what will be the equation in…" at bounding box center [454, 164] width 373 height 147
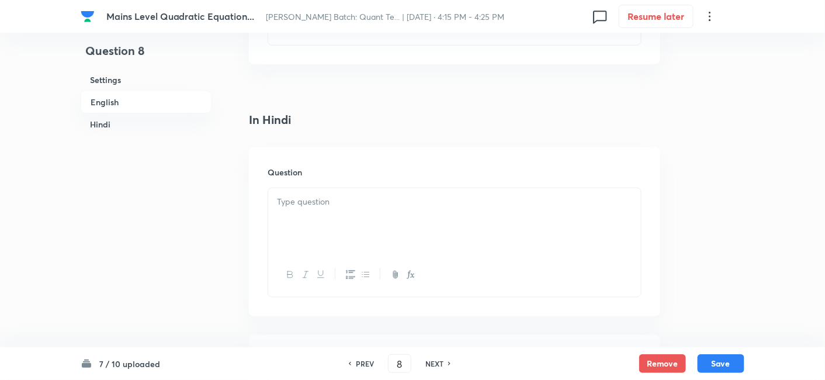
scroll to position [1803, 0]
click at [383, 231] on div at bounding box center [454, 213] width 373 height 65
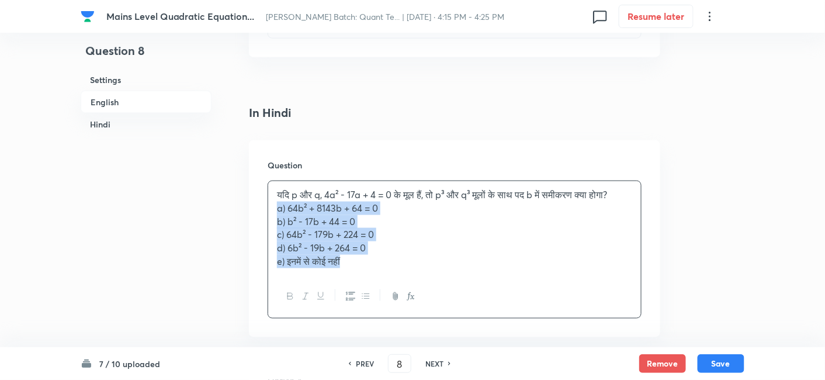
drag, startPoint x: 275, startPoint y: 217, endPoint x: 435, endPoint y: 325, distance: 192.4
click at [435, 318] on div "यदि p और q, 4a² - 17a + 4 = 0 के मूल हैं, तो p³ और q³ मूलों के साथ पद b में समी…" at bounding box center [455, 250] width 374 height 138
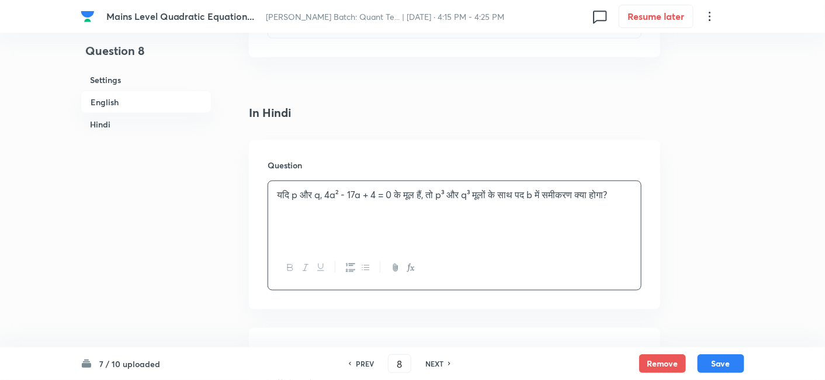
scroll to position [1912, 0]
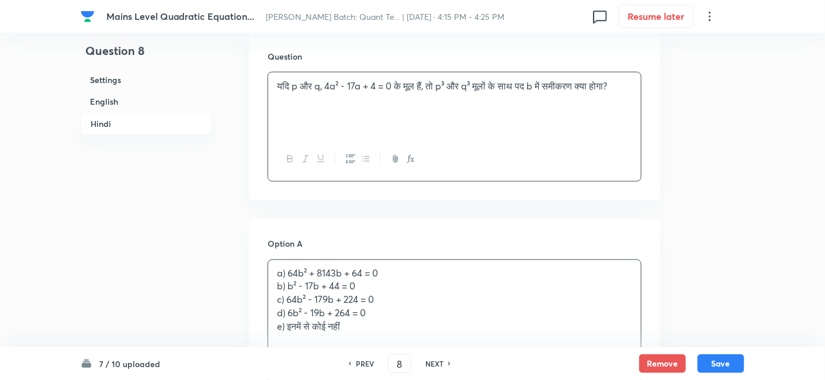
click at [319, 293] on div "a) 64b² + 8143b + 64 = 0 b) b² - 17b + 44 = 0 c) 64b² - 179b + 224 = 0 d) 6b² -…" at bounding box center [454, 300] width 373 height 81
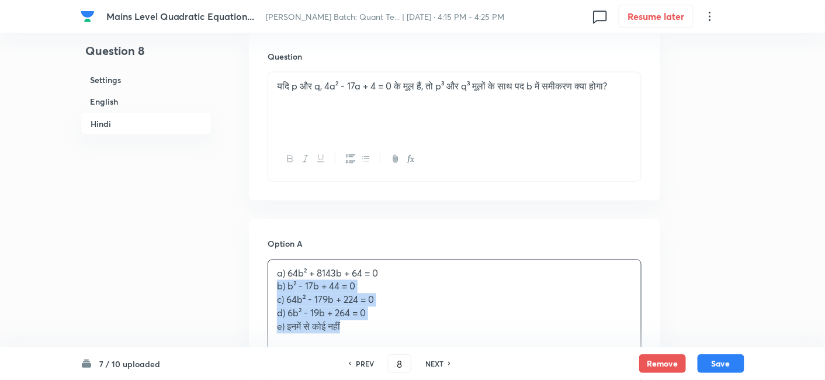
drag, startPoint x: 270, startPoint y: 285, endPoint x: 414, endPoint y: 339, distance: 153.7
click at [414, 339] on div "a) 64b² + 8143b + 64 = 0 b) b² - 17b + 44 = 0 c) 64b² - 179b + 224 = 0 d) 6b² -…" at bounding box center [455, 321] width 374 height 124
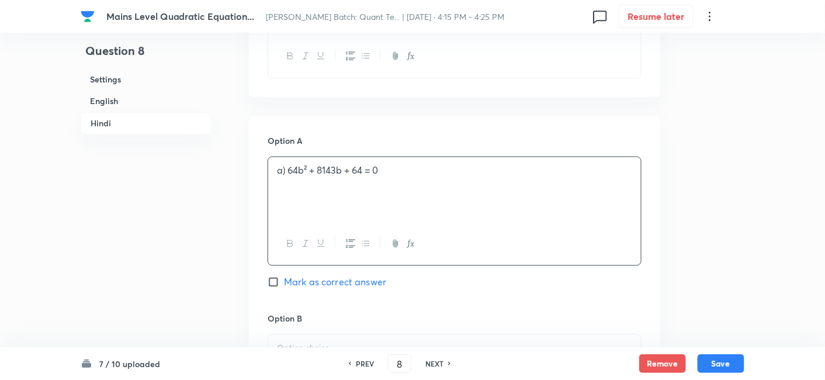
scroll to position [2015, 0]
click at [363, 281] on span "Mark as correct answer" at bounding box center [335, 282] width 102 height 14
click at [284, 281] on input "Mark as correct answer" at bounding box center [276, 282] width 16 height 12
checkbox input "true"
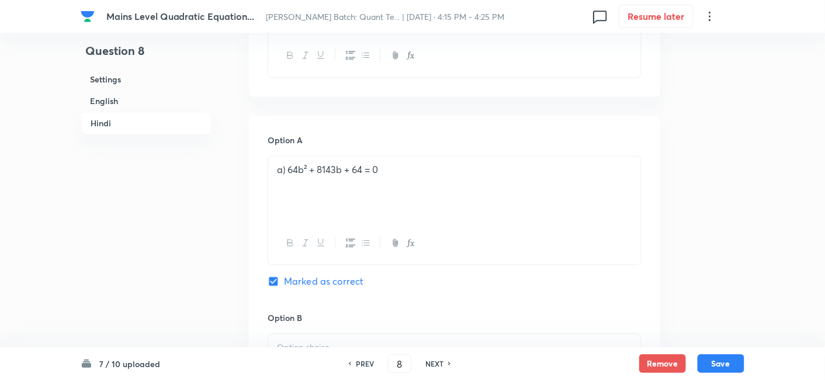
checkbox input "true"
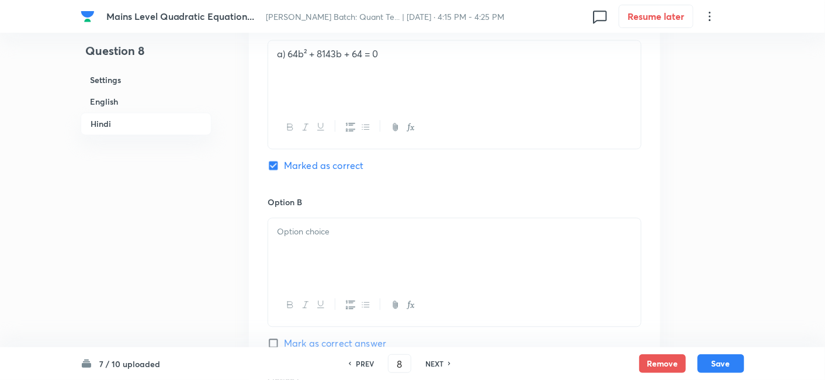
click at [311, 247] on div at bounding box center [454, 250] width 373 height 65
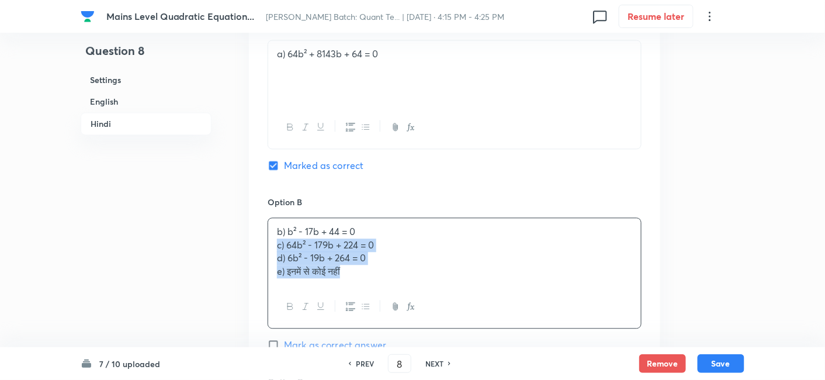
drag, startPoint x: 275, startPoint y: 238, endPoint x: 466, endPoint y: 328, distance: 210.4
click at [466, 328] on div "Option B b) b² - 17b + 44 = 0 c) 64b² - 179b + 224 = 0 d) 6b² - 19b + 264 = 0 e…" at bounding box center [455, 285] width 374 height 179
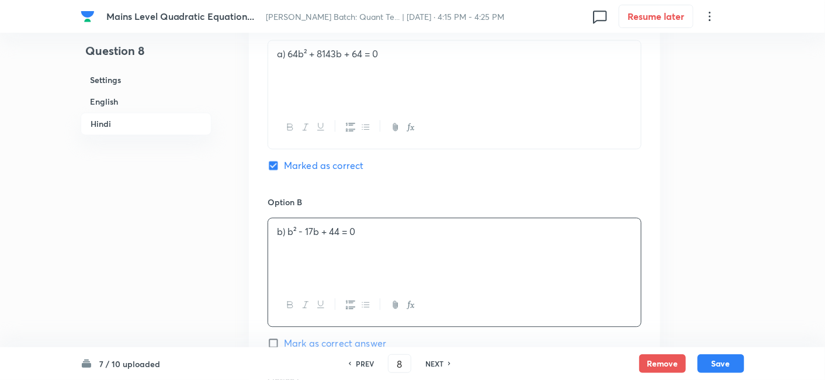
scroll to position [2328, 0]
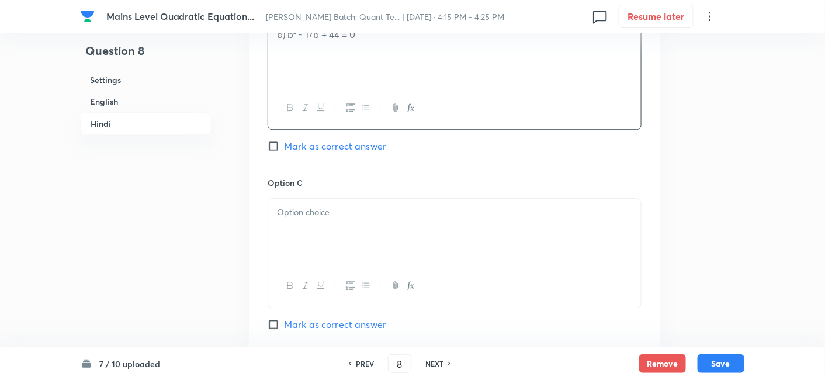
click at [318, 241] on div at bounding box center [454, 231] width 373 height 65
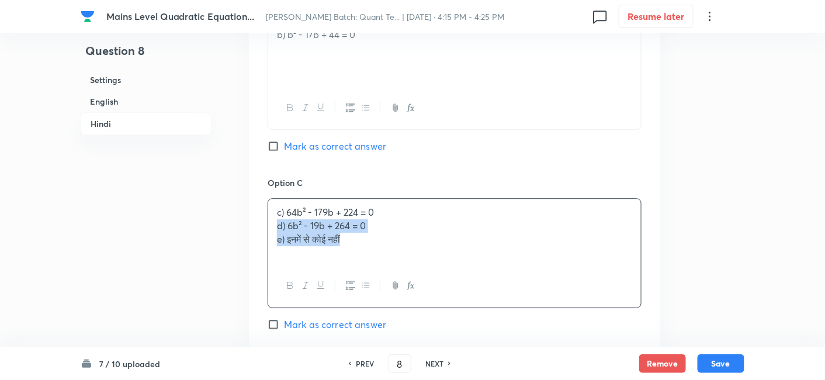
drag, startPoint x: 276, startPoint y: 226, endPoint x: 489, endPoint y: 294, distance: 222.9
click at [489, 294] on div "c) 64b² - 179b + 224 = 0 d) 6b² - 19b + 264 = 0 e) इनमें से कोई नहीं" at bounding box center [455, 252] width 374 height 109
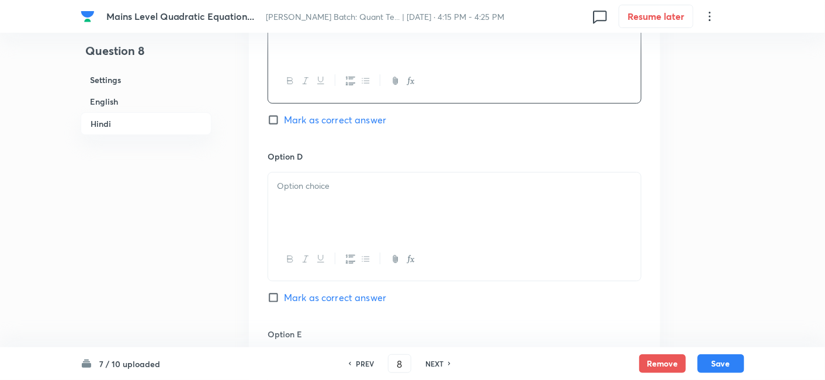
scroll to position [2533, 0]
click at [318, 207] on div at bounding box center [454, 204] width 373 height 65
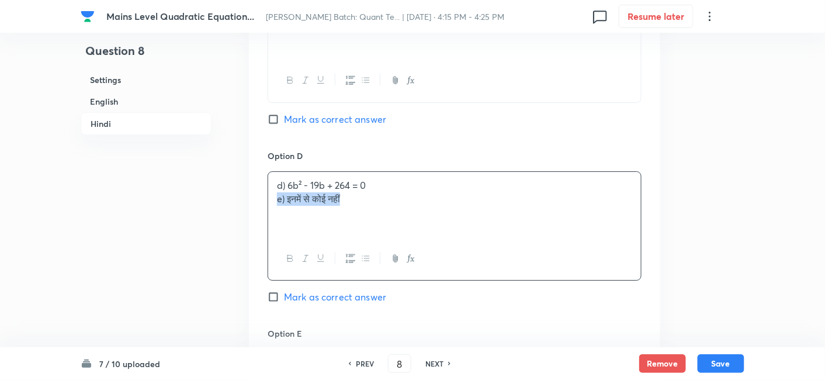
drag, startPoint x: 269, startPoint y: 191, endPoint x: 434, endPoint y: 222, distance: 167.7
click at [434, 222] on div "d) 6b² - 19b + 264 = 0 e) इनमें से कोई नहीं" at bounding box center [454, 204] width 373 height 65
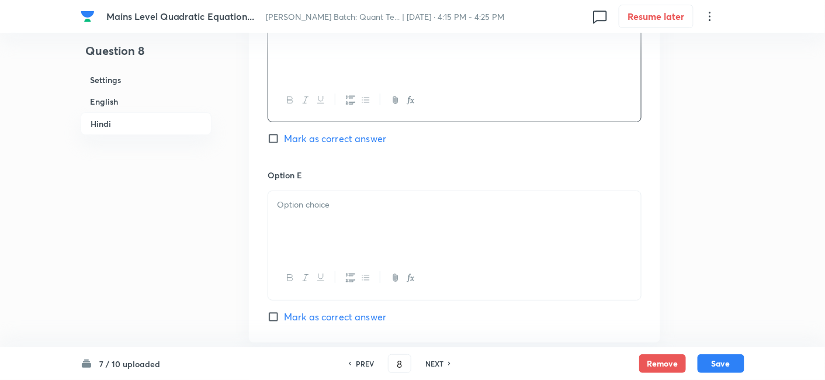
click at [434, 222] on div at bounding box center [454, 223] width 373 height 65
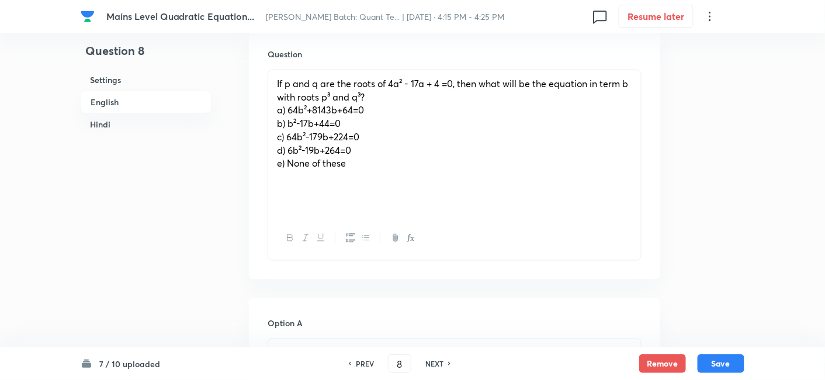
scroll to position [365, 0]
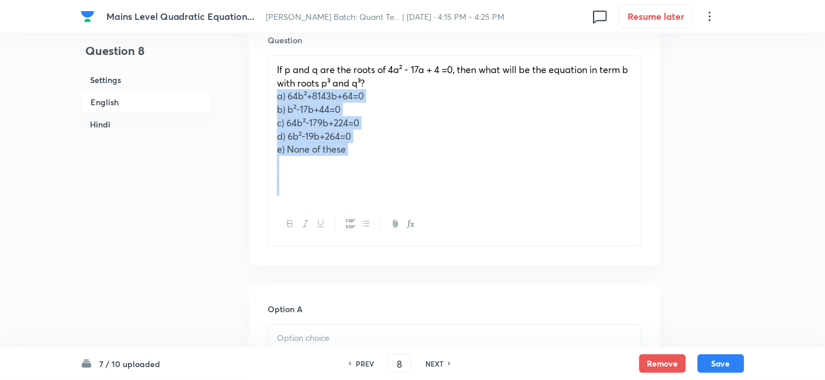
drag, startPoint x: 269, startPoint y: 101, endPoint x: 427, endPoint y: 216, distance: 195.3
click at [427, 216] on div "If p and q are the roots of 4a² - 17a + 4 =0, then what will be the equation in…" at bounding box center [455, 151] width 374 height 191
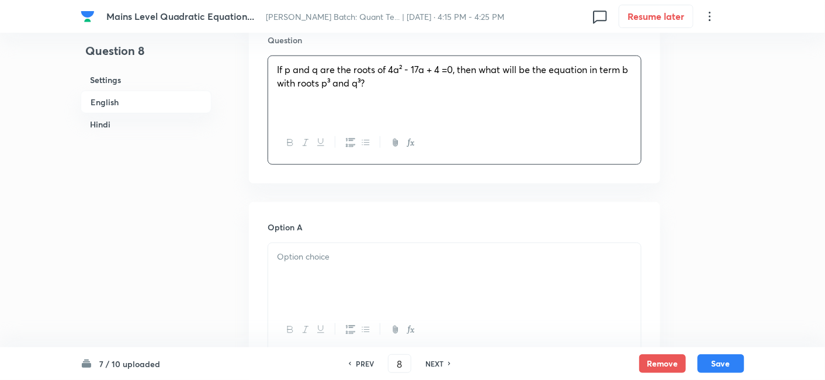
scroll to position [479, 0]
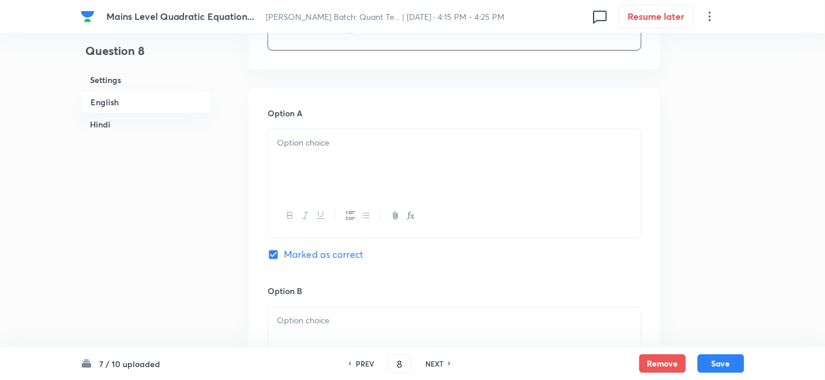
click at [293, 156] on div at bounding box center [454, 161] width 373 height 65
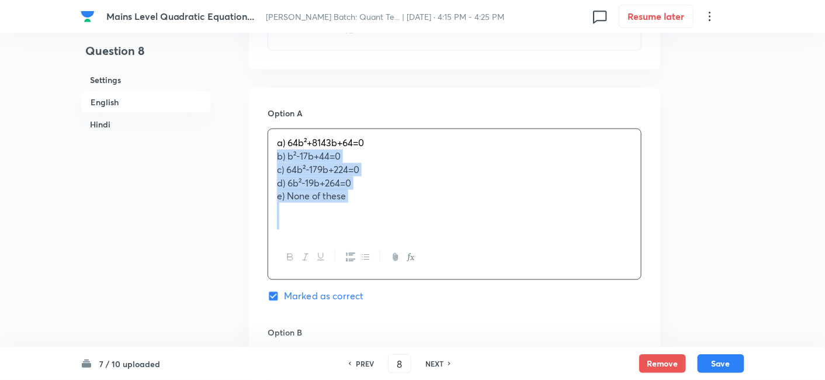
drag, startPoint x: 275, startPoint y: 158, endPoint x: 409, endPoint y: 262, distance: 170.0
click at [409, 262] on div "a) 64b²+8143b+64=0 b) b²-17b+44=0 c) 64b²-179b+224=0 d) 6b²-19b+264=0 e) None o…" at bounding box center [455, 204] width 374 height 151
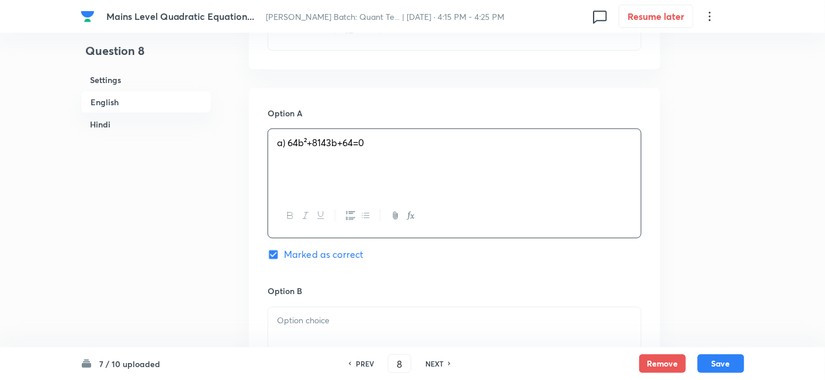
scroll to position [622, 0]
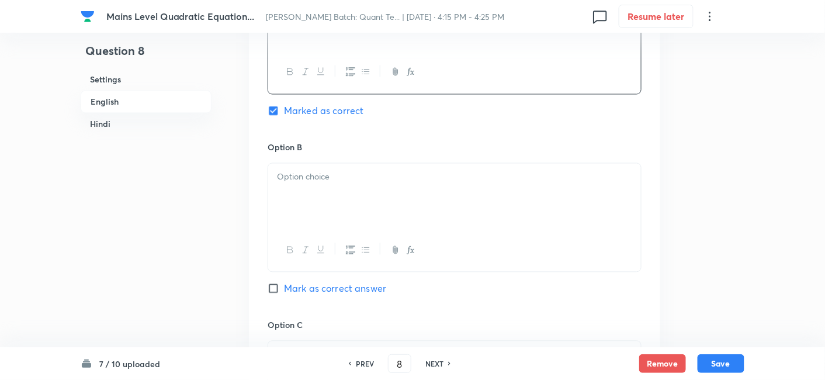
click at [282, 197] on div at bounding box center [454, 196] width 373 height 65
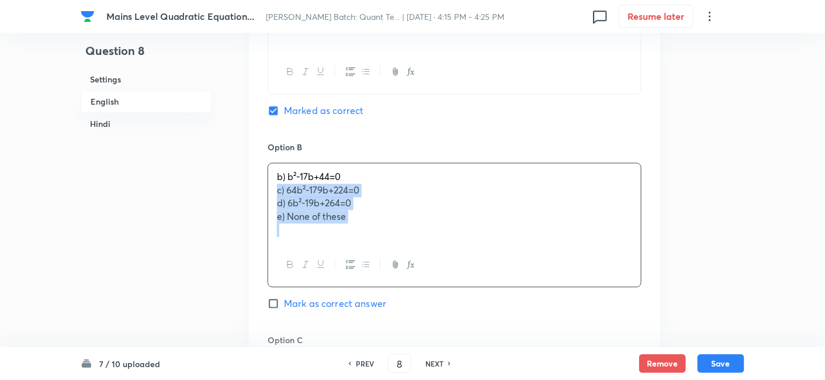
drag, startPoint x: 273, startPoint y: 193, endPoint x: 428, endPoint y: 280, distance: 178.2
click at [428, 280] on div "b) b²-17b+44=0 c) 64b²-179b+224=0 d) 6b²-19b+264=0 e) None of these" at bounding box center [455, 225] width 374 height 124
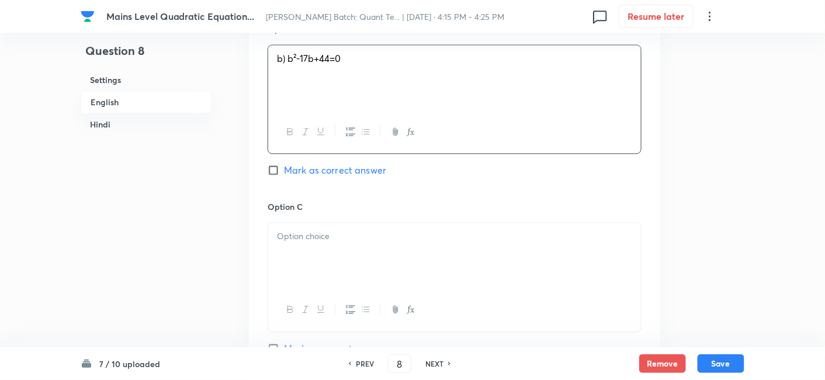
scroll to position [743, 0]
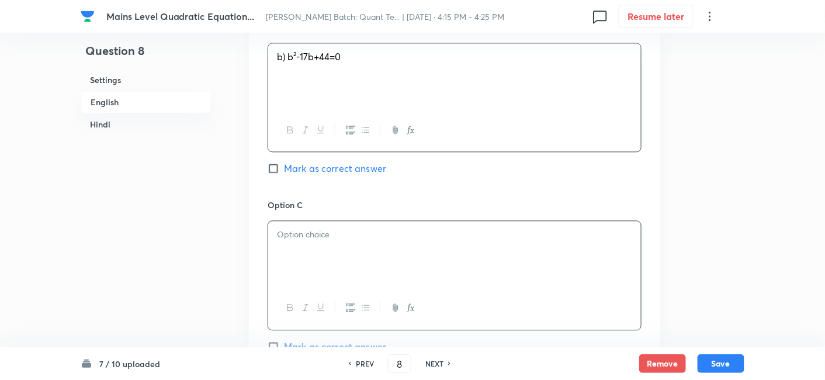
click at [327, 265] on div at bounding box center [454, 253] width 373 height 65
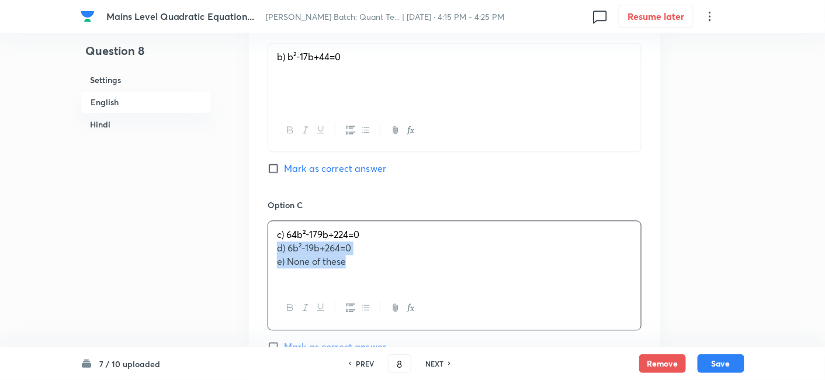
drag, startPoint x: 273, startPoint y: 248, endPoint x: 426, endPoint y: 323, distance: 170.7
click at [426, 323] on div "c) 64b²-179b+224=0 d) 6b²-19b+264=0 e) None of these" at bounding box center [455, 274] width 374 height 109
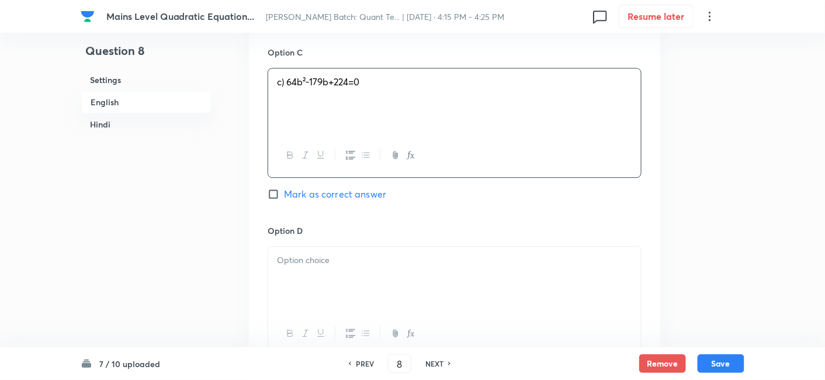
click at [345, 290] on div at bounding box center [454, 279] width 373 height 65
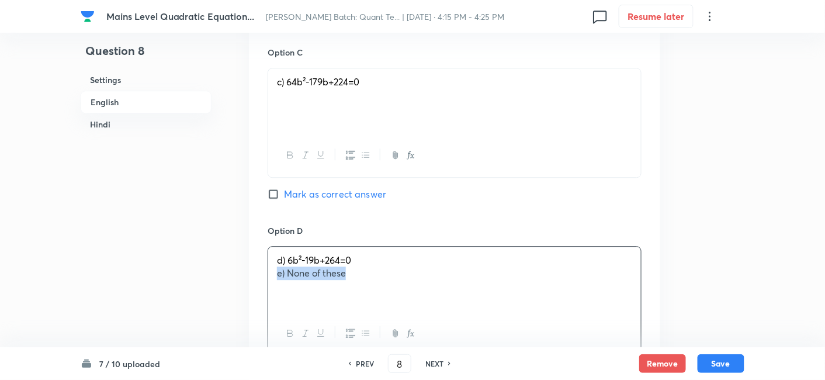
drag, startPoint x: 268, startPoint y: 273, endPoint x: 429, endPoint y: 299, distance: 162.7
click at [429, 299] on div "d) 6b²-19b+264=0 e) None of these" at bounding box center [454, 279] width 373 height 65
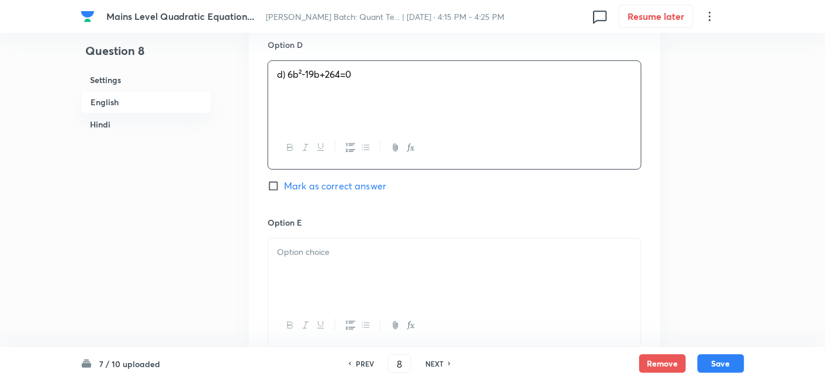
click at [429, 299] on div at bounding box center [454, 270] width 373 height 65
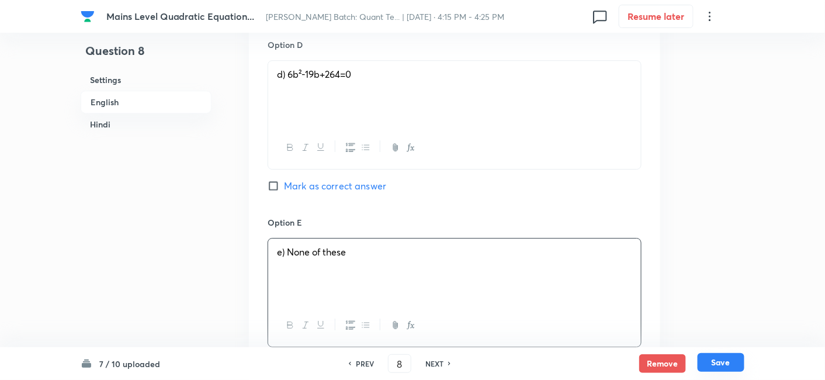
click at [727, 364] on button "Save" at bounding box center [721, 362] width 47 height 19
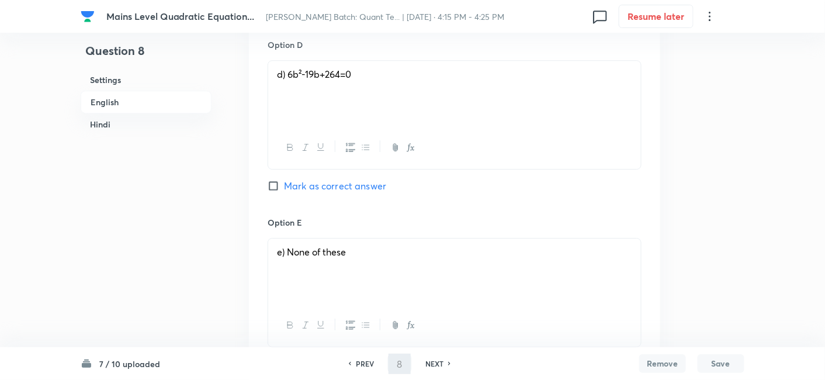
type input "9"
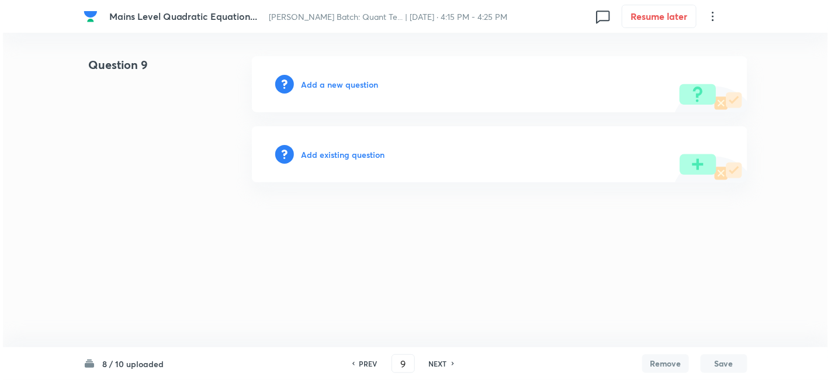
scroll to position [0, 0]
click at [347, 81] on h6 "Add a new question" at bounding box center [339, 84] width 77 height 12
click at [347, 81] on h6 "Choose a question type" at bounding box center [346, 84] width 90 height 12
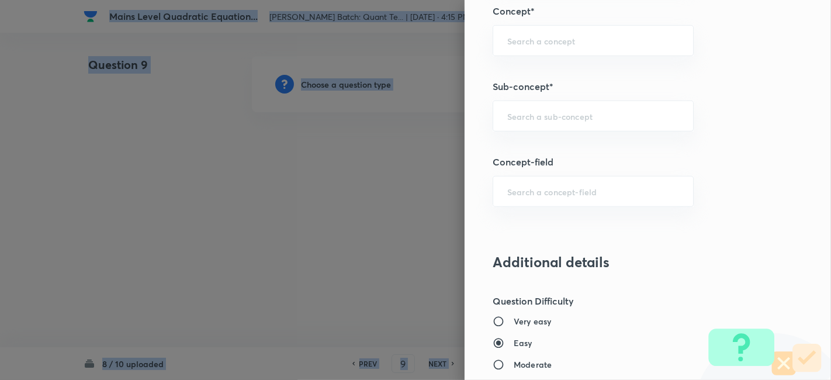
scroll to position [674, 0]
click at [588, 104] on div "​" at bounding box center [593, 117] width 201 height 31
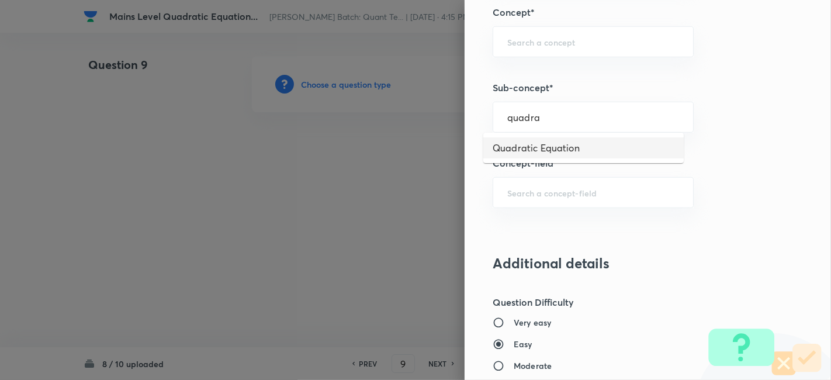
click at [577, 143] on li "Quadratic Equation" at bounding box center [583, 147] width 200 height 21
type input "Quadratic Equation"
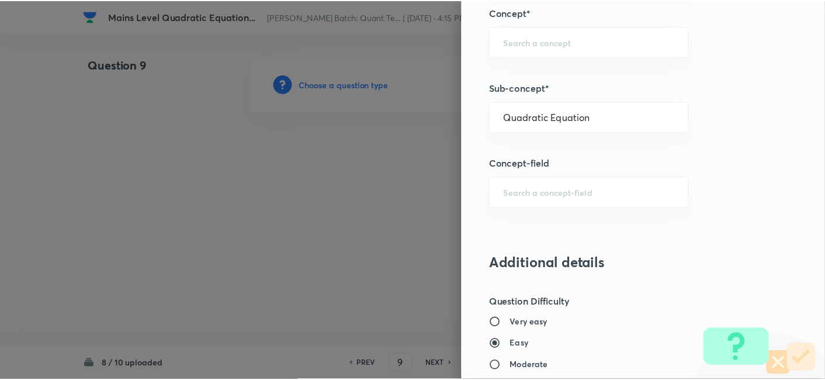
scroll to position [1210, 0]
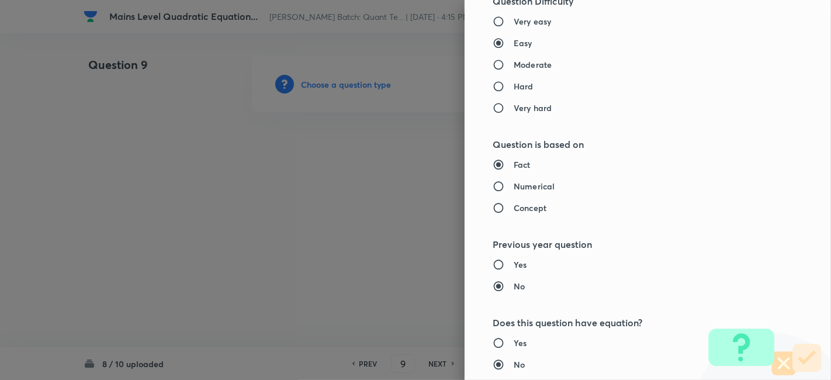
type input "Quantitative Aptitude"
type input "Basic Maths"
type input "Quadratic Equation"
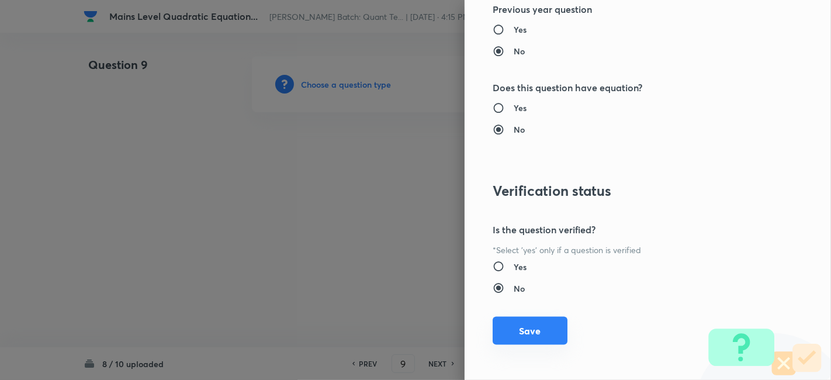
click at [524, 336] on button "Save" at bounding box center [530, 331] width 75 height 28
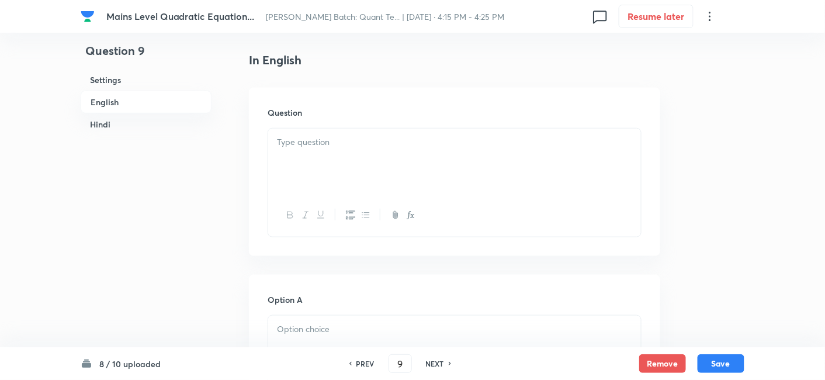
scroll to position [295, 0]
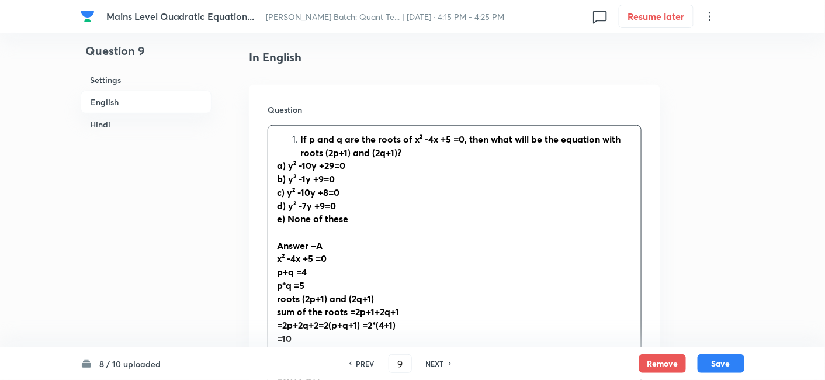
click at [349, 146] on div "If p and q are the roots of x² -4x +5 =0, then what will be the equation with r…" at bounding box center [454, 299] width 373 height 346
click at [302, 138] on strong "If p and q are the roots of x² -4x +5 =0, then what will be the equation with r…" at bounding box center [460, 146] width 320 height 26
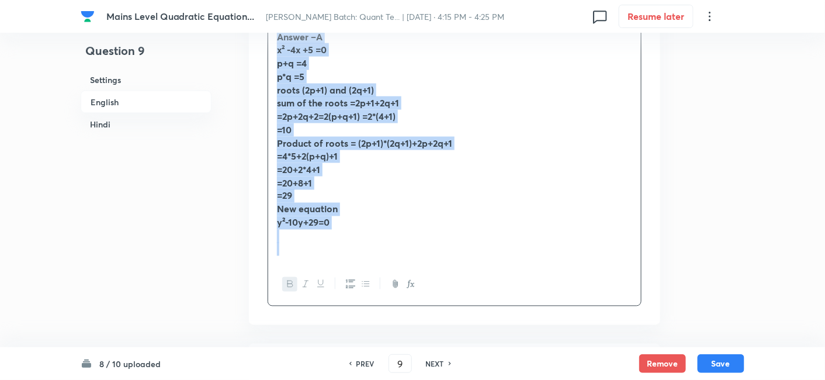
scroll to position [539, 0]
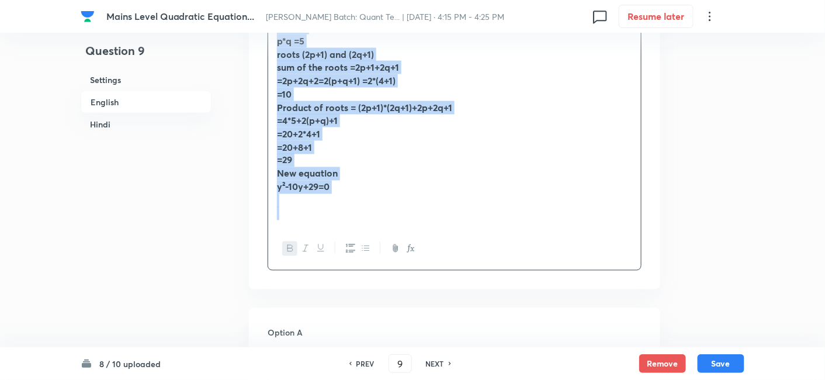
drag, startPoint x: 274, startPoint y: 138, endPoint x: 486, endPoint y: 255, distance: 241.7
click at [486, 255] on div "If p and q are the roots of x² -4x +5 =0, then what will be the equation with r…" at bounding box center [455, 76] width 374 height 390
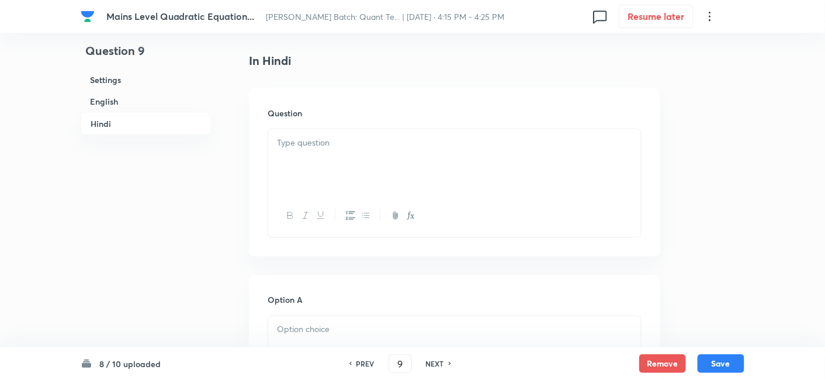
scroll to position [1938, 0]
click at [325, 157] on div at bounding box center [454, 156] width 373 height 65
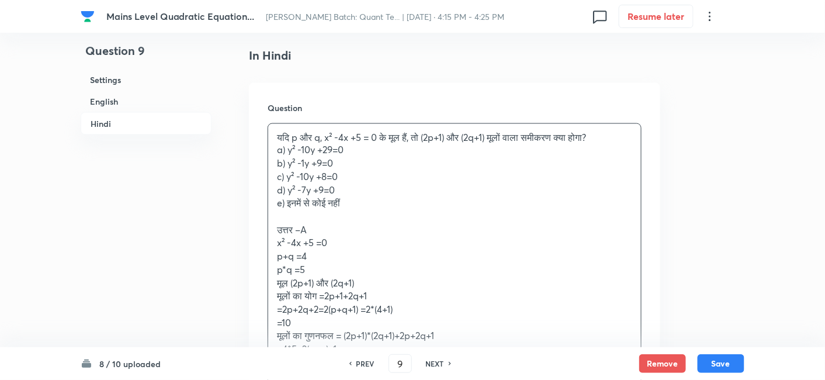
scroll to position [2044, 0]
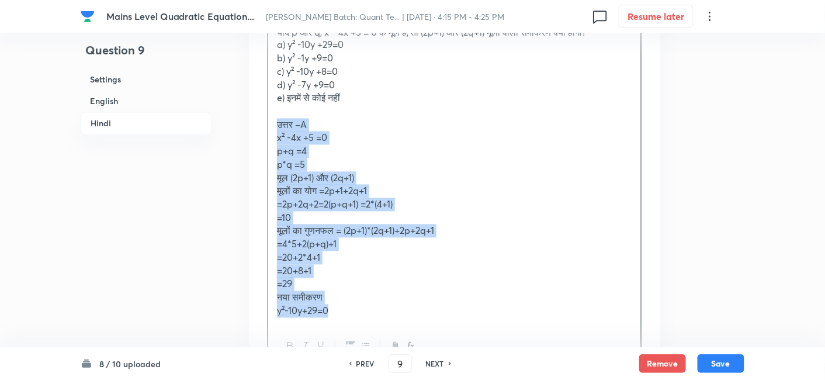
drag, startPoint x: 272, startPoint y: 121, endPoint x: 407, endPoint y: 312, distance: 234.0
click at [407, 312] on div "यदि p और q, x² -4x +5 = 0 के मूल हैं, तो (2p+1) और (2q+1) मूलों वाला समीकरण क्य…" at bounding box center [454, 172] width 373 height 306
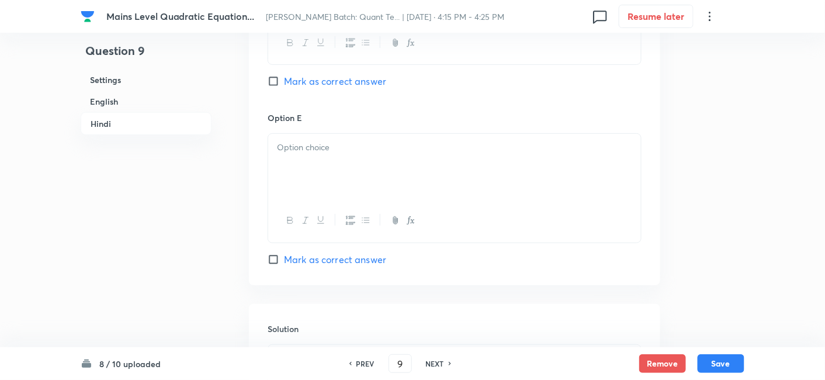
scroll to position [3073, 0]
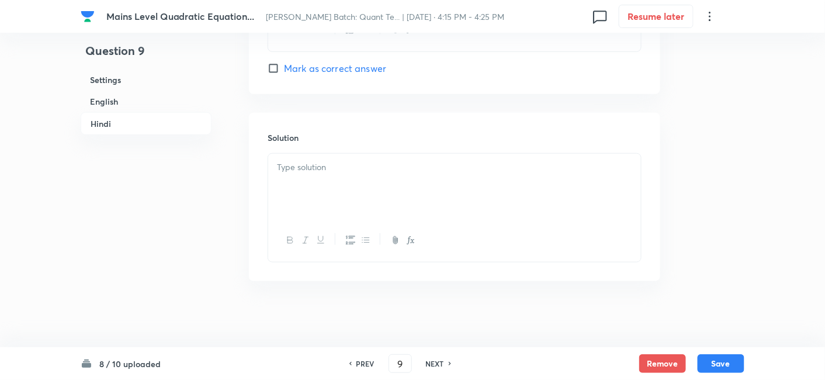
click at [355, 181] on div at bounding box center [454, 186] width 373 height 65
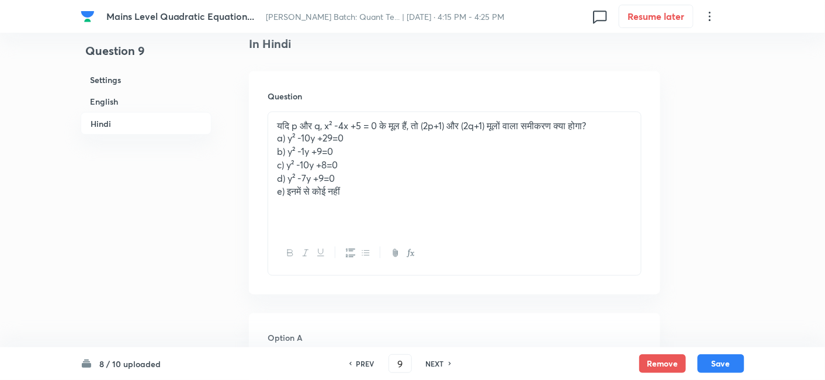
scroll to position [1948, 0]
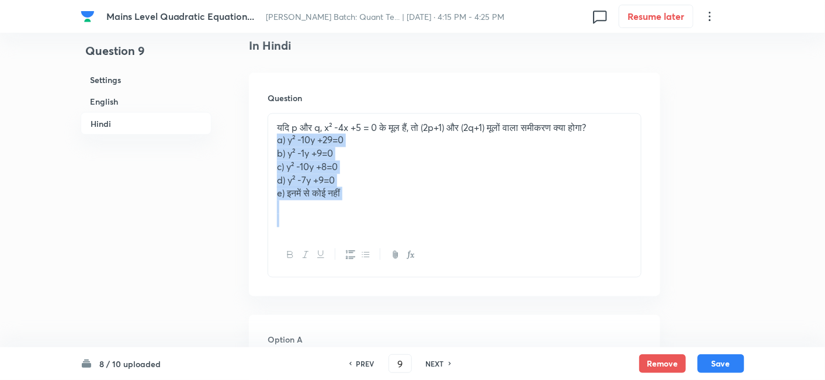
drag, startPoint x: 271, startPoint y: 140, endPoint x: 414, endPoint y: 250, distance: 180.5
click at [414, 250] on div "यदि p और q, x² -4x +5 = 0 के मूल हैं, तो (2p+1) और (2q+1) मूलों वाला समीकरण क्य…" at bounding box center [455, 195] width 374 height 164
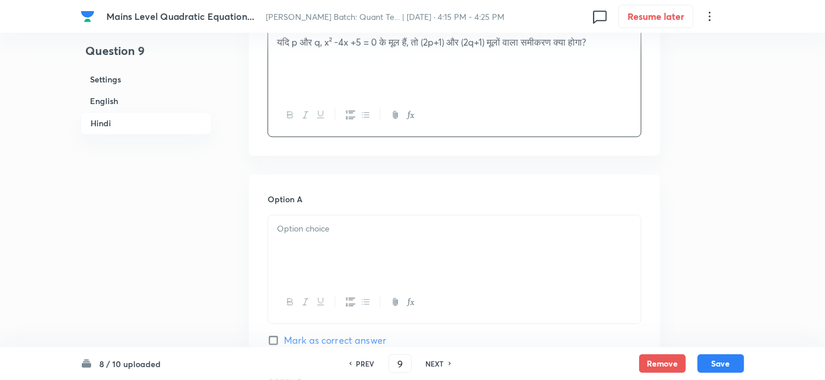
scroll to position [2036, 0]
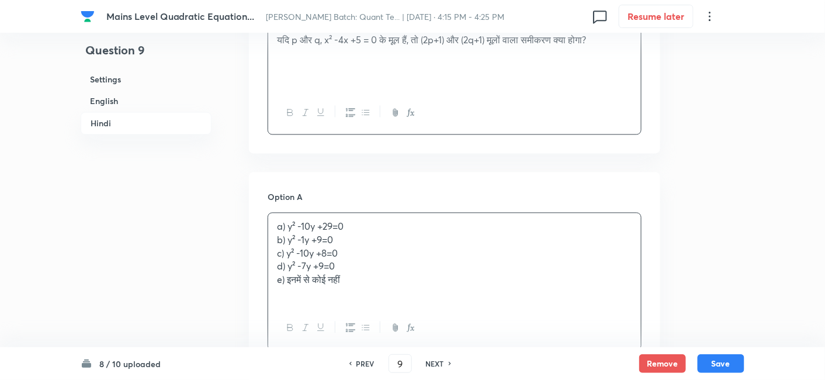
click at [289, 233] on div "a) y² -10y +29=0 b) y² -1y +9=0 c) y² -10y +8=0 d) y² -7y +9=0 e) इनमें से कोई …" at bounding box center [454, 260] width 373 height 94
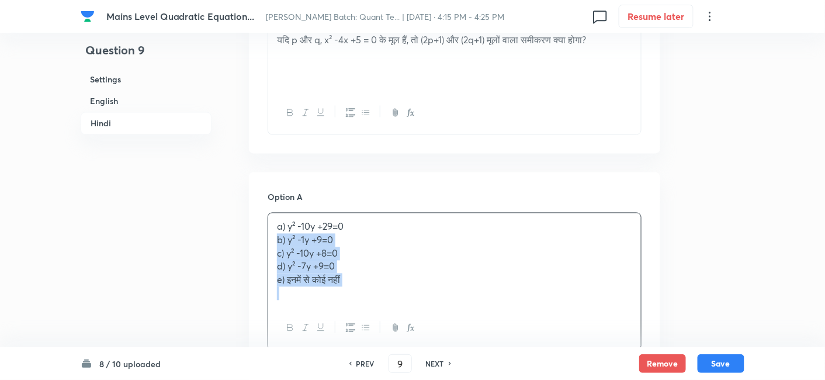
drag, startPoint x: 273, startPoint y: 238, endPoint x: 400, endPoint y: 307, distance: 145.1
click at [400, 307] on div "a) y² -10y +29=0 b) y² -1y +9=0 c) y² -10y +8=0 d) y² -7y +9=0 e) इनमें से कोई …" at bounding box center [455, 282] width 374 height 138
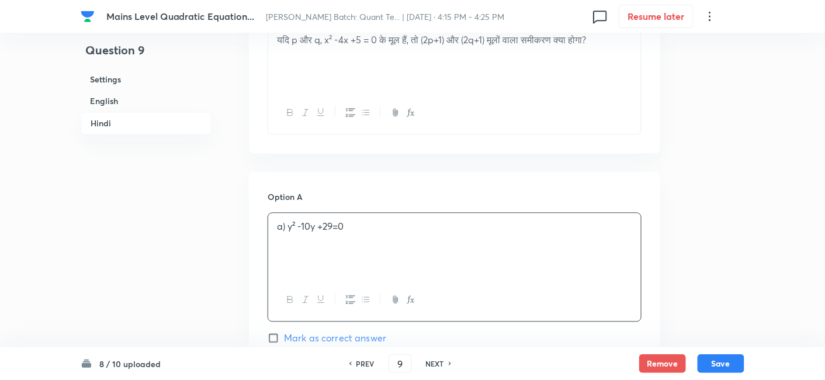
scroll to position [2113, 0]
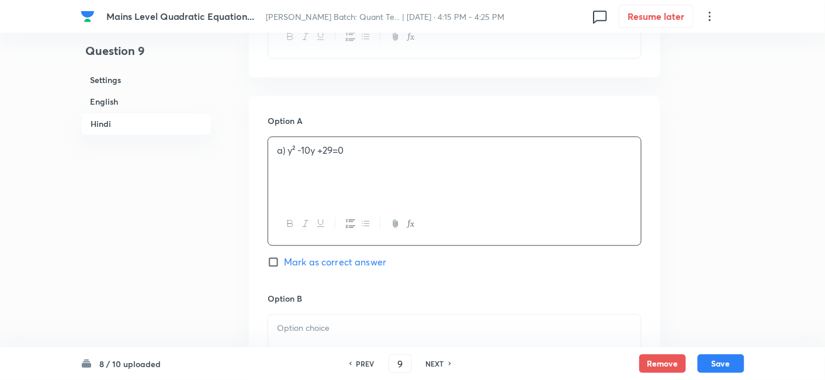
click at [375, 263] on span "Mark as correct answer" at bounding box center [335, 262] width 102 height 14
click at [284, 263] on input "Mark as correct answer" at bounding box center [276, 262] width 16 height 12
checkbox input "true"
click at [326, 326] on p at bounding box center [454, 327] width 355 height 13
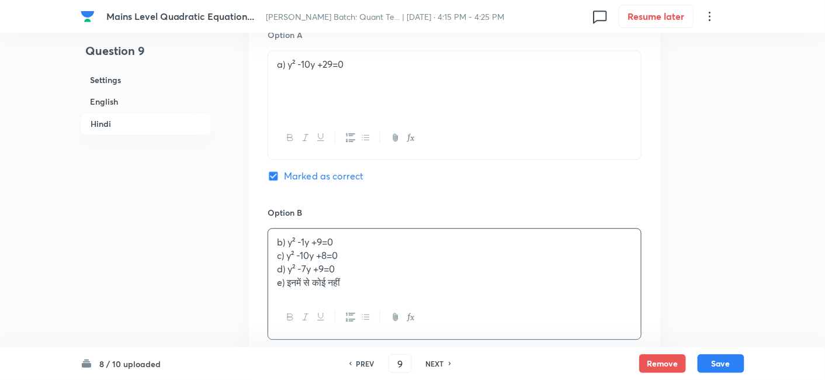
scroll to position [2200, 0]
drag, startPoint x: 273, startPoint y: 251, endPoint x: 429, endPoint y: 315, distance: 168.0
click at [429, 315] on div "b) y² -1y +9=0 c) y² -10y +8=0 d) y² -7y +9=0 e) इनमें से कोई नहीं" at bounding box center [455, 282] width 374 height 111
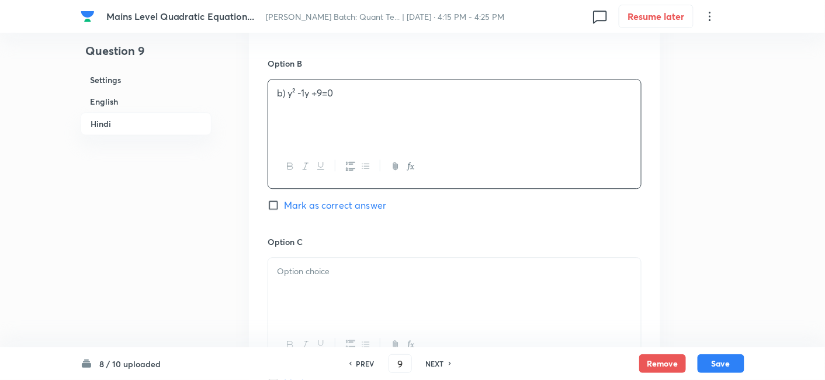
click at [337, 269] on p at bounding box center [454, 271] width 355 height 13
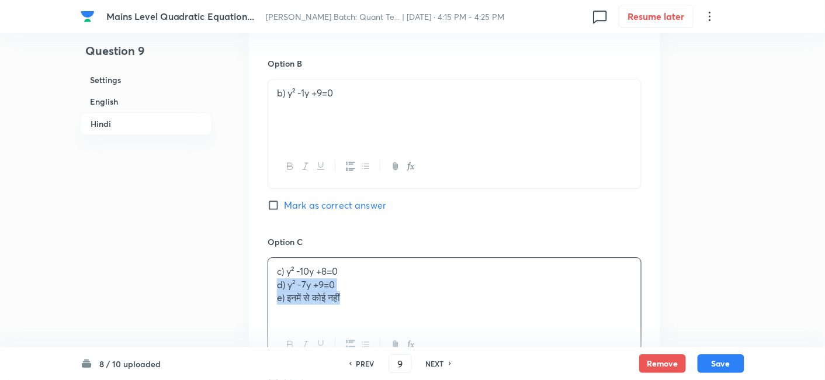
drag, startPoint x: 273, startPoint y: 278, endPoint x: 428, endPoint y: 320, distance: 159.9
click at [428, 320] on div "c) y² -10y +8=0 d) y² -7y +9=0 e) इनमें से कोई नहीं" at bounding box center [455, 311] width 374 height 109
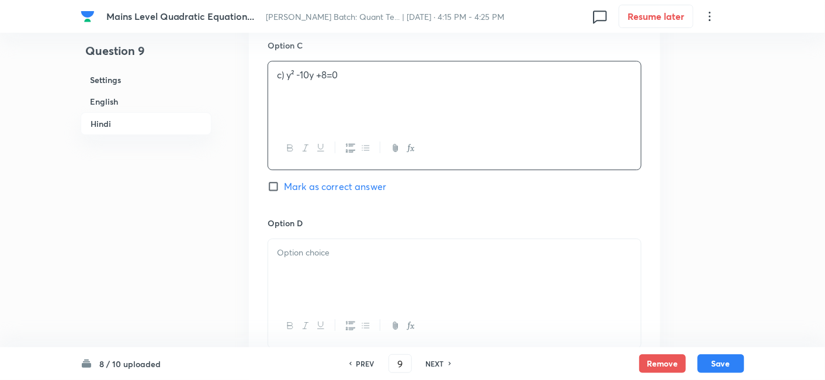
click at [319, 261] on div at bounding box center [454, 271] width 373 height 65
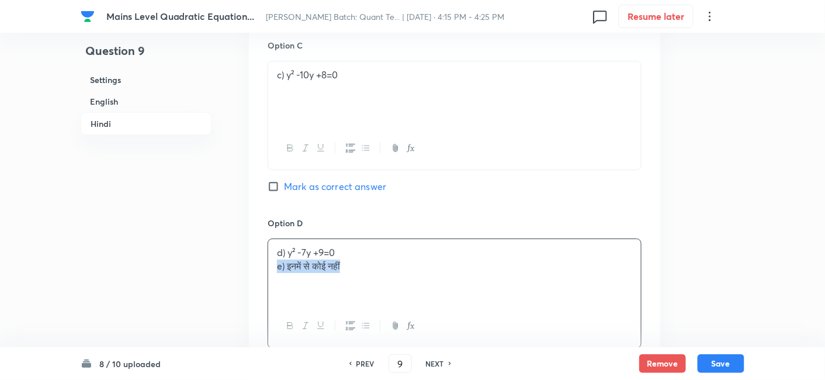
drag, startPoint x: 273, startPoint y: 266, endPoint x: 432, endPoint y: 314, distance: 166.7
click at [432, 314] on div "d) y² -7y +9=0 e) इनमें से कोई नहीं" at bounding box center [455, 292] width 374 height 109
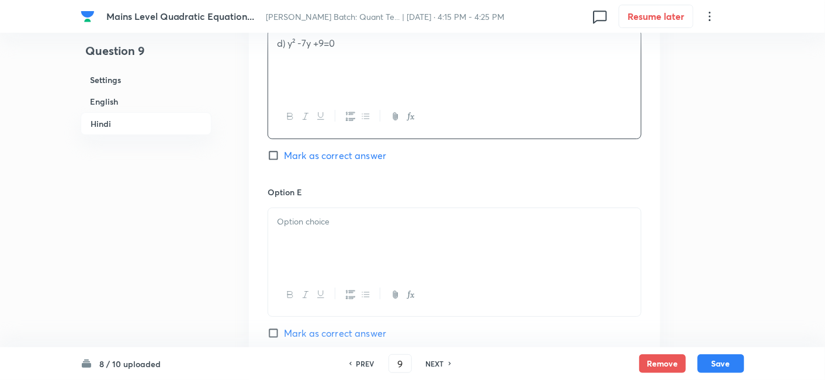
click at [351, 244] on div at bounding box center [454, 240] width 373 height 65
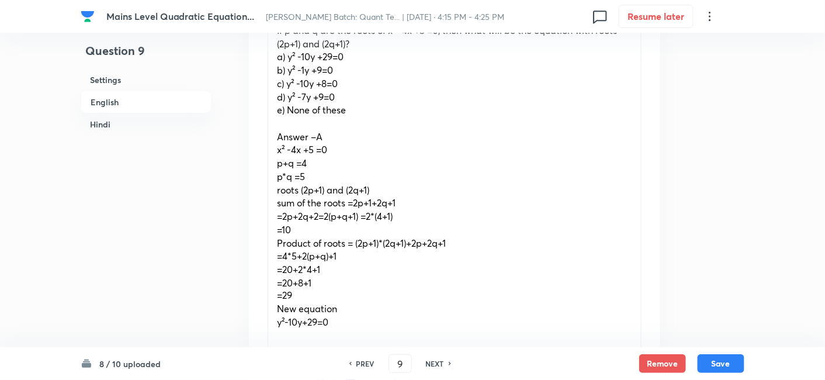
scroll to position [404, 0]
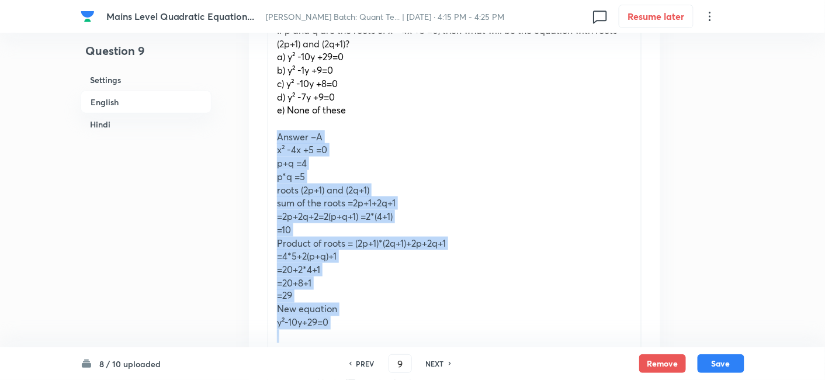
drag, startPoint x: 273, startPoint y: 139, endPoint x: 386, endPoint y: 330, distance: 221.1
click at [386, 330] on div "If p and q are the roots of x² -4x +5 =0, then what will be the equation with r…" at bounding box center [454, 190] width 373 height 346
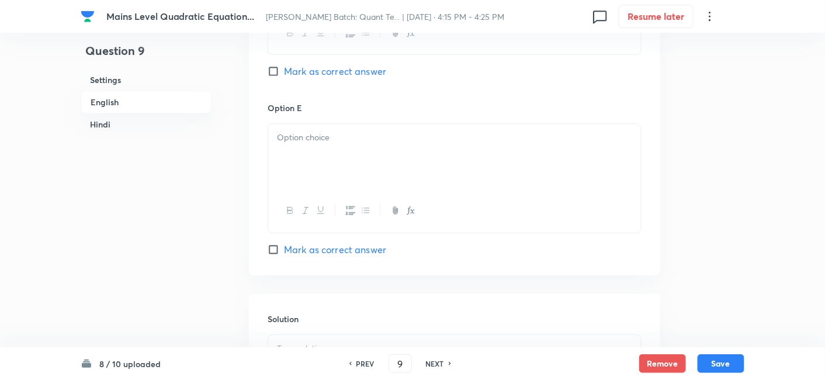
scroll to position [1339, 0]
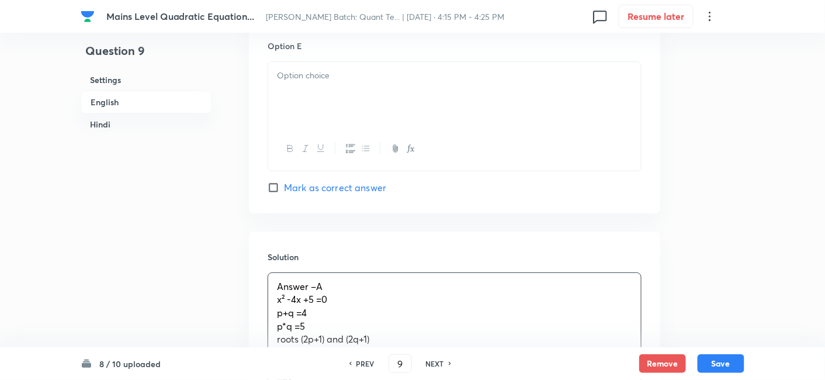
click at [327, 305] on div "Answer –A x² -4x +5 =0 p+q =4 p*q =5 roots (2p+1) and (2q+1) sum of the roots =…" at bounding box center [454, 379] width 373 height 213
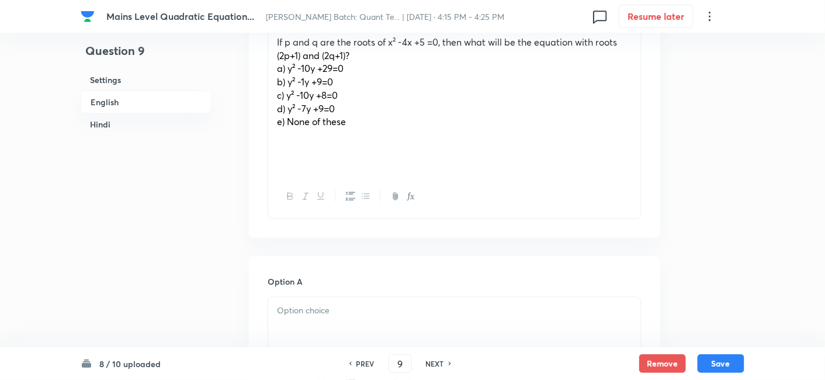
scroll to position [372, 0]
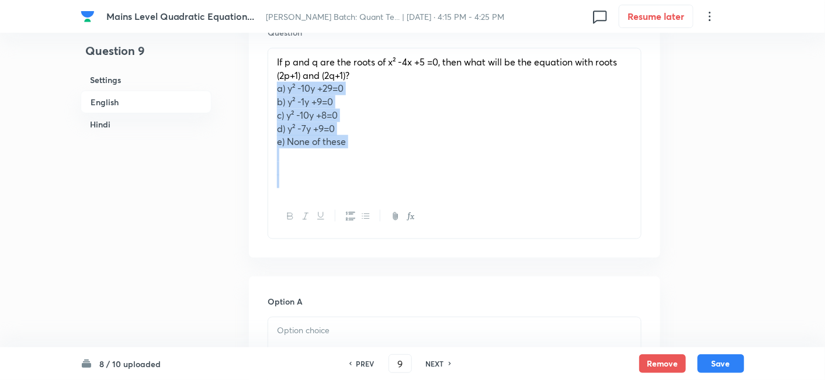
drag, startPoint x: 278, startPoint y: 91, endPoint x: 389, endPoint y: 181, distance: 142.8
click at [389, 181] on div "If p and q are the roots of x² -4x +5 =0, then what will be the equation with r…" at bounding box center [454, 122] width 373 height 147
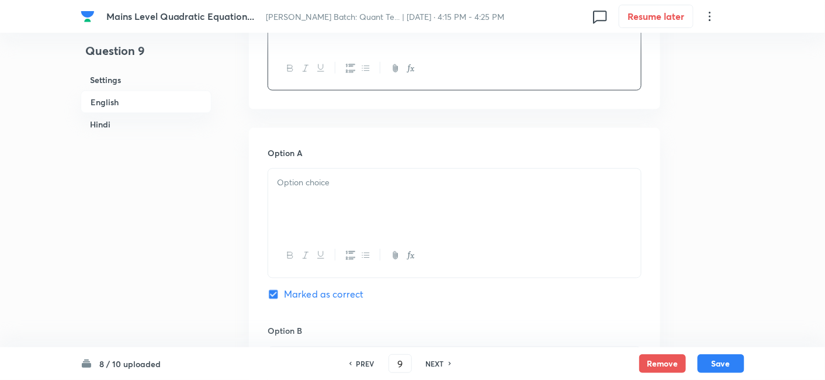
scroll to position [440, 0]
click at [327, 193] on div at bounding box center [454, 200] width 373 height 65
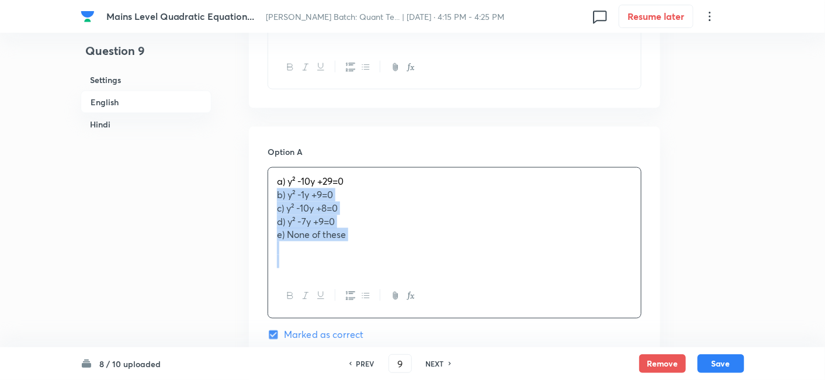
drag, startPoint x: 277, startPoint y: 198, endPoint x: 423, endPoint y: 301, distance: 179.0
click at [423, 301] on div "a) y² -10y +29=0 b) y² -1y +9=0 c) y² -10y +8=0 d) y² -7y +9=0 e) None of these" at bounding box center [455, 242] width 374 height 151
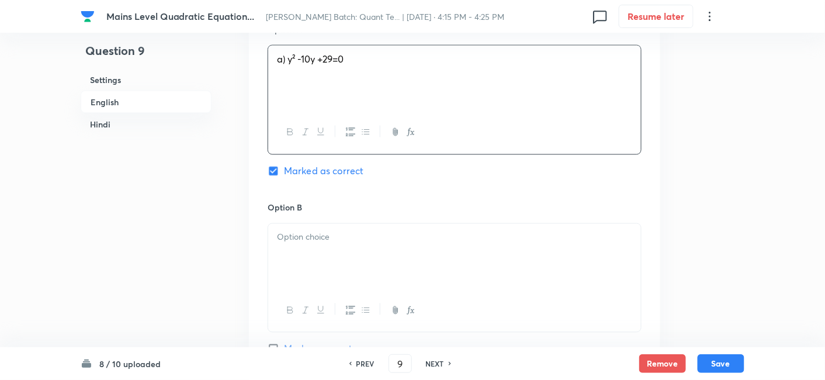
scroll to position [563, 0]
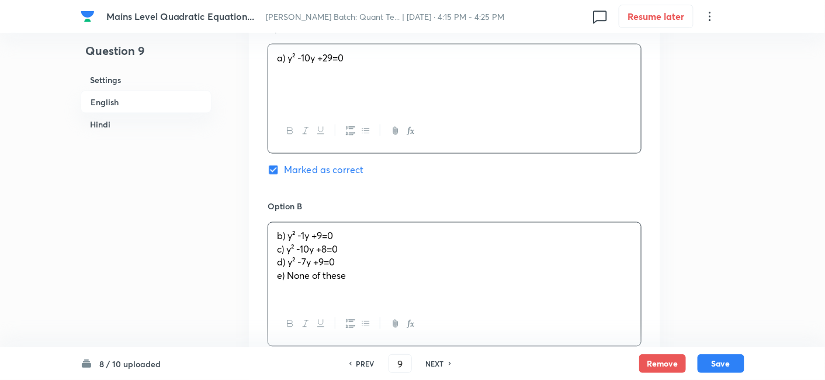
click at [338, 233] on p "b) y² -1y +9=0" at bounding box center [454, 236] width 355 height 13
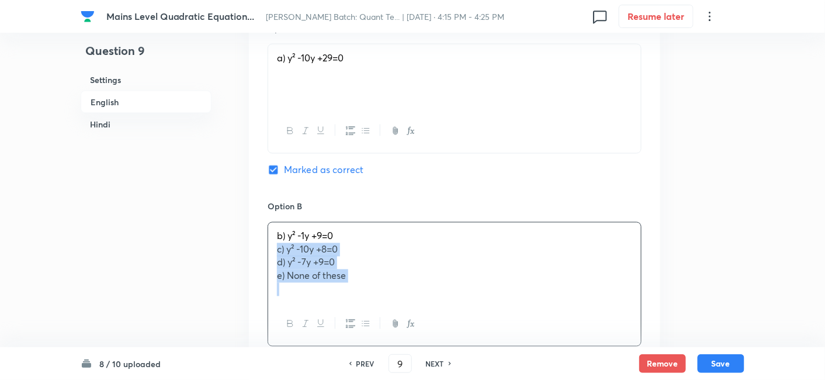
drag, startPoint x: 272, startPoint y: 251, endPoint x: 385, endPoint y: 298, distance: 122.1
click at [385, 298] on div "b) y² -1y +9=0 c) y² -10y +8=0 d) y² -7y +9=0 e) None of these" at bounding box center [454, 263] width 373 height 81
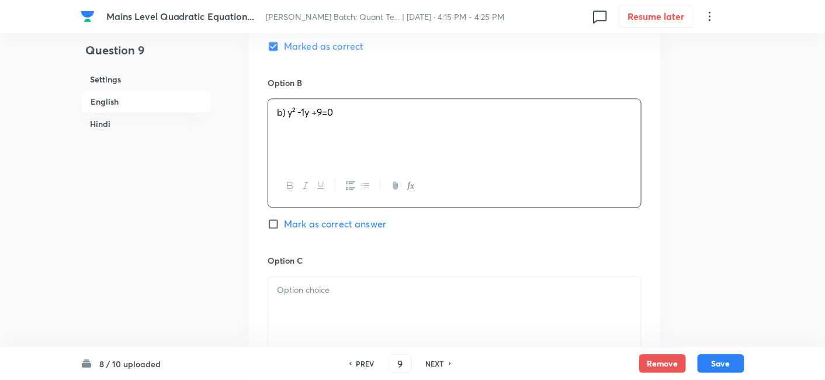
click at [379, 299] on div at bounding box center [454, 309] width 373 height 65
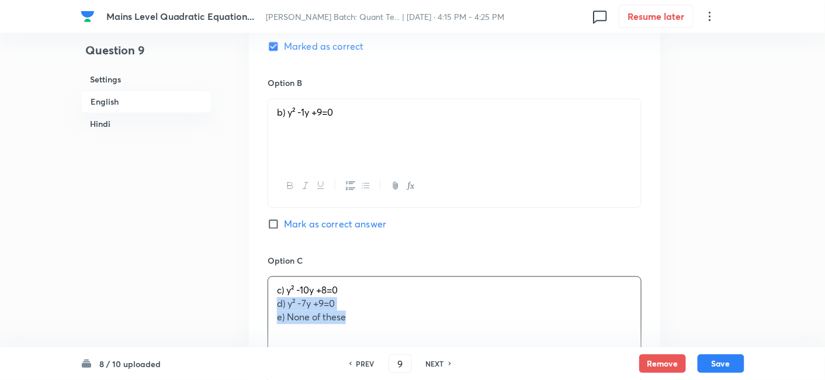
drag, startPoint x: 275, startPoint y: 300, endPoint x: 424, endPoint y: 343, distance: 155.0
click at [424, 343] on div "c) y² -10y +8=0 d) y² -7y +9=0 e) None of these" at bounding box center [455, 330] width 374 height 109
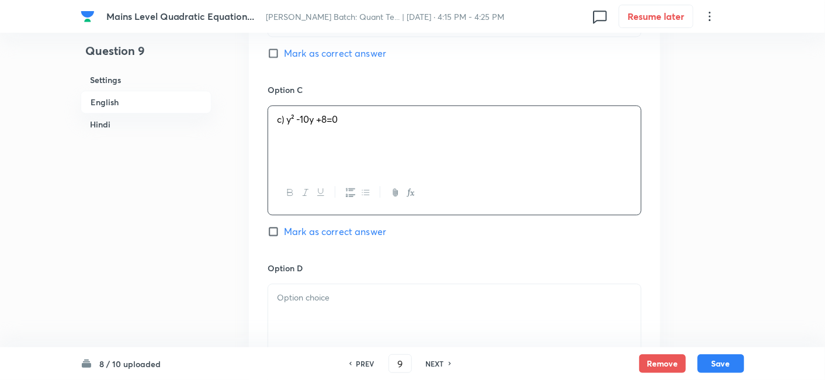
click at [330, 316] on div at bounding box center [454, 316] width 373 height 65
drag, startPoint x: 272, startPoint y: 311, endPoint x: 424, endPoint y: 335, distance: 153.3
click at [424, 335] on div "d) y² -7y +9=0 e) None of these" at bounding box center [454, 316] width 373 height 65
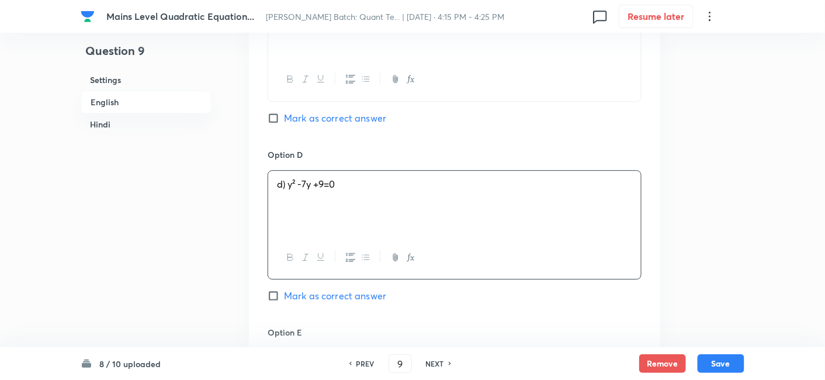
scroll to position [979, 0]
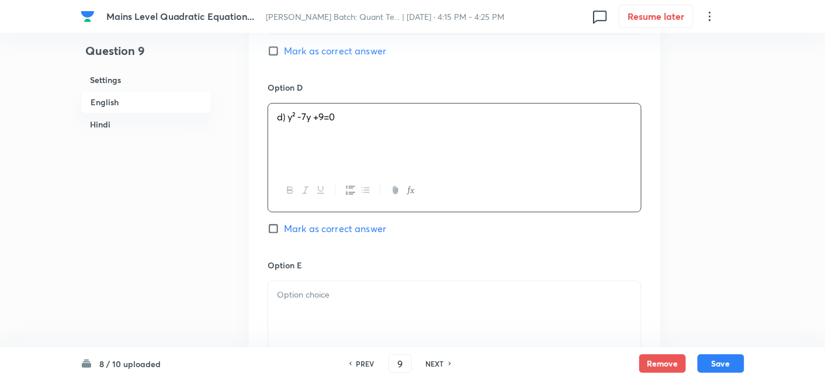
click at [351, 330] on div at bounding box center [454, 313] width 373 height 65
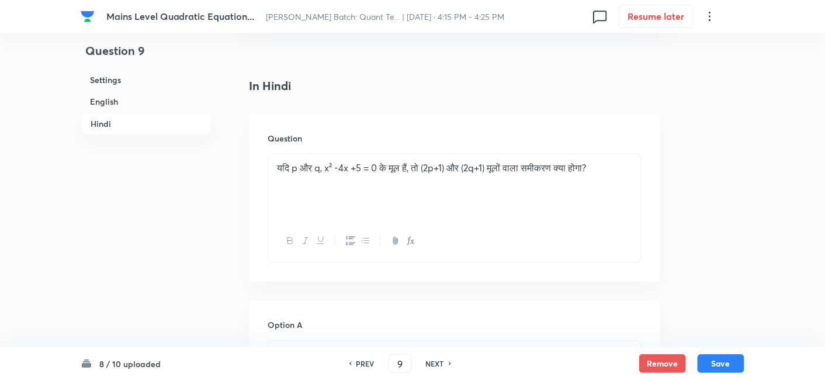
scroll to position [1793, 0]
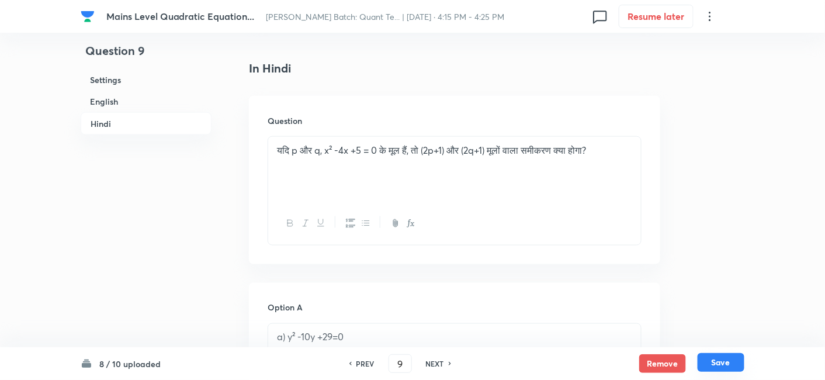
click at [726, 358] on button "Save" at bounding box center [721, 362] width 47 height 19
type input "10"
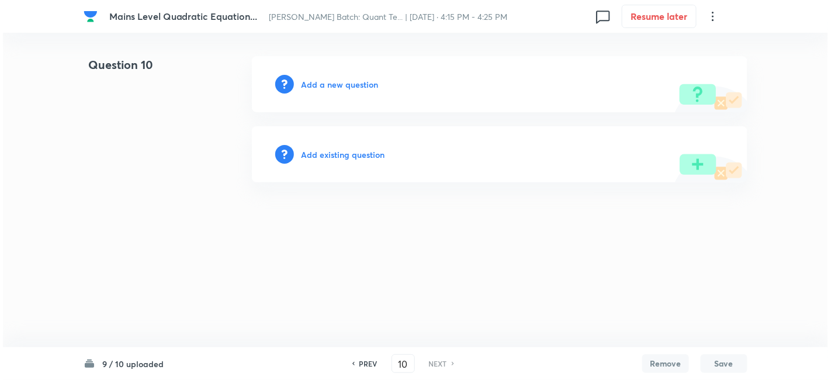
scroll to position [0, 0]
click at [313, 86] on h6 "Add a new question" at bounding box center [339, 84] width 77 height 12
click at [313, 86] on h6 "Choose a question type" at bounding box center [346, 84] width 90 height 12
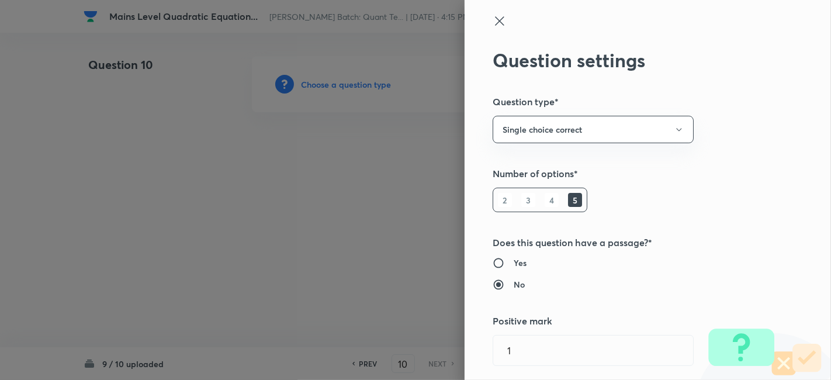
click at [313, 86] on div at bounding box center [415, 190] width 831 height 380
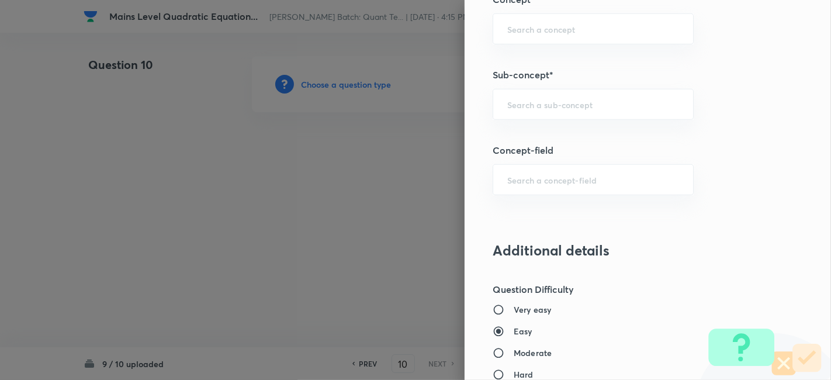
scroll to position [673, 0]
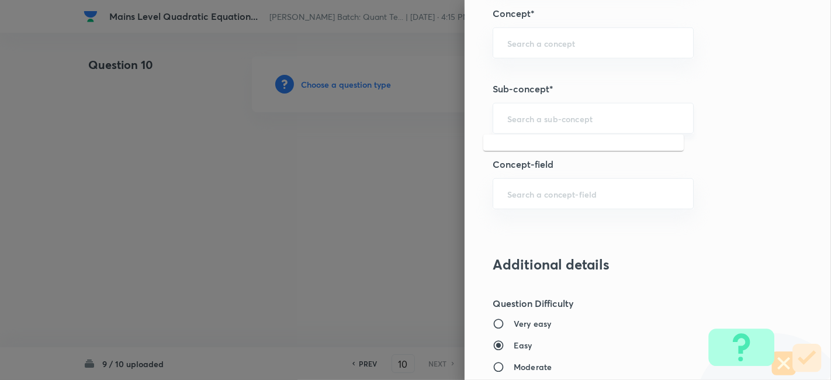
click at [546, 121] on input "text" at bounding box center [593, 118] width 172 height 11
click at [546, 143] on li "Quadratic Equation" at bounding box center [583, 149] width 200 height 21
type input "Quadratic Equation"
type input "Quantitative Aptitude"
type input "Basic Maths"
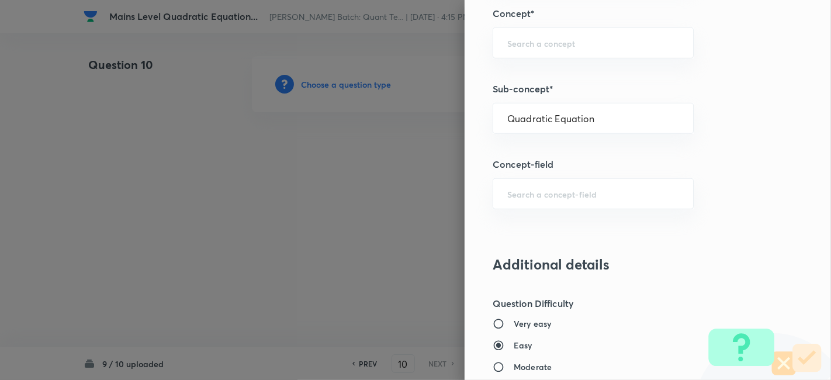
type input "Quadratic Equation"
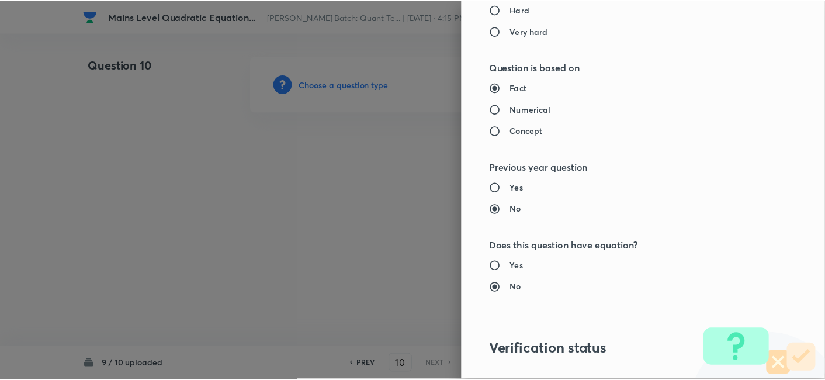
scroll to position [1210, 0]
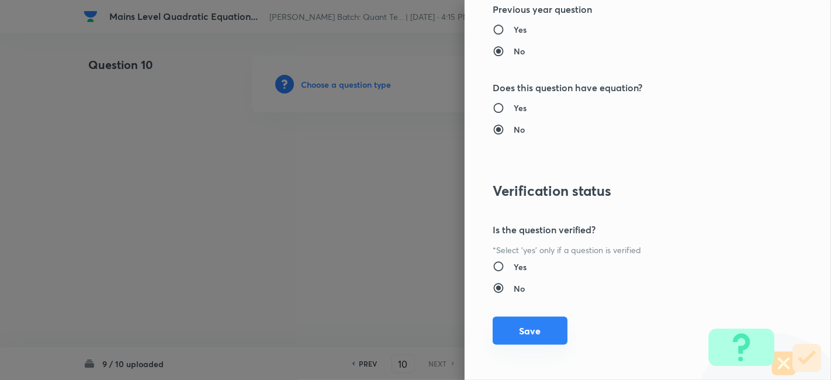
click at [521, 326] on button "Save" at bounding box center [530, 331] width 75 height 28
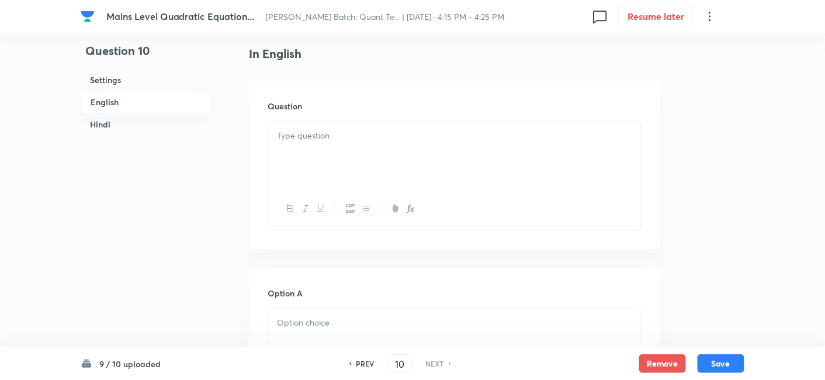
scroll to position [300, 0]
click at [369, 178] on div at bounding box center [454, 152] width 373 height 65
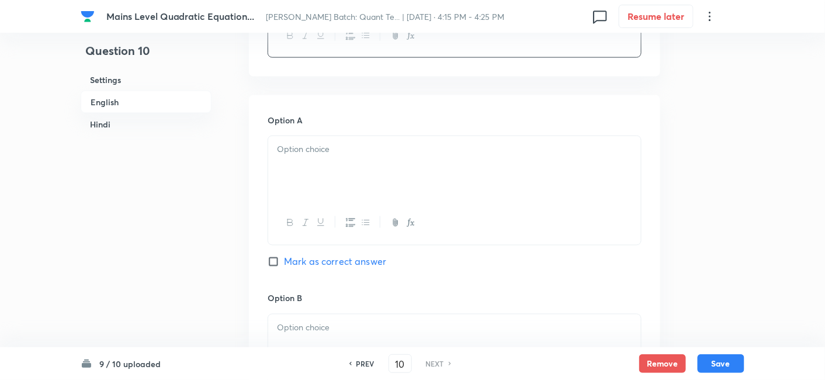
scroll to position [564, 0]
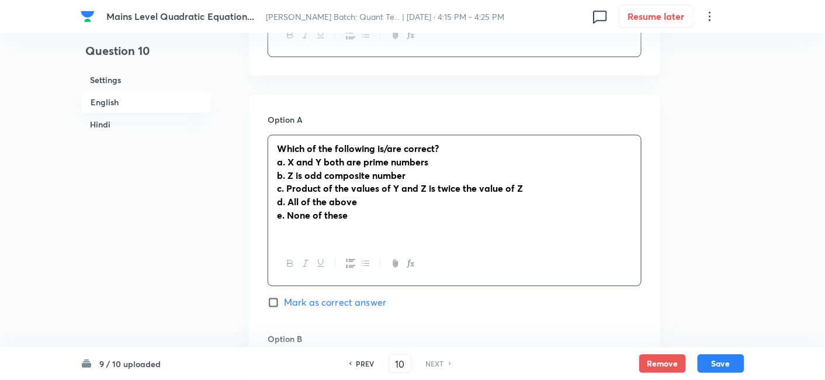
click at [279, 159] on div "Which of the following is/are correct? a. X and Y both are prime numbers b. Z i…" at bounding box center [454, 189] width 373 height 107
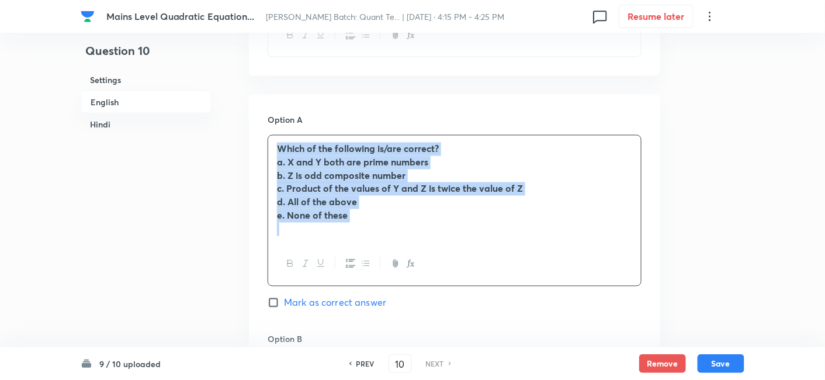
drag, startPoint x: 274, startPoint y: 144, endPoint x: 400, endPoint y: 264, distance: 173.6
click at [400, 264] on div "Which of the following is/are correct? a. X and Y both are prime numbers b. Z i…" at bounding box center [455, 210] width 374 height 151
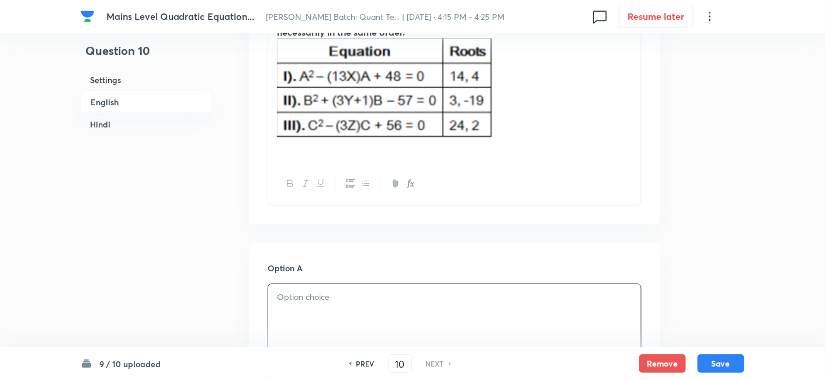
scroll to position [411, 0]
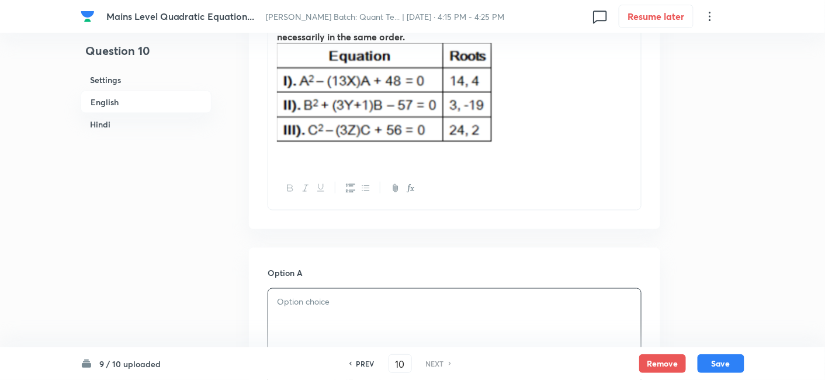
click at [583, 97] on p at bounding box center [454, 94] width 355 height 103
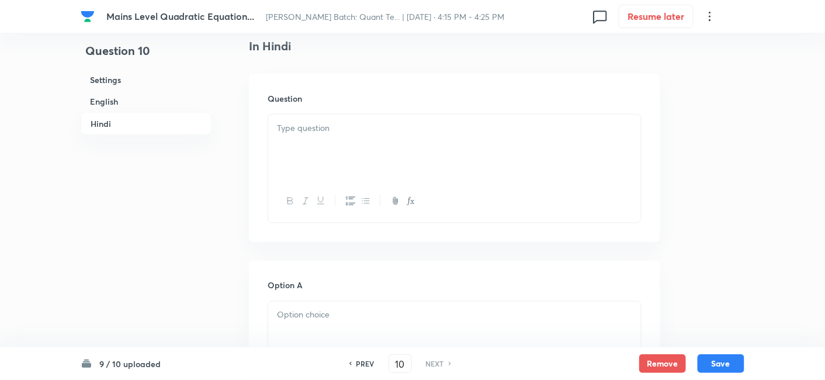
scroll to position [1831, 0]
click at [377, 168] on div at bounding box center [454, 154] width 373 height 65
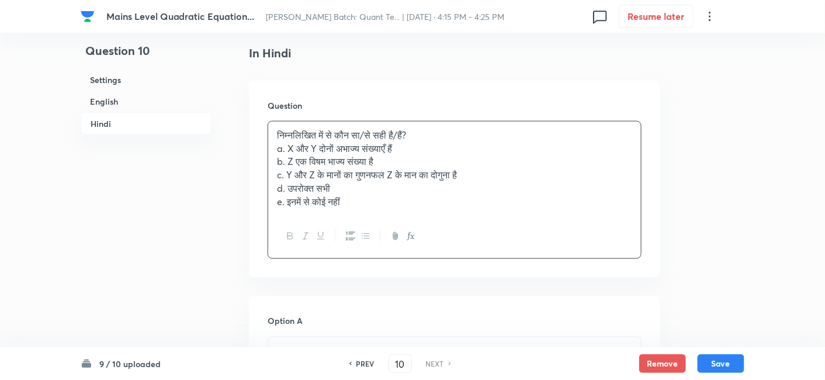
click at [272, 130] on div "निम्नलिखित में से कौन सा/से सही है/हैं? a. X और Y दोनों अभाज्य संख्याएँ हैं b. …" at bounding box center [454, 169] width 373 height 94
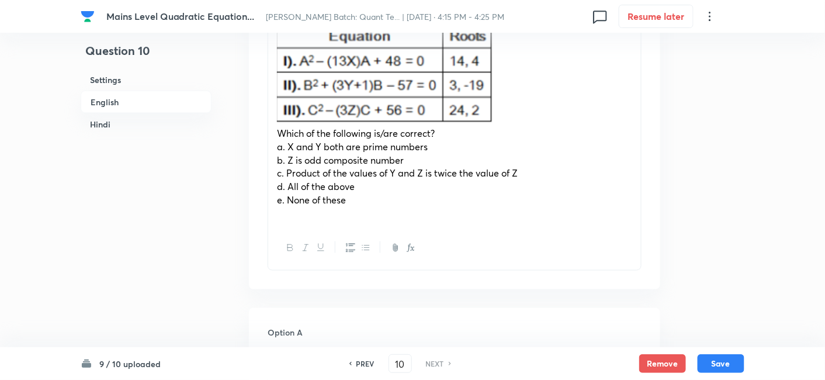
scroll to position [394, 0]
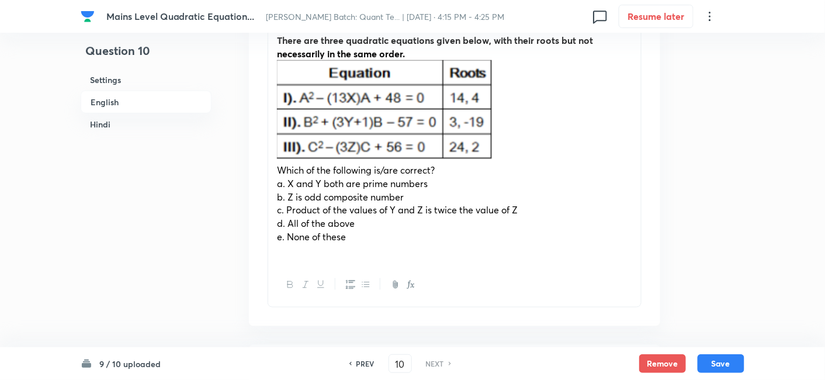
click at [314, 120] on img at bounding box center [387, 110] width 220 height 100
drag, startPoint x: 527, startPoint y: 139, endPoint x: 378, endPoint y: 150, distance: 148.8
click at [378, 150] on p at bounding box center [454, 111] width 355 height 103
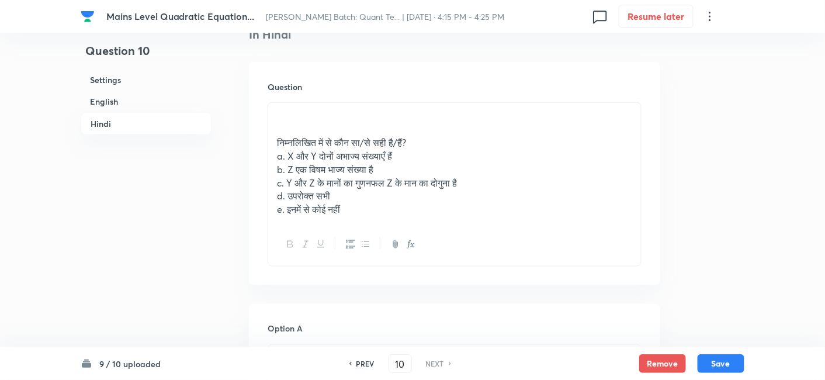
scroll to position [1828, 0]
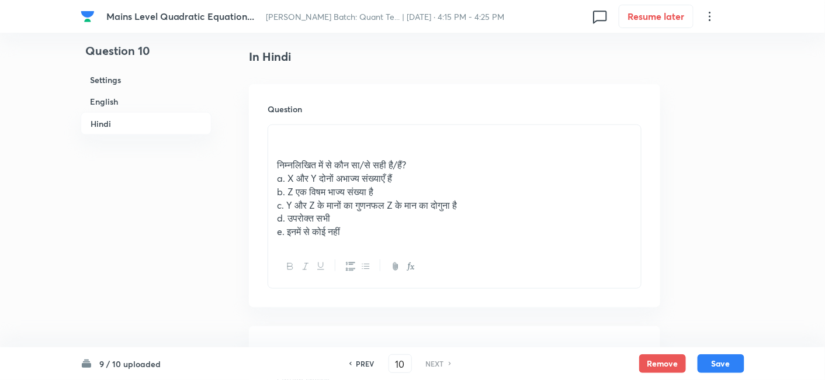
click at [292, 136] on p at bounding box center [454, 138] width 355 height 13
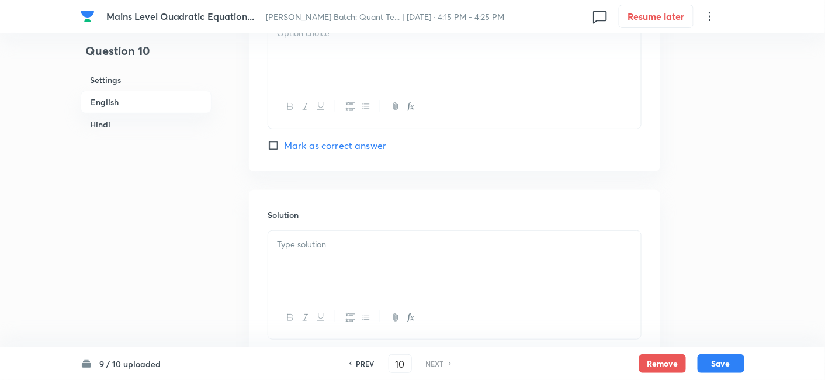
scroll to position [1475, 0]
click at [321, 252] on div at bounding box center [454, 259] width 373 height 65
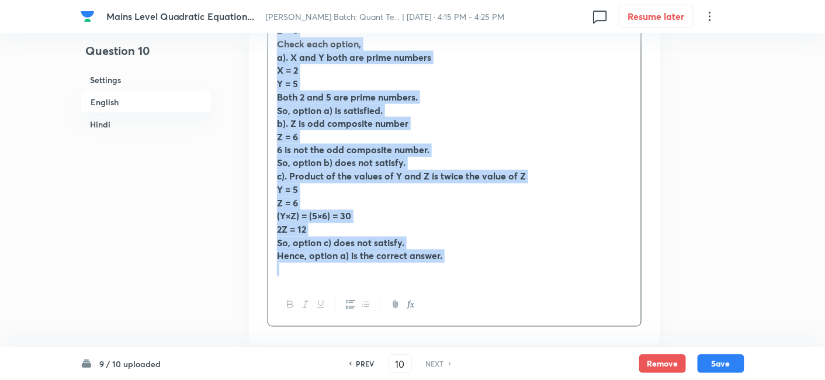
scroll to position [1969, 0]
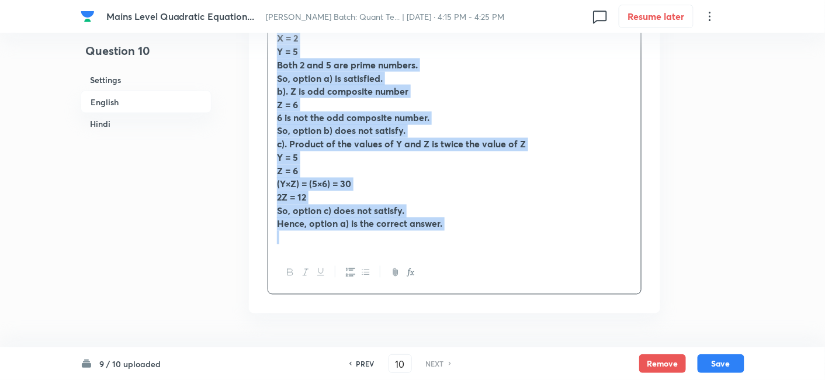
drag, startPoint x: 277, startPoint y: 240, endPoint x: 560, endPoint y: 340, distance: 300.5
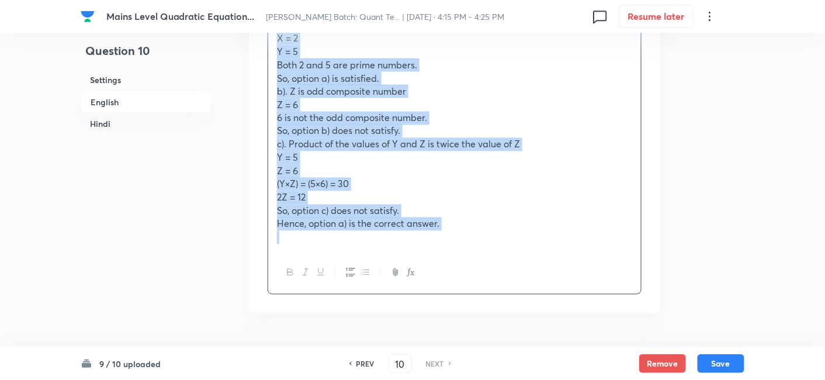
click at [369, 172] on p "Z = 6" at bounding box center [454, 171] width 355 height 13
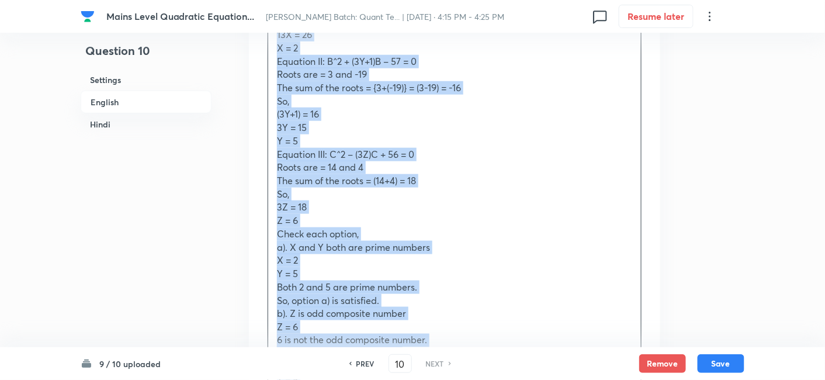
scroll to position [1770, 0]
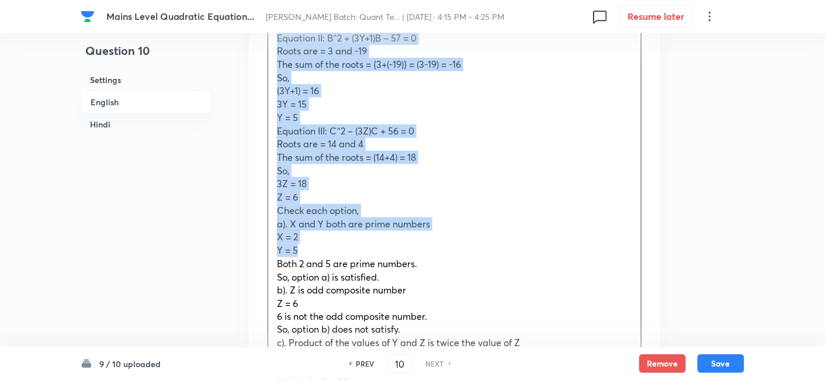
drag, startPoint x: 273, startPoint y: 108, endPoint x: 343, endPoint y: 250, distance: 158.4
click at [343, 250] on div "Answer: A Equation I: A^2 – (13X)A + 48 = 0 Roots are = 24 and 2 The sum of the…" at bounding box center [454, 191] width 373 height 518
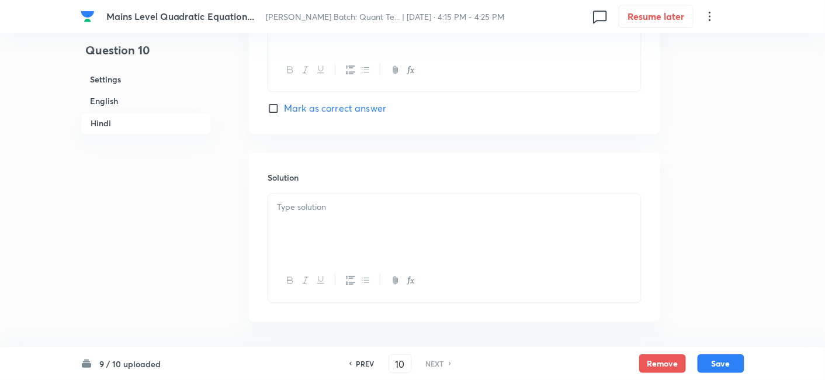
scroll to position [3506, 0]
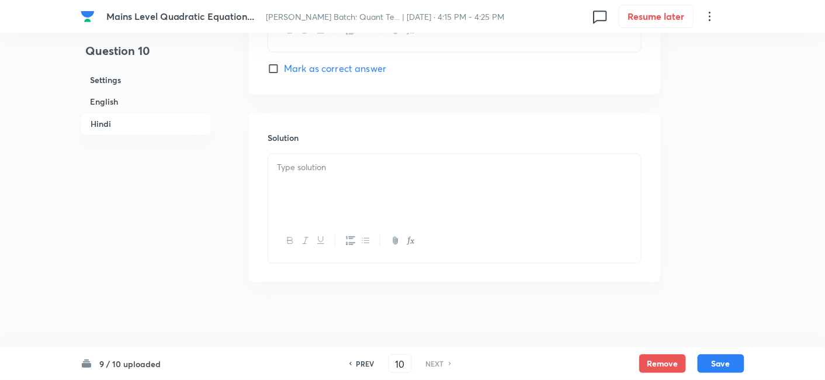
click at [388, 191] on div at bounding box center [454, 186] width 373 height 65
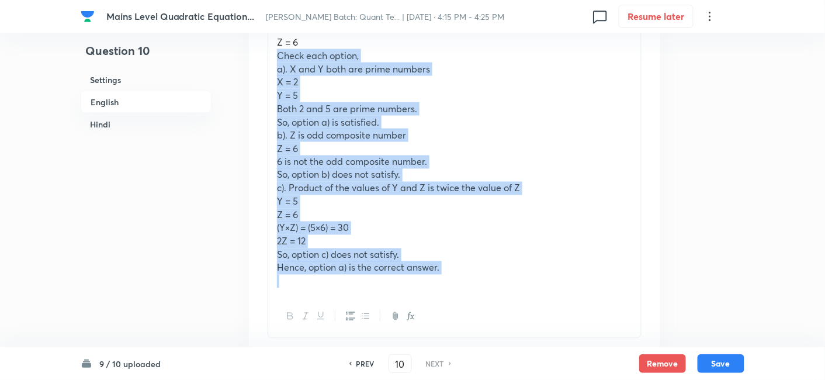
scroll to position [1945, 0]
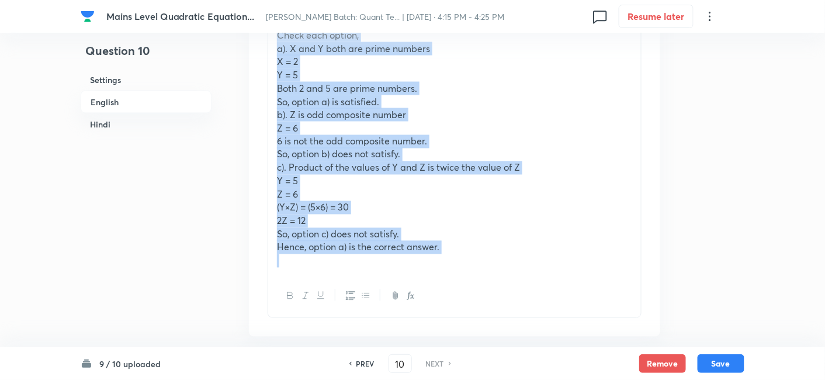
drag, startPoint x: 273, startPoint y: 188, endPoint x: 522, endPoint y: 283, distance: 266.5
click at [522, 283] on div "Answer: A Equation I: A^2 – (13X)A + 48 = 0 Roots are = 24 and 2 The sum of the…" at bounding box center [455, 37] width 374 height 563
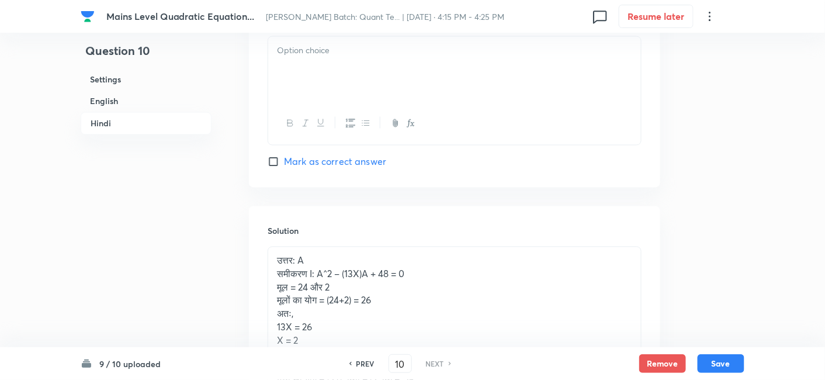
scroll to position [3800, 0]
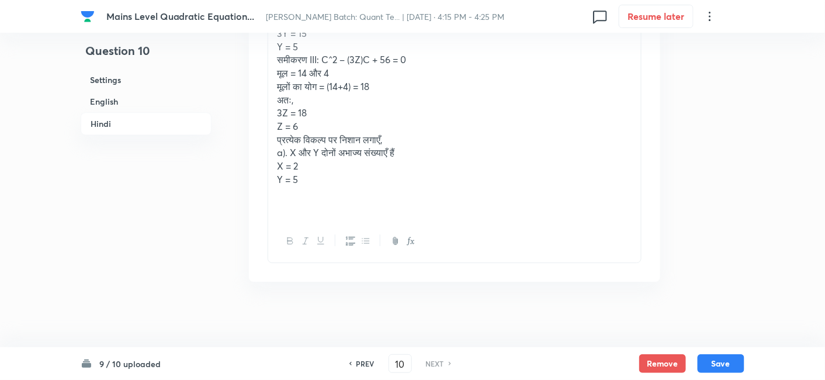
click at [430, 206] on p at bounding box center [454, 205] width 355 height 13
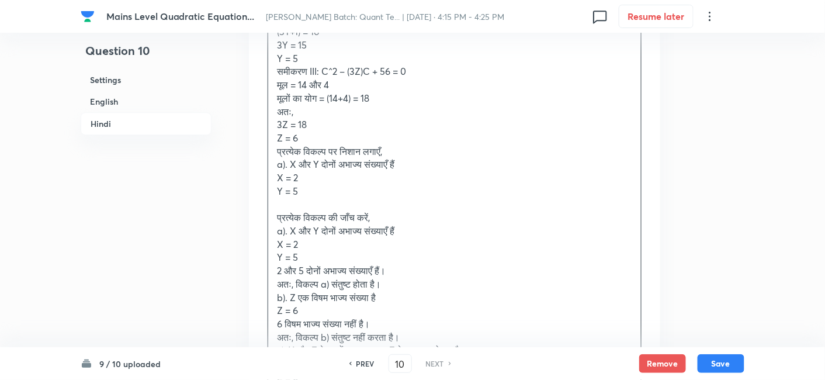
scroll to position [3787, 0]
click at [305, 253] on p "Y = 5" at bounding box center [454, 258] width 355 height 13
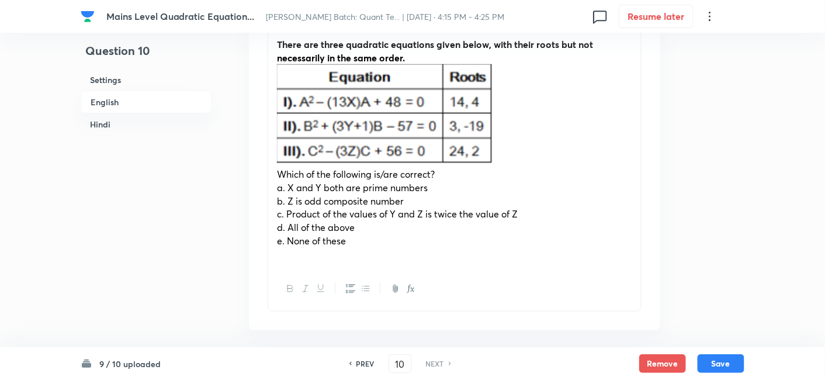
scroll to position [389, 0]
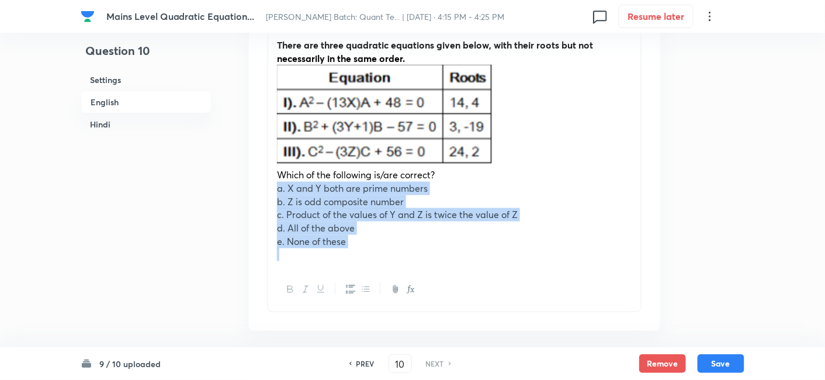
drag, startPoint x: 276, startPoint y: 189, endPoint x: 392, endPoint y: 274, distance: 143.9
click at [392, 274] on div "There are three quadratic equations given below, with their roots but not neces…" at bounding box center [455, 171] width 374 height 281
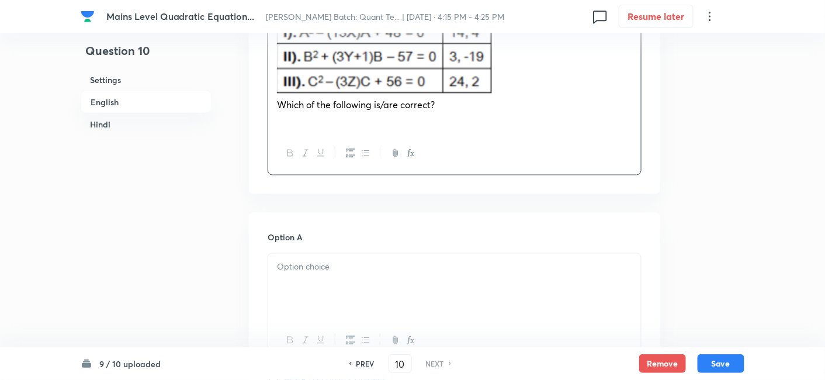
scroll to position [461, 0]
click at [392, 274] on div at bounding box center [454, 284] width 373 height 65
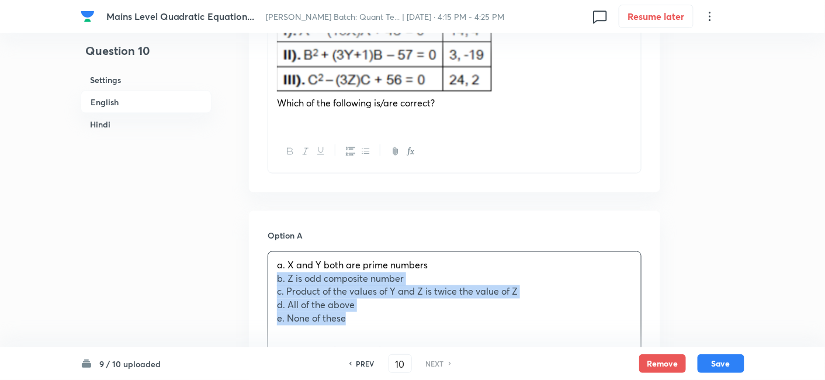
drag, startPoint x: 275, startPoint y: 276, endPoint x: 432, endPoint y: 341, distance: 169.5
click at [432, 341] on div "a. X and Y both are prime numbers b. Z is odd composite number c. Product of th…" at bounding box center [455, 313] width 374 height 124
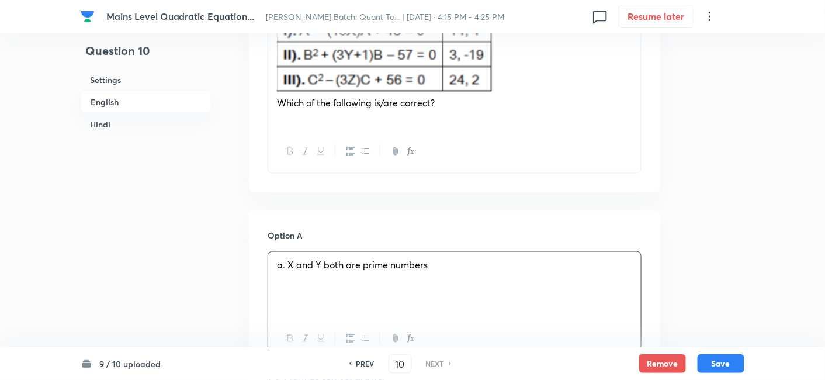
scroll to position [609, 0]
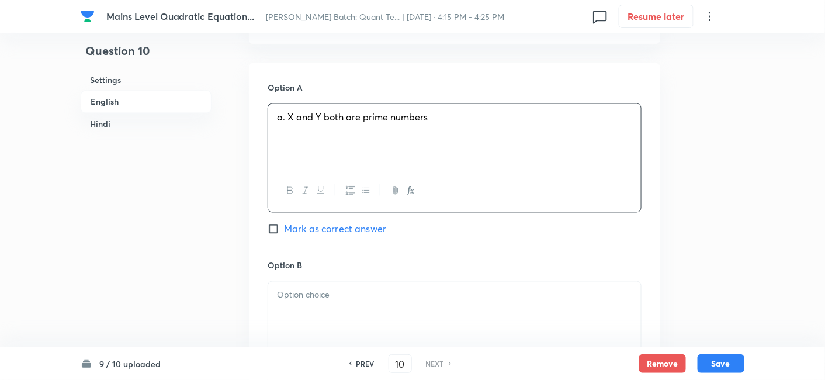
click at [300, 307] on div at bounding box center [454, 314] width 373 height 65
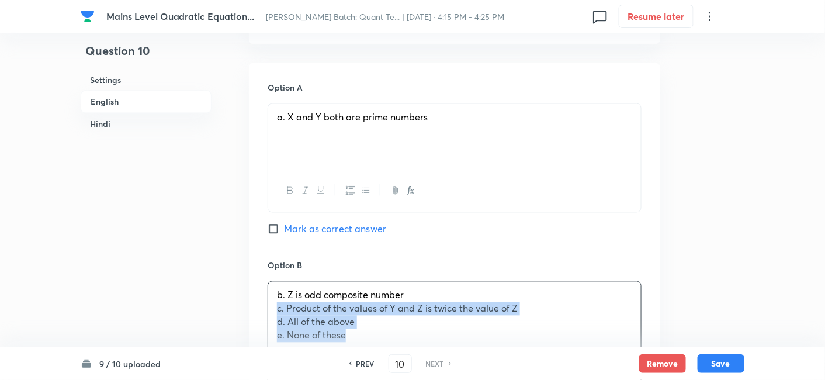
drag, startPoint x: 274, startPoint y: 311, endPoint x: 370, endPoint y: 340, distance: 100.6
click at [370, 340] on div "b. Z is odd composite number c. Product of the values of Y and Z is twice the v…" at bounding box center [454, 315] width 373 height 67
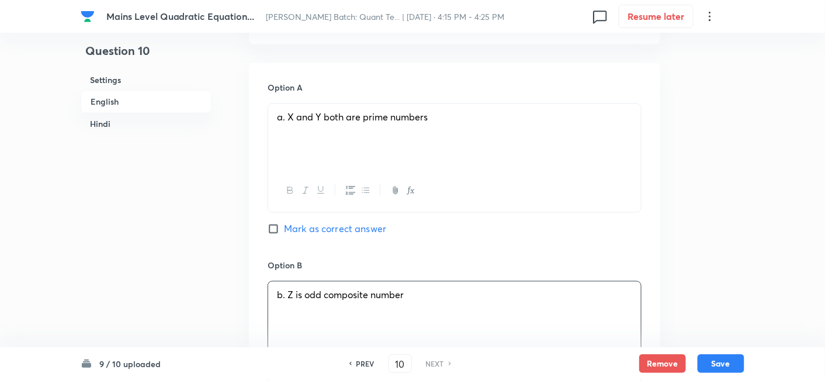
scroll to position [782, 0]
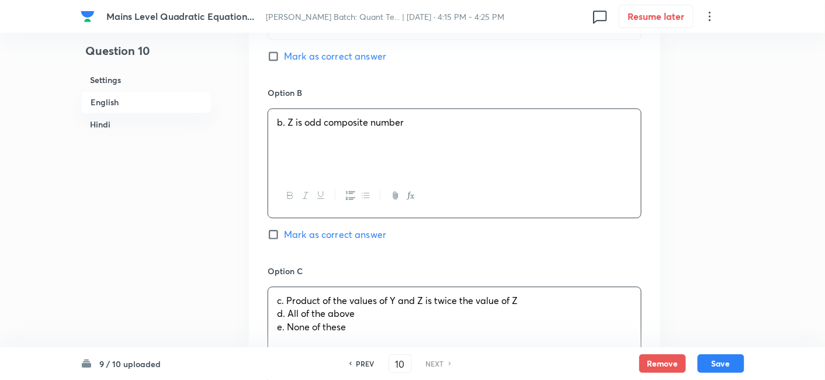
click at [307, 297] on p "c. Product of the values of Y and Z is twice the value of Z" at bounding box center [454, 300] width 355 height 13
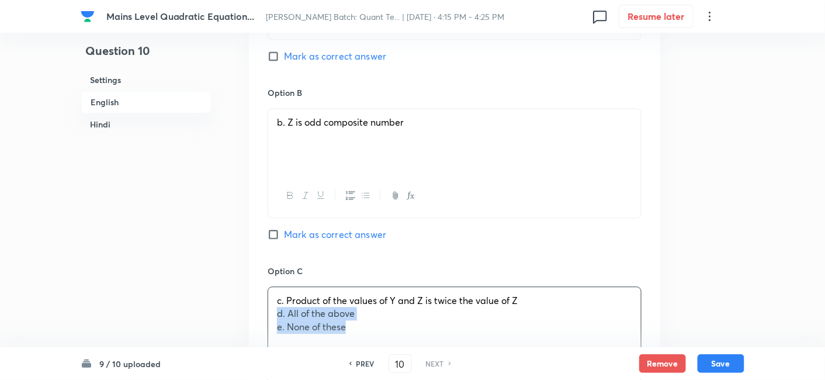
drag, startPoint x: 273, startPoint y: 314, endPoint x: 380, endPoint y: 338, distance: 110.2
click at [380, 338] on div "c. Product of the values of Y and Z is twice the value of Z d. All of the above…" at bounding box center [454, 319] width 373 height 65
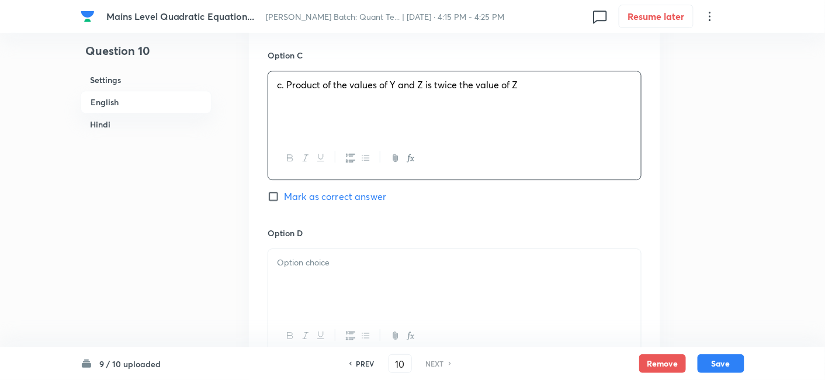
click at [309, 294] on div at bounding box center [454, 281] width 373 height 65
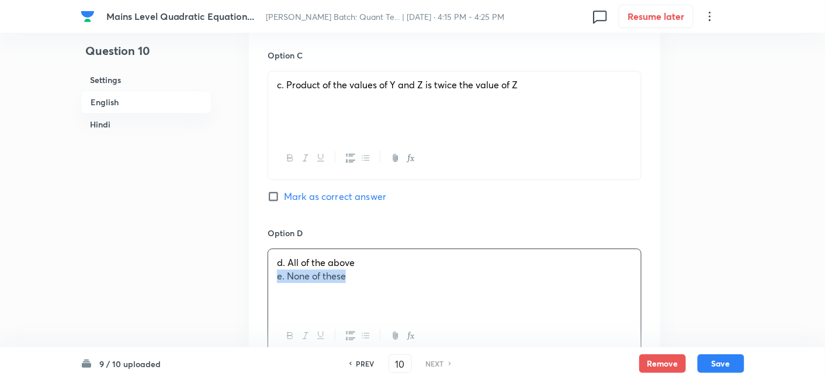
drag, startPoint x: 275, startPoint y: 275, endPoint x: 420, endPoint y: 295, distance: 146.4
click at [420, 295] on div "d. All of the above e. None of these" at bounding box center [454, 281] width 373 height 65
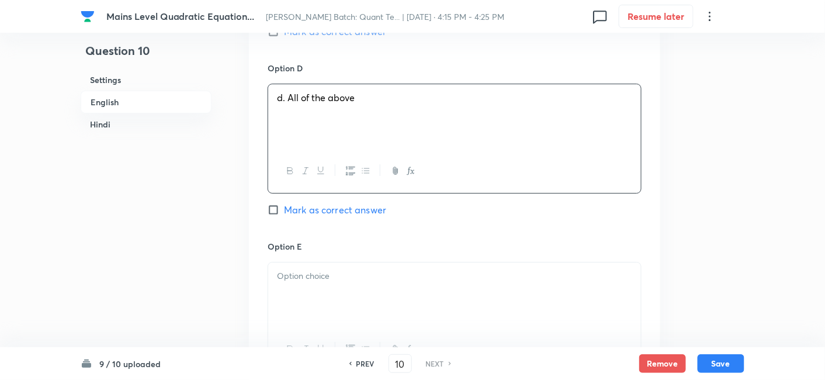
click at [420, 295] on div at bounding box center [454, 294] width 373 height 65
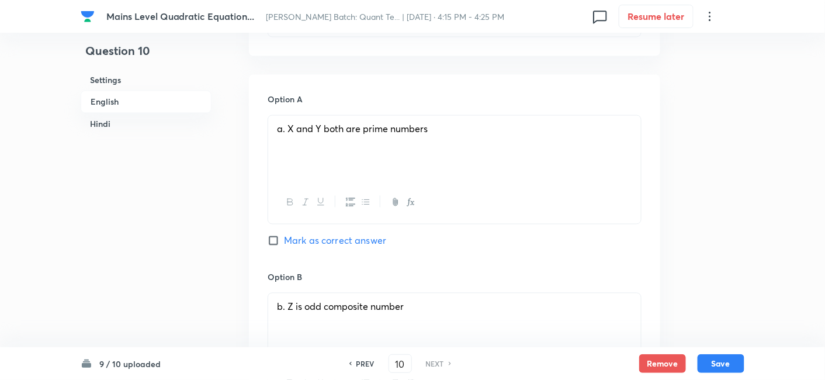
scroll to position [593, 0]
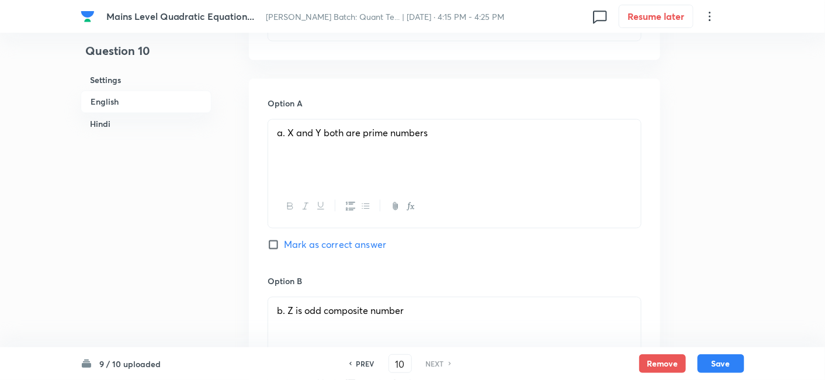
click at [369, 248] on span "Mark as correct answer" at bounding box center [335, 245] width 102 height 14
click at [284, 248] on input "Mark as correct answer" at bounding box center [276, 245] width 16 height 12
checkbox input "true"
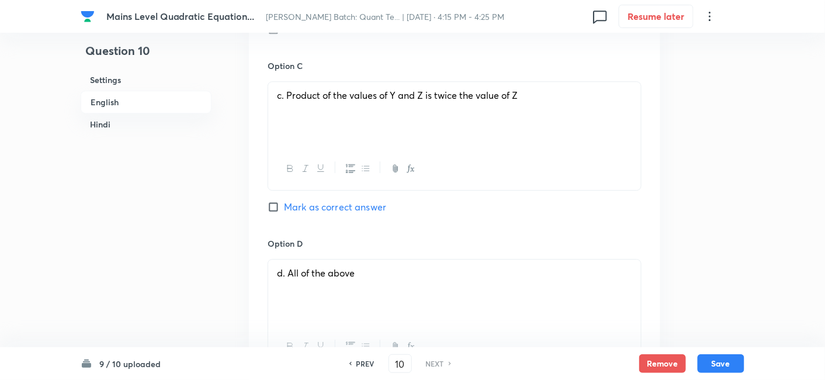
checkbox input "true"
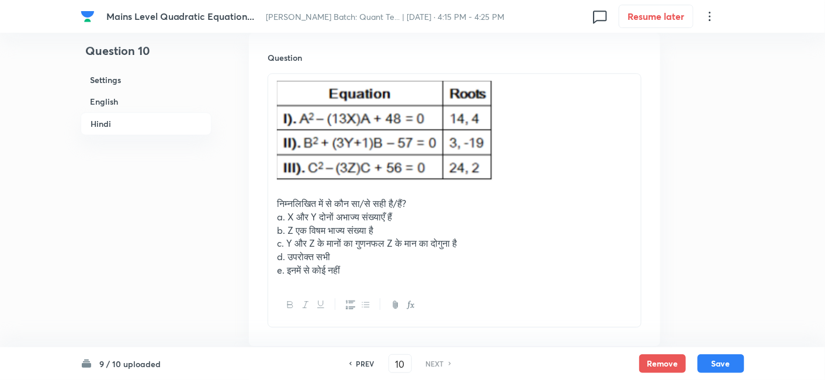
scroll to position [2267, 0]
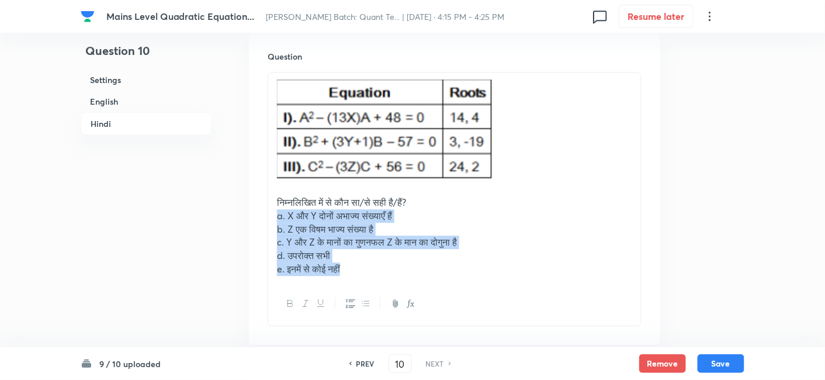
drag, startPoint x: 273, startPoint y: 212, endPoint x: 388, endPoint y: 297, distance: 142.9
click at [388, 297] on div "निम्नलिखित में से कौन सा/से सही है/हैं? a. X और Y दोनों अभाज्य संख्याएँ हैं b. …" at bounding box center [455, 199] width 374 height 254
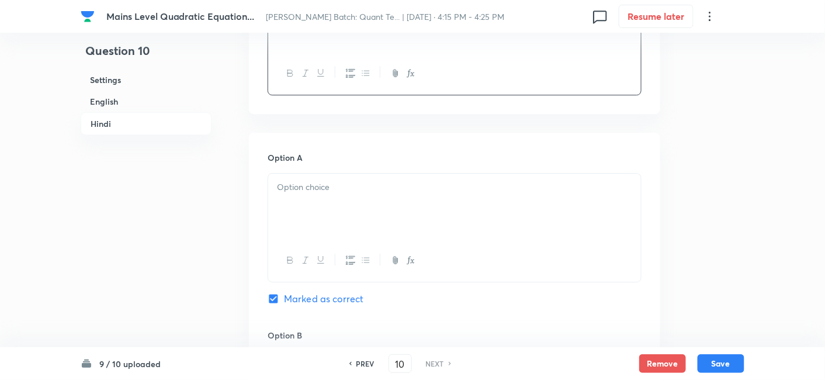
scroll to position [2447, 0]
click at [307, 218] on div at bounding box center [454, 203] width 373 height 65
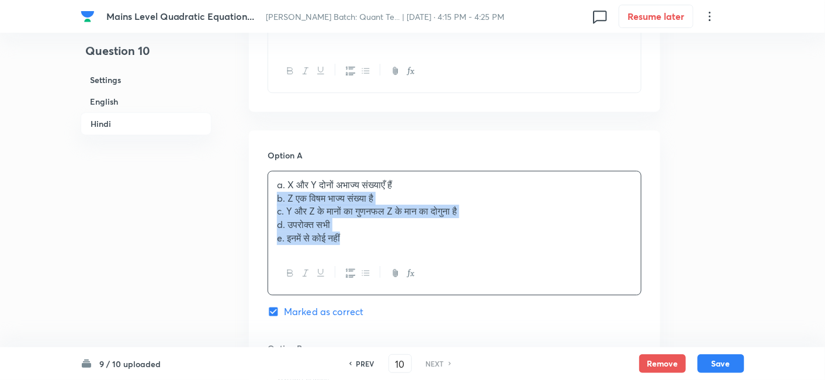
drag, startPoint x: 274, startPoint y: 195, endPoint x: 414, endPoint y: 286, distance: 167.3
click at [414, 286] on div "a. X और Y दोनों अभाज्य संख्याएँ हैं b. Z एक विषम भाज्य संख्या है c. Y और Z के म…" at bounding box center [455, 233] width 374 height 124
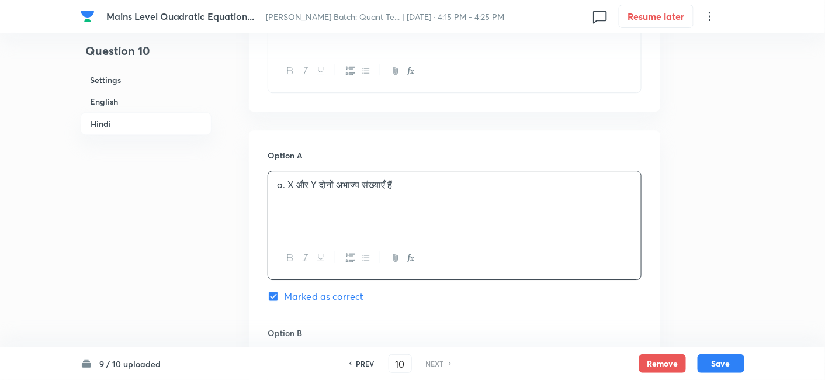
scroll to position [2576, 0]
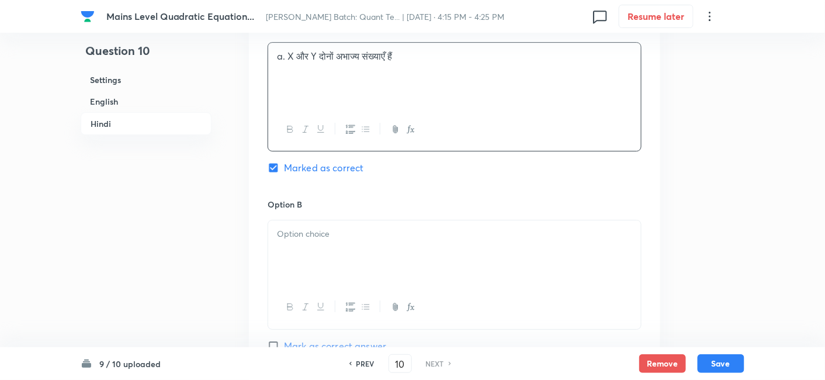
click at [287, 228] on p at bounding box center [454, 233] width 355 height 13
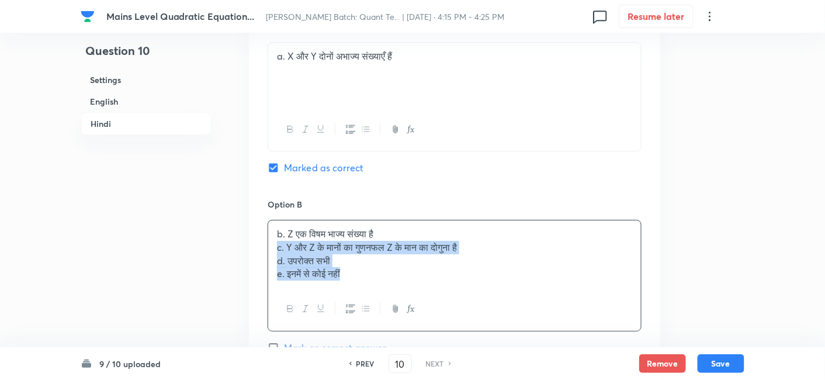
drag, startPoint x: 276, startPoint y: 247, endPoint x: 418, endPoint y: 324, distance: 161.9
click at [418, 324] on div "b. Z एक विषम भाज्य संख्या है c. Y और Z के मानों का गुणनफल Z के मान का दोगुना है…" at bounding box center [455, 275] width 374 height 111
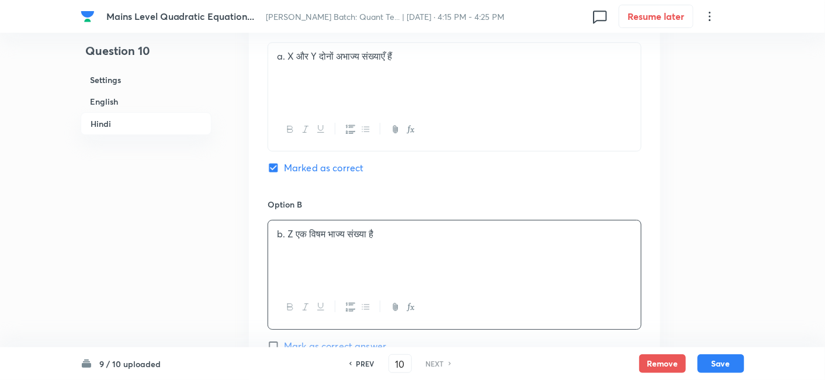
scroll to position [2738, 0]
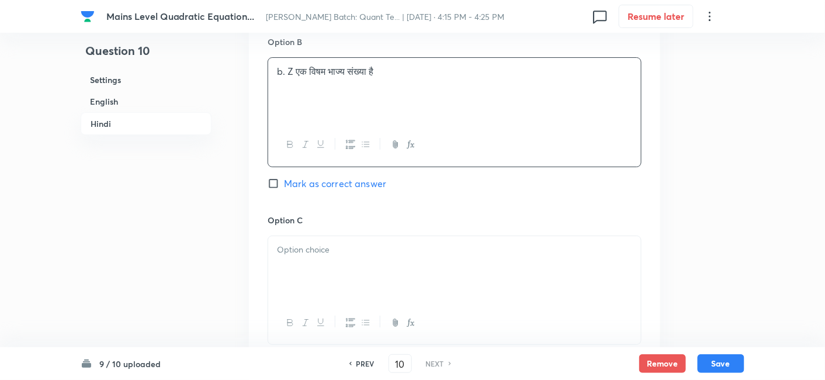
click at [327, 247] on p at bounding box center [454, 249] width 355 height 13
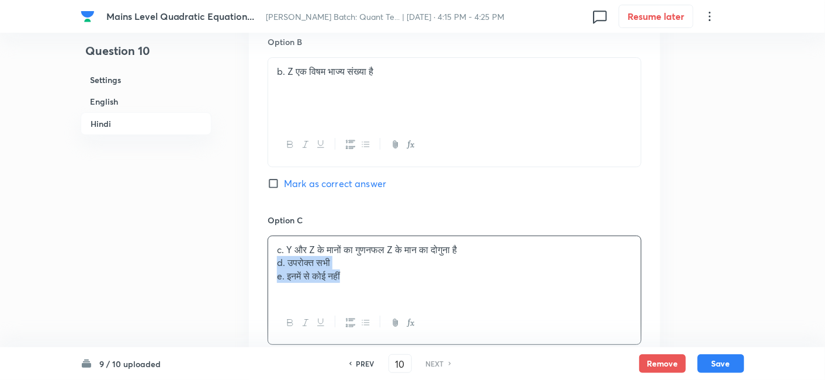
drag, startPoint x: 271, startPoint y: 261, endPoint x: 425, endPoint y: 324, distance: 167.2
click at [425, 324] on div "c. Y और Z के मानों का गुणनफल Z के मान का दोगुना है d. उपरोक्त सभी e. इनमें से क…" at bounding box center [455, 290] width 374 height 109
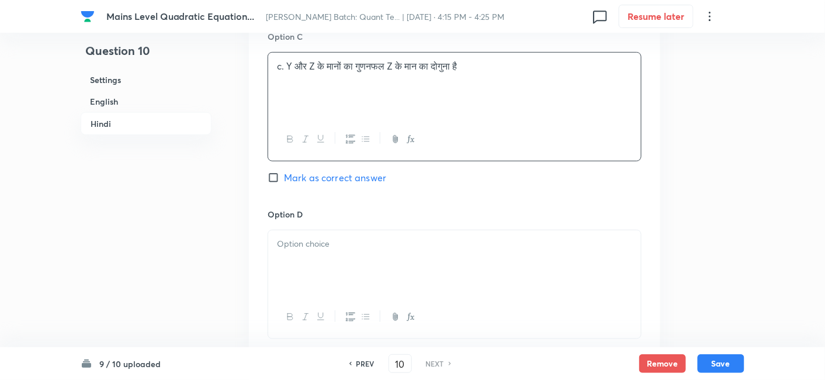
click at [277, 240] on p at bounding box center [454, 243] width 355 height 13
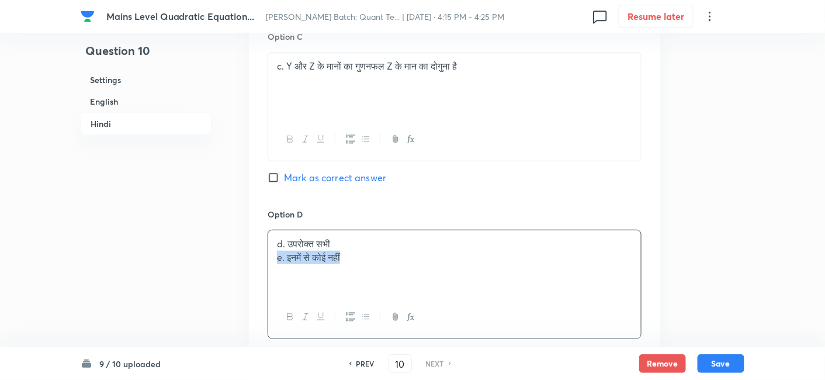
drag, startPoint x: 278, startPoint y: 255, endPoint x: 430, endPoint y: 263, distance: 152.2
click at [430, 263] on div "d. उपरोक्त सभी e. इनमें से कोई नहीं" at bounding box center [454, 262] width 373 height 65
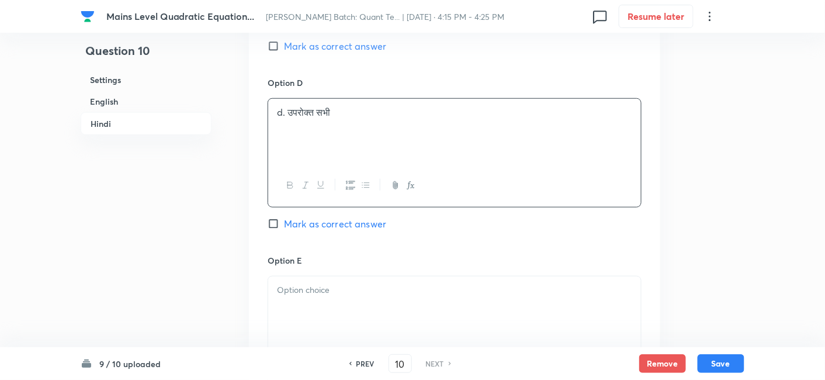
scroll to position [3054, 0]
click at [430, 263] on div "Option E Mark as correct answer" at bounding box center [455, 331] width 374 height 154
click at [427, 296] on div at bounding box center [454, 308] width 373 height 65
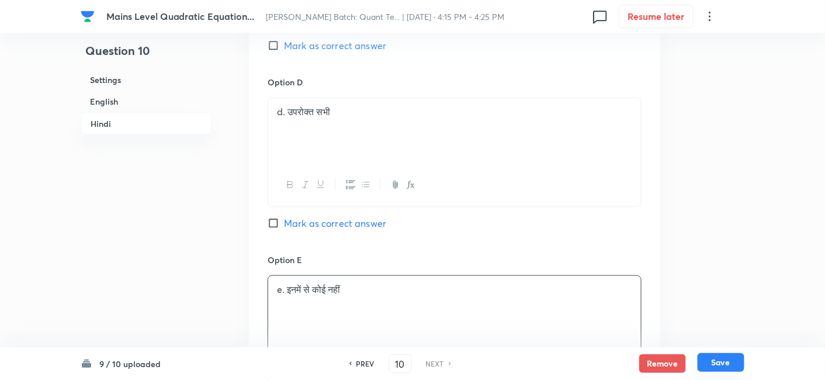
click at [725, 365] on button "Save" at bounding box center [721, 362] width 47 height 19
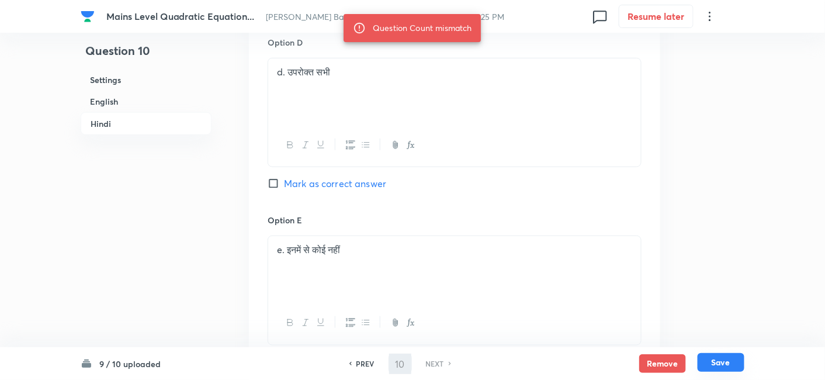
click at [725, 365] on button "Save" at bounding box center [721, 362] width 47 height 19
click at [725, 365] on button "Save" at bounding box center [721, 363] width 47 height 19
click at [725, 365] on button "Save" at bounding box center [721, 362] width 47 height 19
click at [725, 365] on button "Save" at bounding box center [721, 363] width 47 height 19
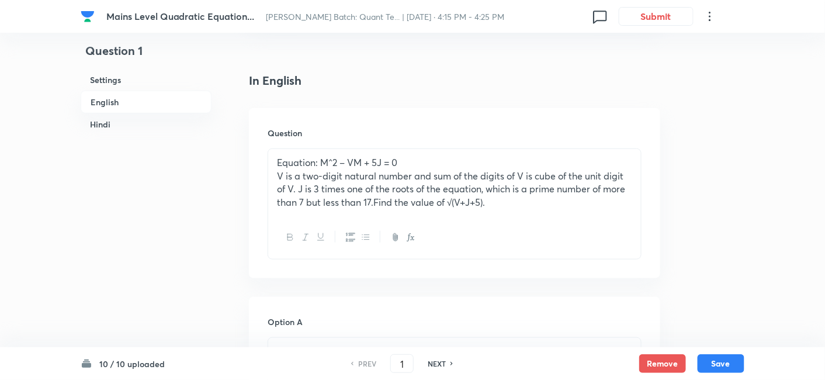
scroll to position [223, 0]
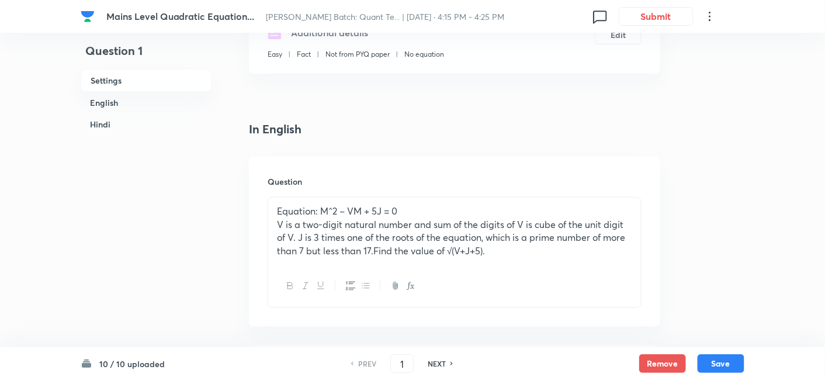
click at [442, 365] on h6 "NEXT" at bounding box center [437, 363] width 18 height 11
type input "2"
checkbox input "false"
checkbox input "true"
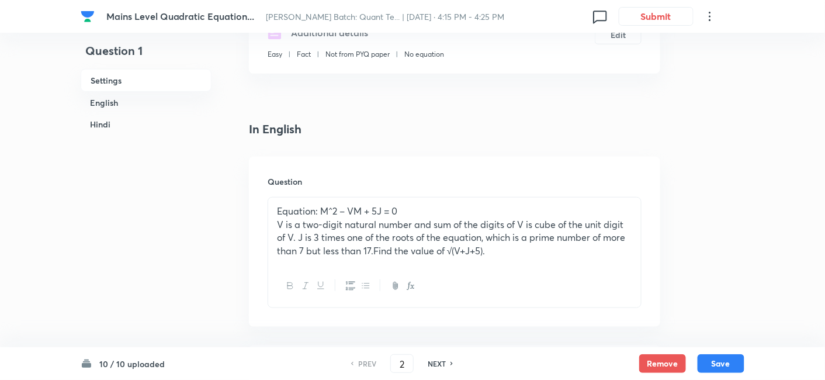
checkbox input "true"
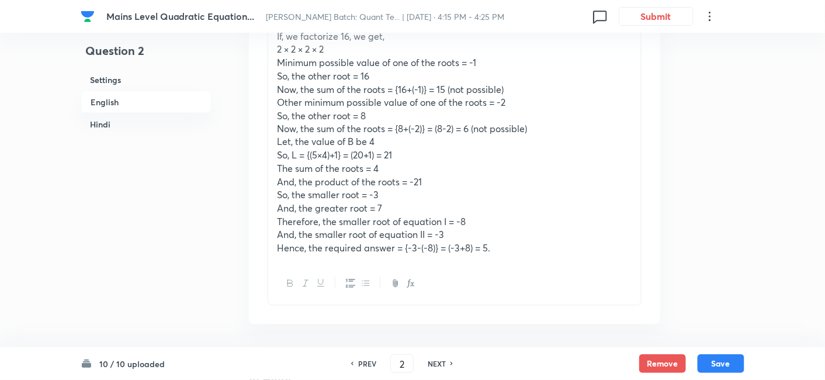
scroll to position [1979, 0]
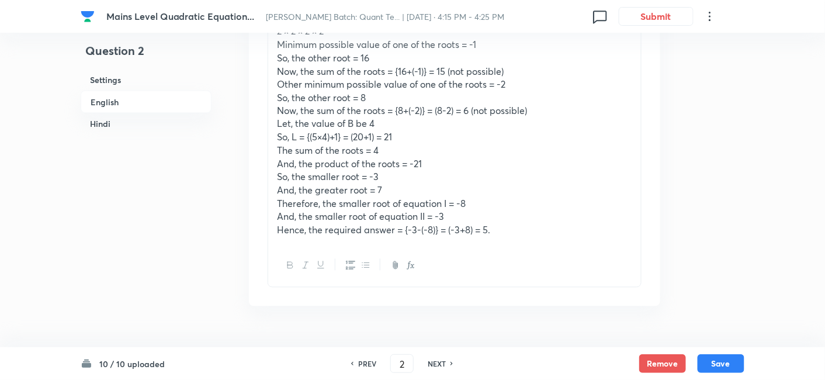
click at [444, 361] on h6 "NEXT" at bounding box center [437, 363] width 18 height 11
type input "3"
checkbox input "false"
checkbox input "true"
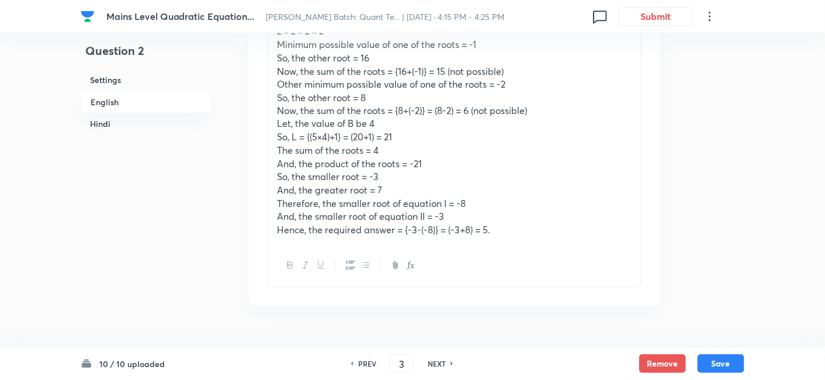
checkbox input "true"
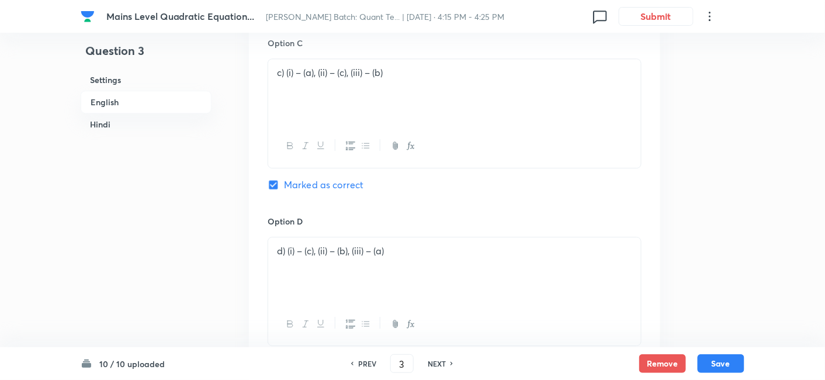
scroll to position [948, 0]
click at [438, 358] on h6 "NEXT" at bounding box center [437, 363] width 18 height 11
type input "4"
checkbox input "false"
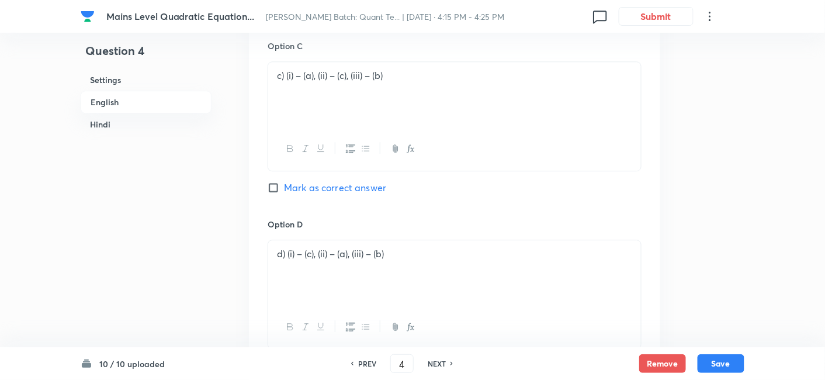
checkbox input "true"
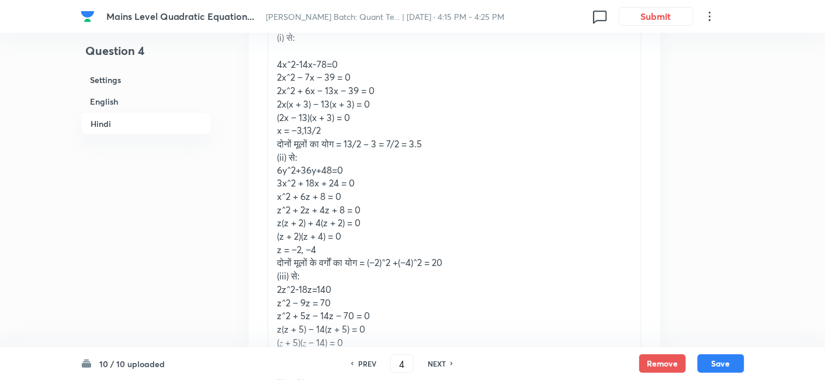
scroll to position [3498, 0]
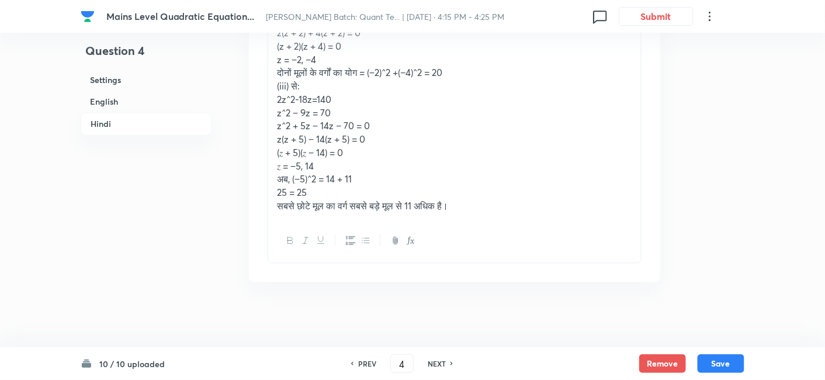
click at [441, 363] on h6 "NEXT" at bounding box center [437, 363] width 18 height 11
type input "5"
checkbox input "false"
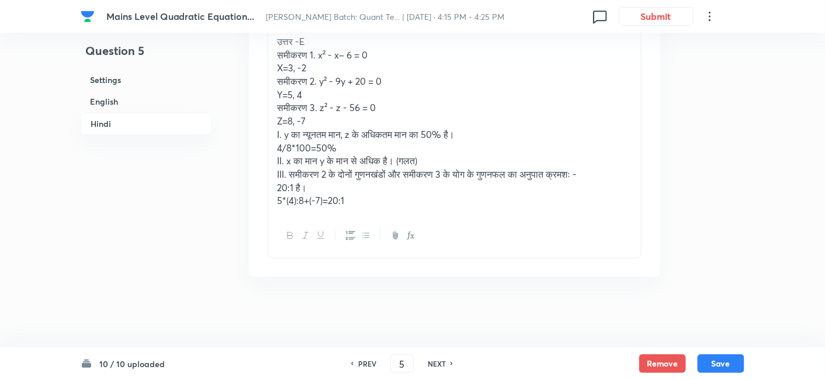
checkbox input "true"
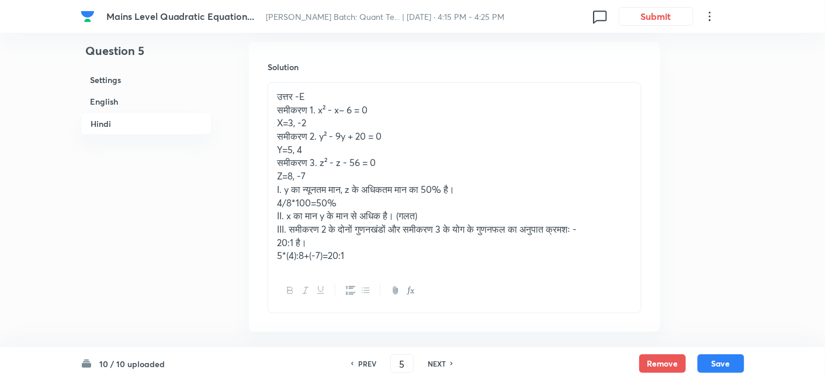
scroll to position [3169, 0]
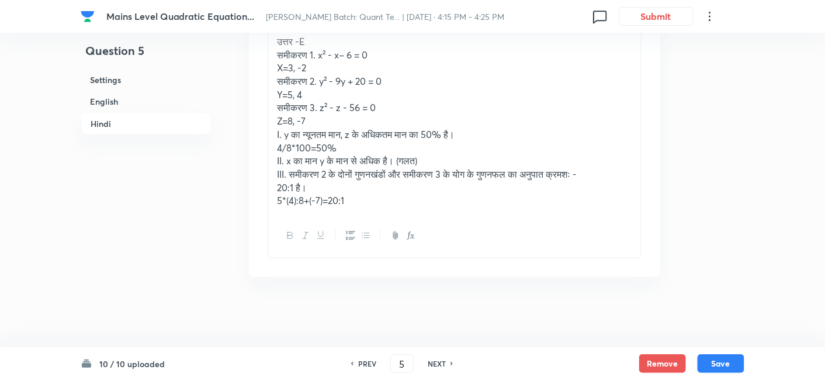
click at [442, 366] on h6 "NEXT" at bounding box center [437, 363] width 18 height 11
type input "6"
checkbox input "false"
checkbox input "true"
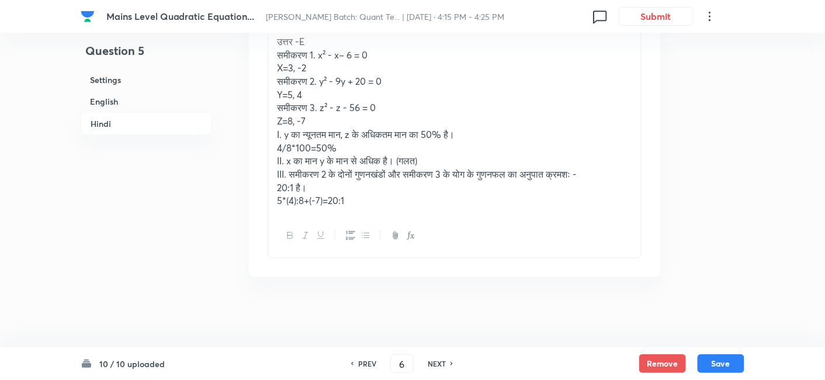
checkbox input "true"
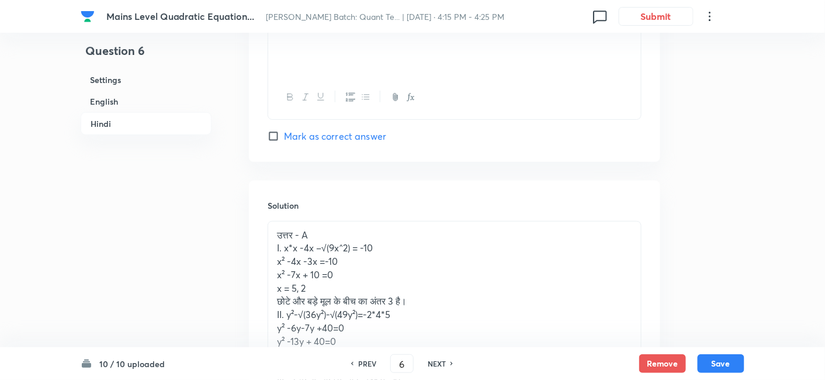
scroll to position [2861, 0]
click at [441, 360] on h6 "NEXT" at bounding box center [437, 363] width 18 height 11
type input "7"
checkbox input "false"
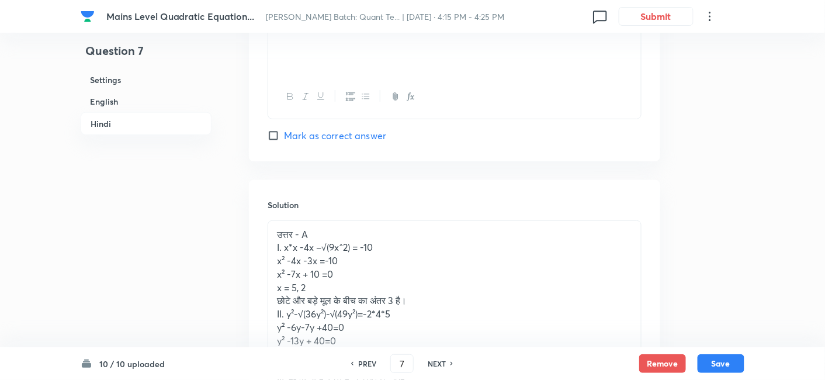
checkbox input "true"
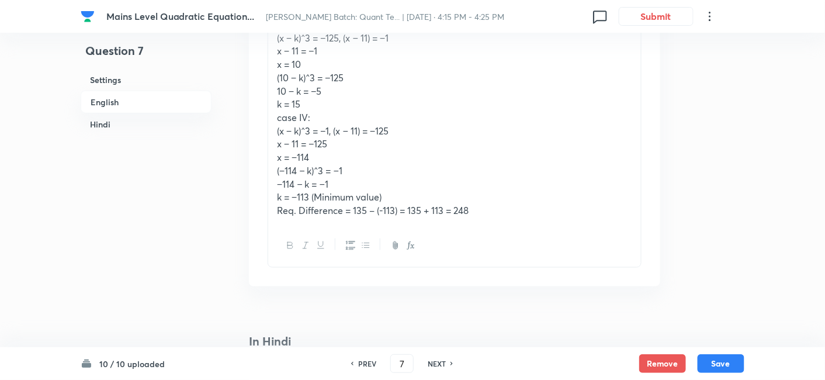
scroll to position [1768, 0]
click at [441, 366] on h6 "NEXT" at bounding box center [437, 363] width 18 height 11
type input "8"
checkbox input "false"
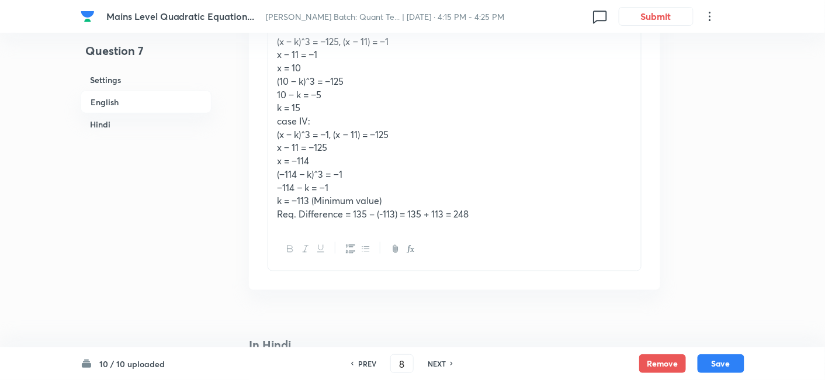
checkbox input "true"
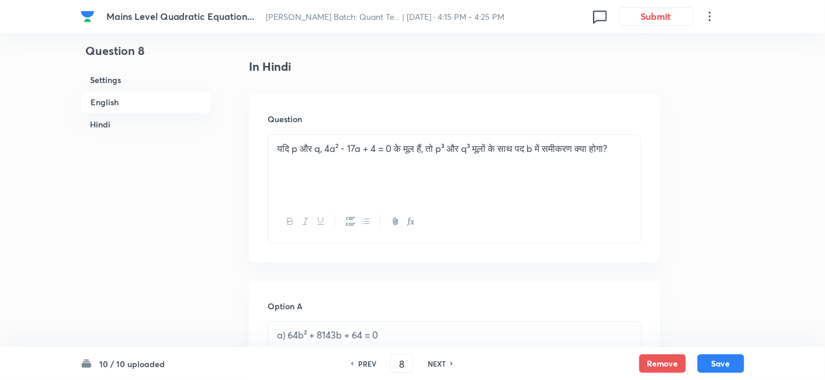
click at [432, 214] on div at bounding box center [454, 221] width 373 height 43
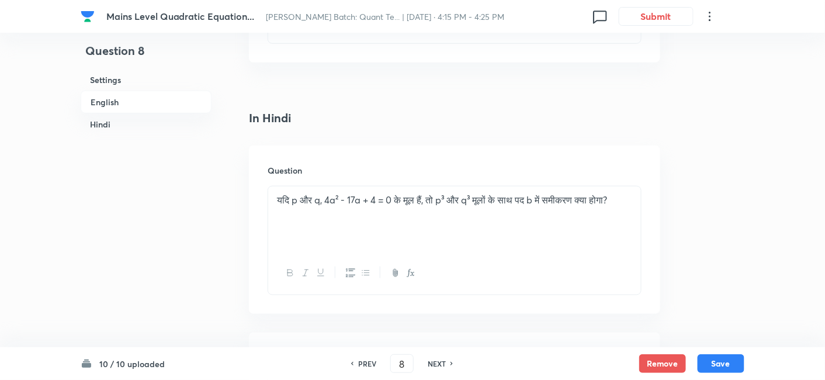
scroll to position [1717, 0]
click at [451, 365] on icon at bounding box center [453, 364] width 4 height 6
type input "9"
checkbox input "false"
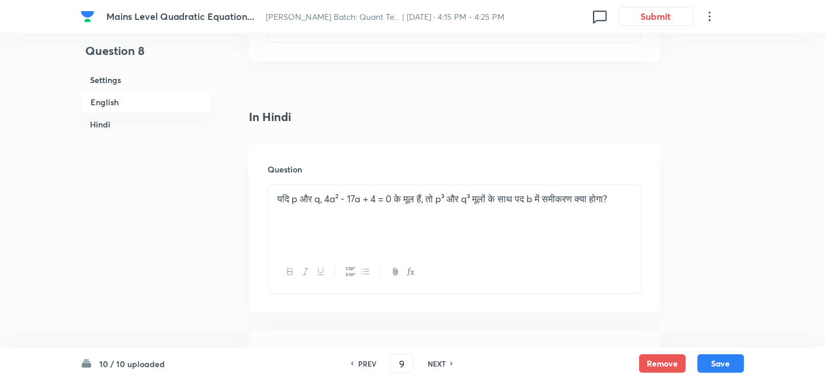
checkbox input "true"
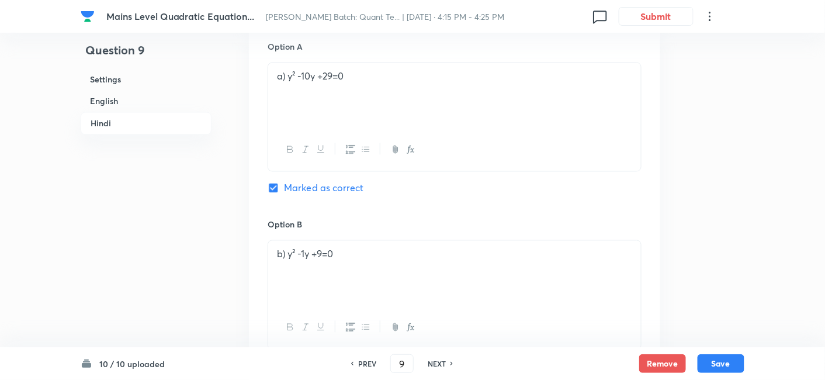
scroll to position [2053, 0]
click at [441, 361] on h6 "NEXT" at bounding box center [437, 363] width 18 height 11
type input "10"
checkbox input "false"
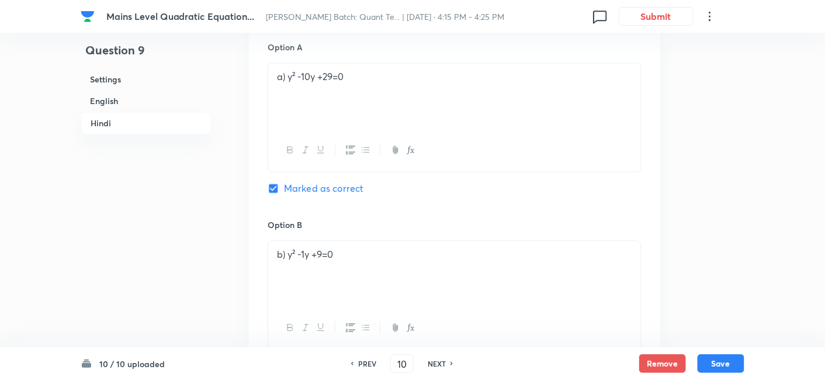
checkbox input "true"
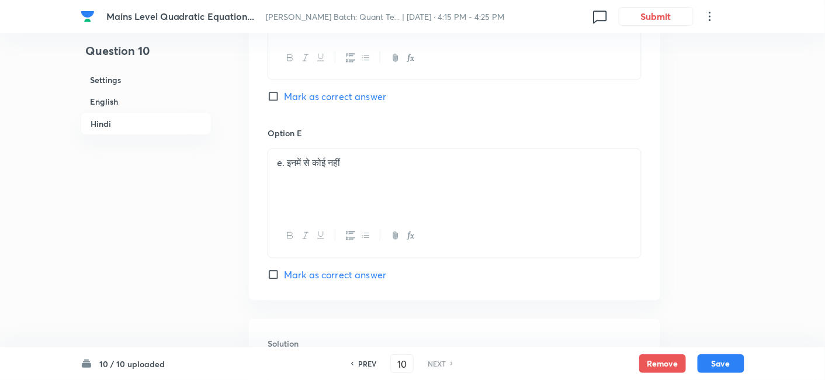
scroll to position [3853, 0]
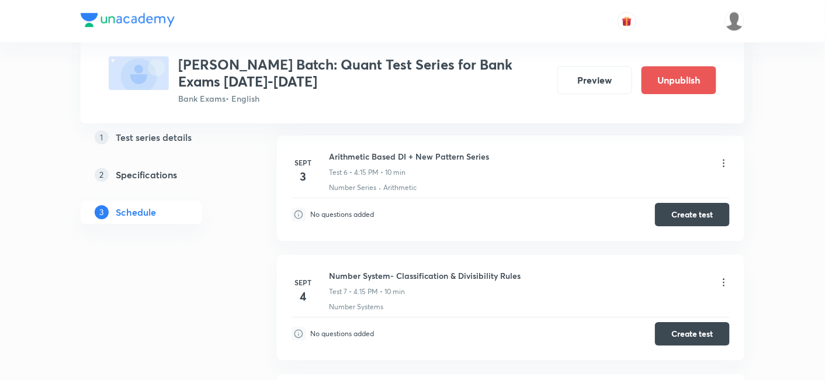
scroll to position [1066, 0]
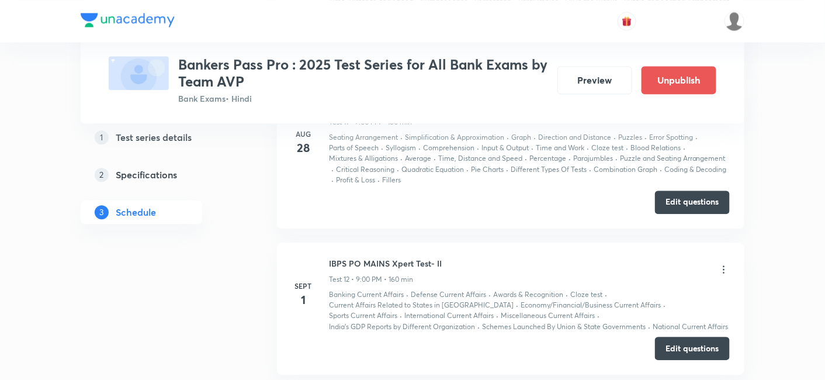
scroll to position [2245, 0]
click at [671, 337] on button "Edit questions" at bounding box center [692, 346] width 75 height 23
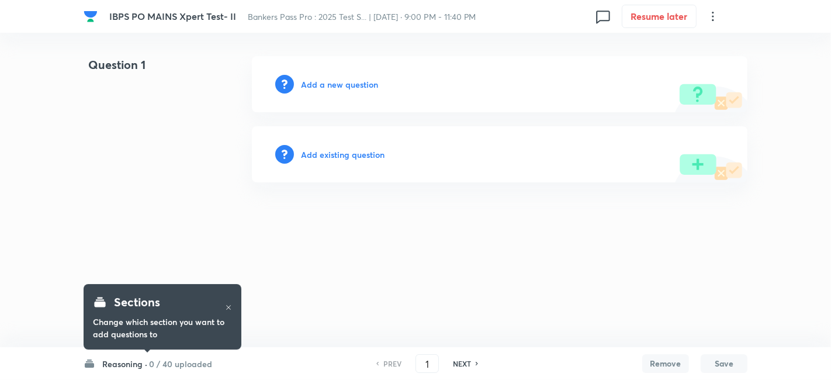
click at [190, 362] on h6 "0 / 40 uploaded" at bounding box center [180, 364] width 63 height 12
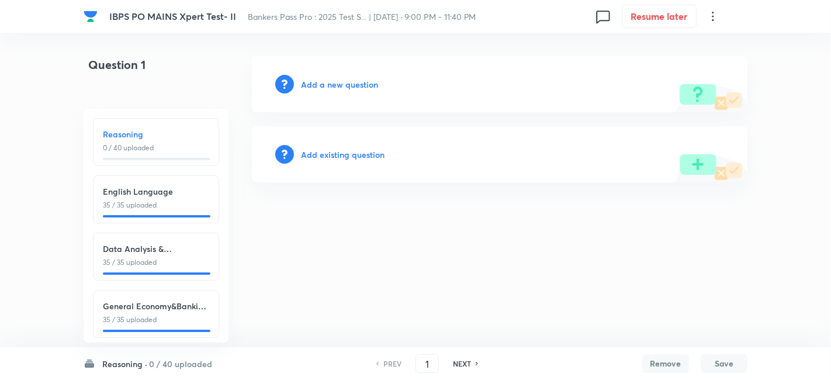
click at [190, 362] on h6 "0 / 40 uploaded" at bounding box center [180, 364] width 63 height 12
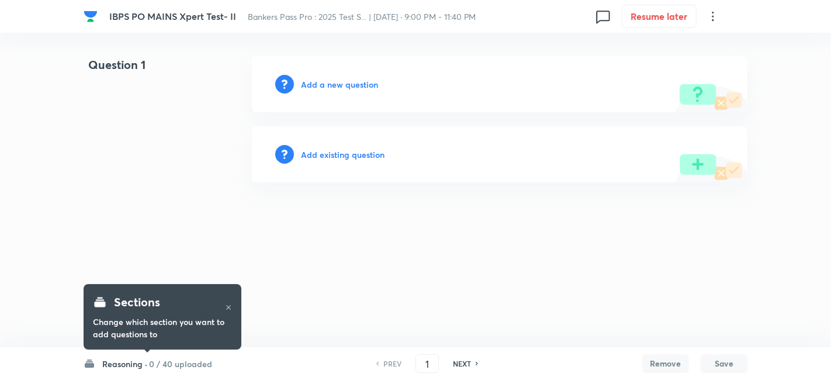
click at [162, 368] on h6 "0 / 40 uploaded" at bounding box center [180, 364] width 63 height 12
